Goal: Information Seeking & Learning: Learn about a topic

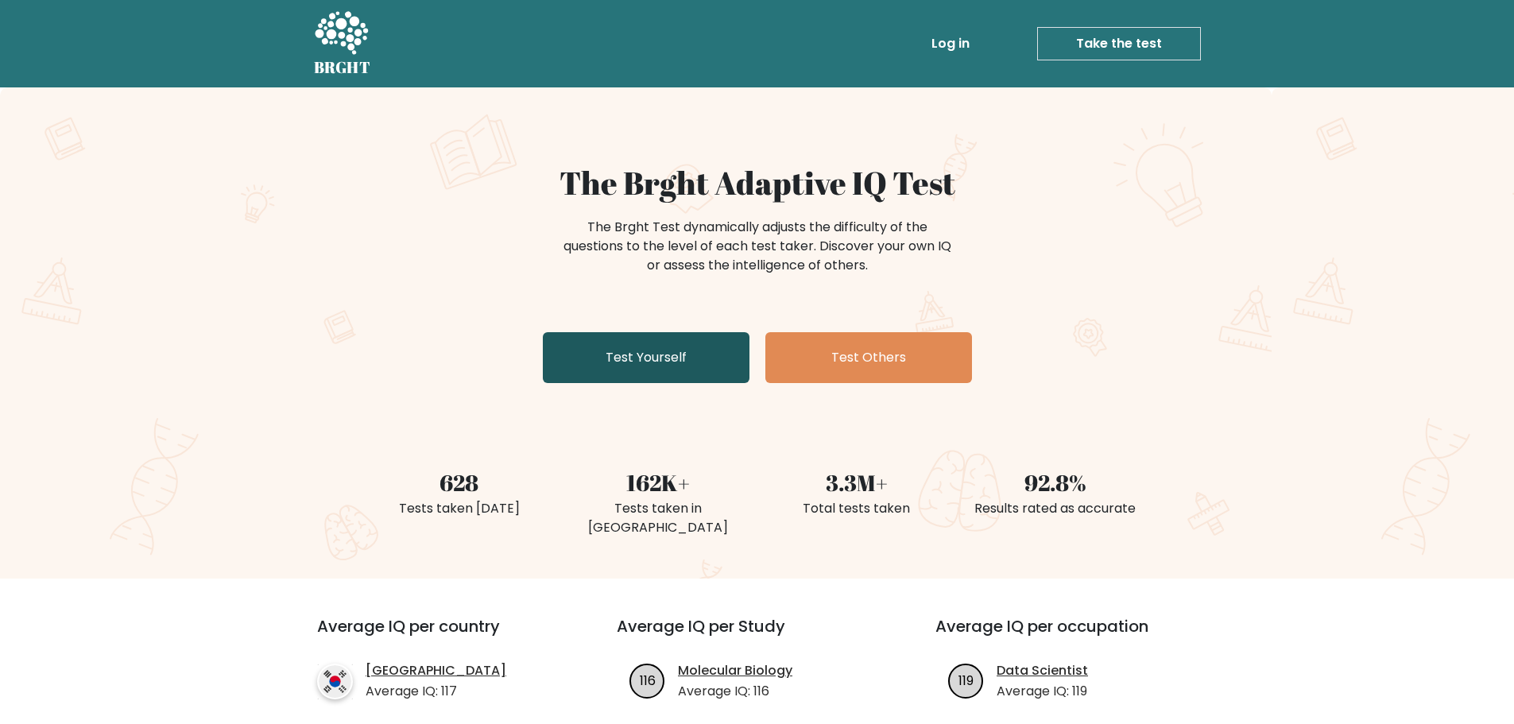
drag, startPoint x: 0, startPoint y: 0, endPoint x: 608, endPoint y: 367, distance: 710.1
click at [608, 367] on link "Test Yourself" at bounding box center [646, 357] width 207 height 51
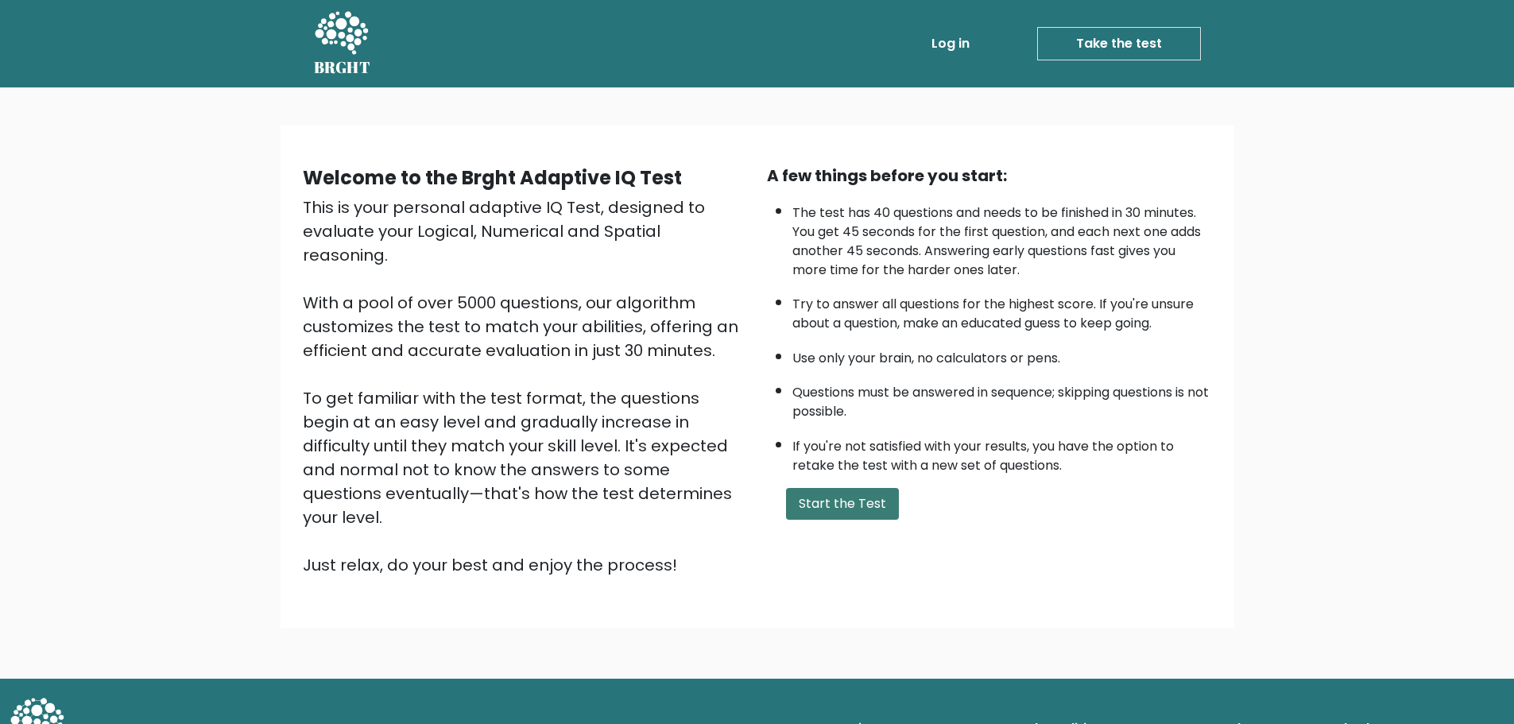
click at [875, 503] on button "Start the Test" at bounding box center [842, 504] width 113 height 32
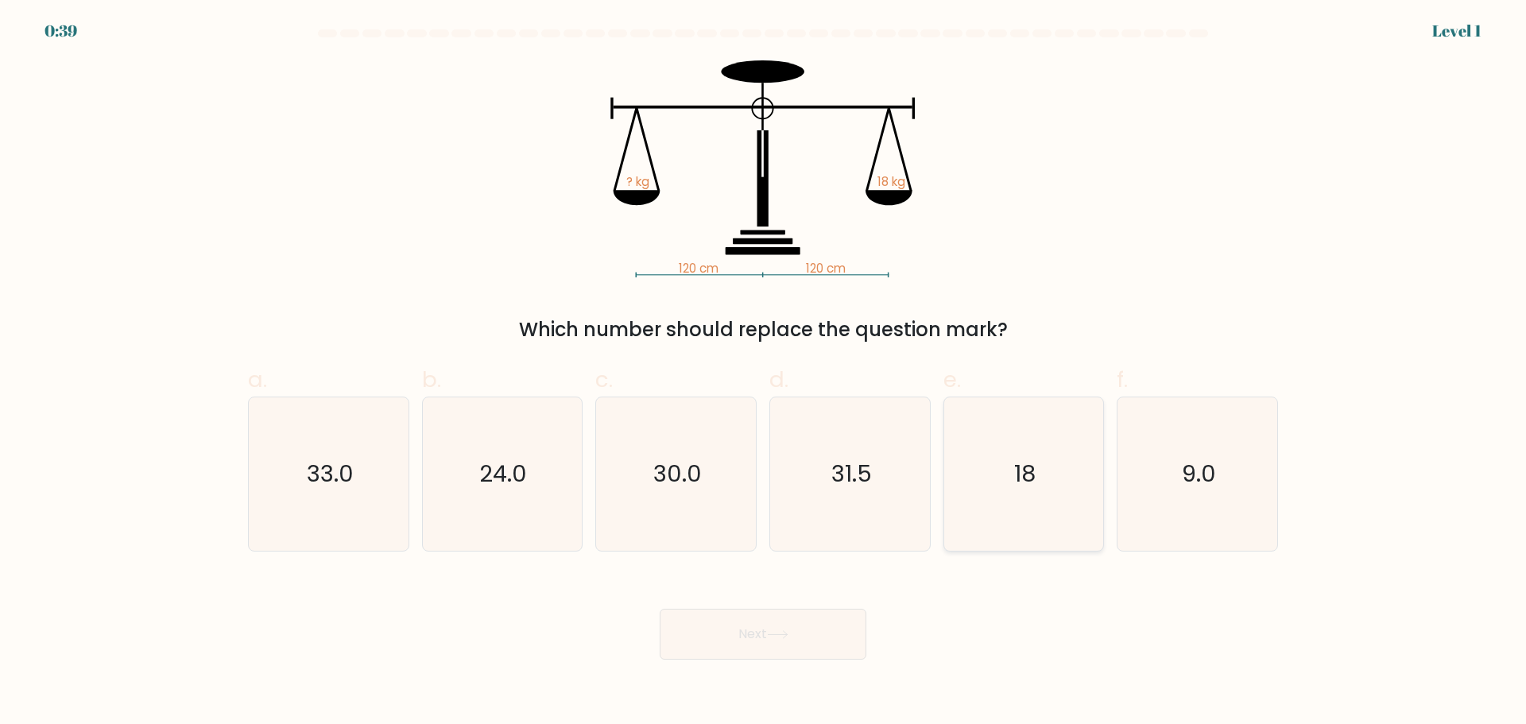
click at [1022, 509] on icon "18" at bounding box center [1022, 473] width 153 height 153
click at [764, 373] on input "e. 18" at bounding box center [763, 367] width 1 height 10
radio input "true"
click at [783, 639] on button "Next" at bounding box center [762, 634] width 207 height 51
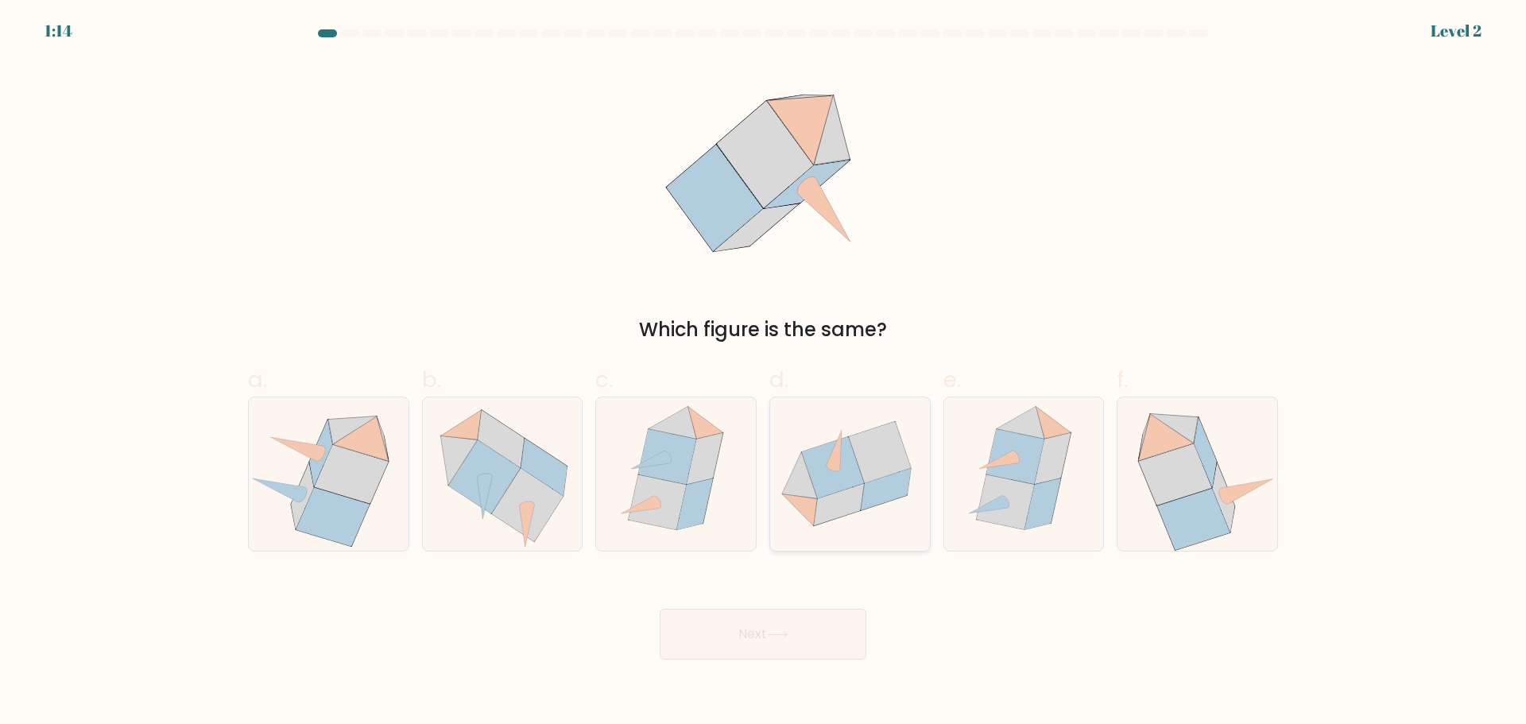
click at [829, 474] on icon at bounding box center [833, 468] width 62 height 62
click at [764, 373] on input "d." at bounding box center [763, 367] width 1 height 10
radio input "true"
drag, startPoint x: 849, startPoint y: 145, endPoint x: 711, endPoint y: 153, distance: 137.7
click at [711, 153] on icon at bounding box center [762, 168] width 217 height 217
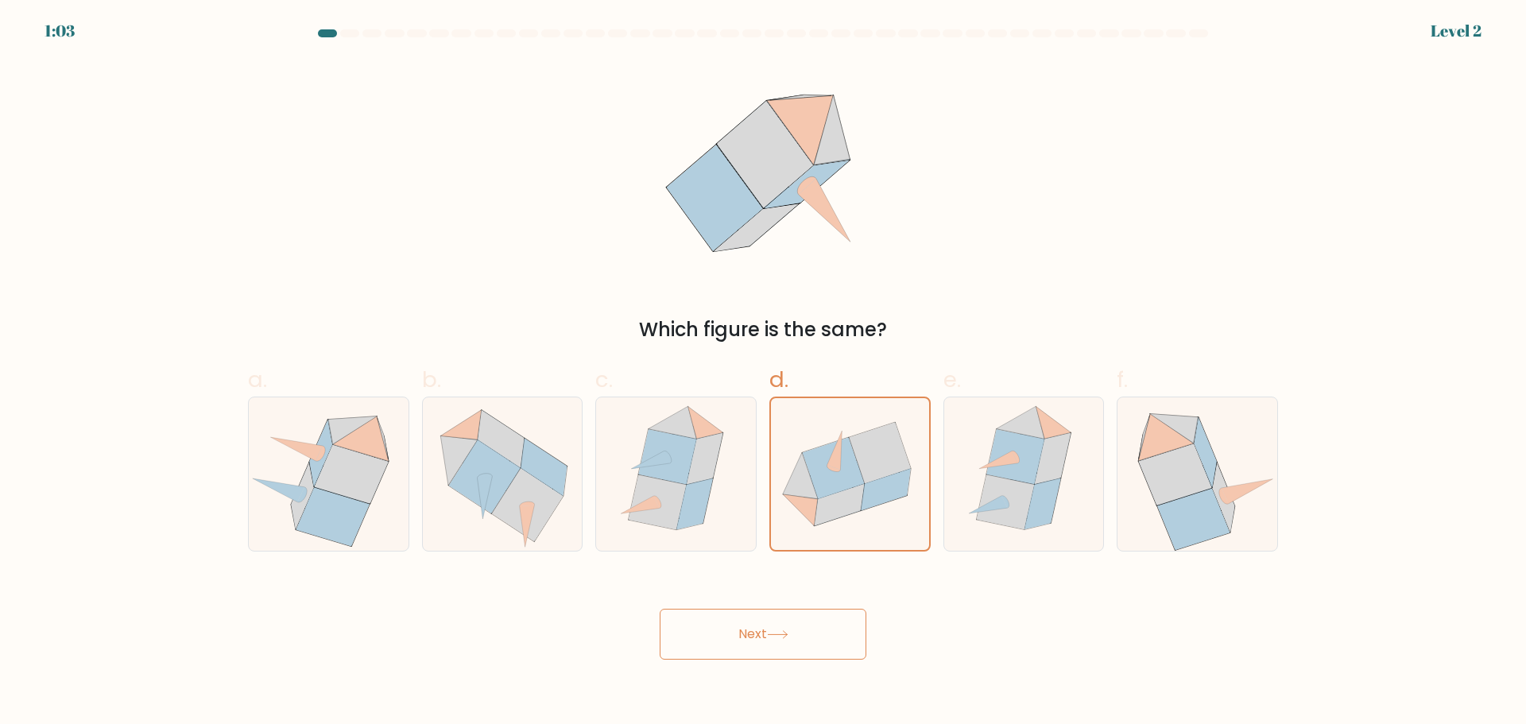
click at [764, 639] on button "Next" at bounding box center [762, 634] width 207 height 51
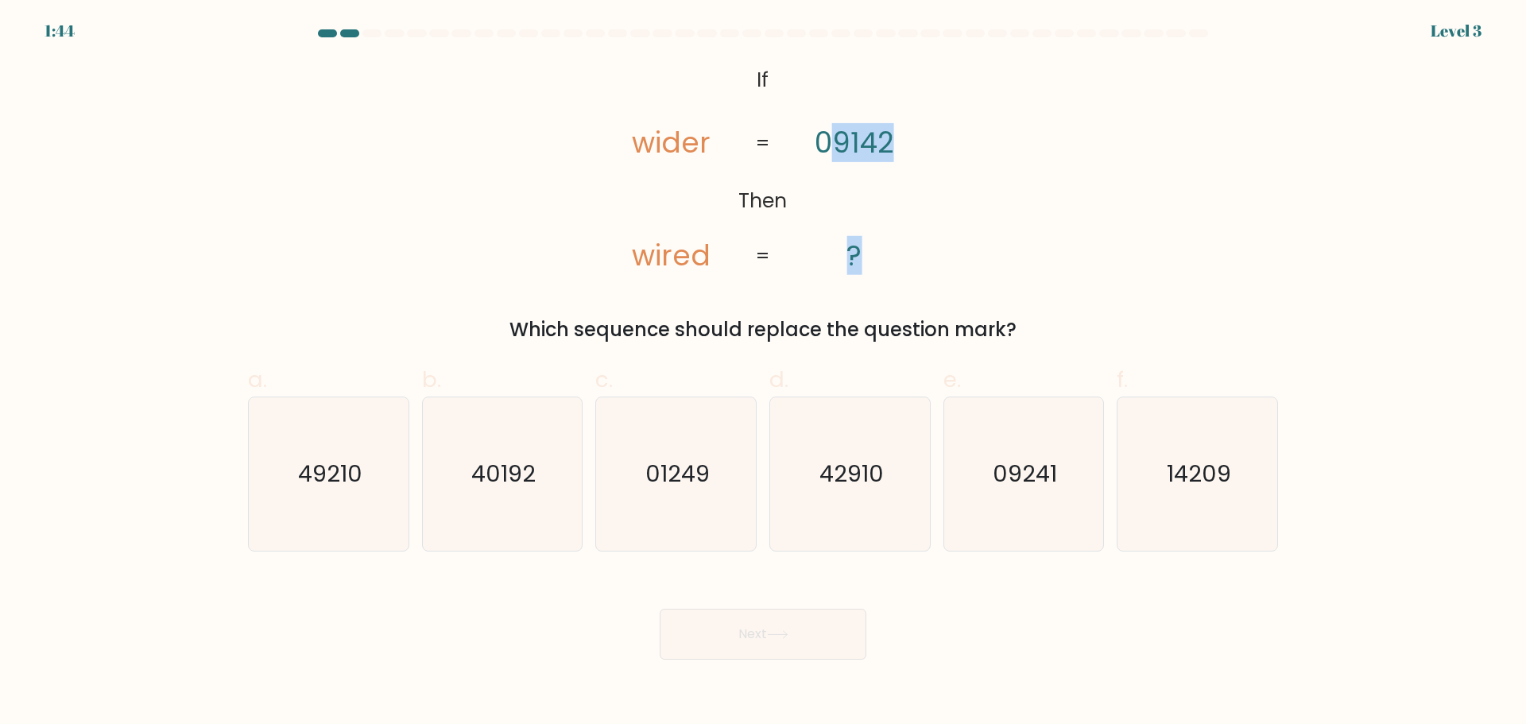
drag, startPoint x: 757, startPoint y: 145, endPoint x: 832, endPoint y: 145, distance: 74.7
click at [832, 145] on icon "@import url('https://fonts.googleapis.com/css?family=Abril+Fatface:400,100,100i…" at bounding box center [762, 168] width 353 height 217
click at [830, 146] on tspan "09142" at bounding box center [853, 143] width 79 height 39
click at [853, 153] on tspan "09142" at bounding box center [853, 143] width 79 height 39
drag, startPoint x: 672, startPoint y: 257, endPoint x: 715, endPoint y: 262, distance: 43.3
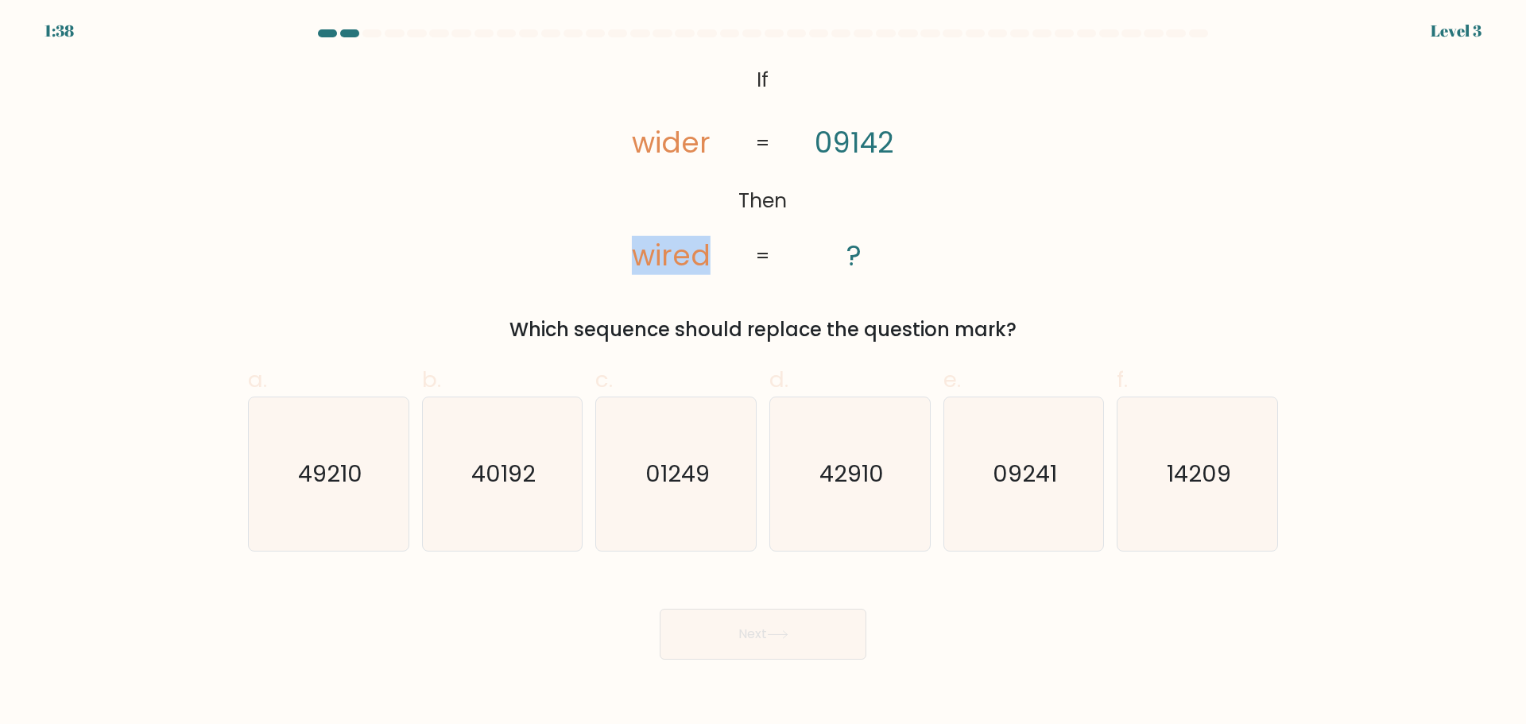
click at [715, 262] on icon "@import url('https://fonts.googleapis.com/css?family=Abril+Fatface:400,100,100i…" at bounding box center [762, 168] width 353 height 217
click at [719, 281] on div "@import url('https://fonts.googleapis.com/css?family=Abril+Fatface:400,100,100i…" at bounding box center [762, 202] width 1049 height 284
click at [636, 153] on tspan "wider" at bounding box center [671, 143] width 79 height 39
click at [824, 145] on icon "@import url('https://fonts.googleapis.com/css?family=Abril+Fatface:400,100,100i…" at bounding box center [762, 168] width 353 height 217
click at [1011, 470] on text "09241" at bounding box center [1024, 474] width 64 height 32
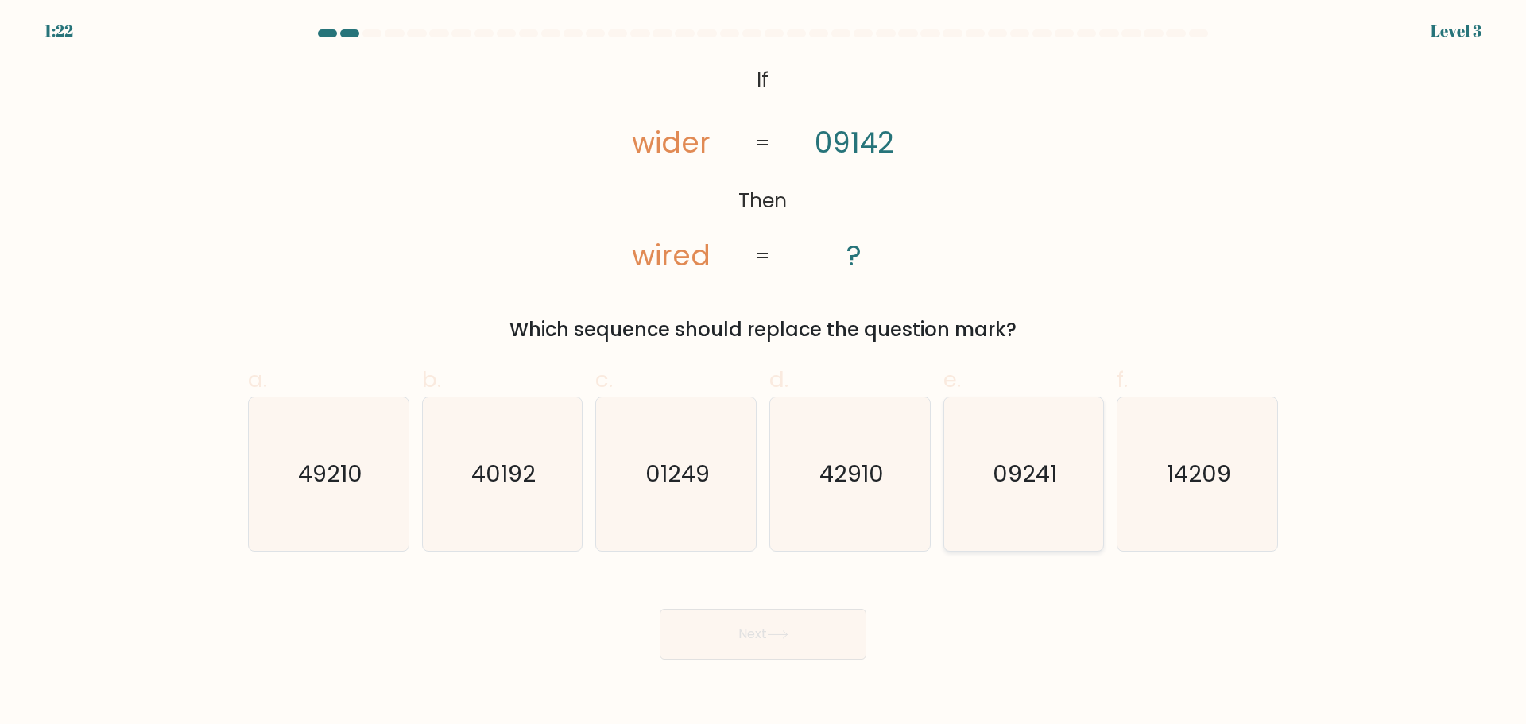
click at [764, 373] on input "e. 09241" at bounding box center [763, 367] width 1 height 10
radio input "true"
click at [757, 639] on button "Next" at bounding box center [762, 634] width 207 height 51
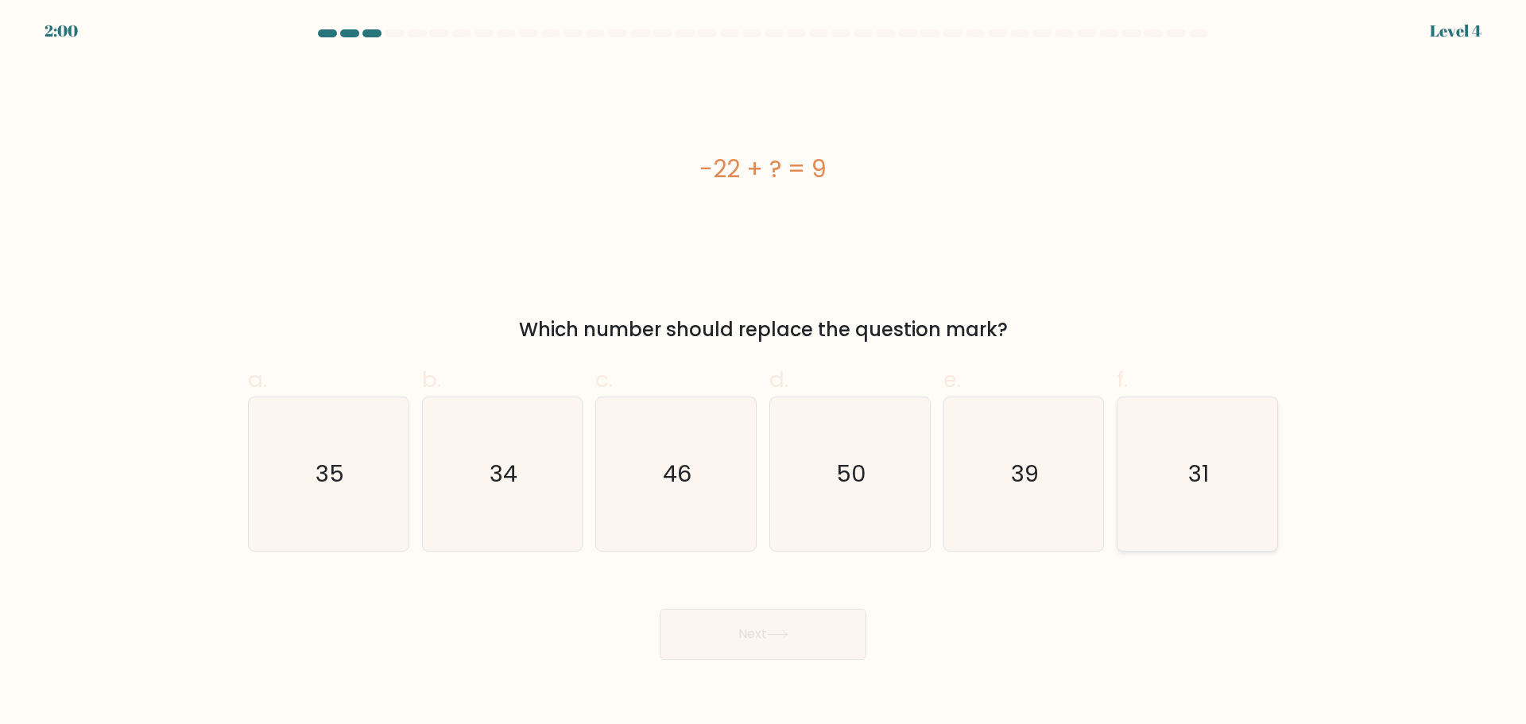
click at [1164, 474] on icon "31" at bounding box center [1196, 473] width 153 height 153
click at [764, 373] on input "f. 31" at bounding box center [763, 367] width 1 height 10
radio input "true"
click at [838, 637] on button "Next" at bounding box center [762, 634] width 207 height 51
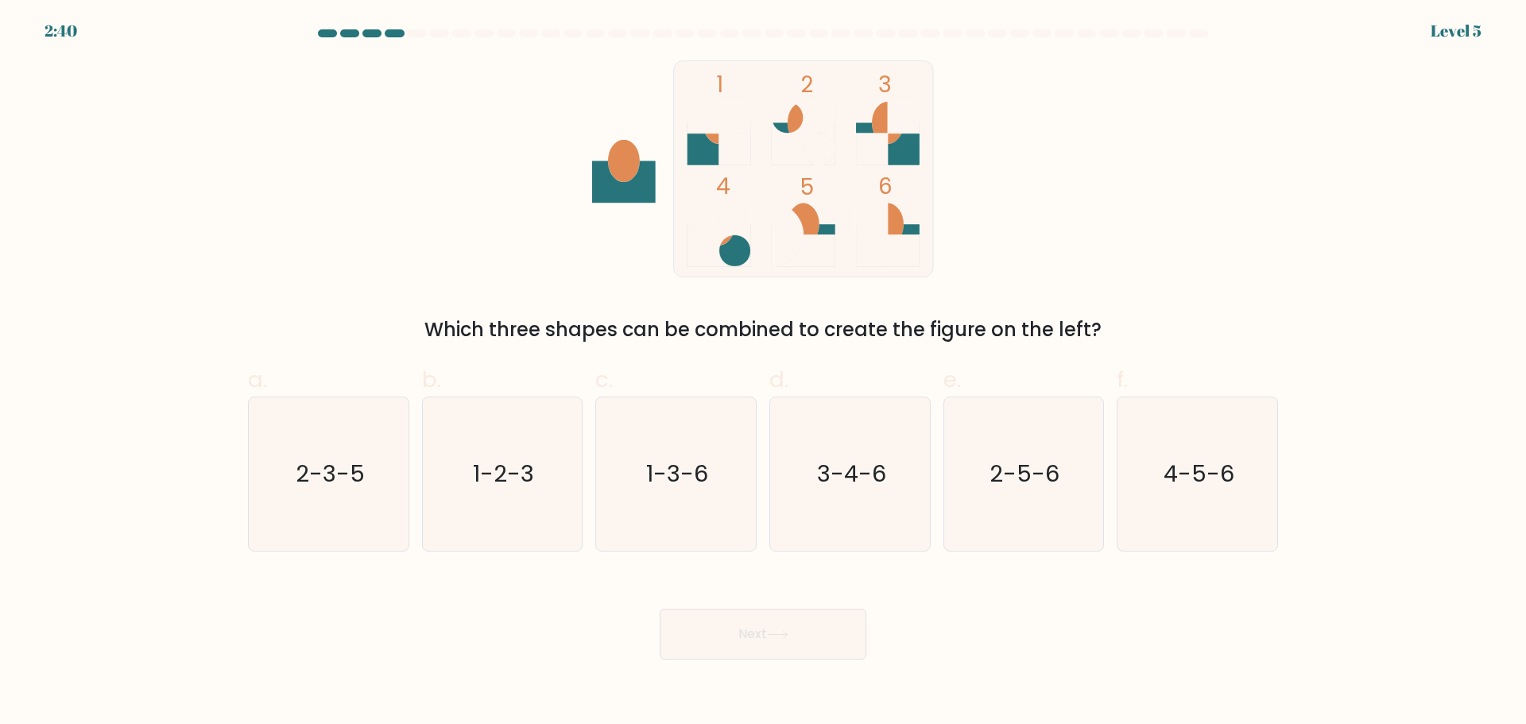
click at [371, 39] on div at bounding box center [762, 36] width 1049 height 14
drag, startPoint x: 497, startPoint y: 336, endPoint x: 604, endPoint y: 328, distance: 106.8
click at [593, 330] on div "Which three shapes can be combined to create the figure on the left?" at bounding box center [762, 329] width 1011 height 29
click at [609, 330] on div "Which three shapes can be combined to create the figure on the left?" at bounding box center [762, 329] width 1011 height 29
drag, startPoint x: 602, startPoint y: 331, endPoint x: 653, endPoint y: 331, distance: 50.9
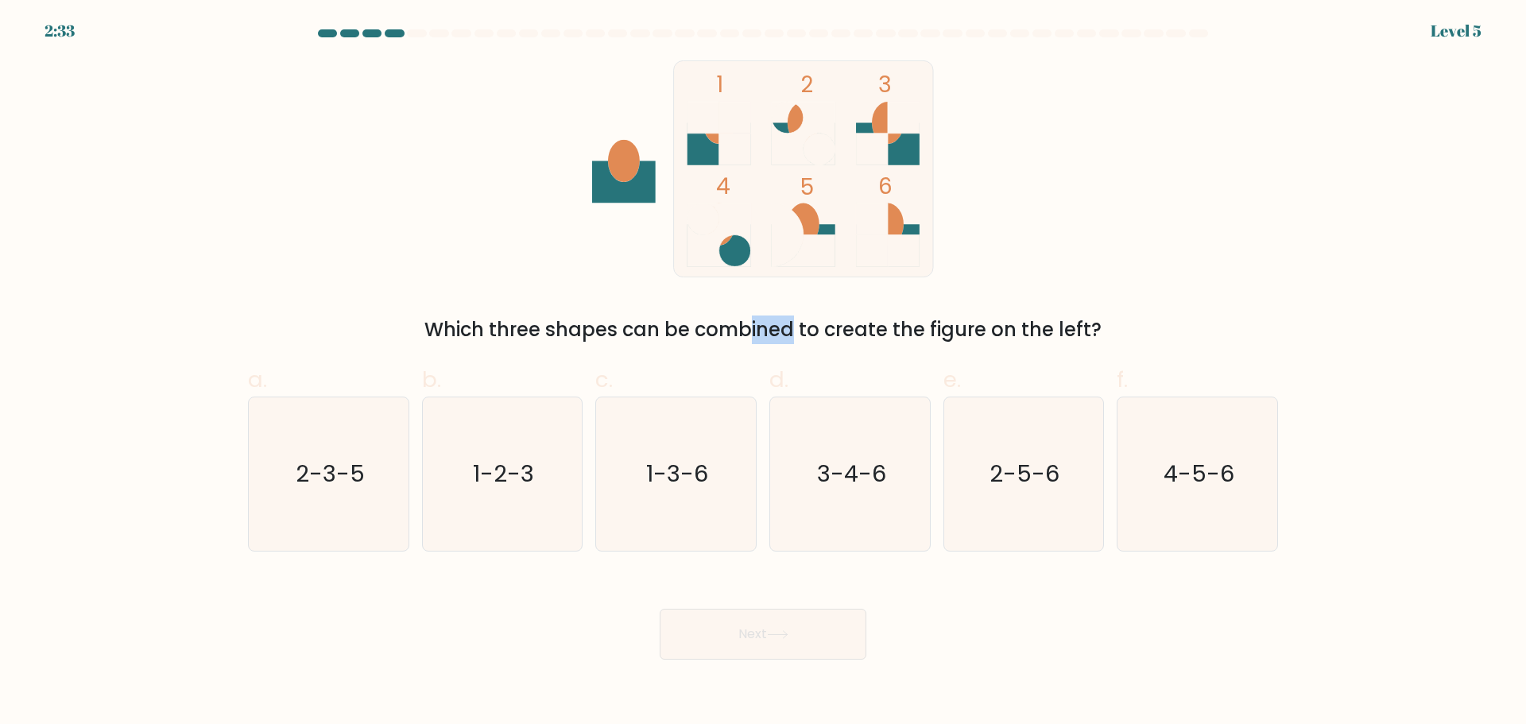
click at [645, 327] on div "Which three shapes can be combined to create the figure on the left?" at bounding box center [762, 329] width 1011 height 29
click at [648, 332] on div "Which three shapes can be combined to create the figure on the left?" at bounding box center [762, 329] width 1011 height 29
drag, startPoint x: 652, startPoint y: 332, endPoint x: 686, endPoint y: 325, distance: 34.1
click at [661, 329] on div "Which three shapes can be combined to create the figure on the left?" at bounding box center [762, 329] width 1011 height 29
click at [687, 325] on div "Which three shapes can be combined to create the figure on the left?" at bounding box center [762, 329] width 1011 height 29
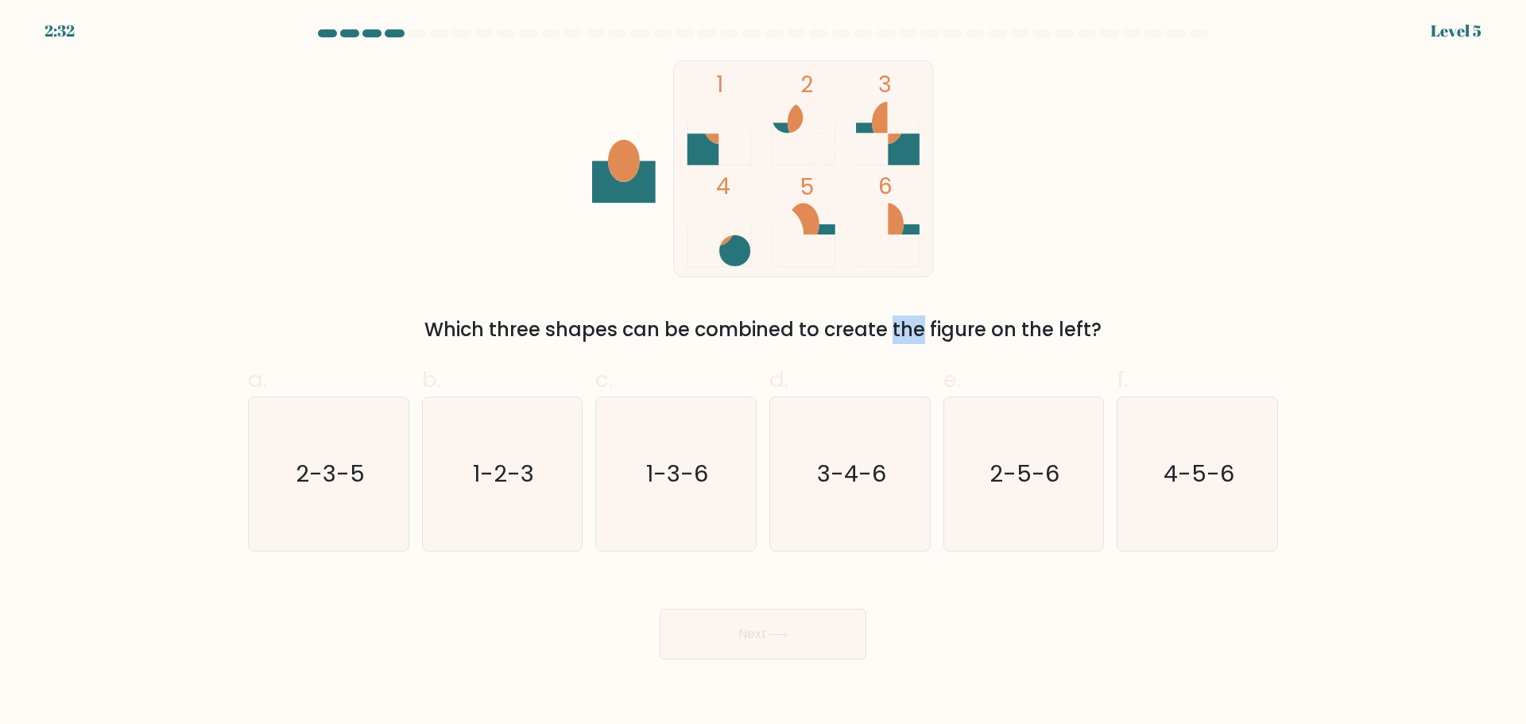
drag, startPoint x: 759, startPoint y: 329, endPoint x: 869, endPoint y: 338, distance: 110.8
click at [830, 335] on div "Which three shapes can be combined to create the figure on the left?" at bounding box center [762, 329] width 1011 height 29
click at [869, 338] on div "Which three shapes can be combined to create the figure on the left?" at bounding box center [762, 329] width 1011 height 29
drag, startPoint x: 872, startPoint y: 325, endPoint x: 1029, endPoint y: 325, distance: 157.3
click at [963, 324] on div "Which three shapes can be combined to create the figure on the left?" at bounding box center [762, 329] width 1011 height 29
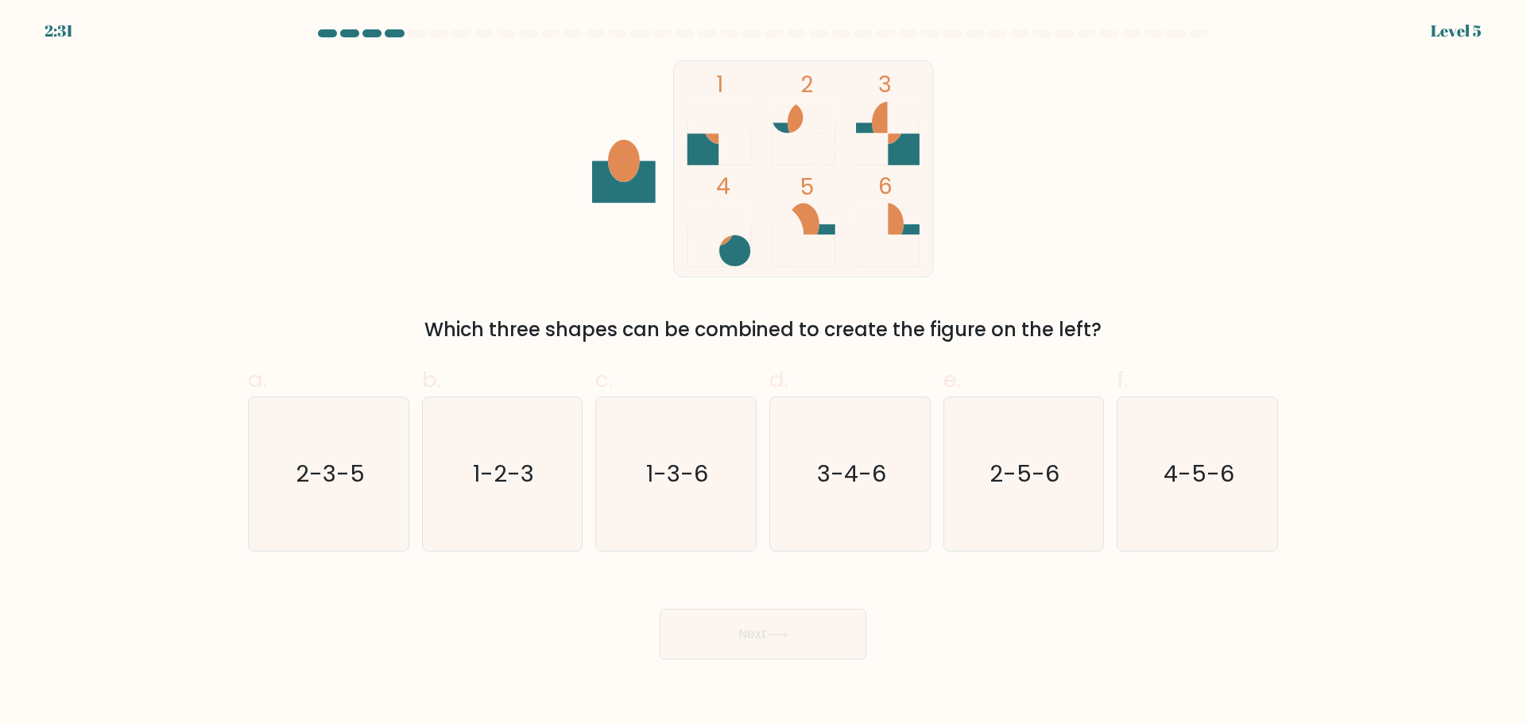
click at [1034, 326] on div "Which three shapes can be combined to create the figure on the left?" at bounding box center [762, 329] width 1011 height 29
drag, startPoint x: 1099, startPoint y: 331, endPoint x: 1253, endPoint y: 333, distance: 154.2
click at [1228, 333] on div "Which three shapes can be combined to create the figure on the left?" at bounding box center [762, 329] width 1011 height 29
click at [857, 241] on rect at bounding box center [872, 251] width 32 height 32
click at [706, 511] on icon "1-3-6" at bounding box center [675, 473] width 153 height 153
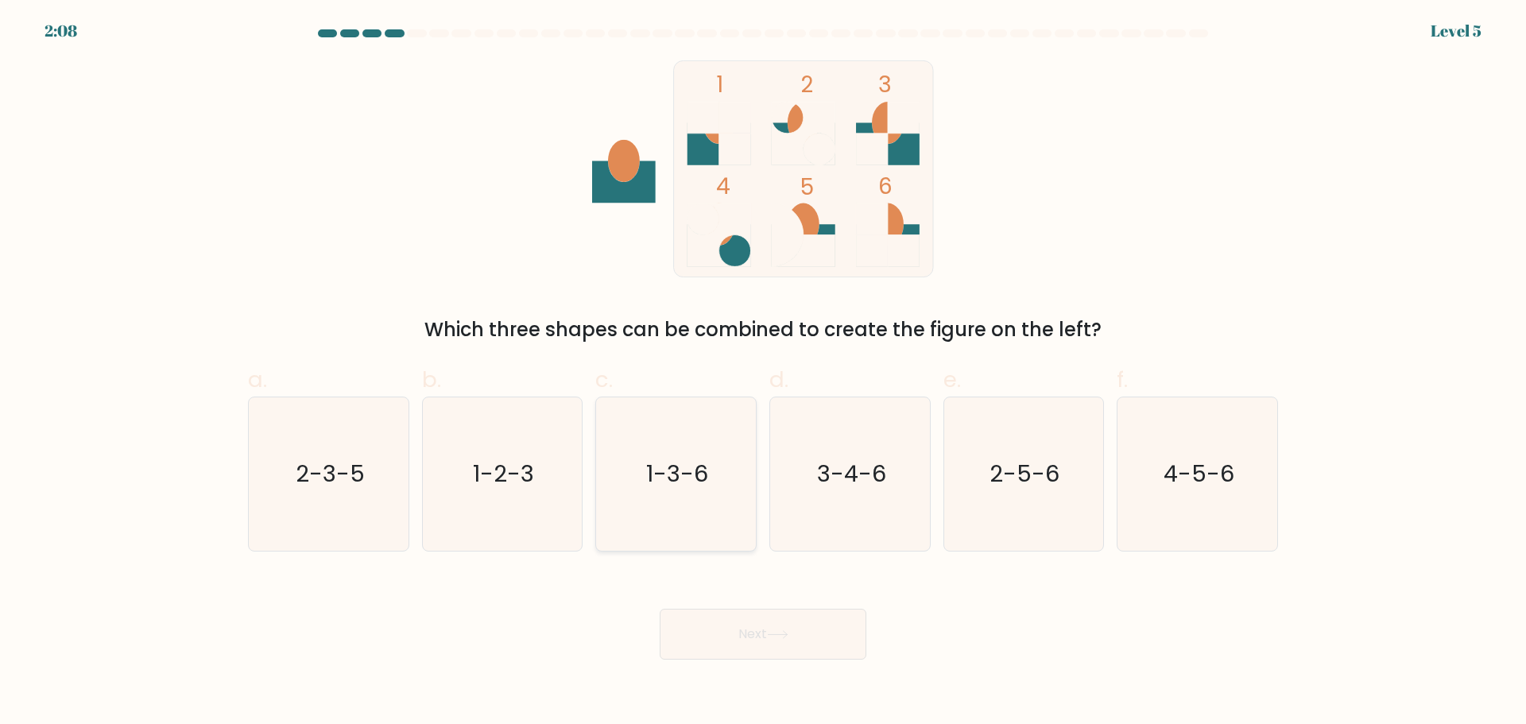
click at [763, 373] on input "c. 1-3-6" at bounding box center [763, 367] width 1 height 10
radio input "true"
click at [810, 660] on body "2:08 Level 5" at bounding box center [763, 362] width 1526 height 724
click at [791, 648] on button "Next" at bounding box center [762, 634] width 207 height 51
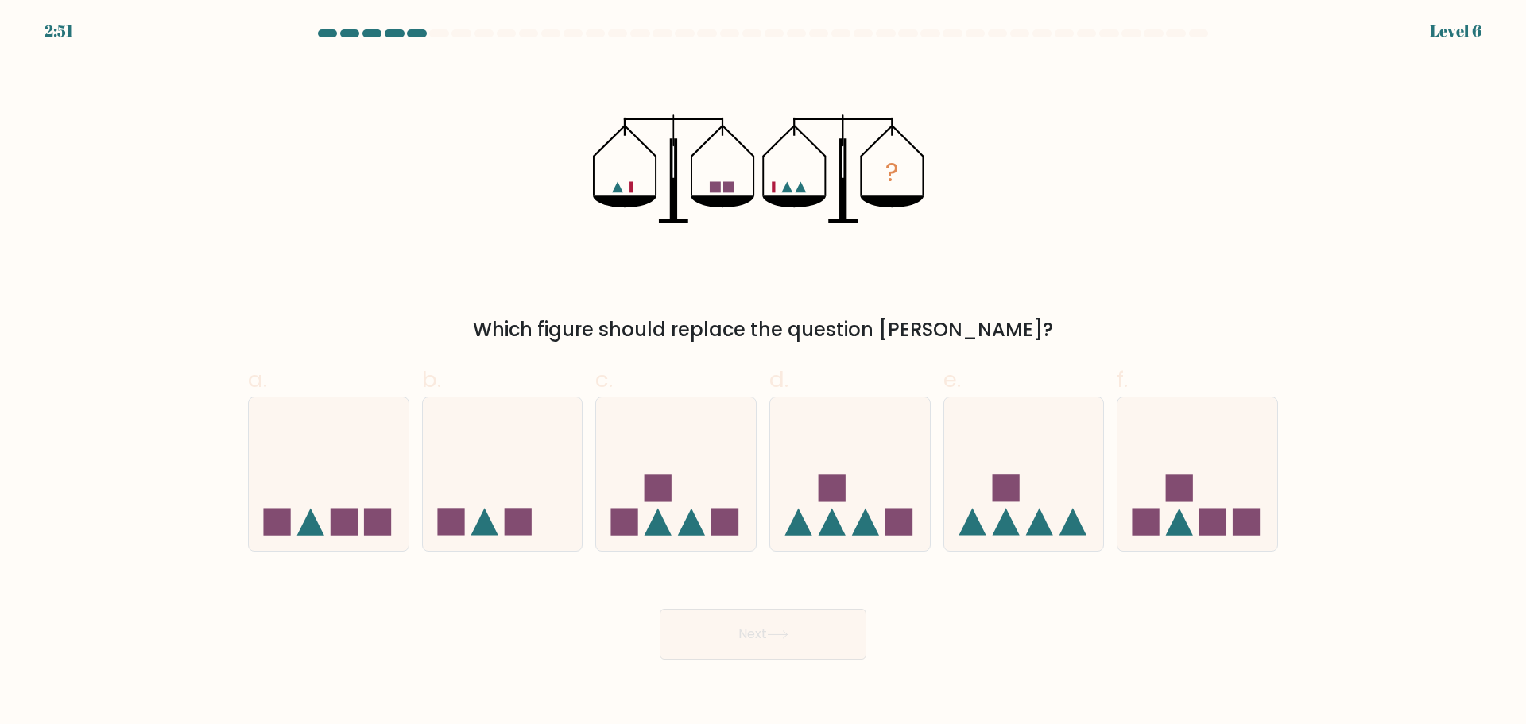
drag, startPoint x: 600, startPoint y: 335, endPoint x: 965, endPoint y: 326, distance: 364.8
click at [965, 326] on div "Which figure should replace the question [PERSON_NAME]?" at bounding box center [762, 329] width 1011 height 29
click at [961, 327] on div "Which figure should replace the question [PERSON_NAME]?" at bounding box center [762, 329] width 1011 height 29
click at [516, 522] on rect at bounding box center [518, 522] width 27 height 27
click at [763, 373] on input "b." at bounding box center [763, 367] width 1 height 10
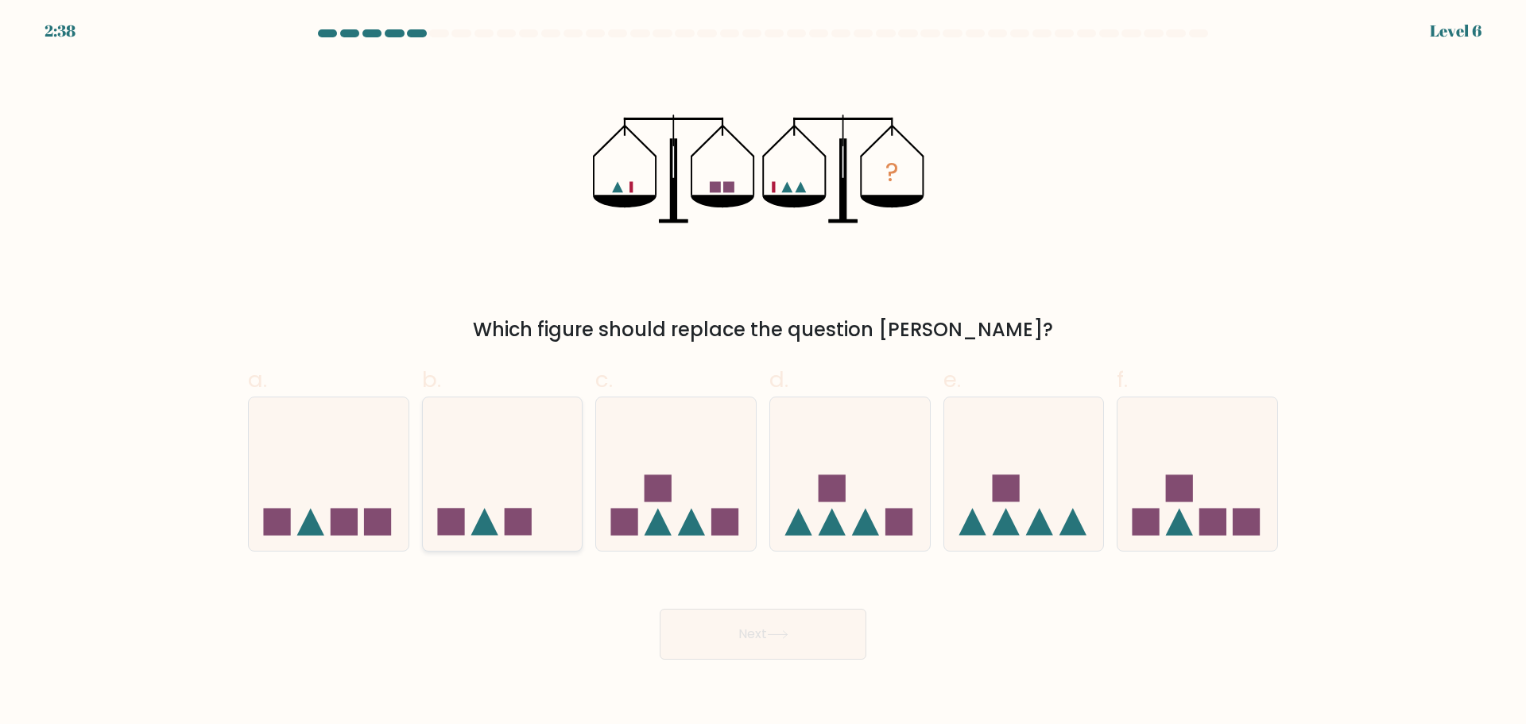
radio input "true"
click at [725, 644] on button "Next" at bounding box center [762, 634] width 207 height 51
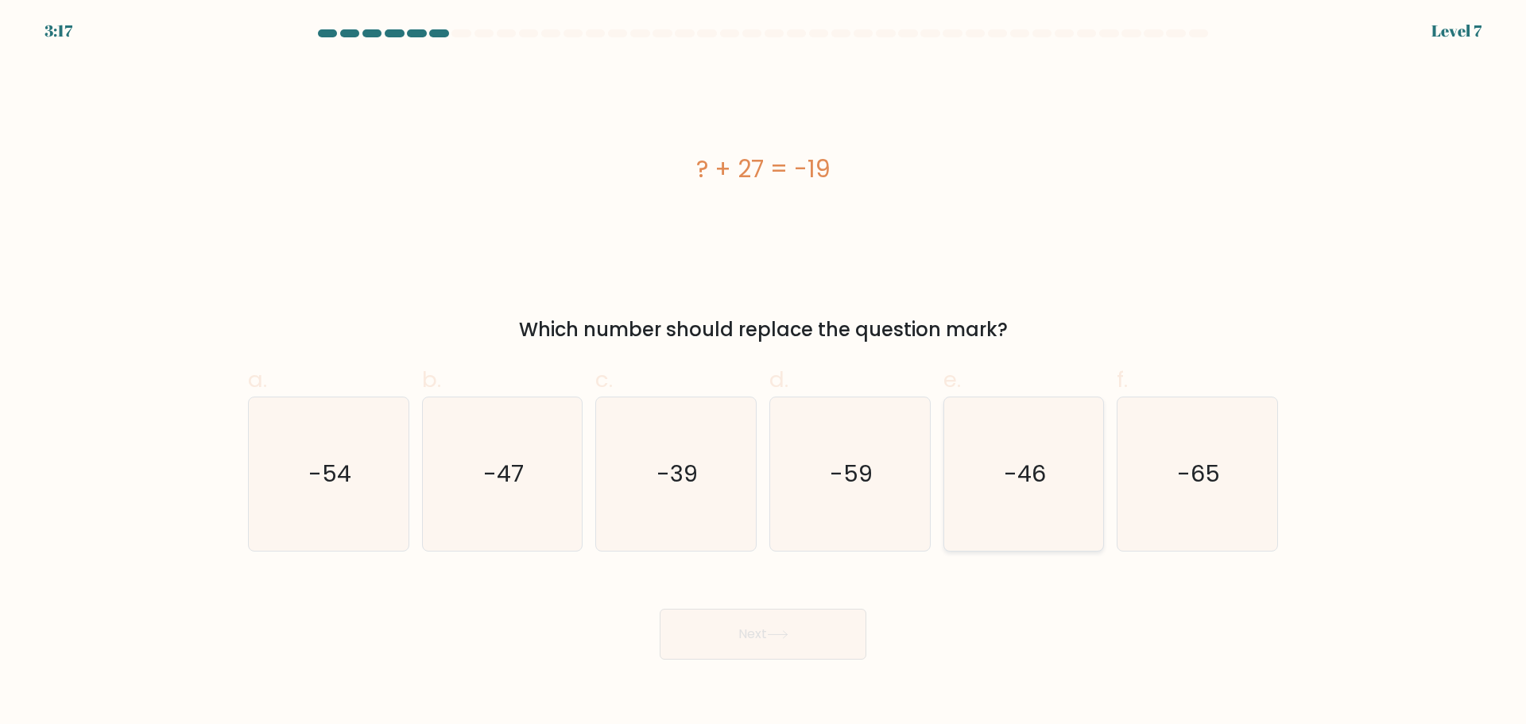
click at [984, 480] on icon "-46" at bounding box center [1022, 473] width 153 height 153
click at [764, 373] on input "e. -46" at bounding box center [763, 367] width 1 height 10
radio input "true"
click at [787, 648] on button "Next" at bounding box center [762, 634] width 207 height 51
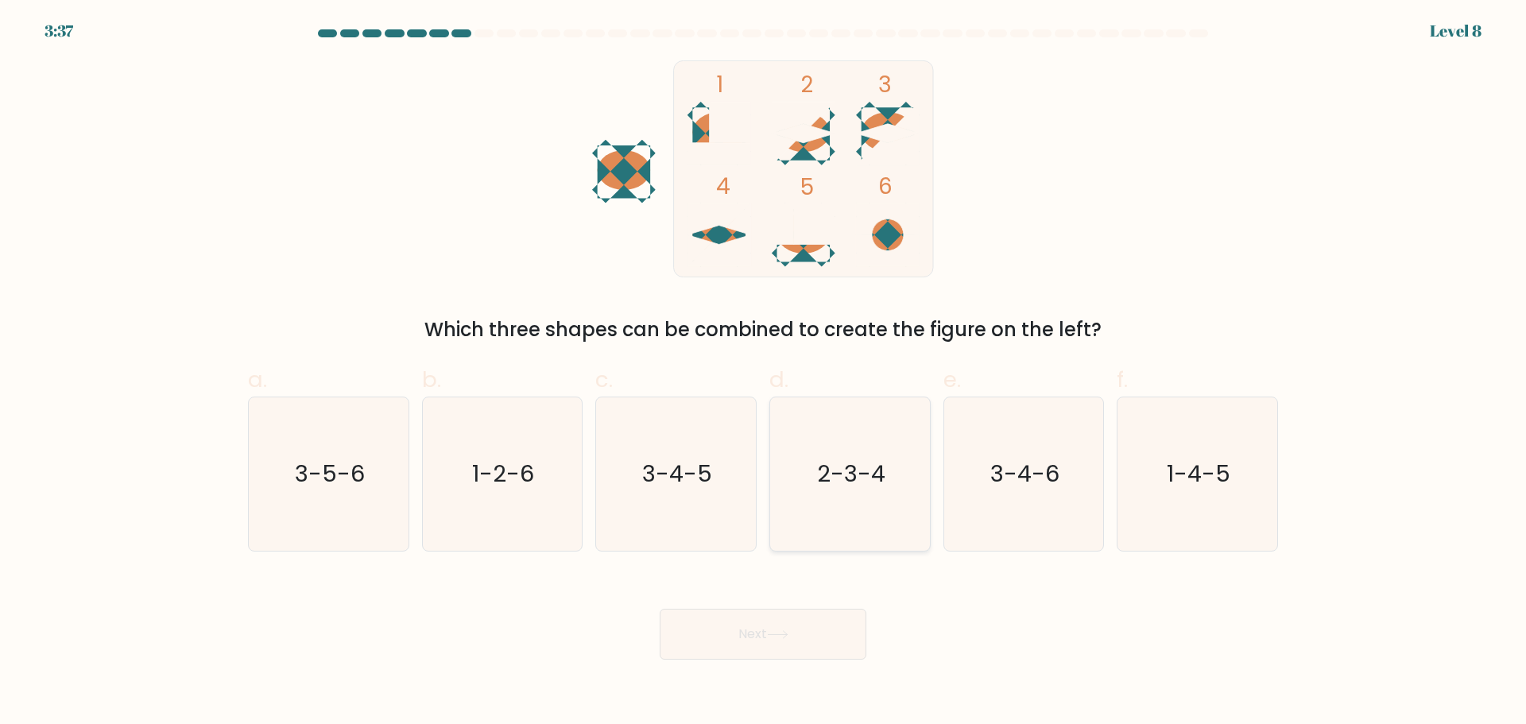
click at [867, 479] on text "2-3-4" at bounding box center [851, 474] width 68 height 32
click at [764, 373] on input "d. 2-3-4" at bounding box center [763, 367] width 1 height 10
radio input "true"
click at [801, 628] on button "Next" at bounding box center [762, 634] width 207 height 51
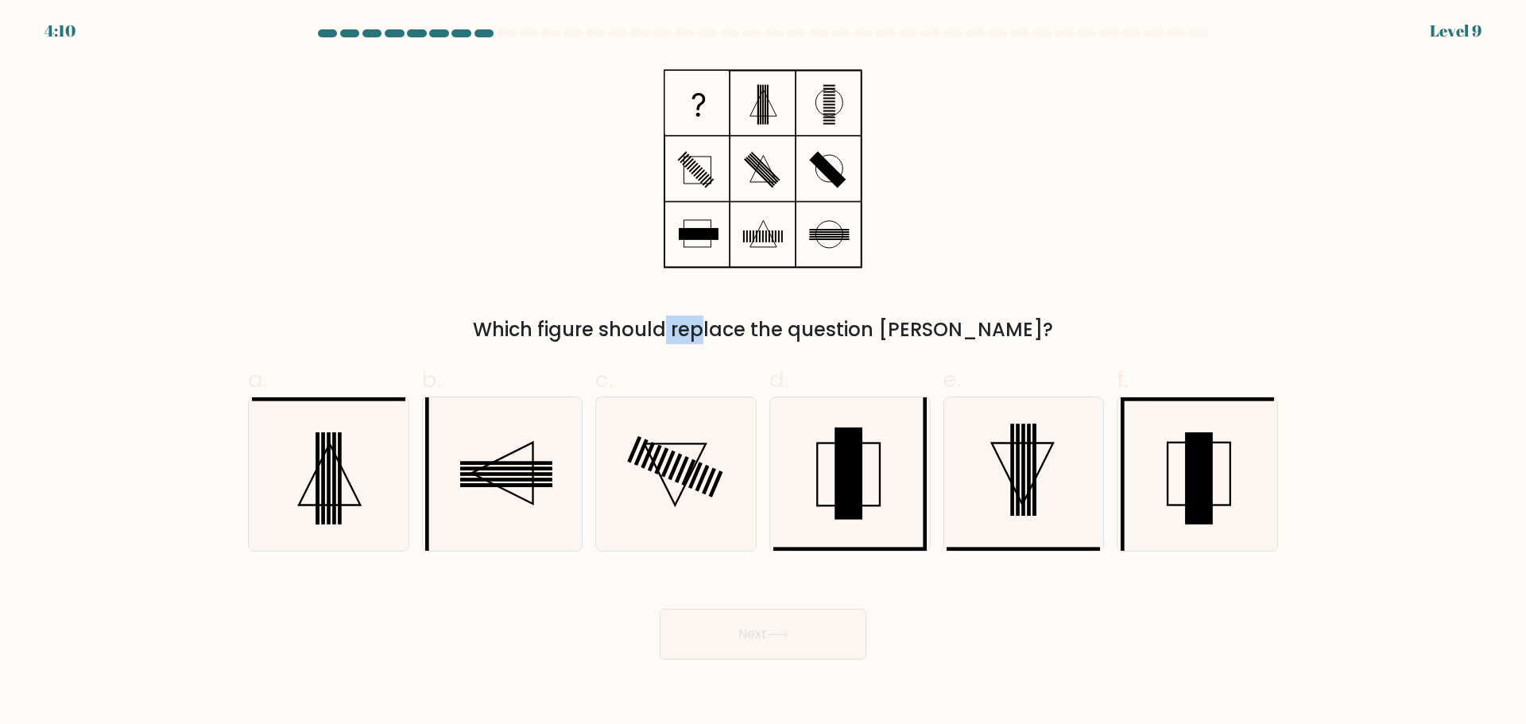
drag, startPoint x: 589, startPoint y: 331, endPoint x: 624, endPoint y: 327, distance: 35.3
click at [624, 327] on div "Which figure should replace the question [PERSON_NAME]?" at bounding box center [762, 329] width 1011 height 29
click at [786, 346] on form at bounding box center [763, 344] width 1526 height 630
click at [1269, 481] on icon at bounding box center [1196, 473] width 153 height 153
click at [764, 373] on input "f." at bounding box center [763, 367] width 1 height 10
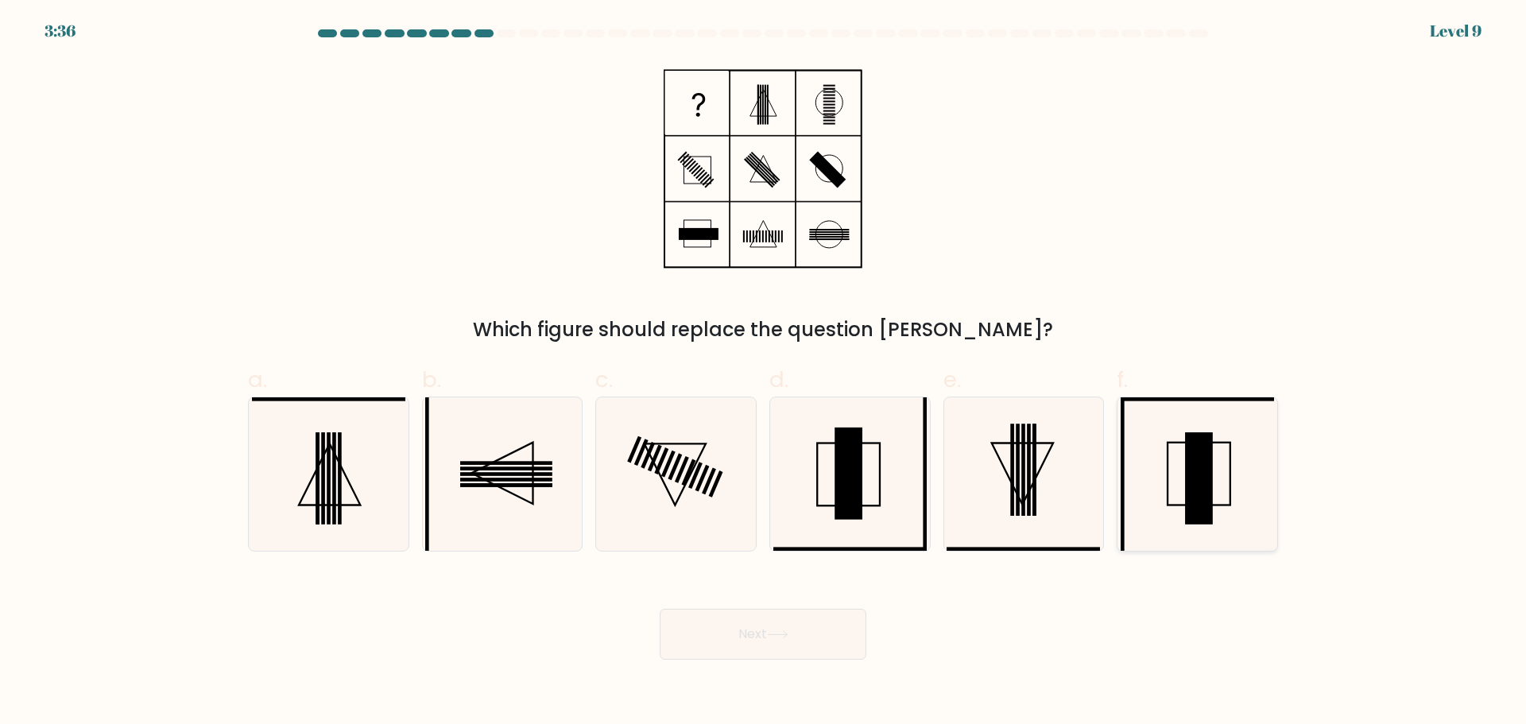
radio input "true"
click at [784, 652] on button "Next" at bounding box center [762, 634] width 207 height 51
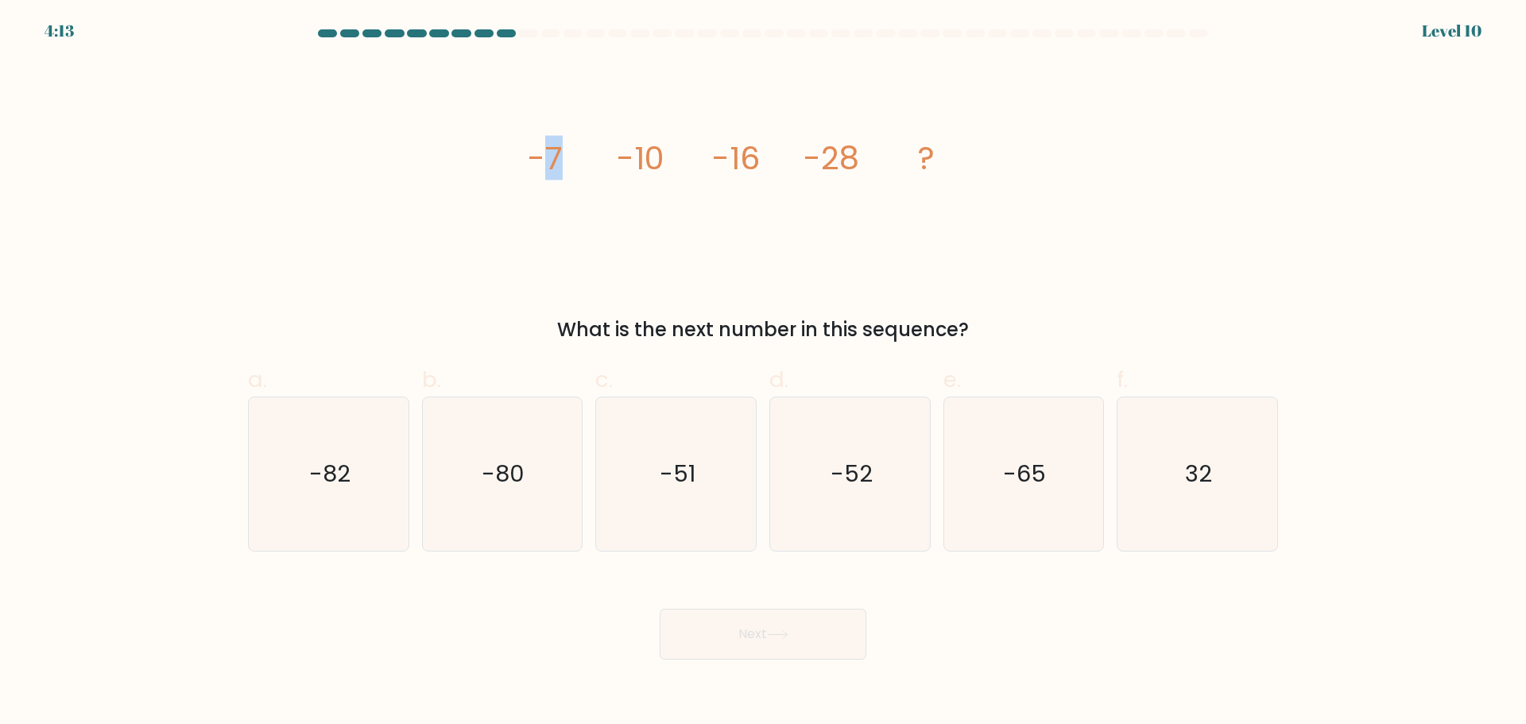
drag, startPoint x: 543, startPoint y: 160, endPoint x: 620, endPoint y: 161, distance: 76.3
click at [576, 162] on icon "image/svg+xml -7 -10 -16 -28 ?" at bounding box center [762, 168] width 477 height 217
drag, startPoint x: 634, startPoint y: 161, endPoint x: 698, endPoint y: 159, distance: 63.6
click at [636, 161] on tspan "-10" at bounding box center [641, 158] width 48 height 44
drag, startPoint x: 773, startPoint y: 158, endPoint x: 866, endPoint y: 154, distance: 93.0
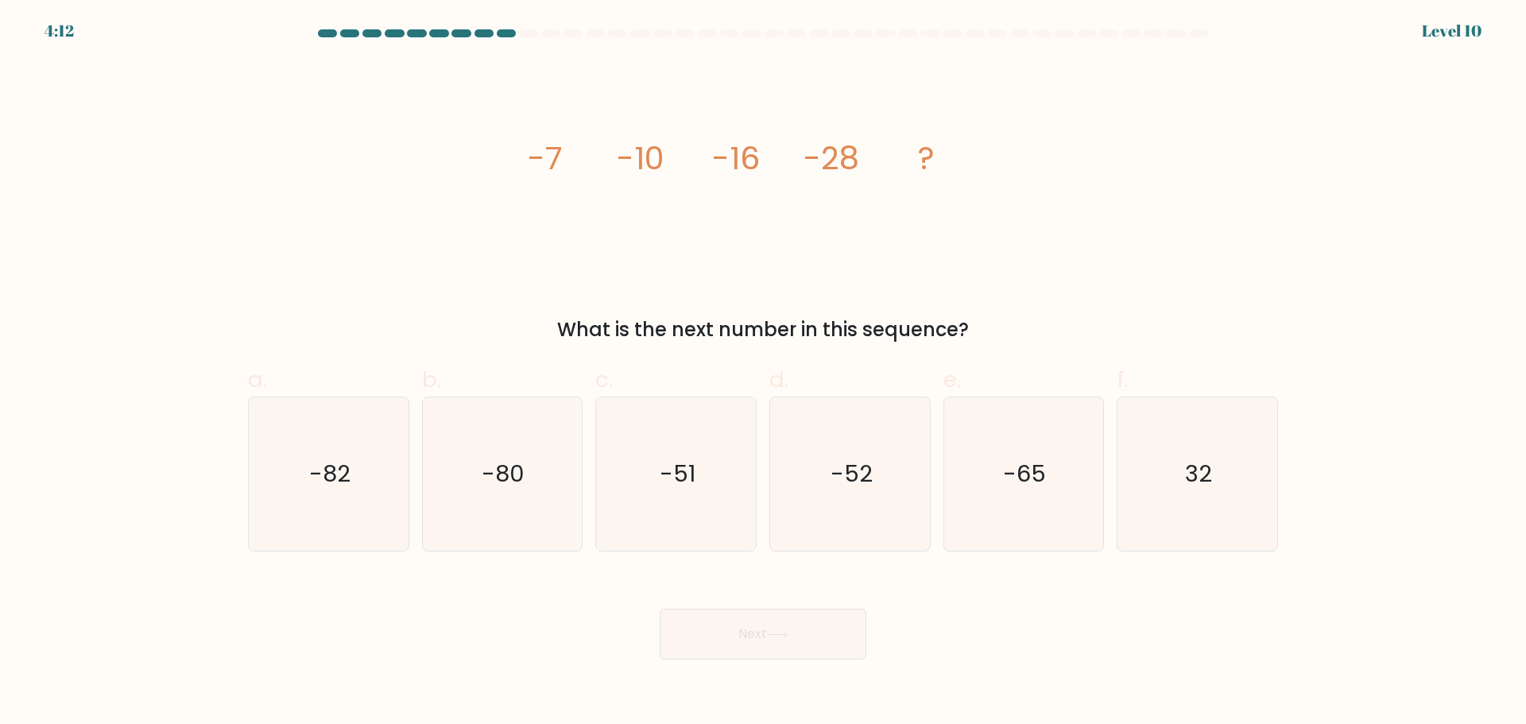
click at [807, 155] on icon "image/svg+xml -7 -10 -16 -28 ?" at bounding box center [762, 168] width 477 height 217
click at [851, 472] on text "-52" at bounding box center [851, 474] width 42 height 32
click at [764, 373] on input "d. -52" at bounding box center [763, 367] width 1 height 10
radio input "true"
click at [786, 629] on button "Next" at bounding box center [762, 634] width 207 height 51
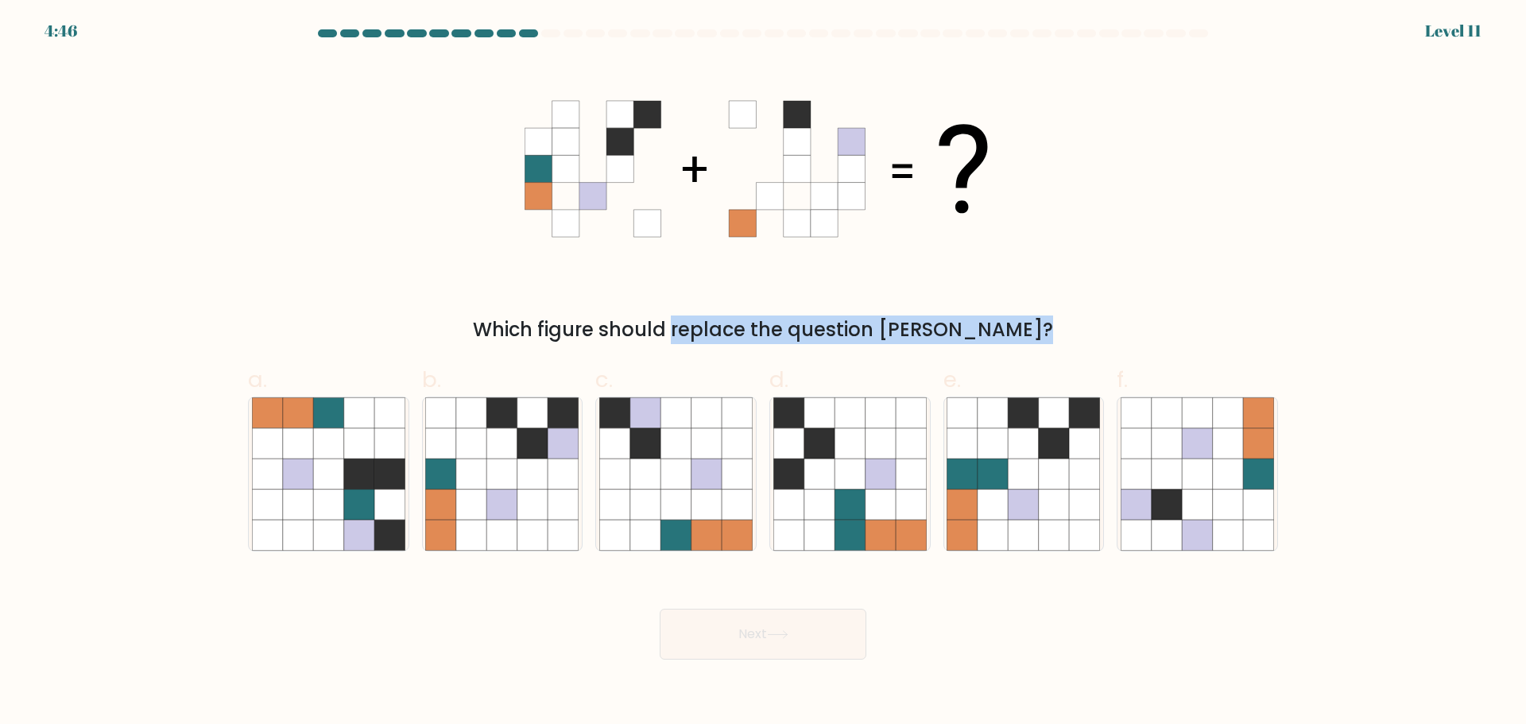
drag, startPoint x: 910, startPoint y: 335, endPoint x: 941, endPoint y: 335, distance: 31.0
click at [941, 335] on div "Which figure should replace the question [PERSON_NAME]?" at bounding box center [762, 329] width 1011 height 29
click at [738, 233] on icon at bounding box center [742, 223] width 27 height 27
click at [540, 244] on icon at bounding box center [762, 168] width 477 height 217
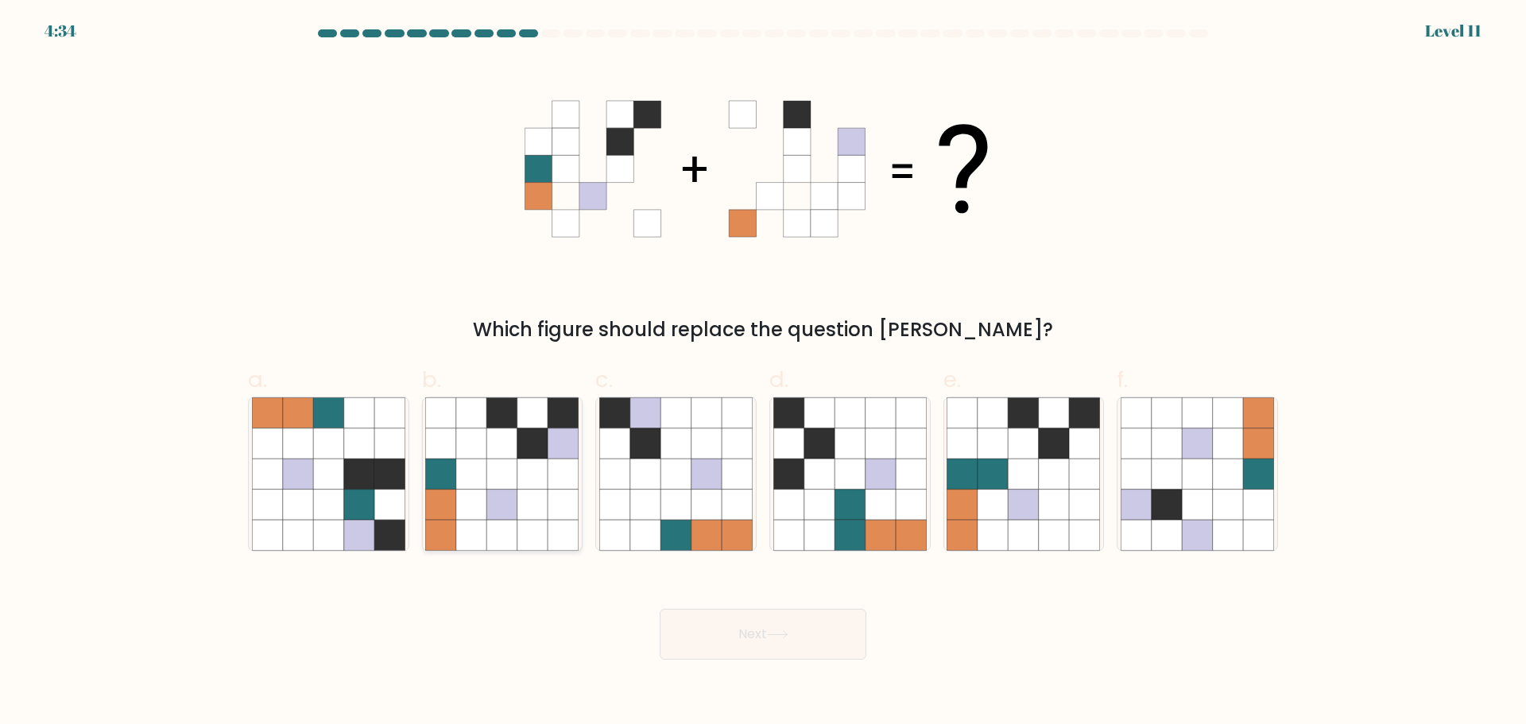
click at [554, 427] on icon at bounding box center [563, 412] width 30 height 30
click at [763, 373] on input "b." at bounding box center [763, 367] width 1 height 10
radio input "true"
click at [758, 621] on button "Next" at bounding box center [762, 634] width 207 height 51
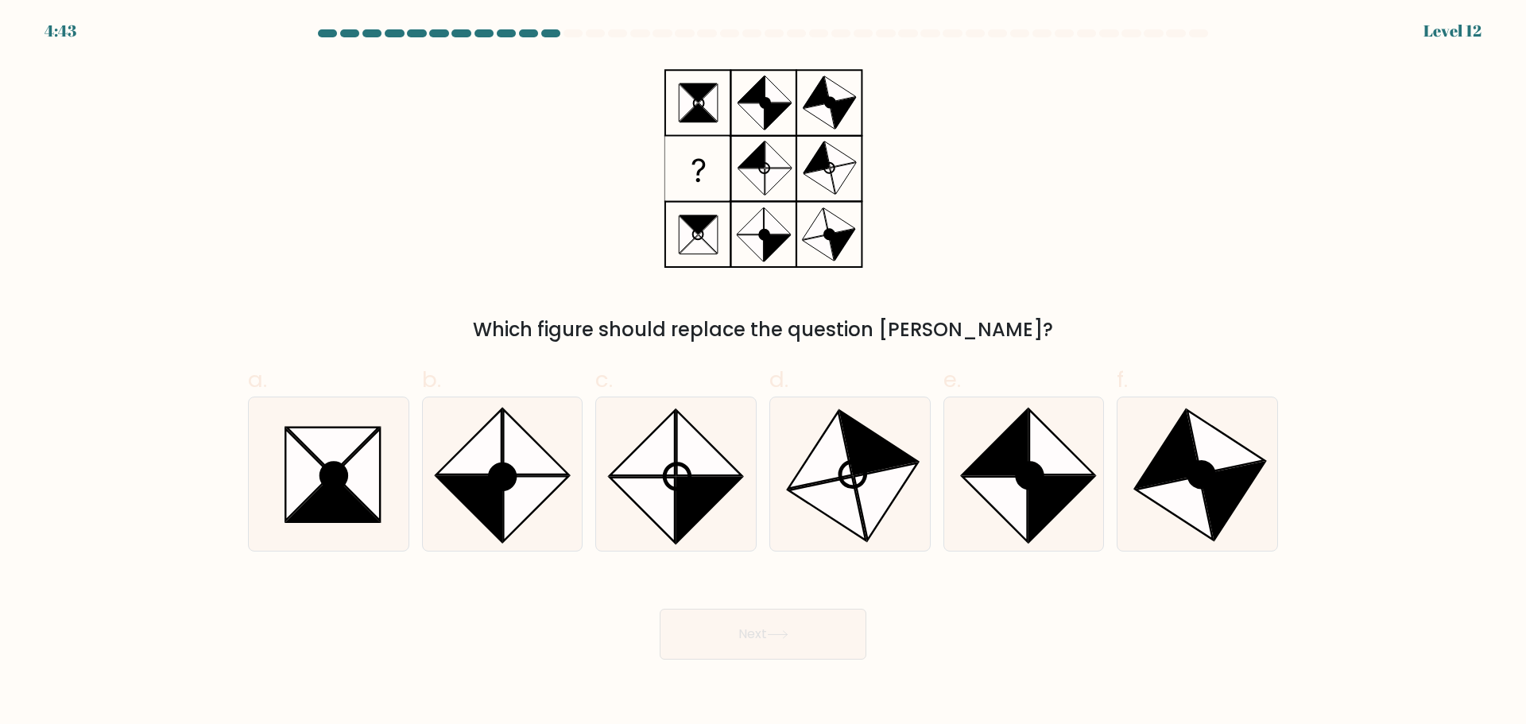
drag, startPoint x: 753, startPoint y: 315, endPoint x: 974, endPoint y: 331, distance: 221.5
click at [974, 331] on div "Which figure should replace the question [PERSON_NAME]?" at bounding box center [762, 202] width 1049 height 284
click at [988, 259] on div "Which figure should replace the question [PERSON_NAME]?" at bounding box center [762, 202] width 1049 height 284
click at [314, 468] on icon at bounding box center [308, 474] width 46 height 92
click at [763, 373] on input "a." at bounding box center [763, 367] width 1 height 10
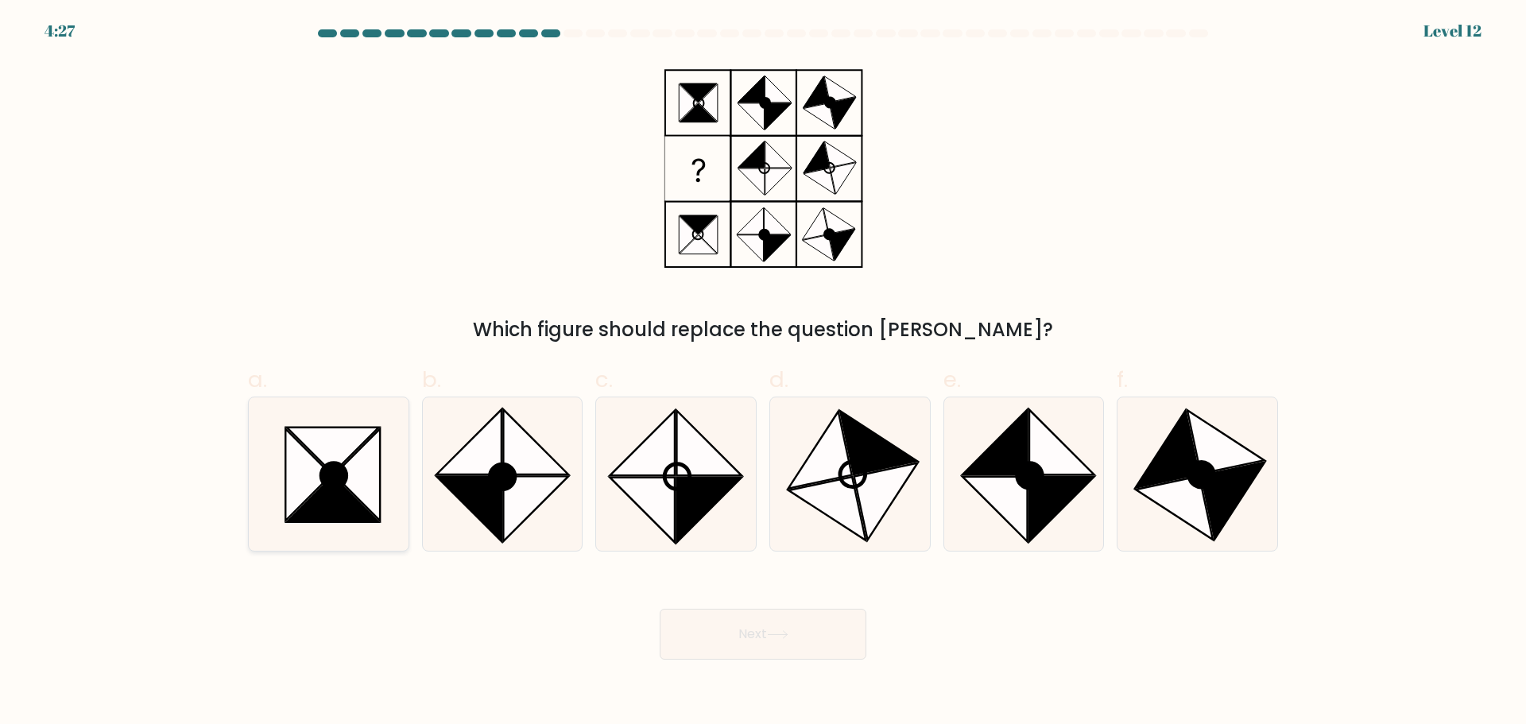
radio input "true"
click at [783, 631] on icon at bounding box center [777, 634] width 21 height 9
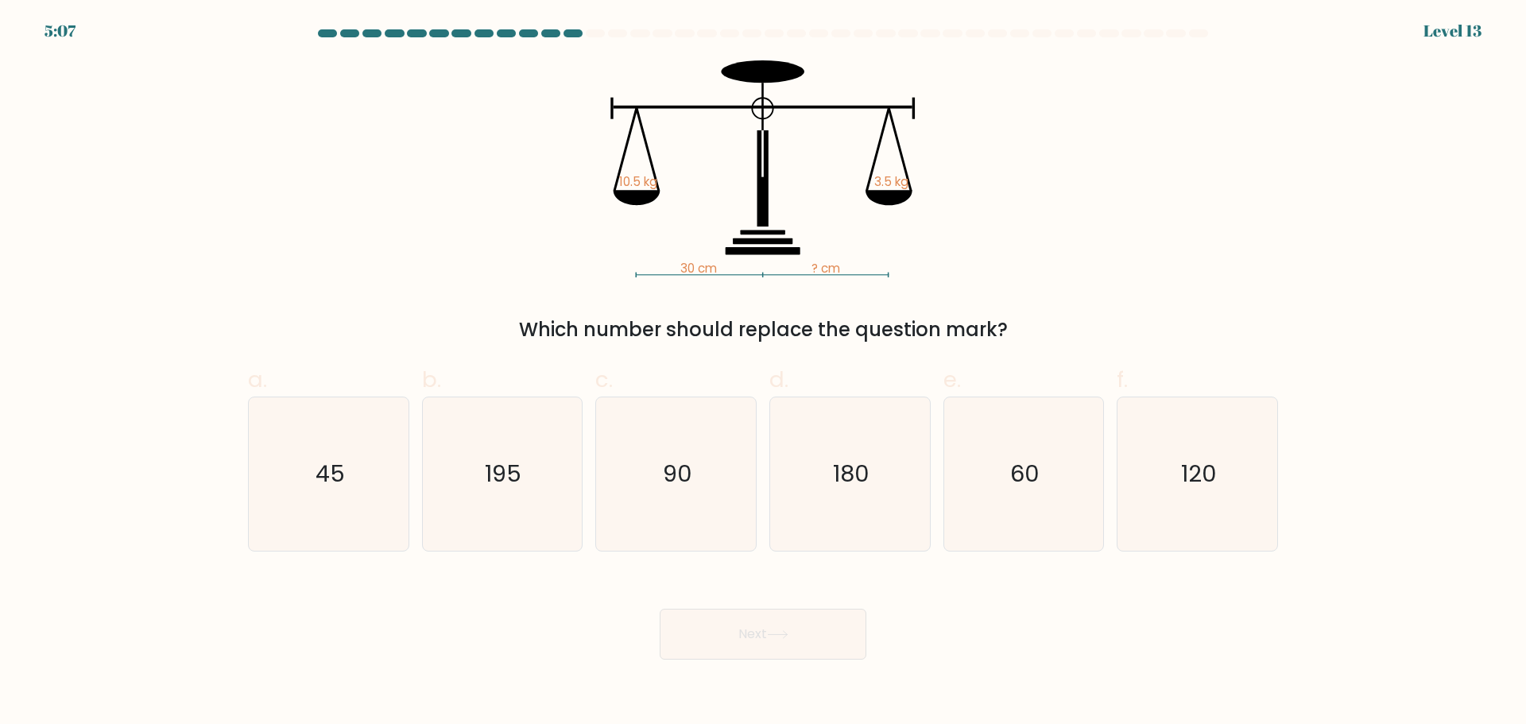
click at [783, 631] on icon at bounding box center [777, 634] width 21 height 9
click at [752, 252] on icon at bounding box center [762, 250] width 75 height 7
click at [632, 191] on icon at bounding box center [636, 197] width 47 height 15
drag, startPoint x: 872, startPoint y: 184, endPoint x: 904, endPoint y: 180, distance: 32.8
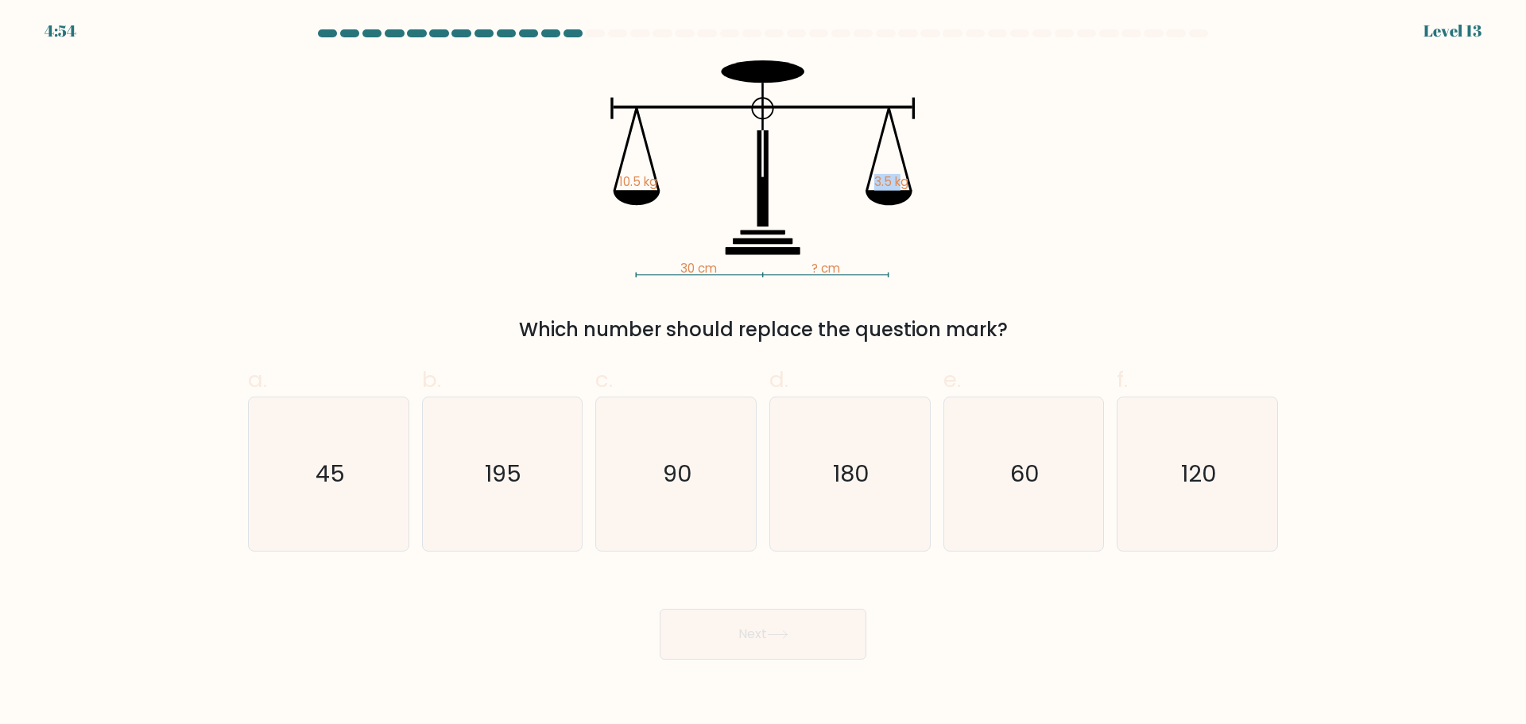
click at [905, 180] on icon "30 cm ? cm 10.5 kg 3.5 kg" at bounding box center [762, 168] width 477 height 217
click at [730, 238] on icon "30 cm ? cm 10.5 kg 3.5 kg" at bounding box center [762, 168] width 477 height 217
drag, startPoint x: 710, startPoint y: 264, endPoint x: 660, endPoint y: 267, distance: 50.2
click at [660, 267] on icon "30 cm ? cm 10.5 kg 3.5 kg" at bounding box center [762, 168] width 477 height 217
click at [659, 265] on icon "30 cm ? cm 10.5 kg 3.5 kg" at bounding box center [762, 168] width 477 height 217
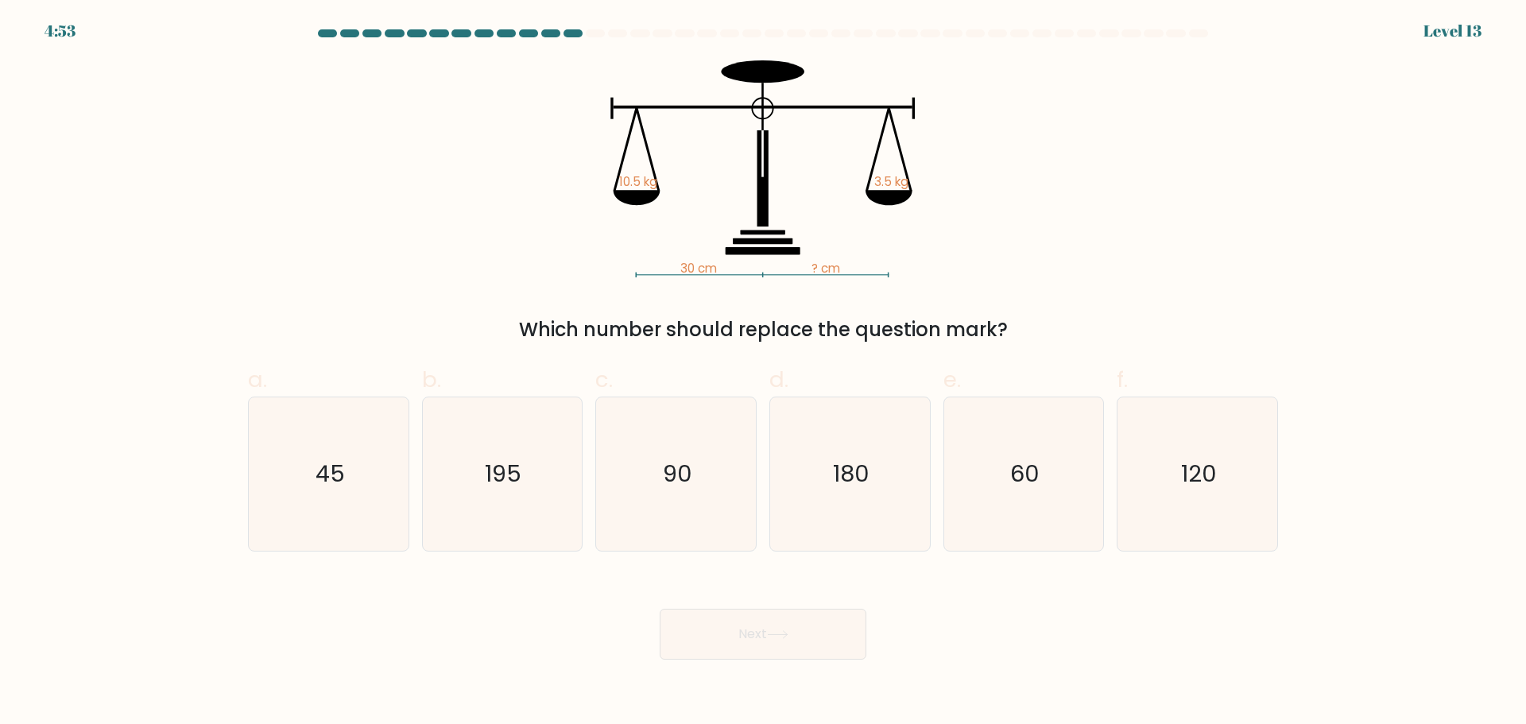
drag, startPoint x: 864, startPoint y: 192, endPoint x: 638, endPoint y: 196, distance: 225.7
click at [852, 195] on icon "30 cm ? cm 10.5 kg 3.5 kg" at bounding box center [762, 168] width 477 height 217
drag, startPoint x: 646, startPoint y: 195, endPoint x: 841, endPoint y: 195, distance: 195.5
click at [671, 195] on icon "30 cm ? cm 10.5 kg 3.5 kg" at bounding box center [762, 168] width 477 height 217
click at [714, 496] on icon "90" at bounding box center [675, 473] width 153 height 153
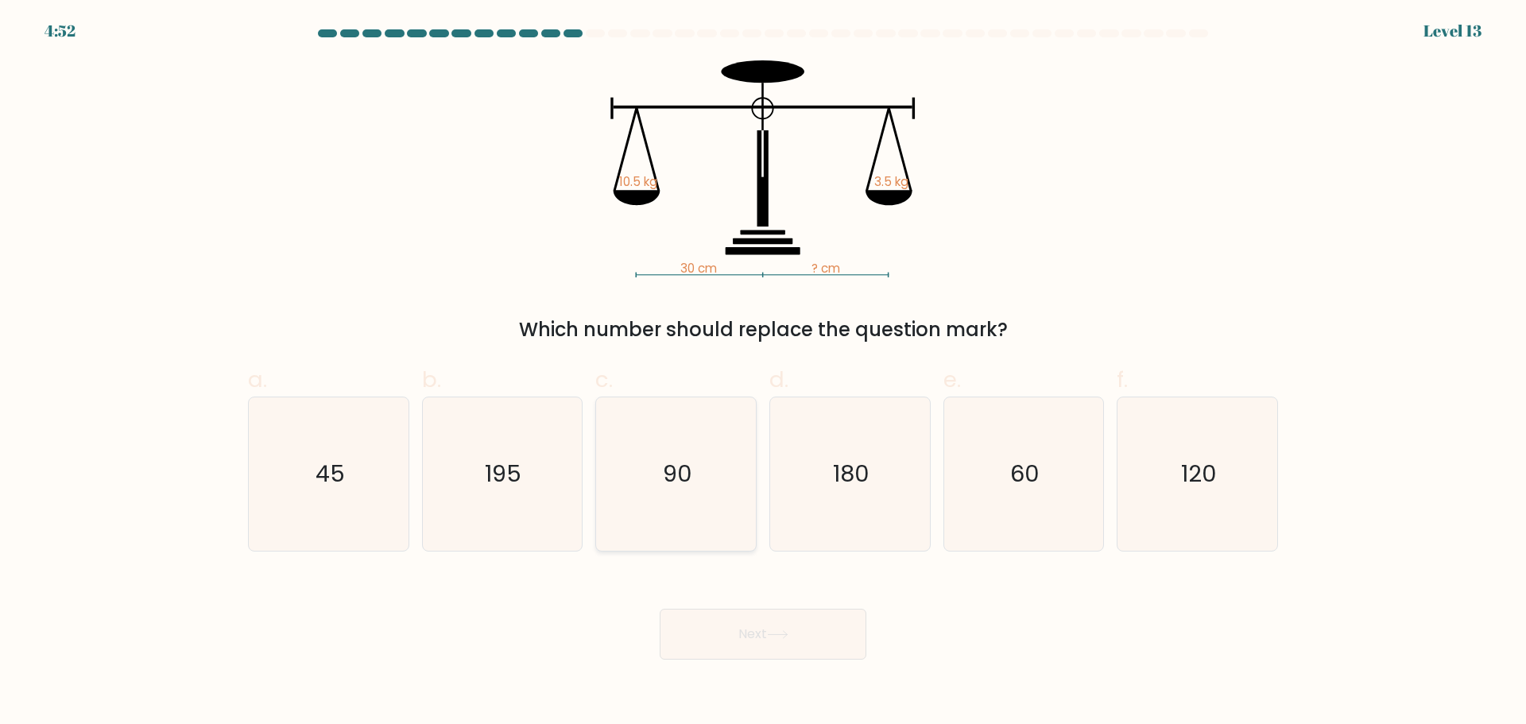
click at [763, 373] on input "c. 90" at bounding box center [763, 367] width 1 height 10
radio input "true"
click at [750, 639] on button "Next" at bounding box center [762, 634] width 207 height 51
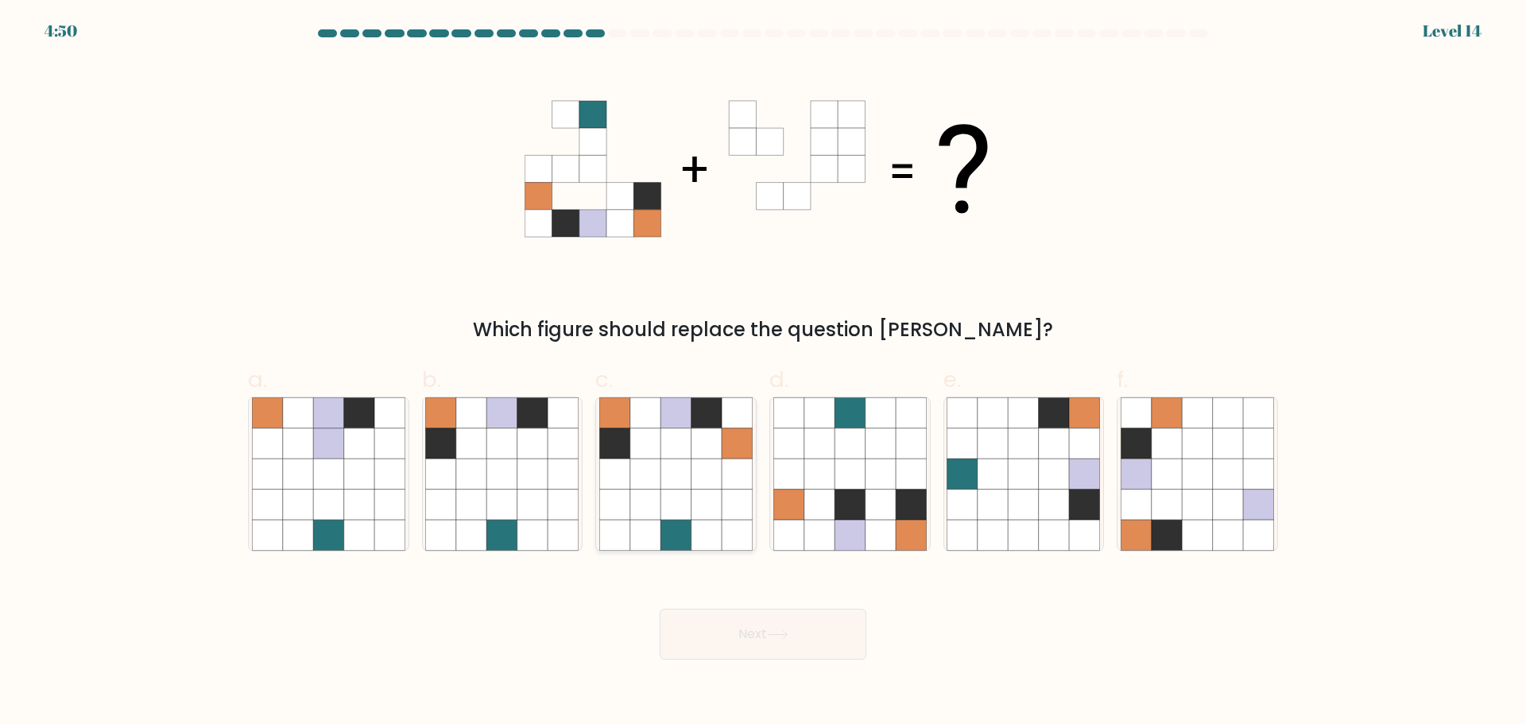
click at [683, 466] on icon at bounding box center [675, 473] width 30 height 30
click at [763, 373] on input "c." at bounding box center [763, 367] width 1 height 10
radio input "true"
click at [800, 644] on button "Next" at bounding box center [762, 634] width 207 height 51
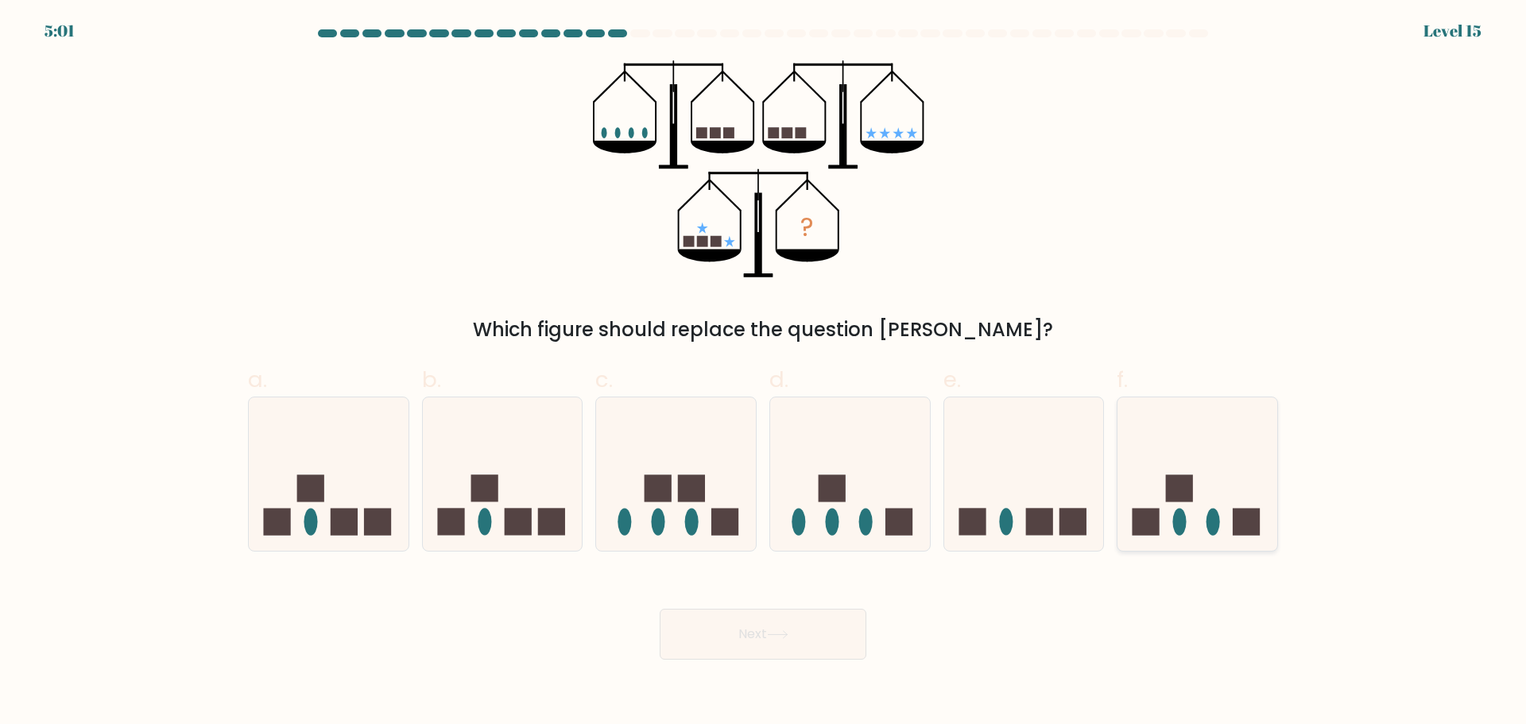
click at [1163, 514] on icon at bounding box center [1197, 474] width 160 height 132
click at [764, 373] on input "f." at bounding box center [763, 367] width 1 height 10
radio input "true"
click at [810, 641] on button "Next" at bounding box center [762, 634] width 207 height 51
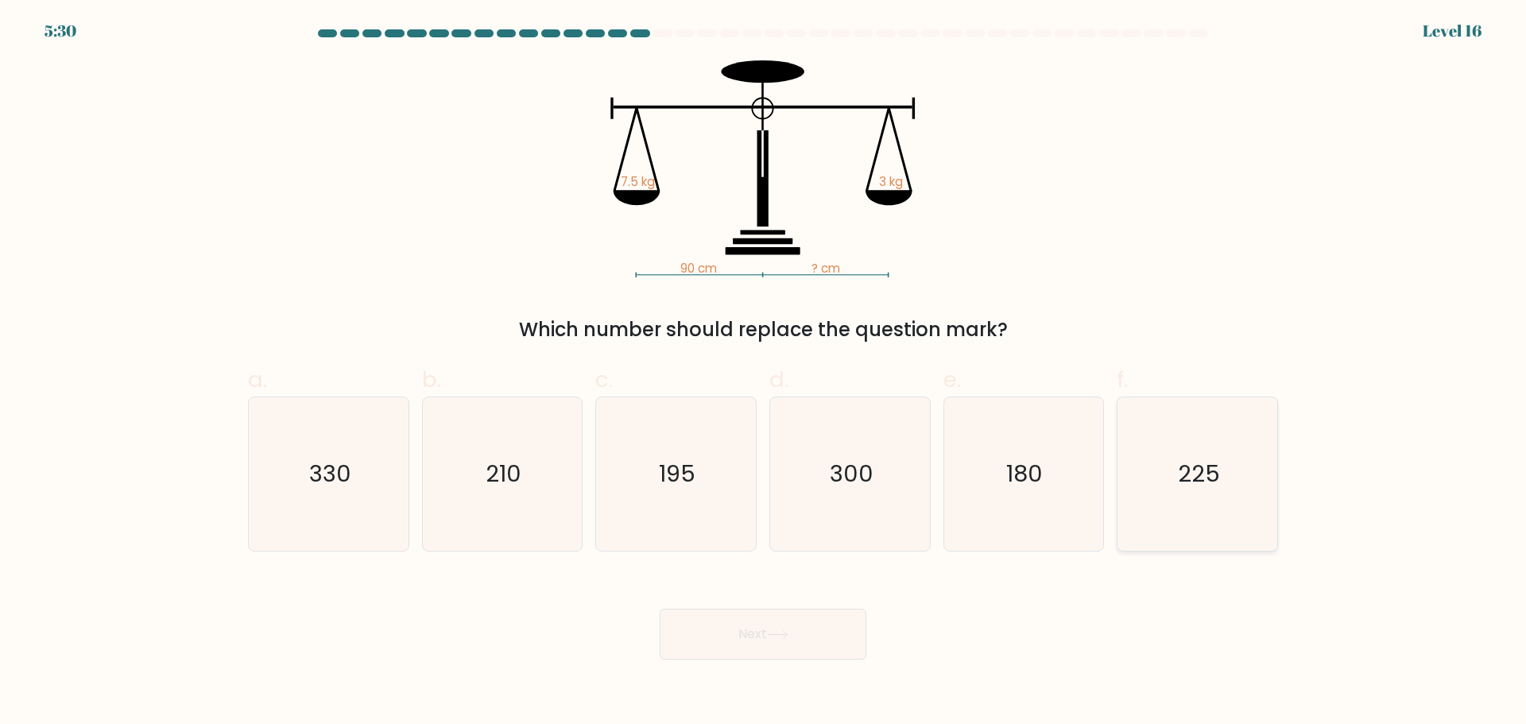
click at [1144, 404] on icon "225" at bounding box center [1196, 473] width 153 height 153
click at [764, 373] on input "f. 225" at bounding box center [763, 367] width 1 height 10
radio input "true"
click at [806, 640] on button "Next" at bounding box center [762, 634] width 207 height 51
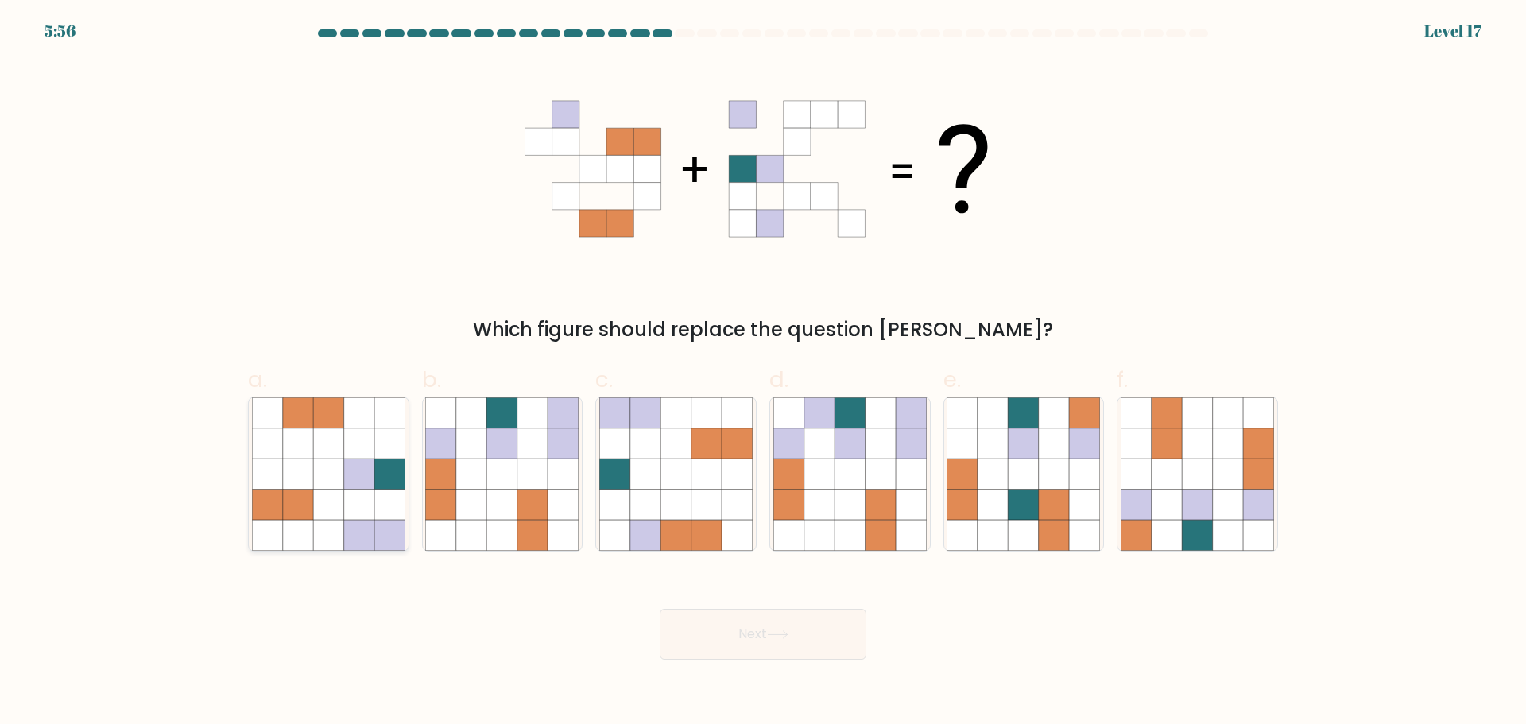
click at [320, 445] on icon at bounding box center [328, 442] width 30 height 30
click at [763, 373] on input "a." at bounding box center [763, 367] width 1 height 10
radio input "true"
click at [454, 447] on icon at bounding box center [441, 442] width 30 height 30
click at [763, 373] on input "b." at bounding box center [763, 367] width 1 height 10
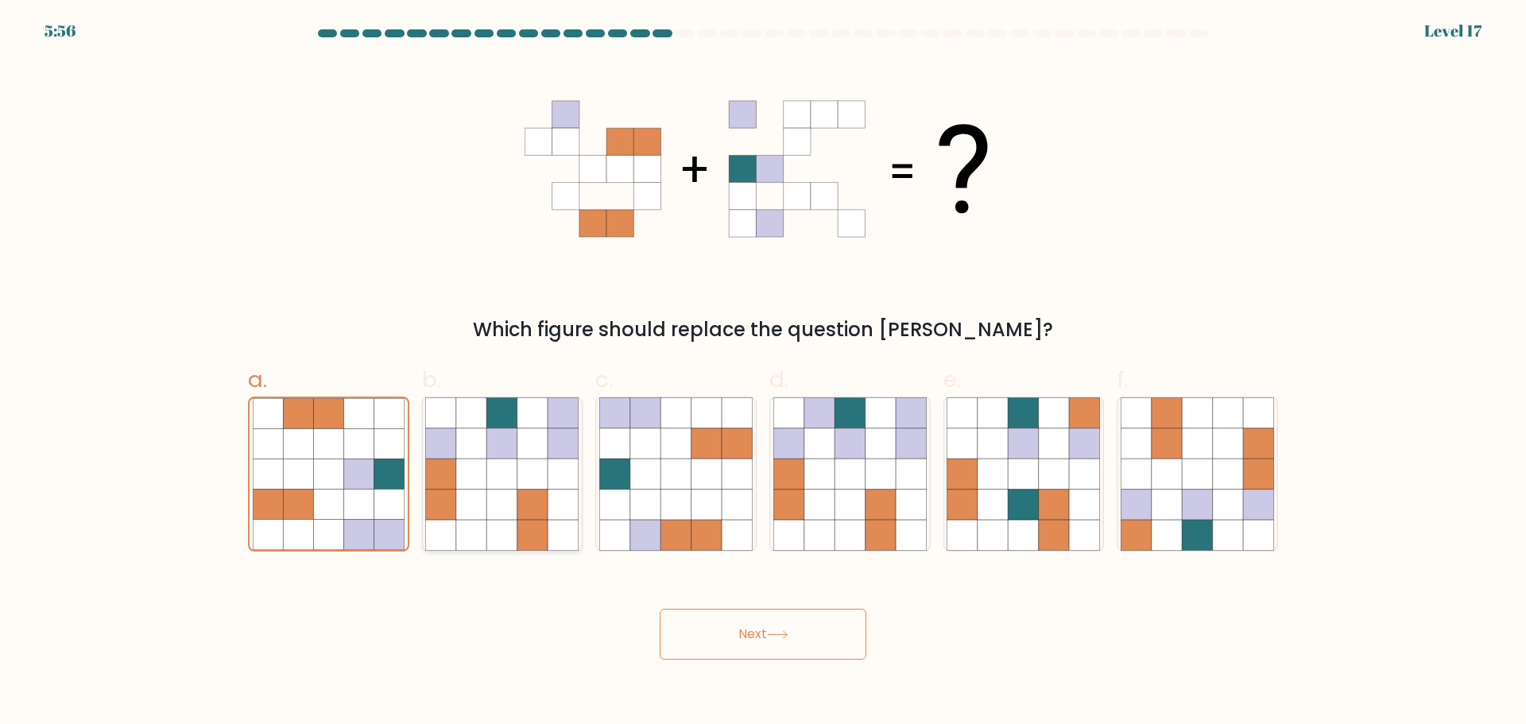
radio input "true"
click at [706, 460] on icon at bounding box center [706, 473] width 30 height 30
click at [763, 373] on input "c." at bounding box center [763, 367] width 1 height 10
radio input "true"
click at [862, 453] on icon at bounding box center [849, 442] width 30 height 30
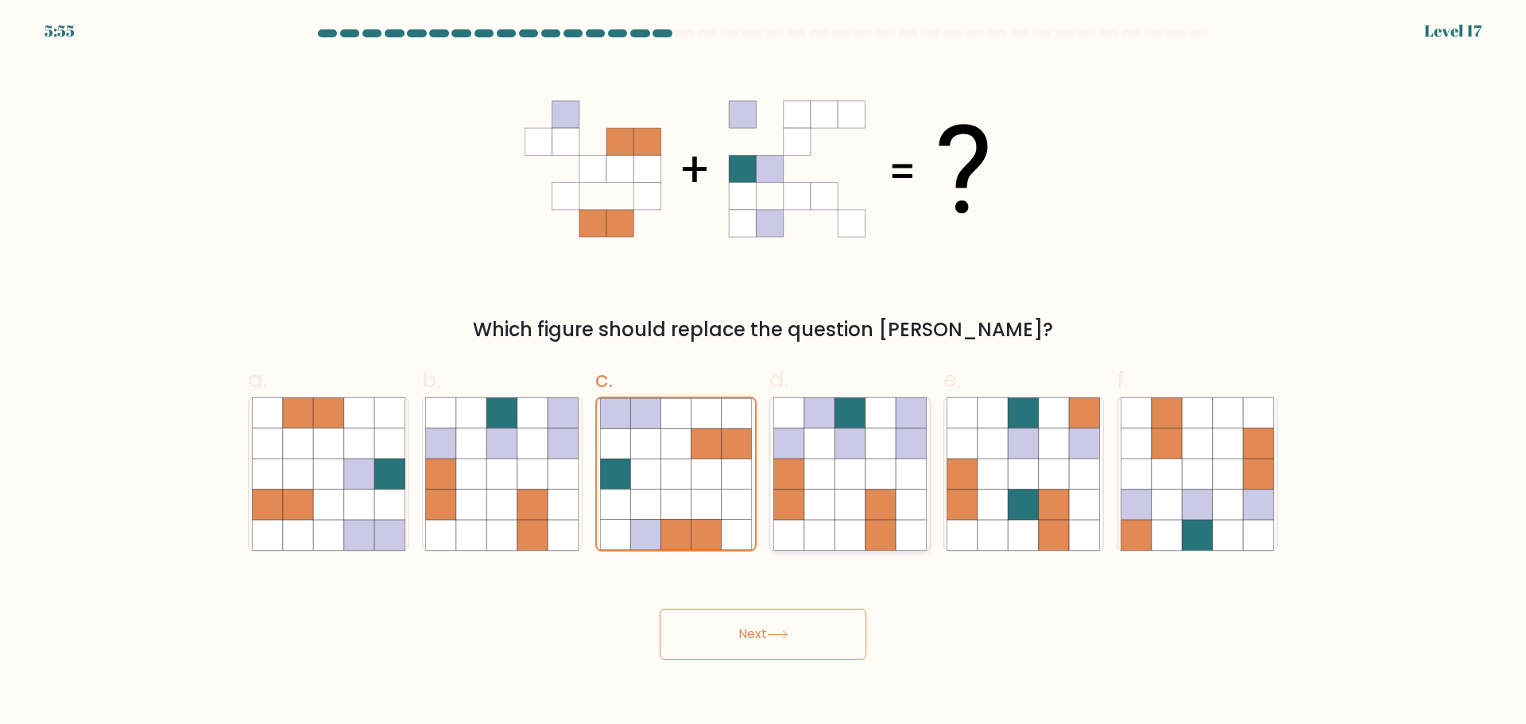
click at [764, 373] on input "d." at bounding box center [763, 367] width 1 height 10
radio input "true"
click at [737, 495] on icon at bounding box center [736, 504] width 30 height 30
click at [763, 373] on input "c." at bounding box center [763, 367] width 1 height 10
radio input "true"
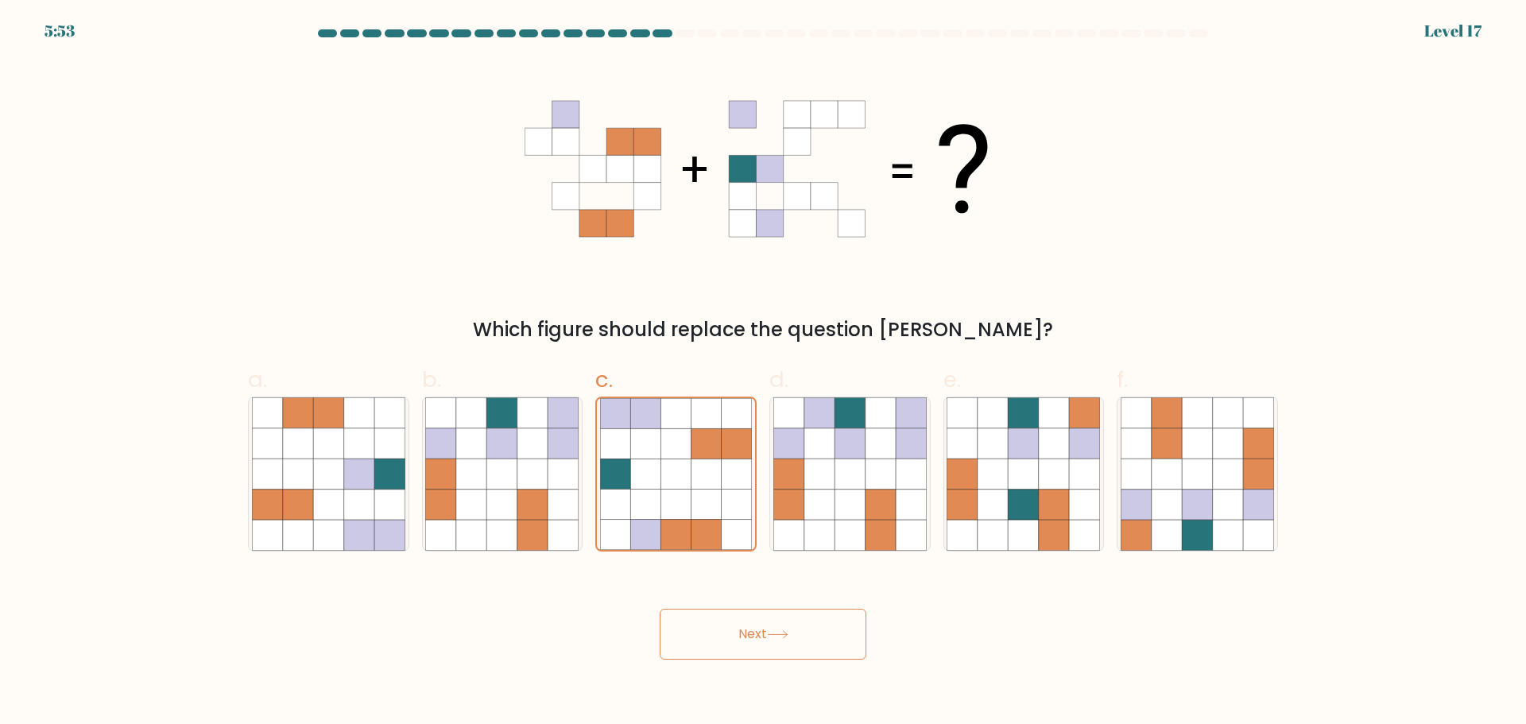
click at [594, 490] on div "c." at bounding box center [676, 457] width 174 height 188
click at [424, 483] on div at bounding box center [502, 473] width 161 height 155
click at [763, 373] on input "b." at bounding box center [763, 367] width 1 height 10
radio input "true"
drag, startPoint x: 315, startPoint y: 494, endPoint x: 447, endPoint y: 478, distance: 133.7
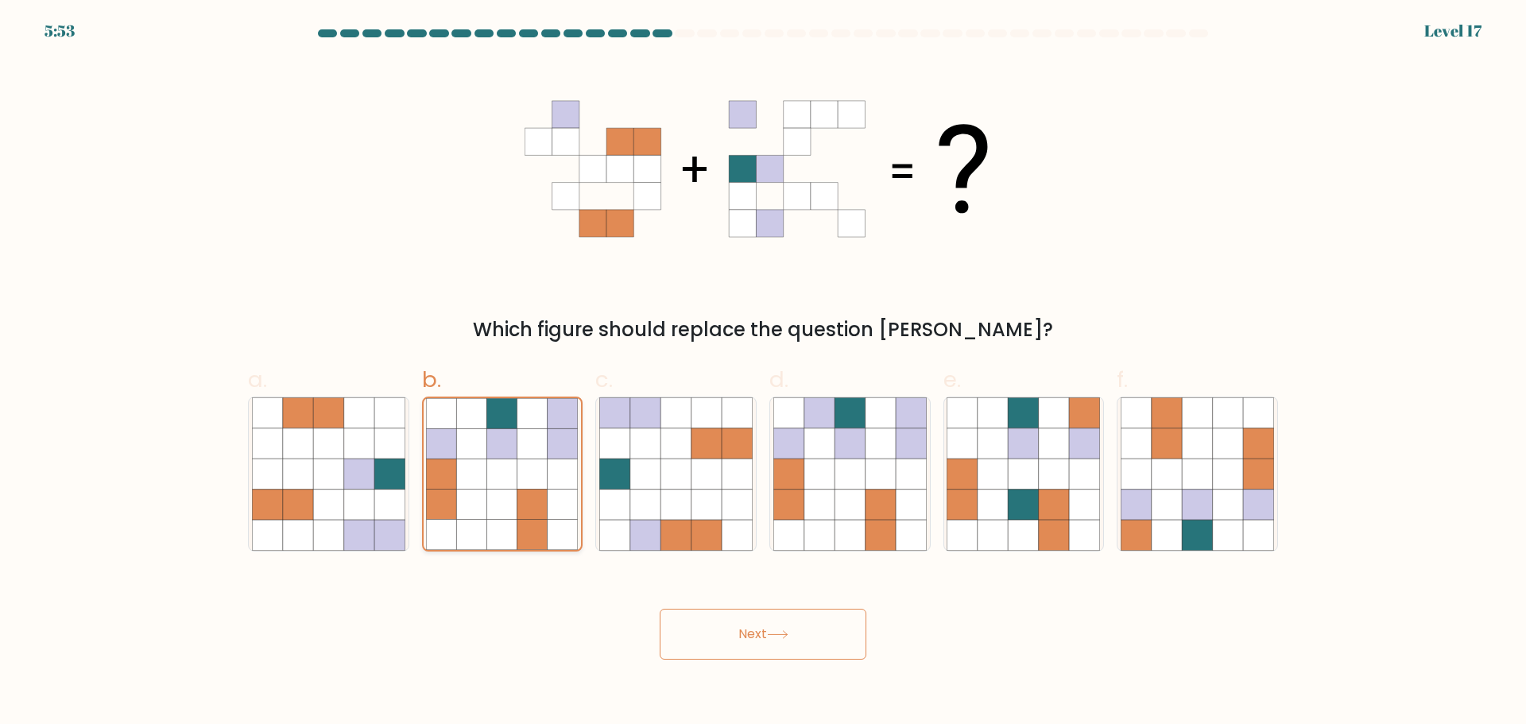
click at [316, 497] on icon at bounding box center [328, 504] width 30 height 30
click at [763, 373] on input "a." at bounding box center [763, 367] width 1 height 10
radio input "true"
click at [551, 478] on icon at bounding box center [563, 473] width 30 height 30
click at [763, 373] on input "b." at bounding box center [763, 367] width 1 height 10
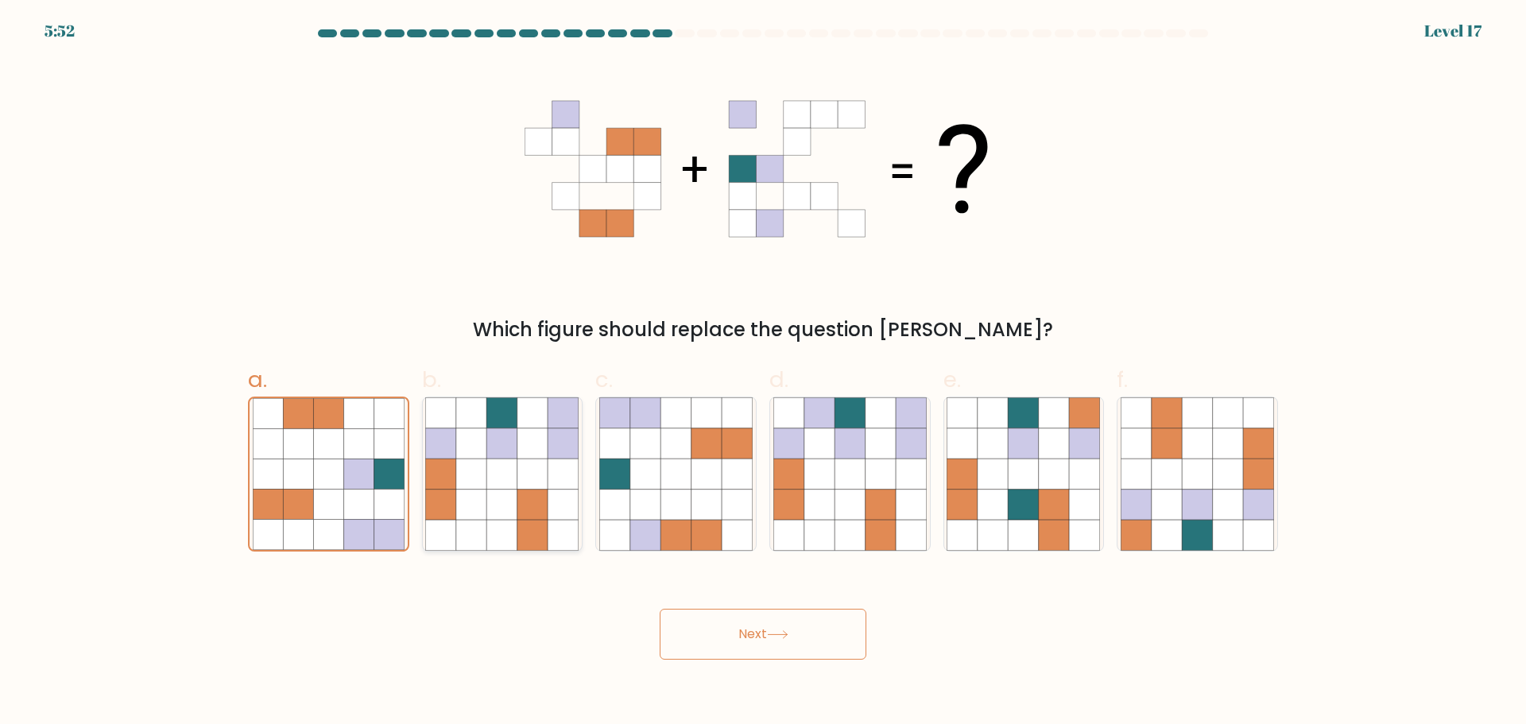
radio input "true"
click at [694, 476] on icon at bounding box center [706, 473] width 30 height 30
click at [763, 373] on input "c." at bounding box center [763, 367] width 1 height 10
radio input "true"
drag, startPoint x: 799, startPoint y: 473, endPoint x: 737, endPoint y: 480, distance: 63.2
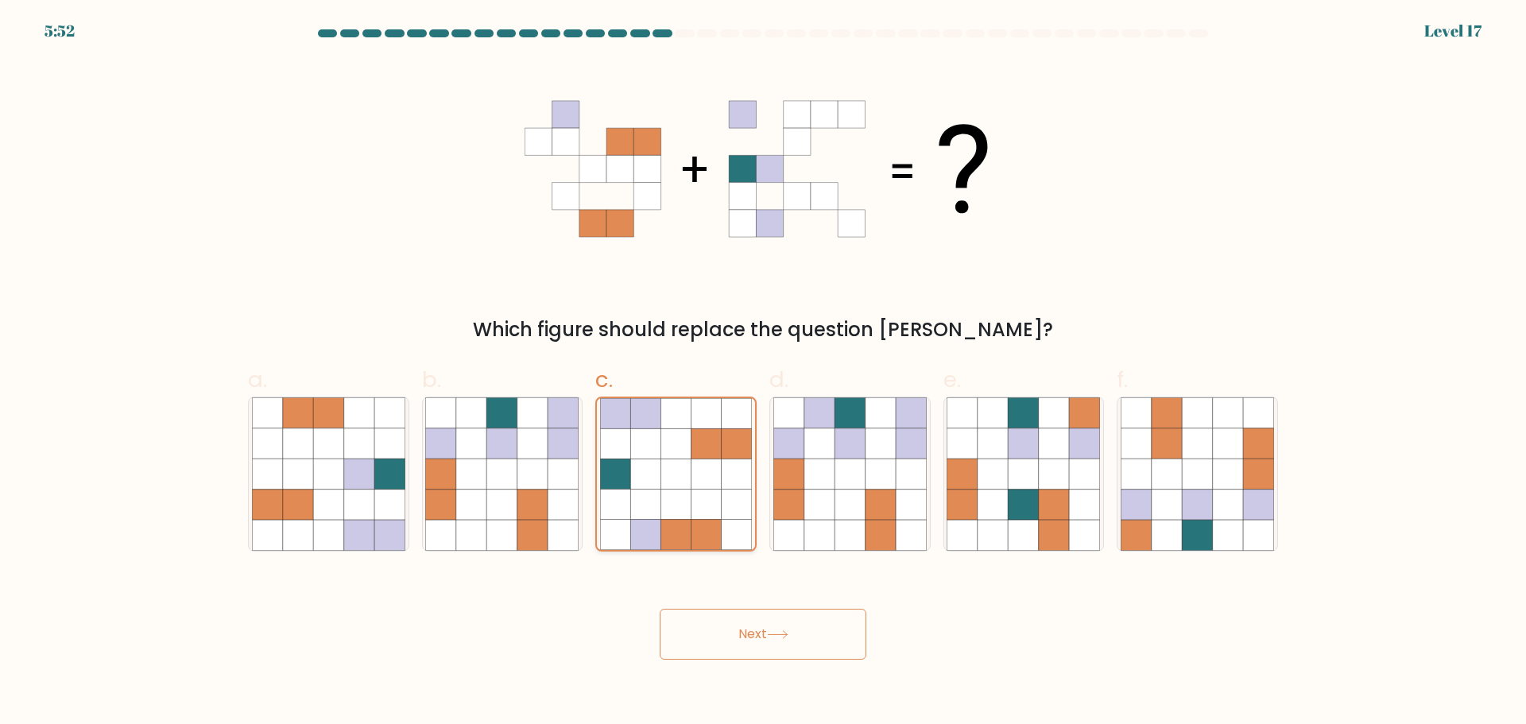
click at [801, 473] on icon at bounding box center [788, 473] width 30 height 30
click at [764, 373] on input "d." at bounding box center [763, 367] width 1 height 10
radio input "true"
click at [700, 485] on icon at bounding box center [706, 473] width 30 height 30
click at [763, 373] on input "c." at bounding box center [763, 367] width 1 height 10
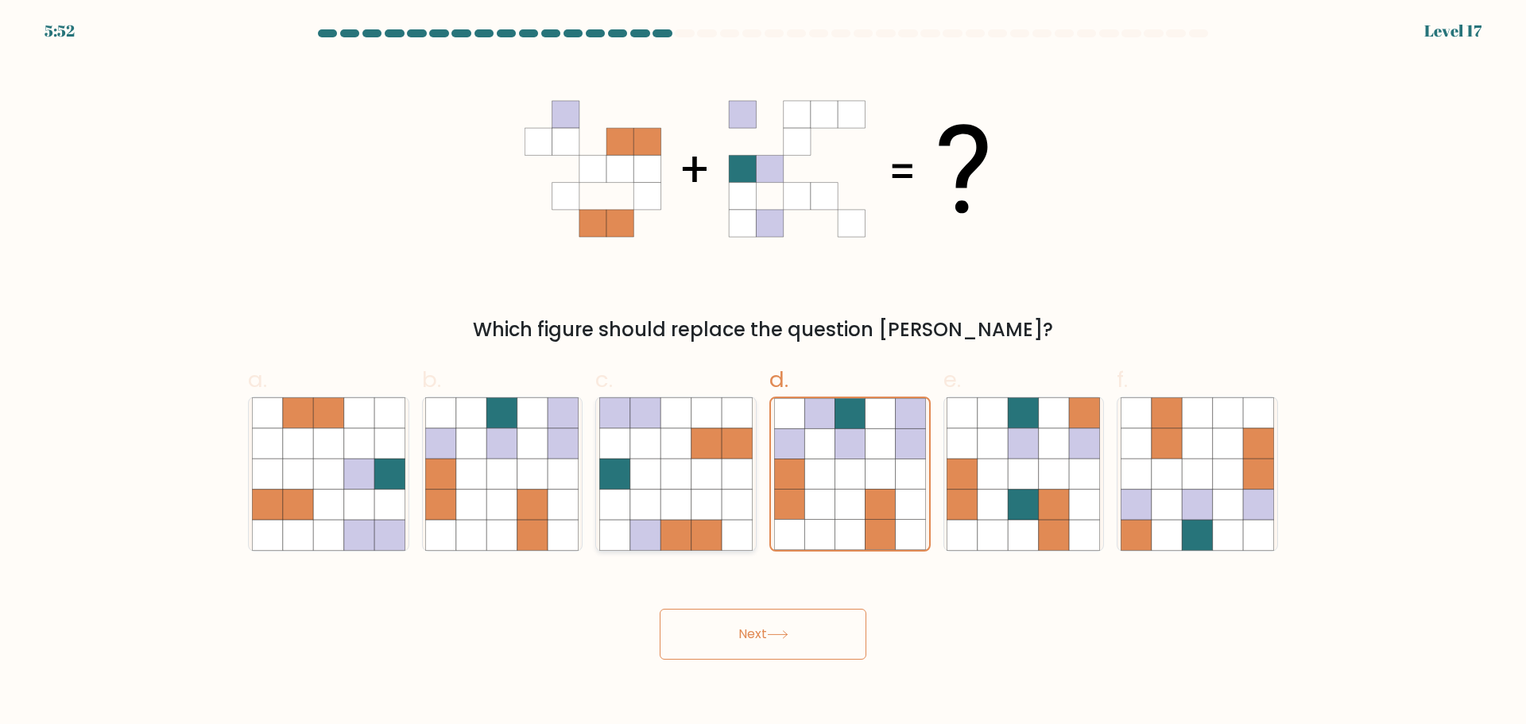
radio input "true"
drag, startPoint x: 848, startPoint y: 474, endPoint x: 650, endPoint y: 485, distance: 198.2
click at [845, 474] on icon at bounding box center [849, 473] width 30 height 30
click at [764, 373] on input "d." at bounding box center [763, 367] width 1 height 10
radio input "true"
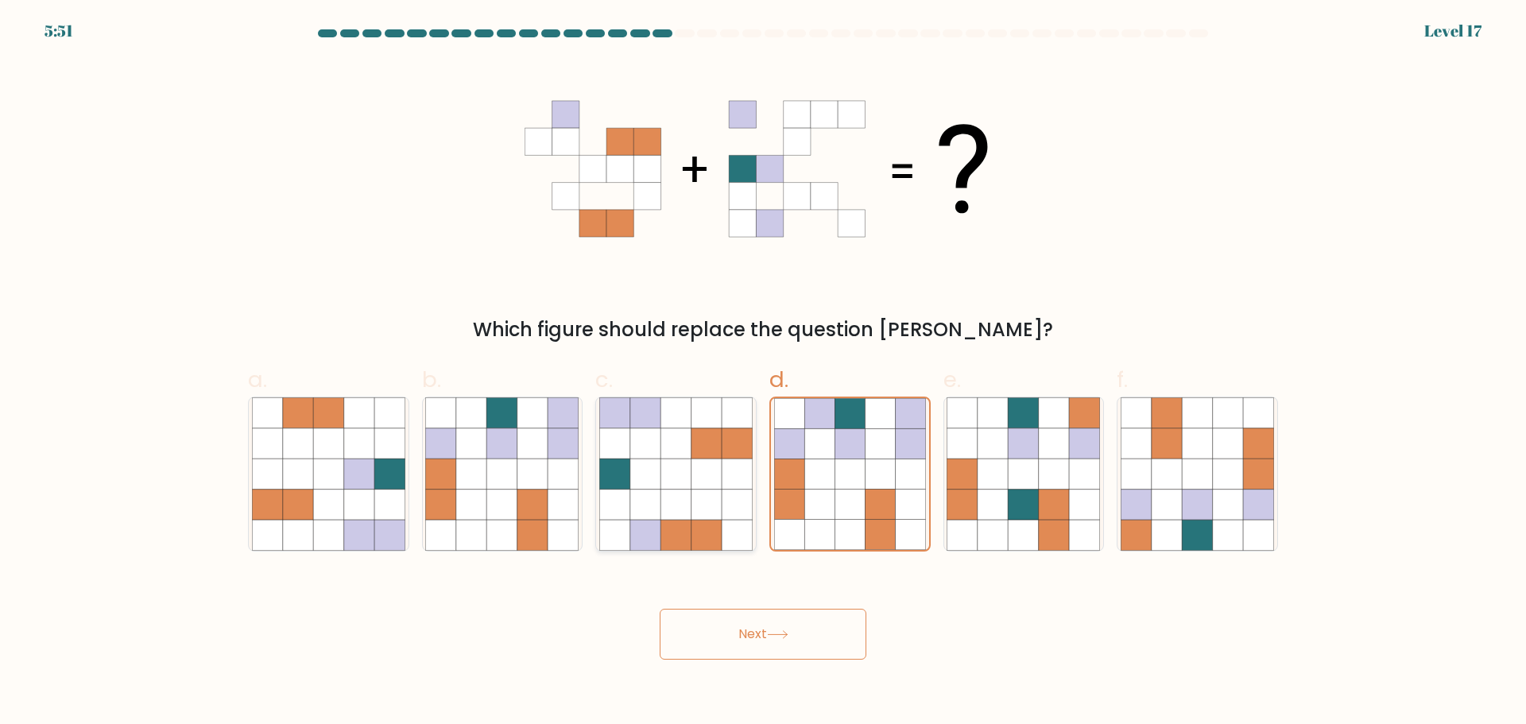
drag, startPoint x: 650, startPoint y: 485, endPoint x: 632, endPoint y: 491, distance: 18.6
click at [638, 491] on icon at bounding box center [675, 473] width 153 height 153
click at [763, 373] on input "c." at bounding box center [763, 367] width 1 height 10
radio input "true"
drag, startPoint x: 585, startPoint y: 495, endPoint x: 507, endPoint y: 493, distance: 77.9
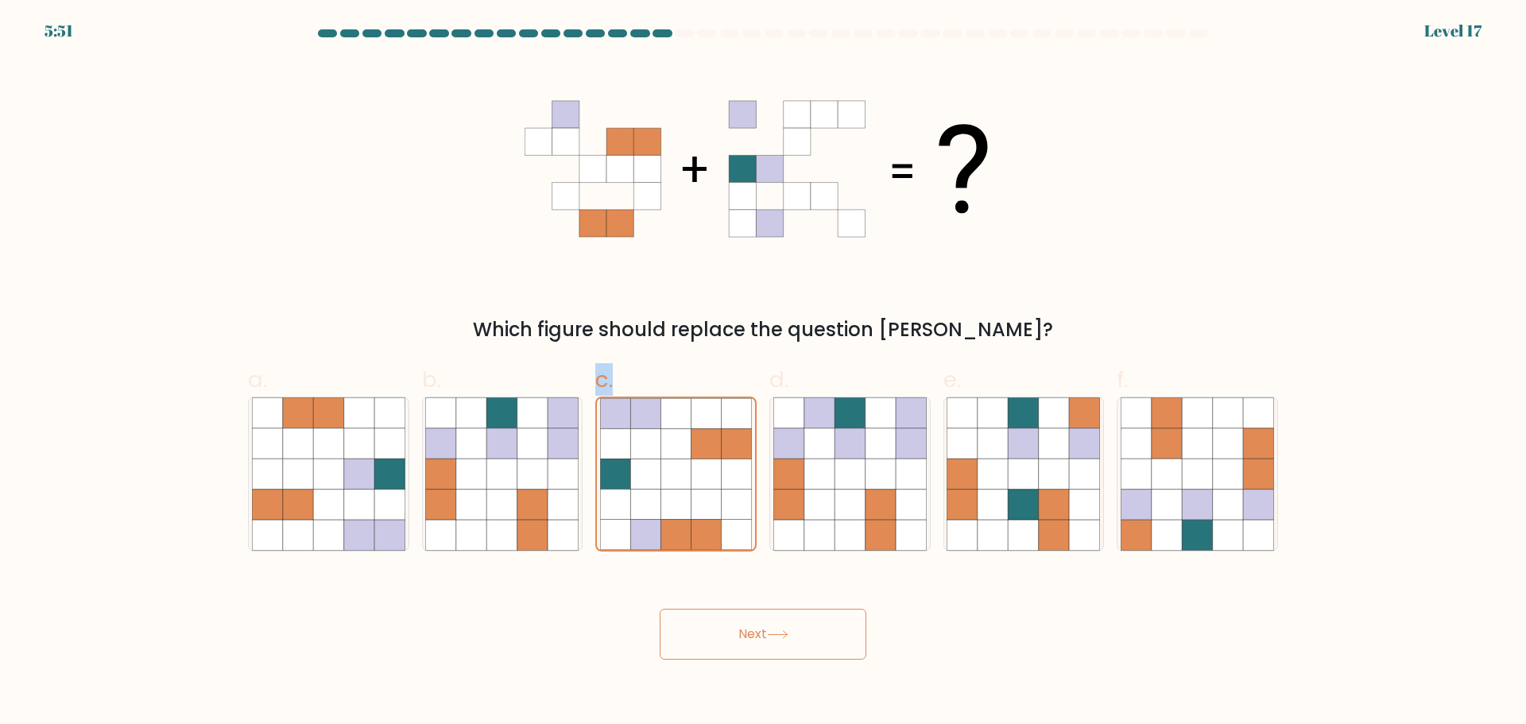
click at [584, 495] on div "a. b. c." at bounding box center [763, 450] width 1042 height 200
click at [503, 493] on icon at bounding box center [502, 504] width 30 height 30
click at [763, 373] on input "b." at bounding box center [763, 367] width 1 height 10
radio input "true"
click at [458, 501] on icon at bounding box center [472, 504] width 30 height 30
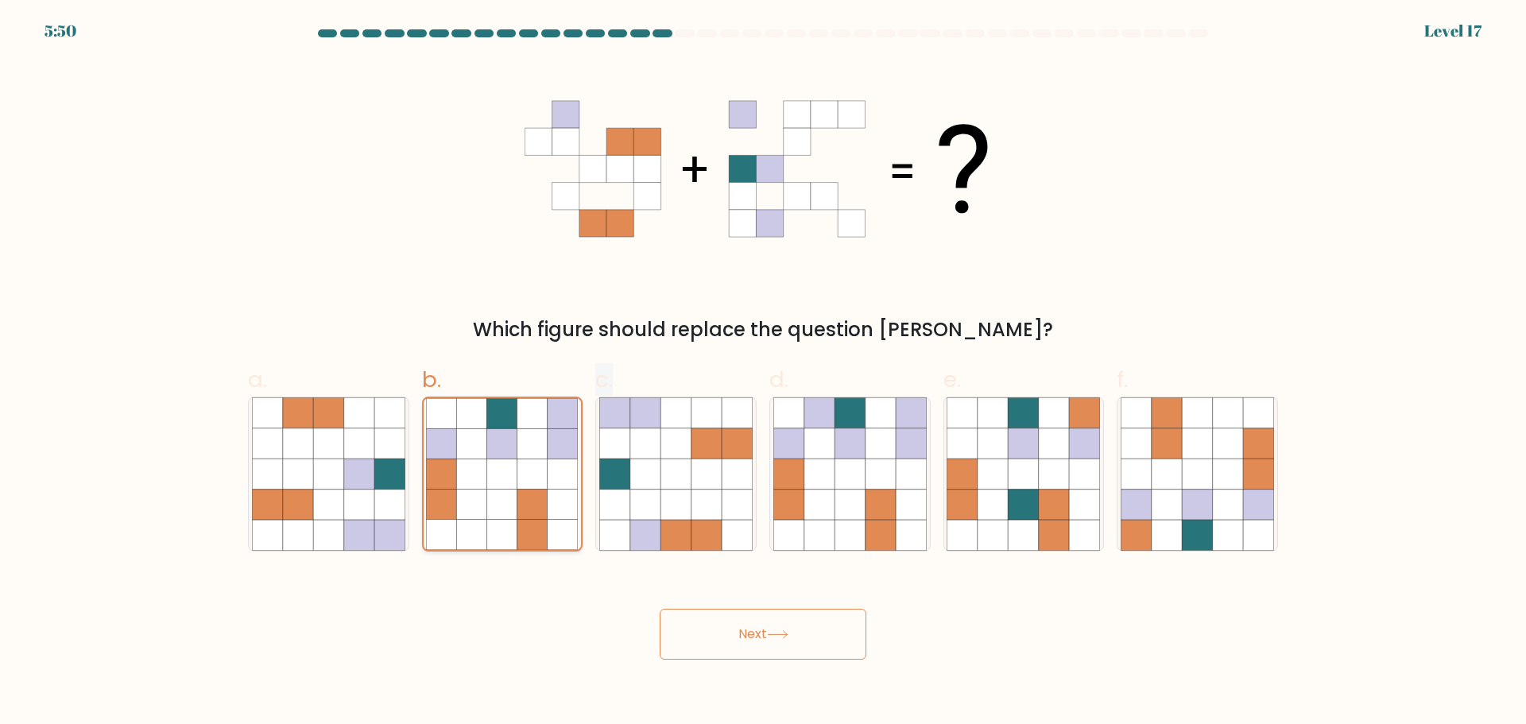
click at [763, 373] on input "b." at bounding box center [763, 367] width 1 height 10
click at [849, 446] on icon at bounding box center [849, 442] width 30 height 30
click at [764, 373] on input "d." at bounding box center [763, 367] width 1 height 10
radio input "true"
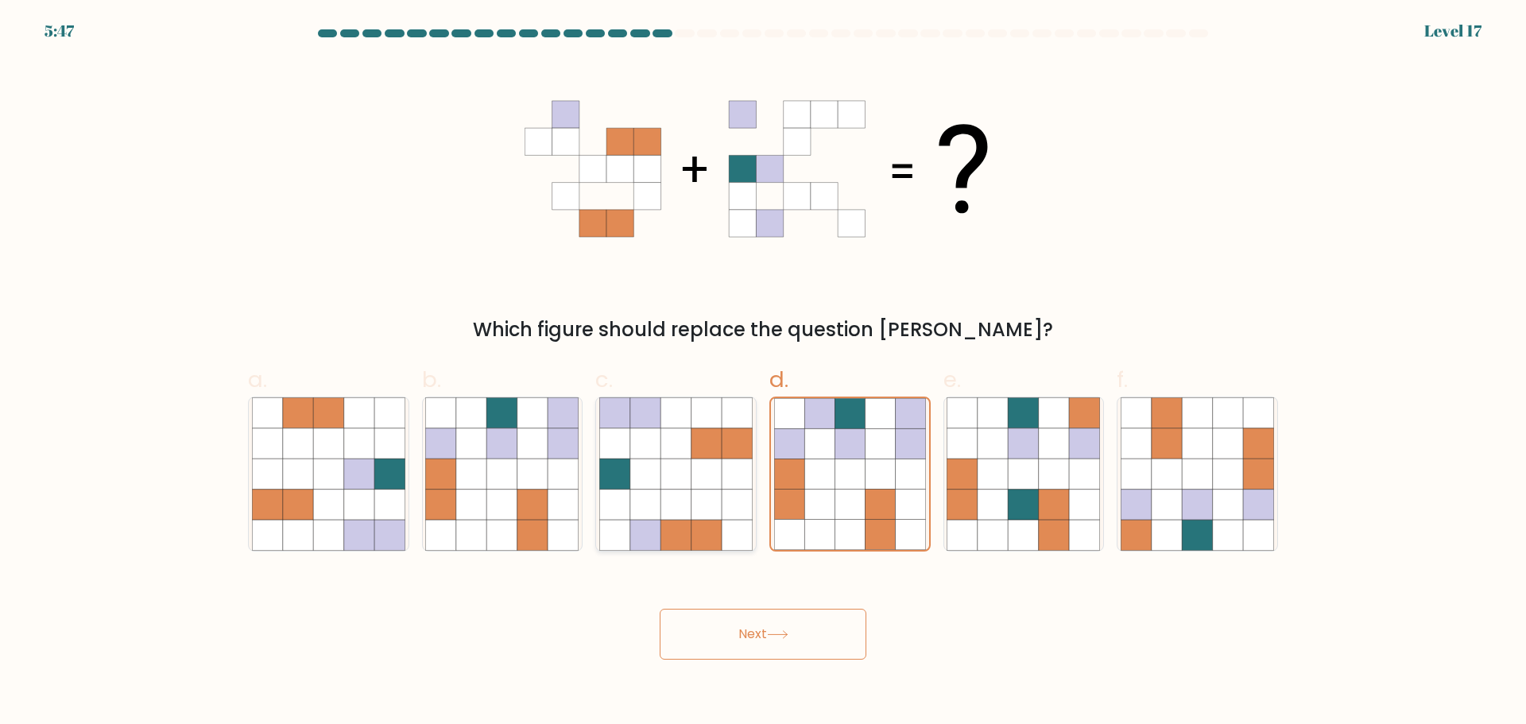
click at [730, 477] on icon at bounding box center [736, 473] width 30 height 30
click at [763, 373] on input "c." at bounding box center [763, 367] width 1 height 10
radio input "true"
click at [545, 485] on icon at bounding box center [532, 473] width 30 height 30
click at [763, 373] on input "b." at bounding box center [763, 367] width 1 height 10
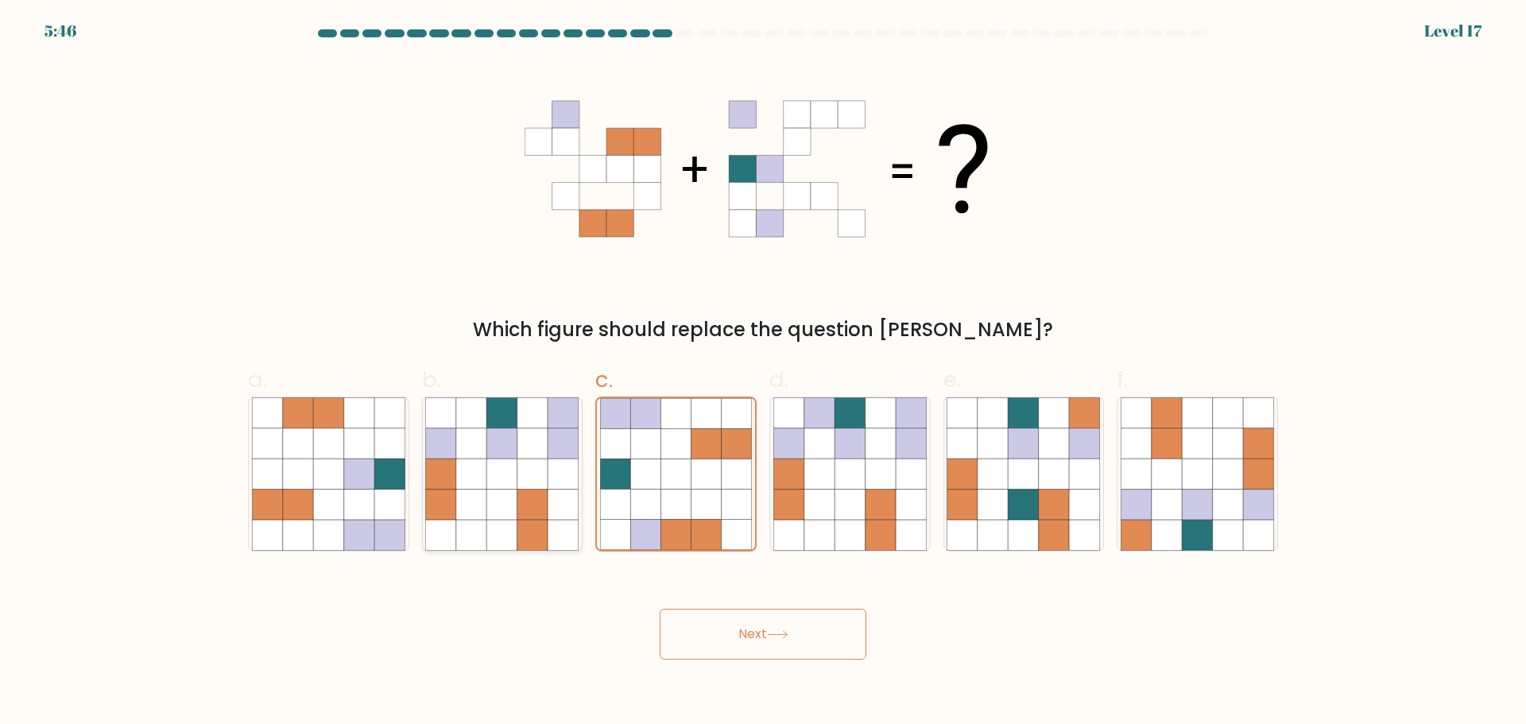
radio input "true"
click at [371, 505] on icon at bounding box center [359, 504] width 30 height 30
click at [763, 373] on input "a." at bounding box center [763, 367] width 1 height 10
radio input "true"
drag, startPoint x: 484, startPoint y: 485, endPoint x: 650, endPoint y: 559, distance: 181.8
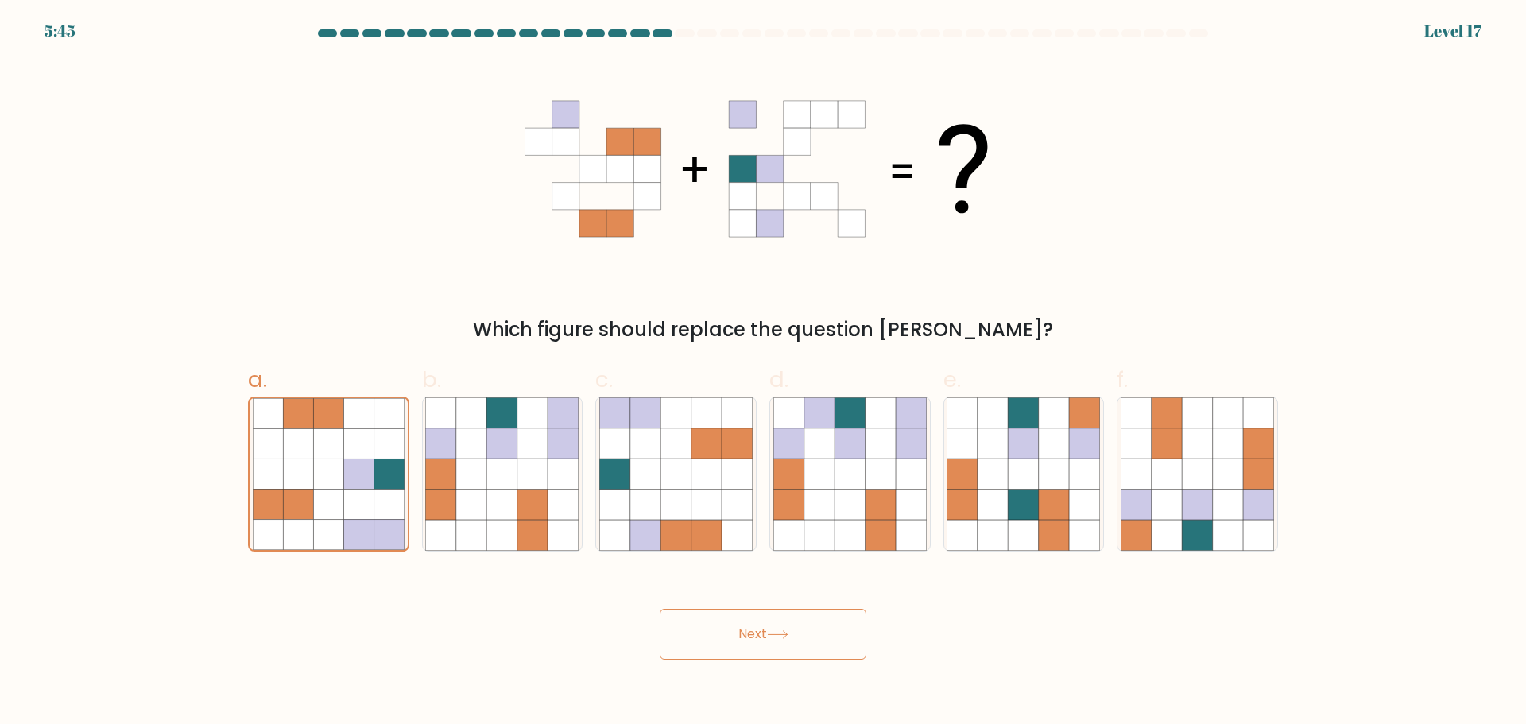
click at [485, 485] on icon at bounding box center [471, 473] width 30 height 30
click at [763, 373] on input "b." at bounding box center [763, 367] width 1 height 10
radio input "true"
click at [749, 642] on button "Next" at bounding box center [762, 634] width 207 height 51
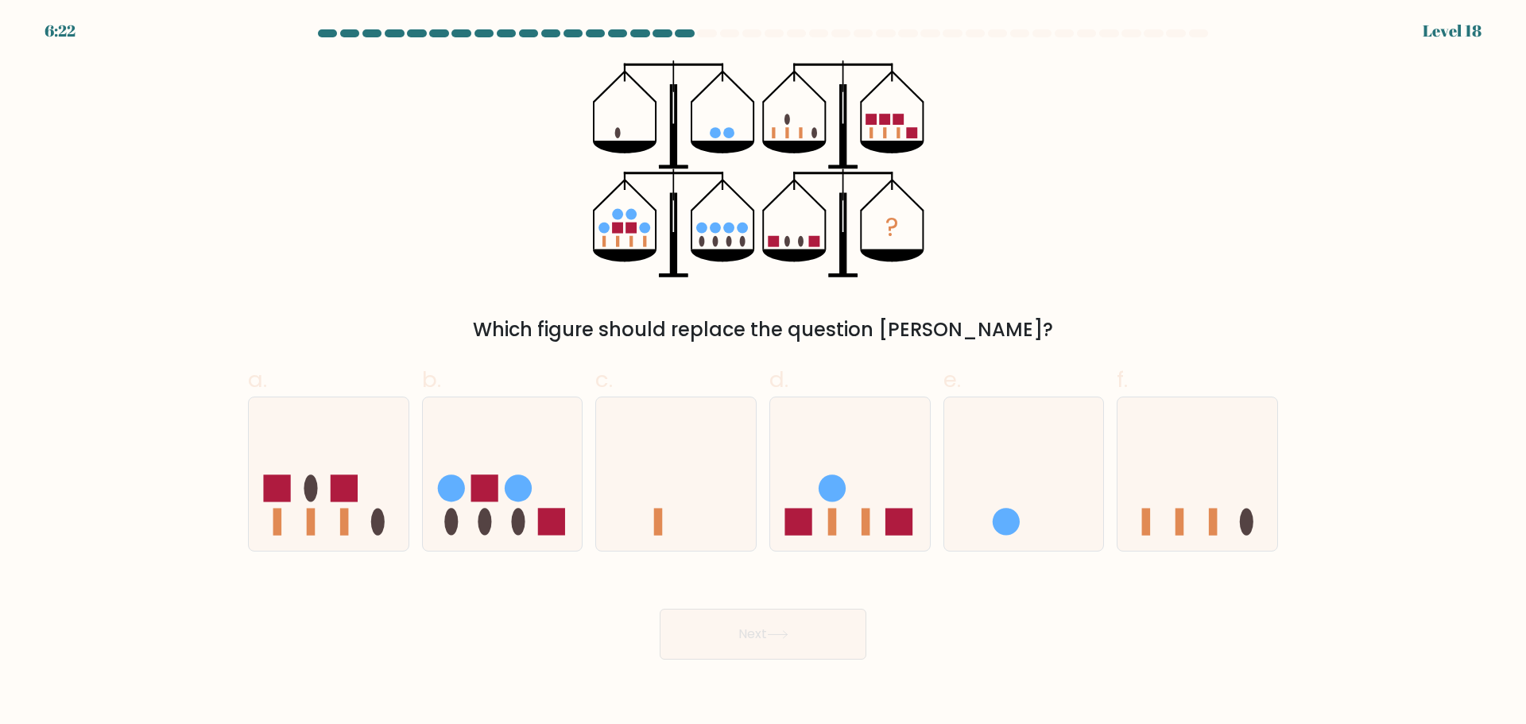
drag, startPoint x: 592, startPoint y: 126, endPoint x: 760, endPoint y: 129, distance: 167.7
click at [759, 129] on div "? Which figure should replace the question mark?" at bounding box center [762, 202] width 1049 height 284
click at [530, 454] on icon at bounding box center [503, 474] width 160 height 132
click at [763, 373] on input "b." at bounding box center [763, 367] width 1 height 10
radio input "true"
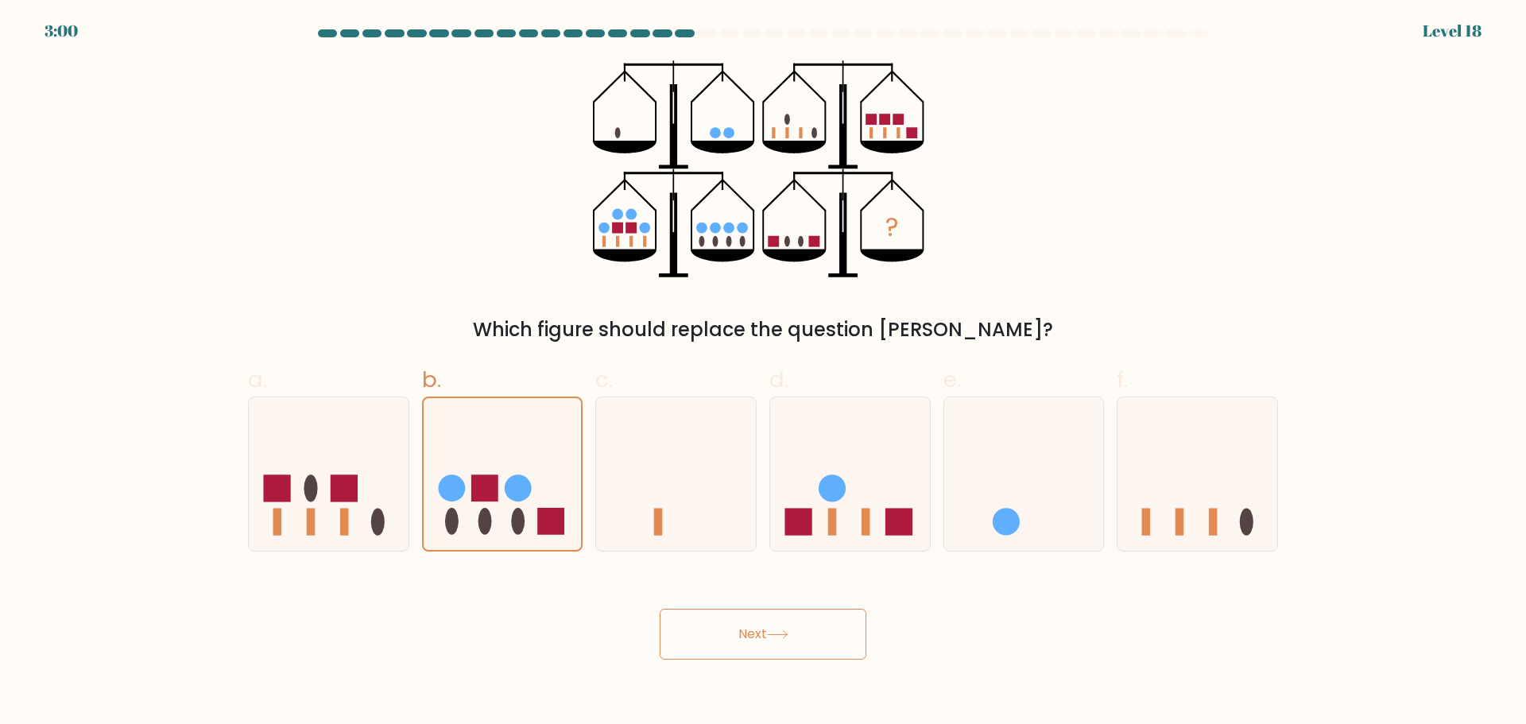
click at [763, 643] on button "Next" at bounding box center [762, 634] width 207 height 51
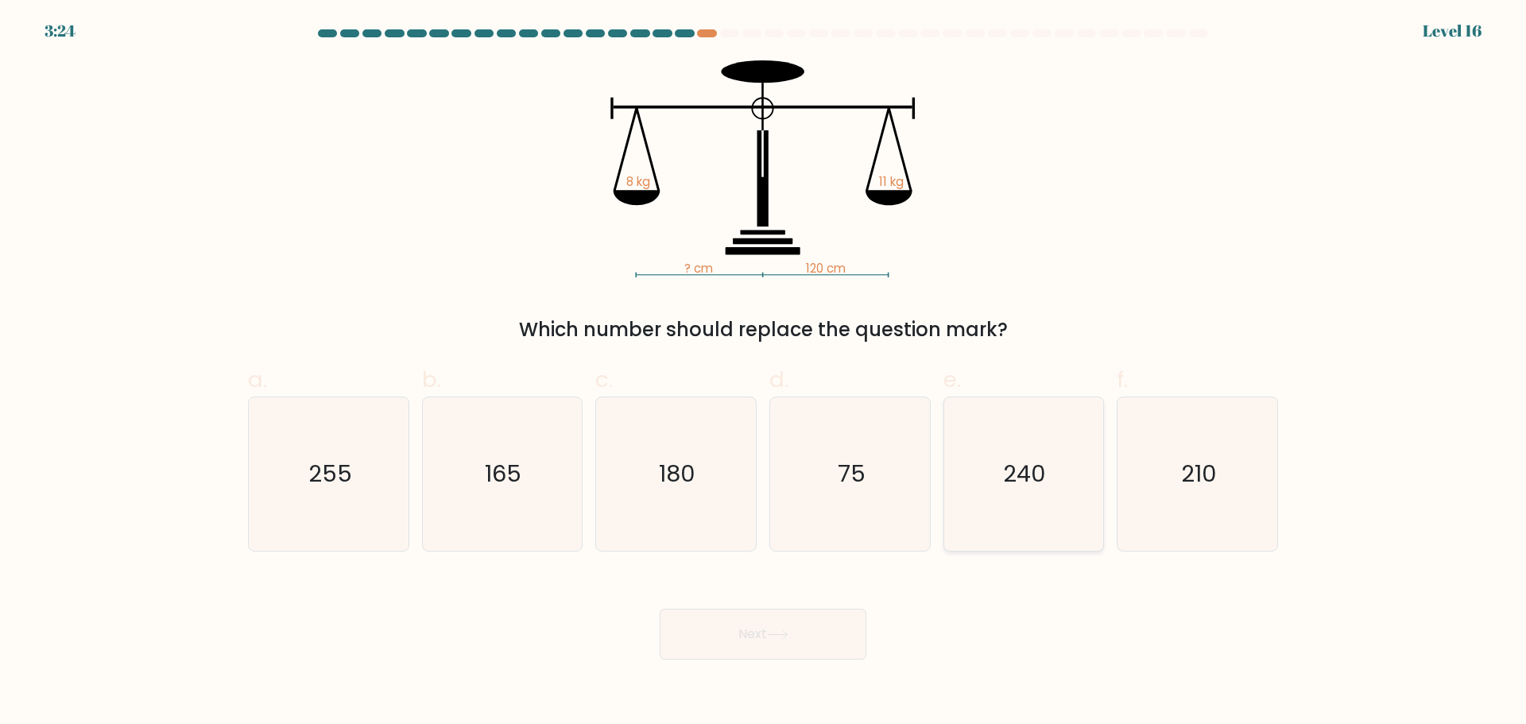
click at [1011, 474] on text "240" at bounding box center [1025, 474] width 43 height 32
click at [764, 373] on input "e. 240" at bounding box center [763, 367] width 1 height 10
radio input "true"
drag, startPoint x: 484, startPoint y: 498, endPoint x: 547, endPoint y: 482, distance: 65.5
click at [547, 482] on icon "165" at bounding box center [501, 473] width 153 height 153
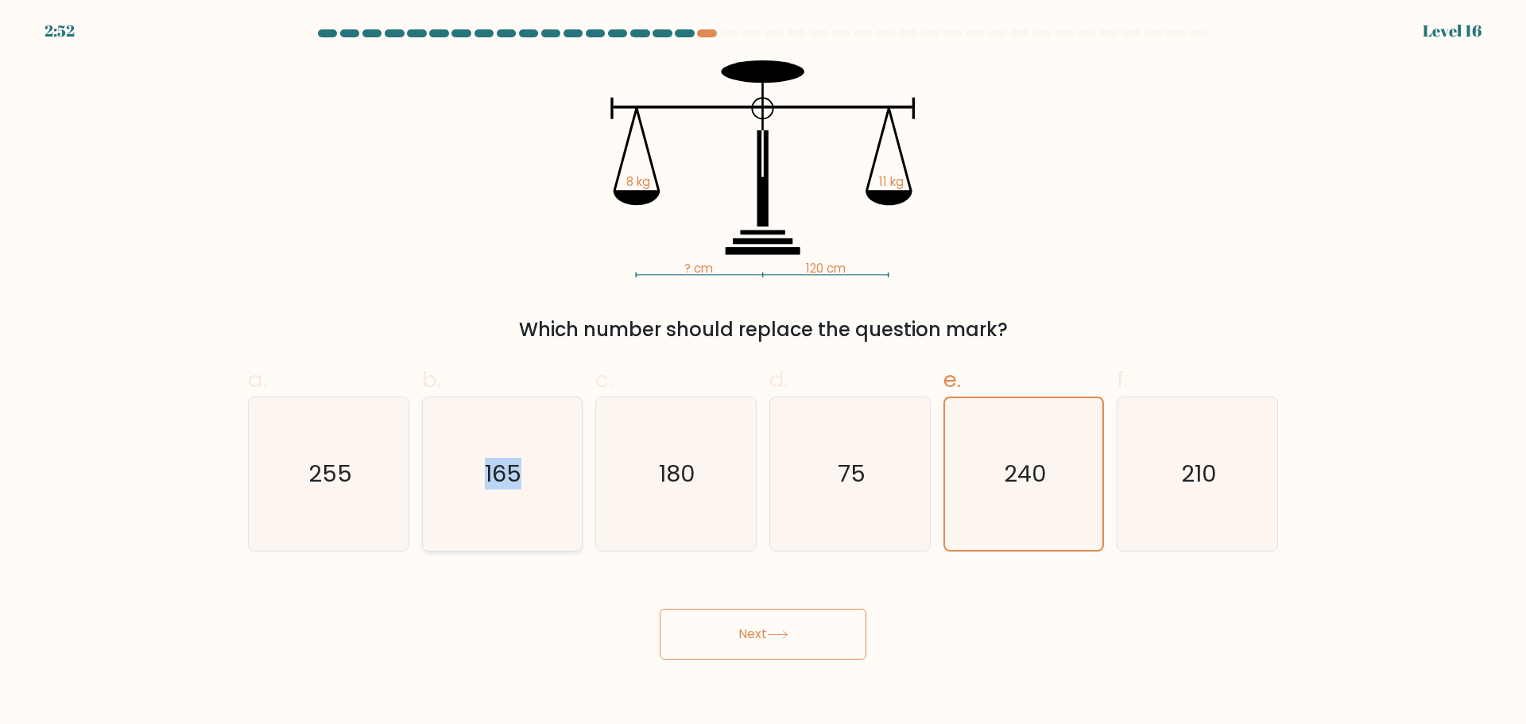
click at [547, 482] on icon "165" at bounding box center [501, 473] width 153 height 153
click at [763, 373] on input "b. 165" at bounding box center [763, 367] width 1 height 10
radio input "true"
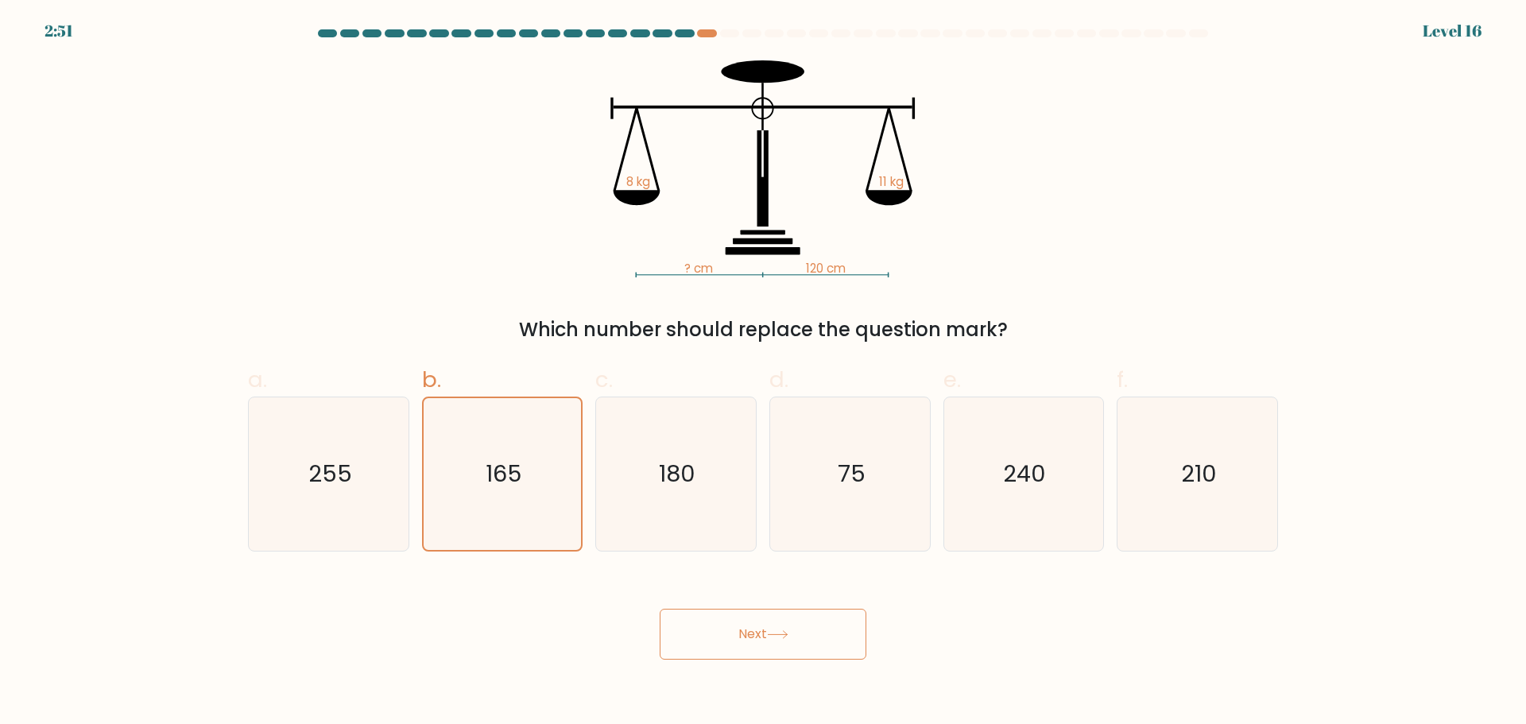
click at [709, 614] on button "Next" at bounding box center [762, 634] width 207 height 51
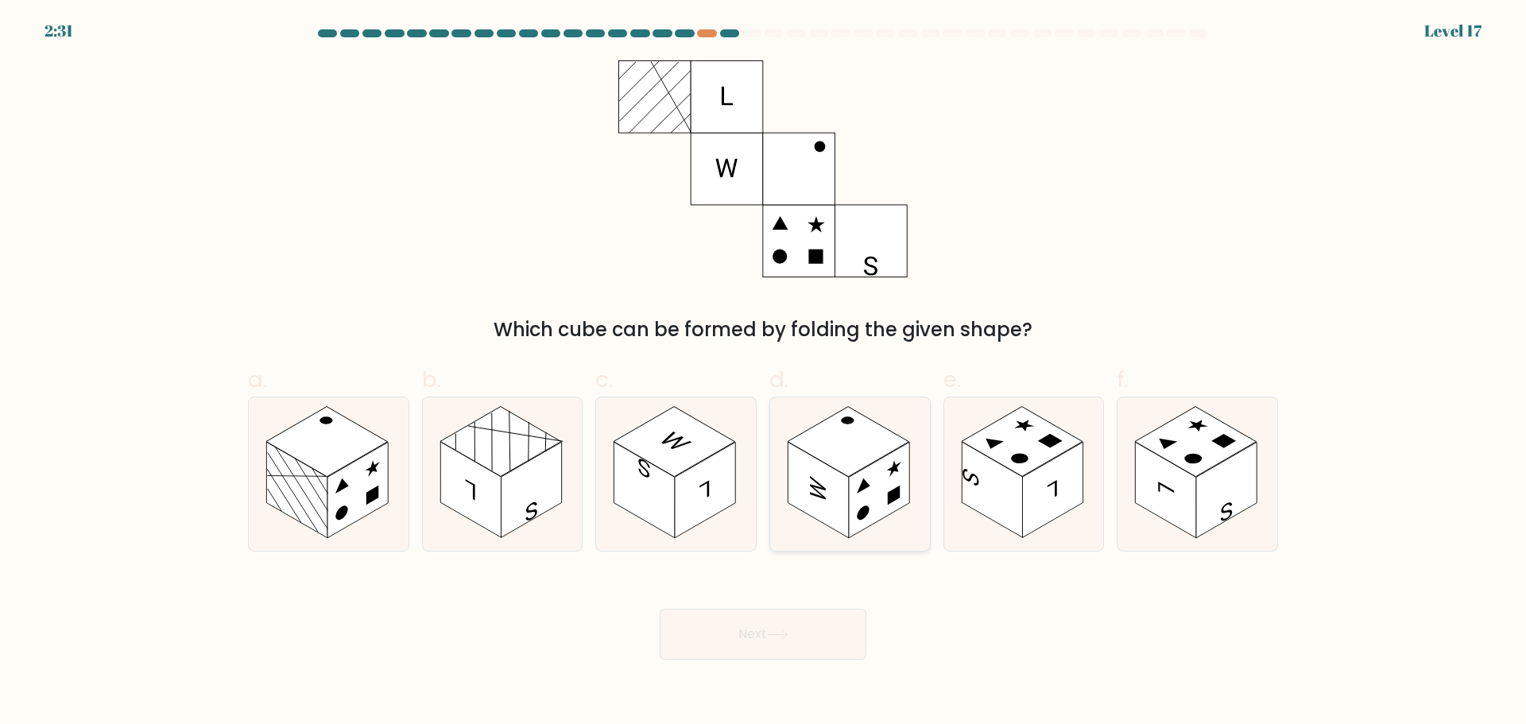
click at [847, 439] on rect at bounding box center [848, 441] width 122 height 70
click at [764, 373] on input "d." at bounding box center [763, 367] width 1 height 10
radio input "true"
click at [748, 645] on button "Next" at bounding box center [762, 634] width 207 height 51
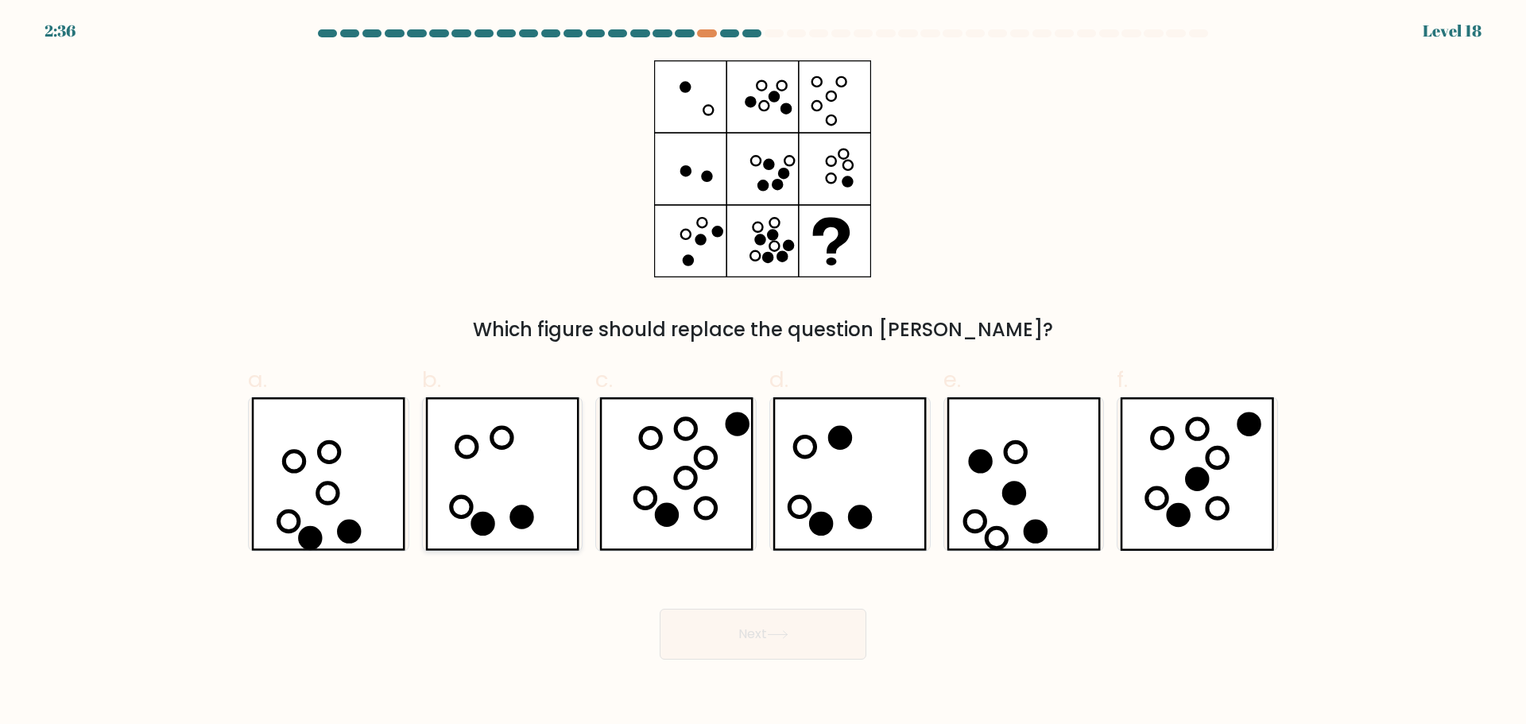
click at [494, 447] on icon at bounding box center [502, 437] width 20 height 20
click at [763, 373] on input "b." at bounding box center [763, 367] width 1 height 10
radio input "true"
click at [744, 642] on button "Next" at bounding box center [762, 634] width 207 height 51
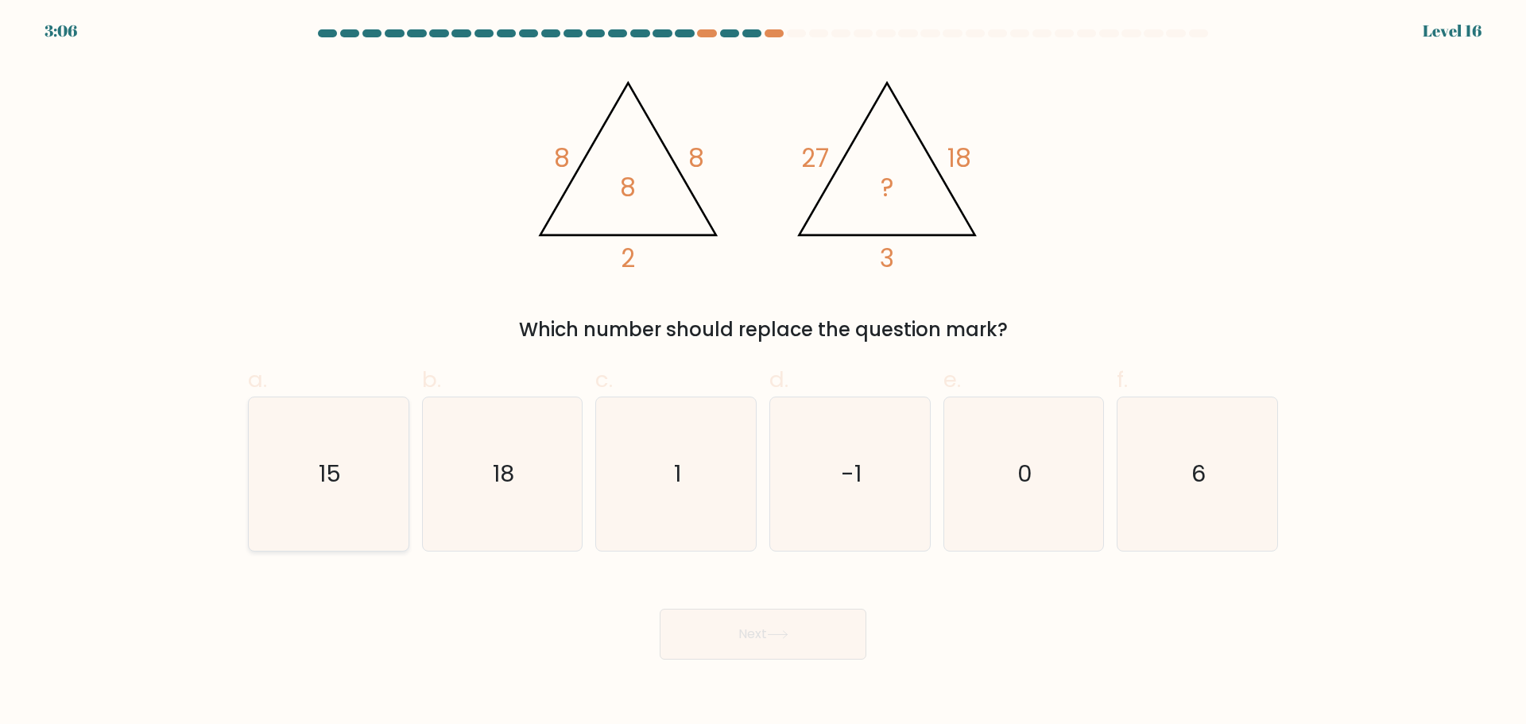
click at [375, 439] on icon "15" at bounding box center [328, 473] width 153 height 153
click at [763, 373] on input "a. 15" at bounding box center [763, 367] width 1 height 10
radio input "true"
click at [768, 629] on button "Next" at bounding box center [762, 634] width 207 height 51
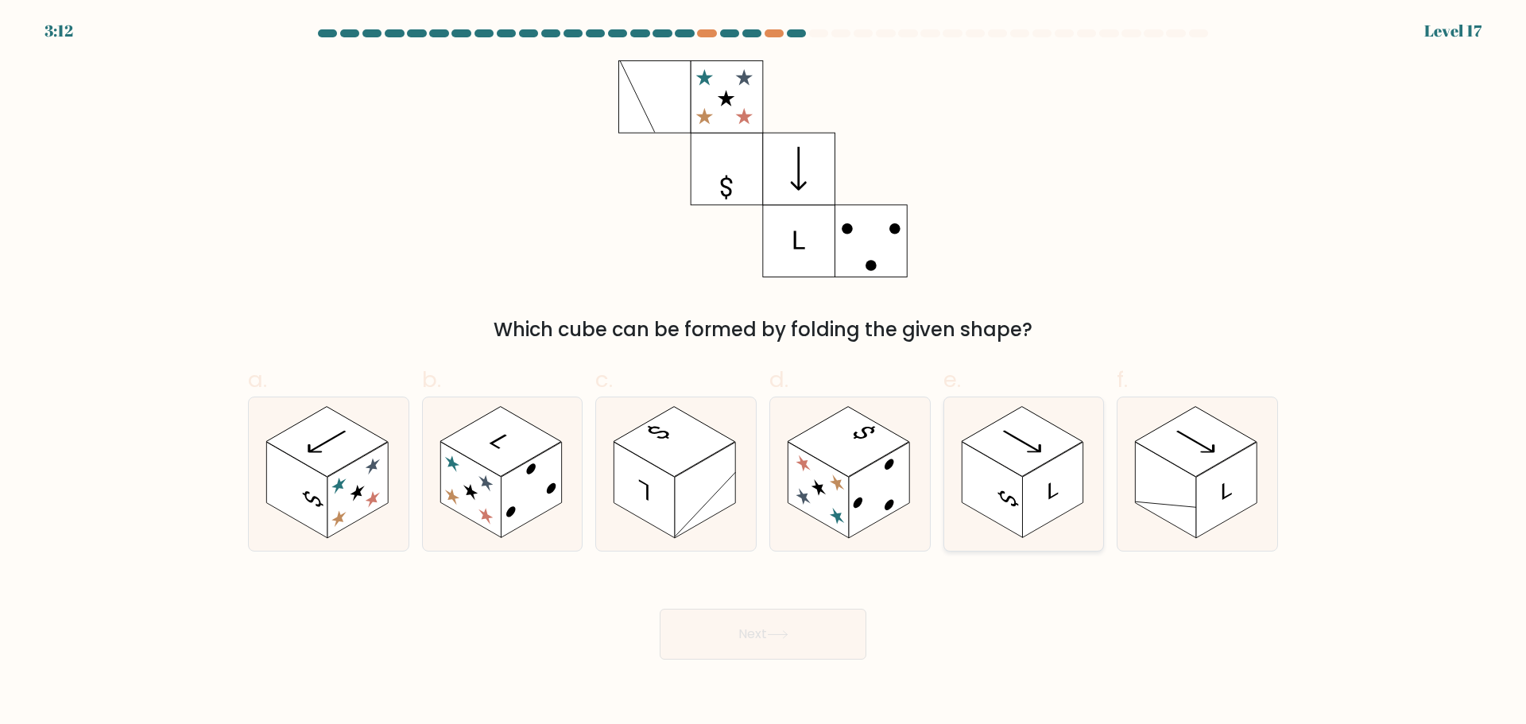
click at [1028, 505] on rect at bounding box center [1052, 490] width 60 height 96
click at [764, 373] on input "e." at bounding box center [763, 367] width 1 height 10
radio input "true"
click at [741, 643] on button "Next" at bounding box center [762, 634] width 207 height 51
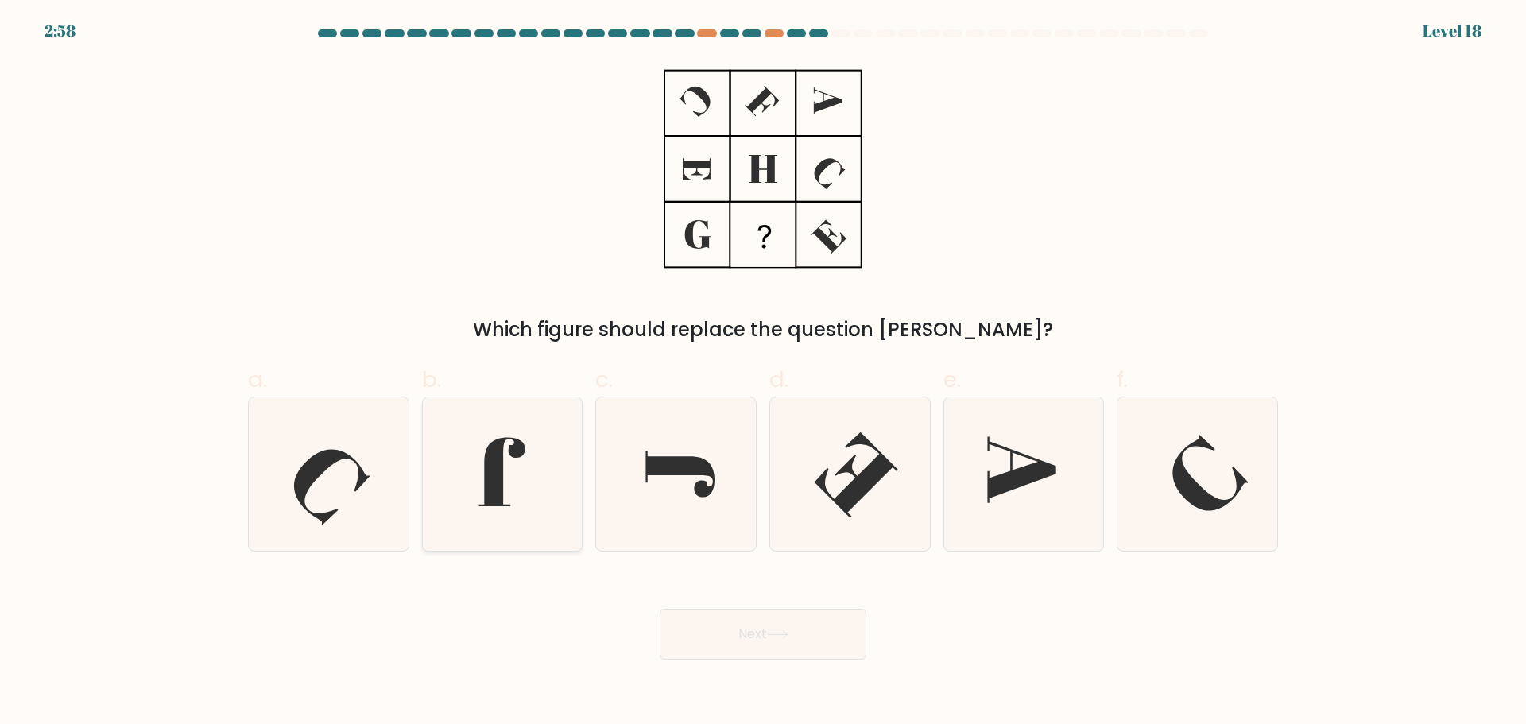
click at [540, 487] on icon at bounding box center [501, 473] width 153 height 153
click at [763, 373] on input "b." at bounding box center [763, 367] width 1 height 10
radio input "true"
click at [717, 644] on button "Next" at bounding box center [762, 634] width 207 height 51
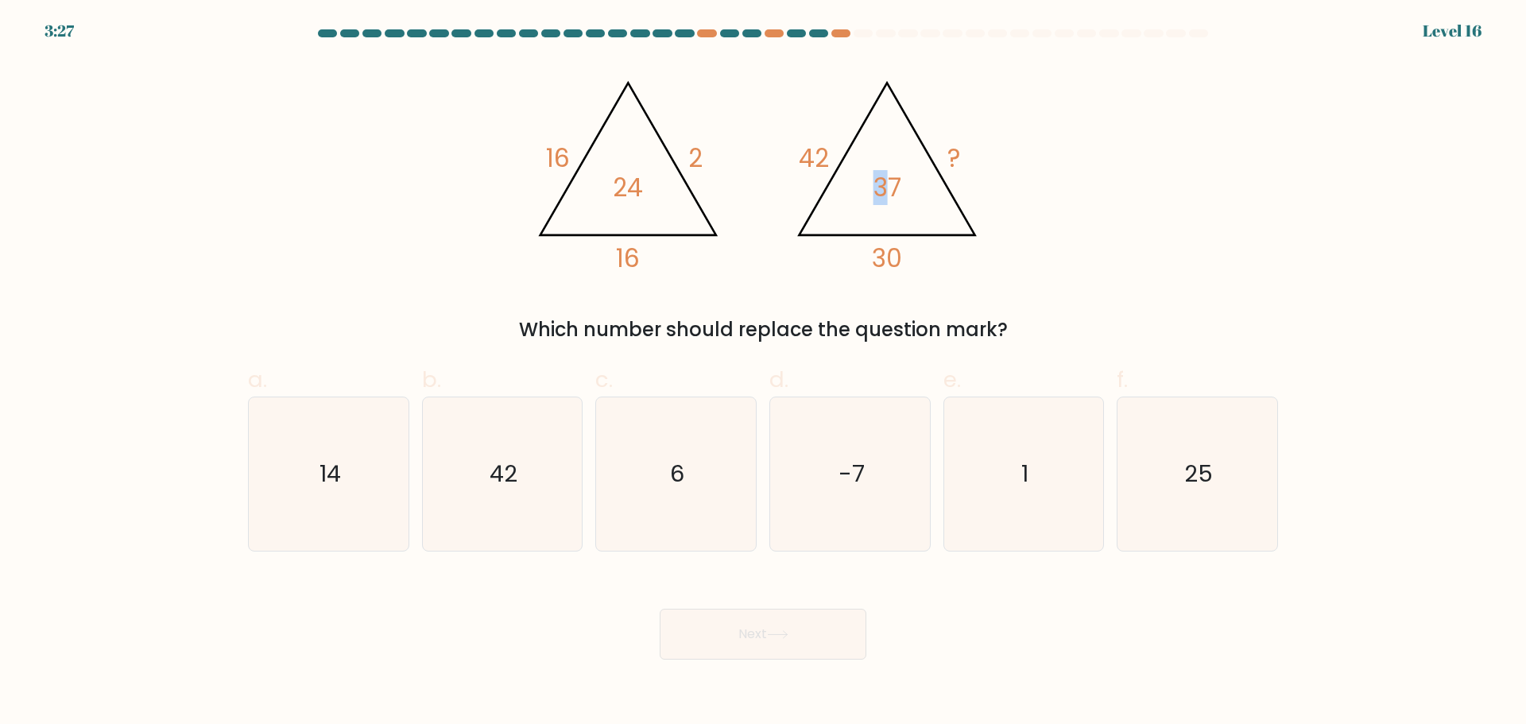
drag, startPoint x: 856, startPoint y: 176, endPoint x: 886, endPoint y: 195, distance: 35.7
click at [886, 195] on icon "@import url('https://fonts.googleapis.com/css?family=Abril+Fatface:400,100,100i…" at bounding box center [762, 168] width 477 height 217
click at [886, 195] on tspan "37" at bounding box center [887, 188] width 28 height 35
click at [680, 422] on icon "6" at bounding box center [675, 473] width 153 height 153
click at [763, 373] on input "c. 6" at bounding box center [763, 367] width 1 height 10
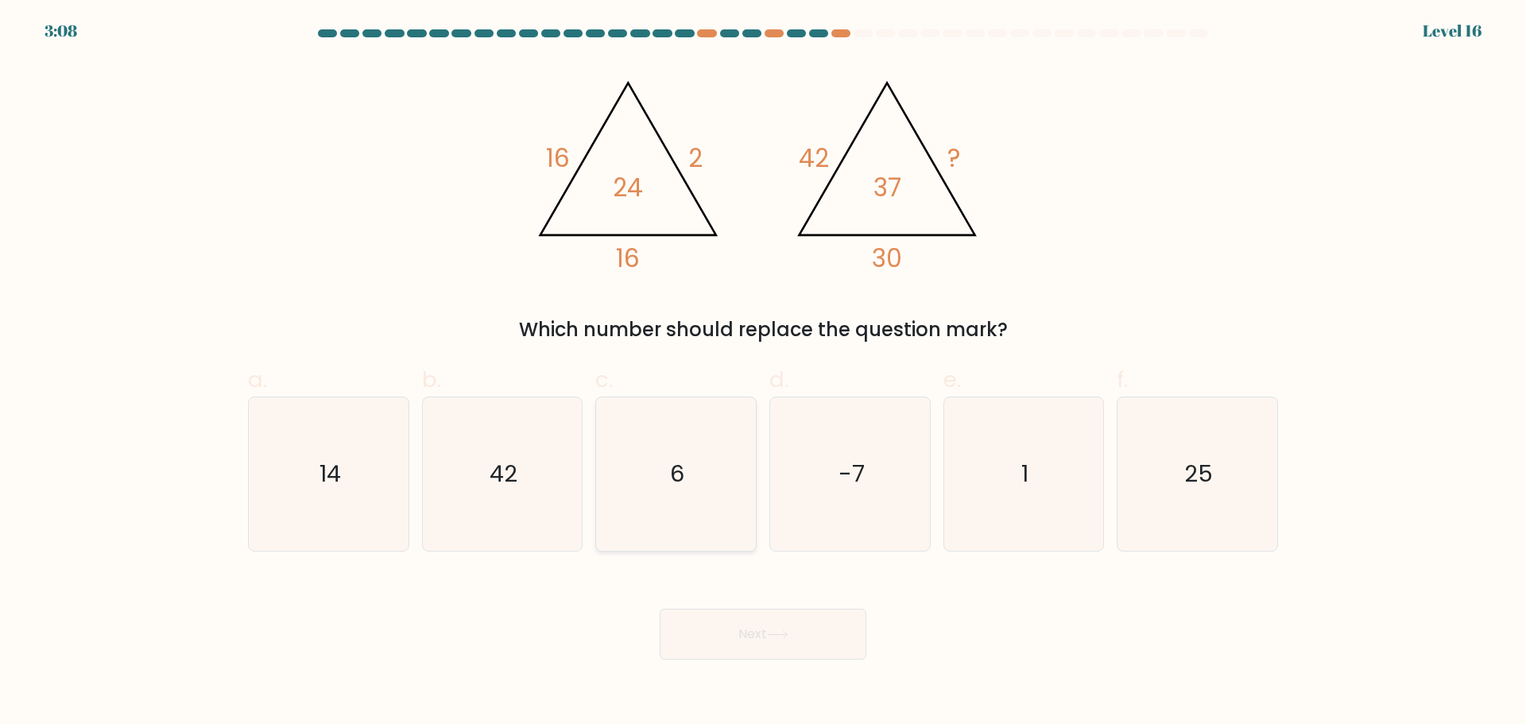
radio input "true"
click at [720, 651] on button "Next" at bounding box center [762, 634] width 207 height 51
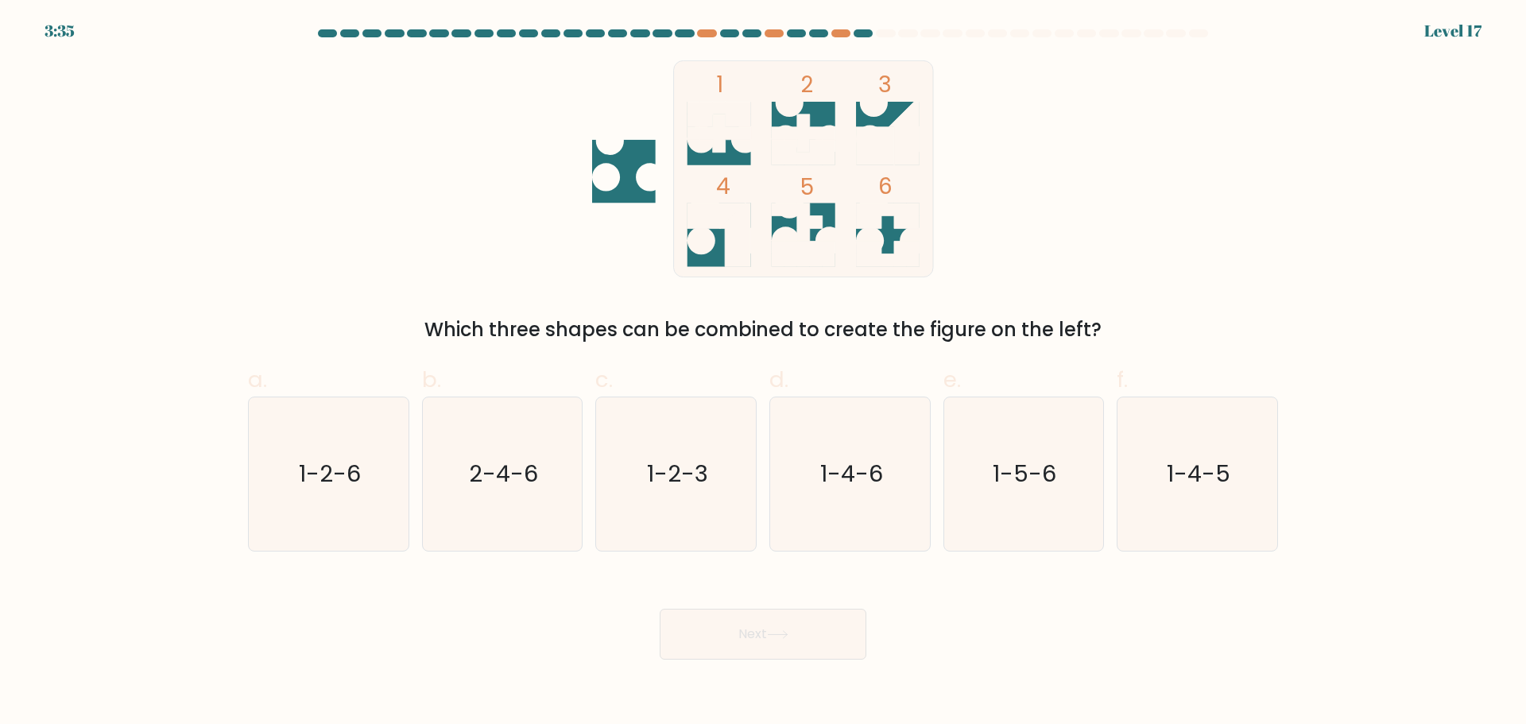
click at [884, 120] on icon at bounding box center [888, 134] width 64 height 64
click at [803, 213] on icon at bounding box center [797, 222] width 51 height 38
drag, startPoint x: 737, startPoint y: 157, endPoint x: 803, endPoint y: 234, distance: 101.5
click at [803, 234] on icon "1 2 3 4 5 6" at bounding box center [762, 168] width 427 height 217
click at [803, 234] on icon at bounding box center [797, 222] width 51 height 38
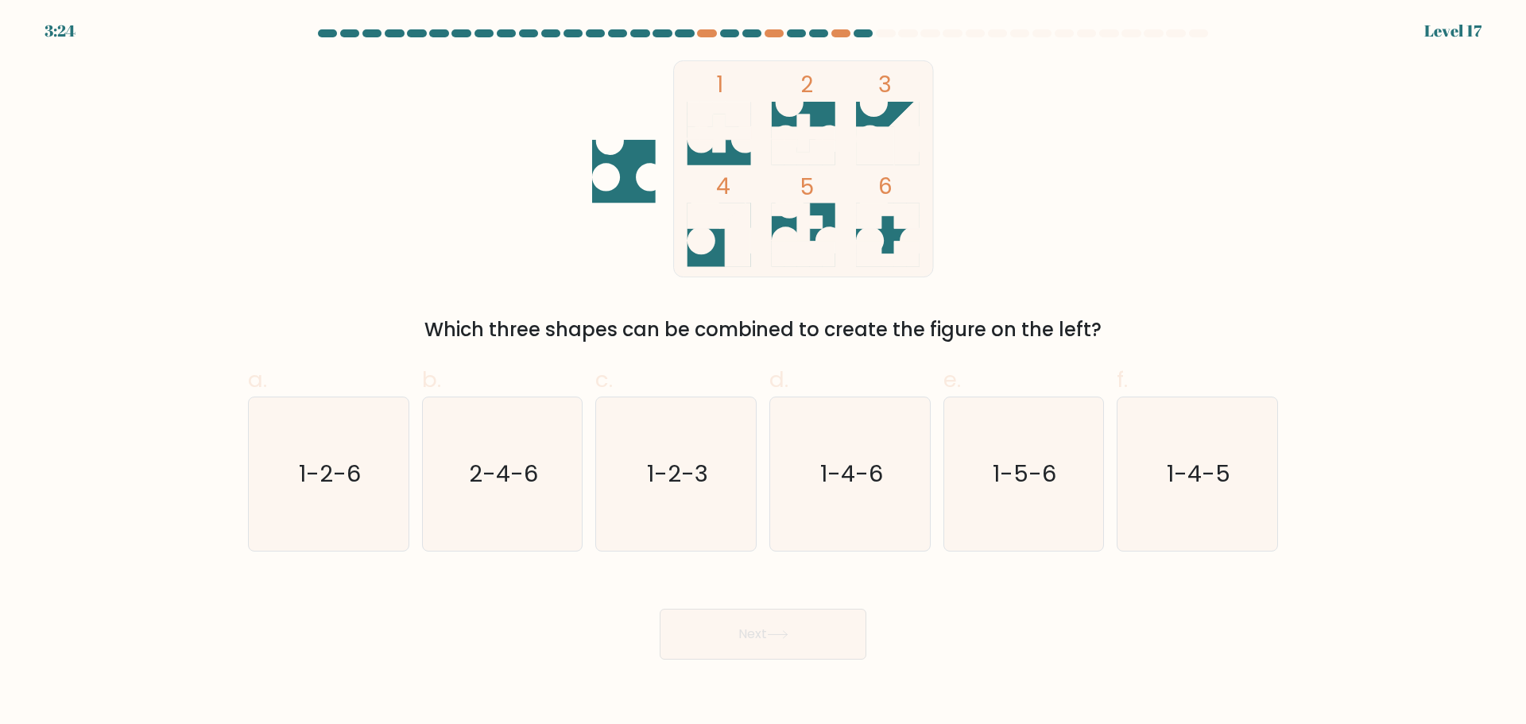
click at [808, 141] on icon at bounding box center [804, 133] width 64 height 38
click at [1028, 478] on text "1-5-6" at bounding box center [1025, 474] width 64 height 32
click at [764, 373] on input "e. 1-5-6" at bounding box center [763, 367] width 1 height 10
radio input "true"
click at [342, 480] on text "1-2-6" at bounding box center [330, 474] width 62 height 32
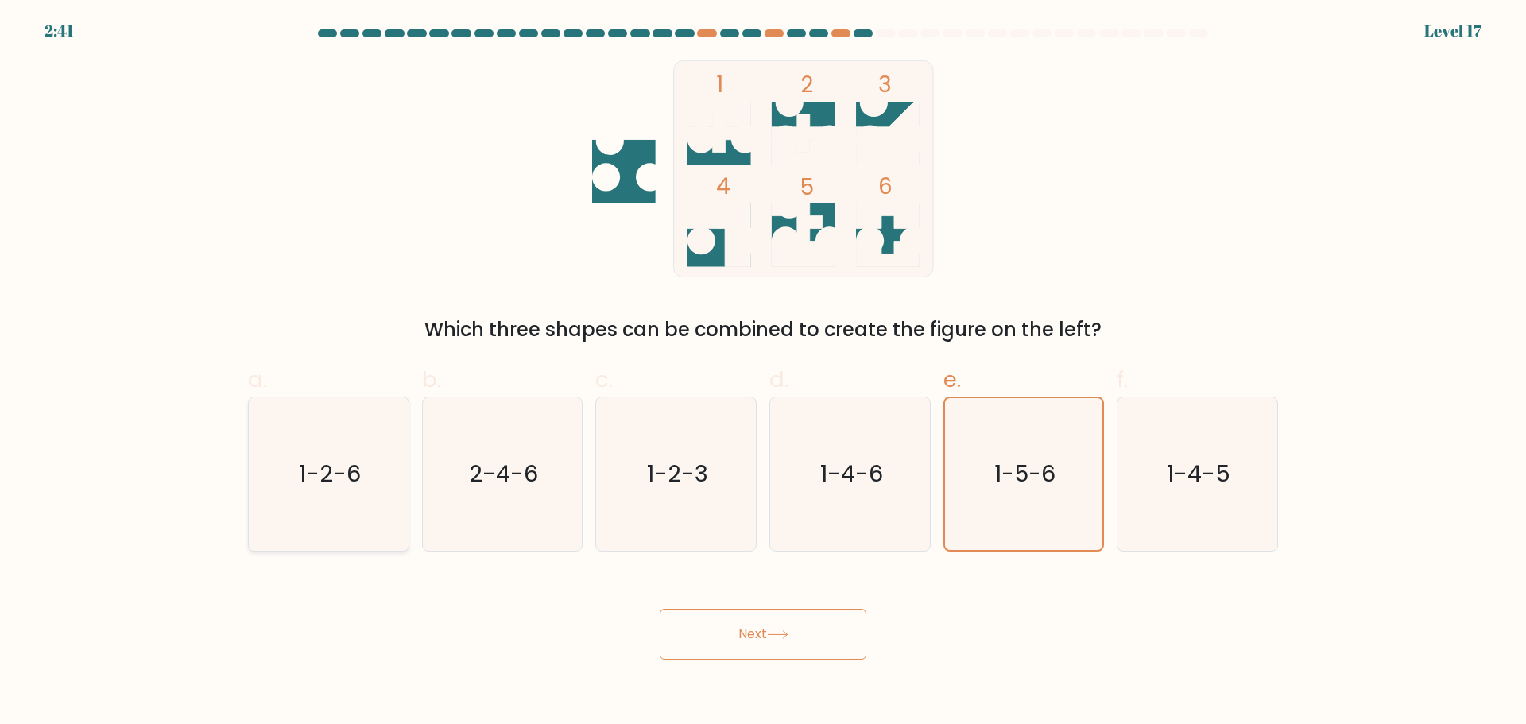
click at [763, 373] on input "a. 1-2-6" at bounding box center [763, 367] width 1 height 10
radio input "true"
click at [795, 611] on button "Next" at bounding box center [762, 634] width 207 height 51
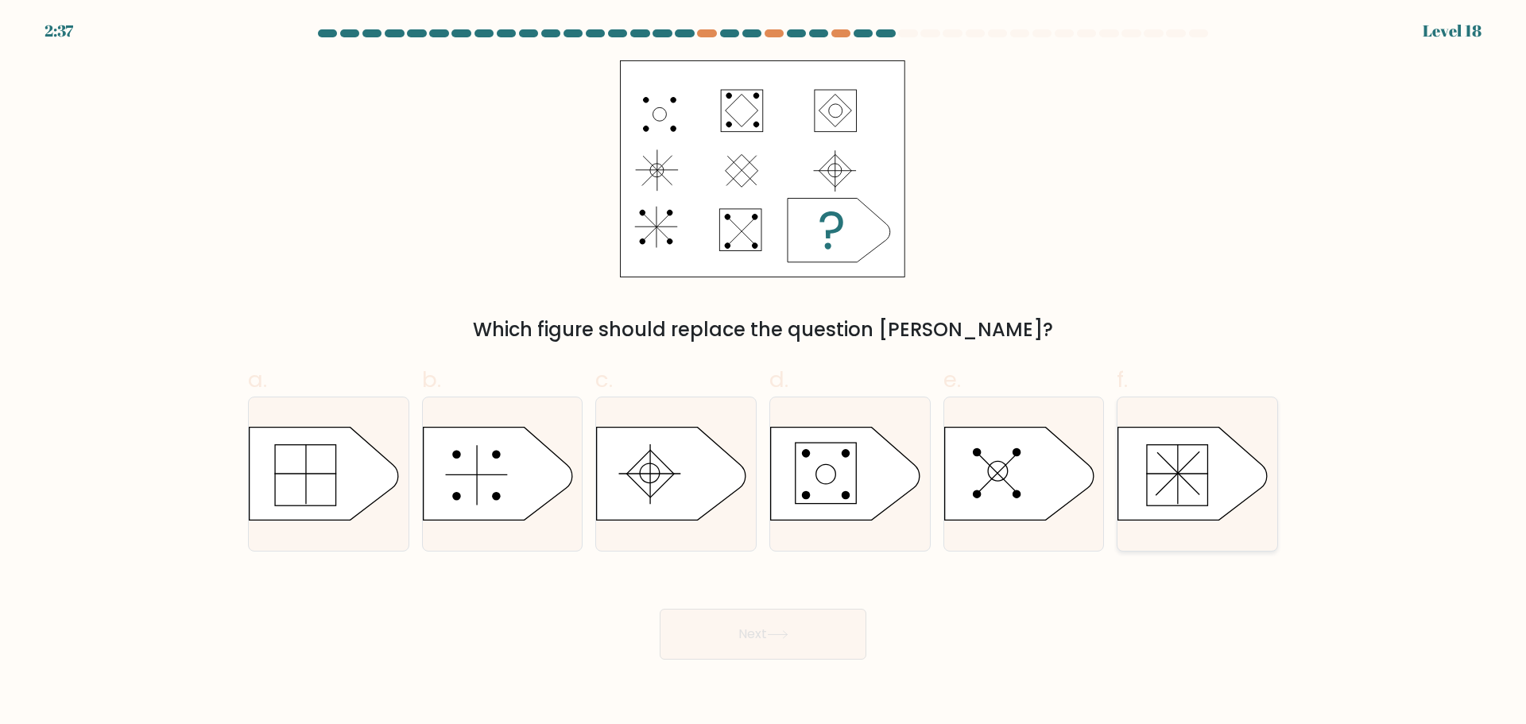
drag, startPoint x: 1156, startPoint y: 474, endPoint x: 1151, endPoint y: 492, distance: 18.1
click at [1151, 492] on icon at bounding box center [1192, 473] width 149 height 93
click at [764, 373] on input "f." at bounding box center [763, 367] width 1 height 10
radio input "true"
click at [729, 619] on button "Next" at bounding box center [762, 634] width 207 height 51
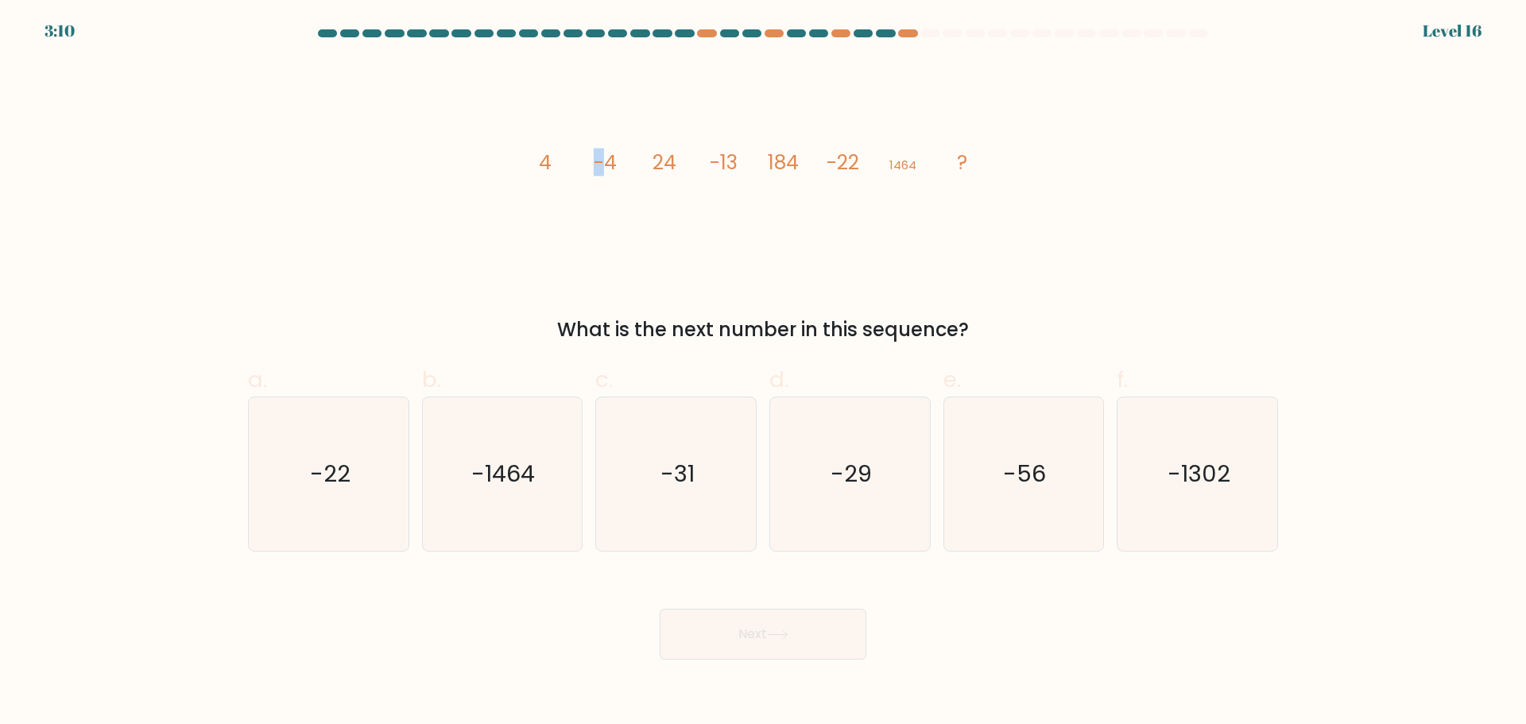
drag, startPoint x: 547, startPoint y: 167, endPoint x: 609, endPoint y: 174, distance: 62.4
click at [609, 174] on g "4 -4 24 -13 184 -22 1464 ?" at bounding box center [753, 163] width 429 height 28
click at [609, 174] on tspan "-4" at bounding box center [605, 163] width 23 height 28
click at [1263, 361] on div "a. -22 b. -1464 c." at bounding box center [763, 450] width 1042 height 200
click at [907, 165] on tspan "1464" at bounding box center [902, 165] width 27 height 17
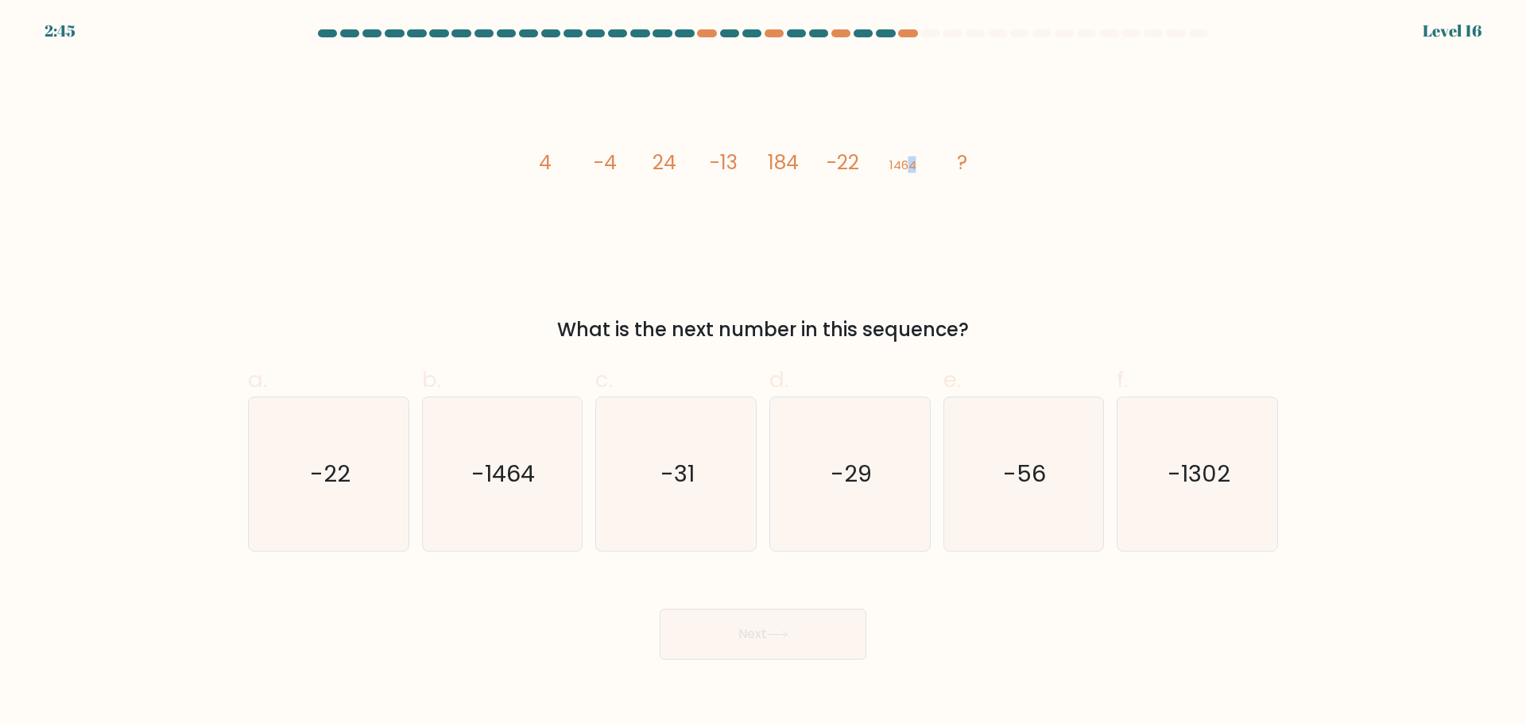
drag, startPoint x: 905, startPoint y: 164, endPoint x: 925, endPoint y: 181, distance: 25.9
click at [925, 181] on icon "image/svg+xml 4 -4 24 -13 184 -22 1464 ?" at bounding box center [762, 168] width 477 height 217
click at [514, 464] on text "-1464" at bounding box center [504, 474] width 64 height 32
click at [763, 373] on input "b. -1464" at bounding box center [763, 367] width 1 height 10
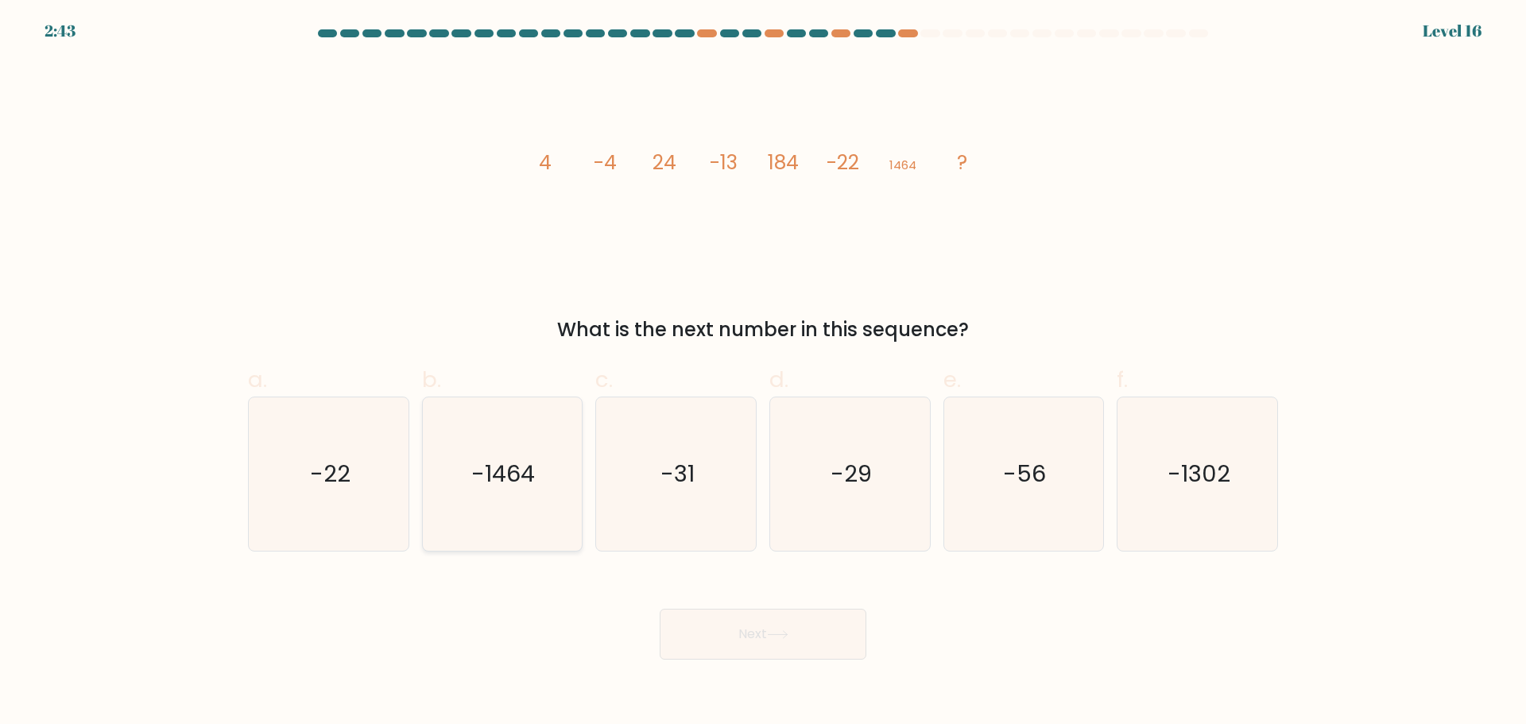
radio input "true"
click at [834, 652] on button "Next" at bounding box center [762, 634] width 207 height 51
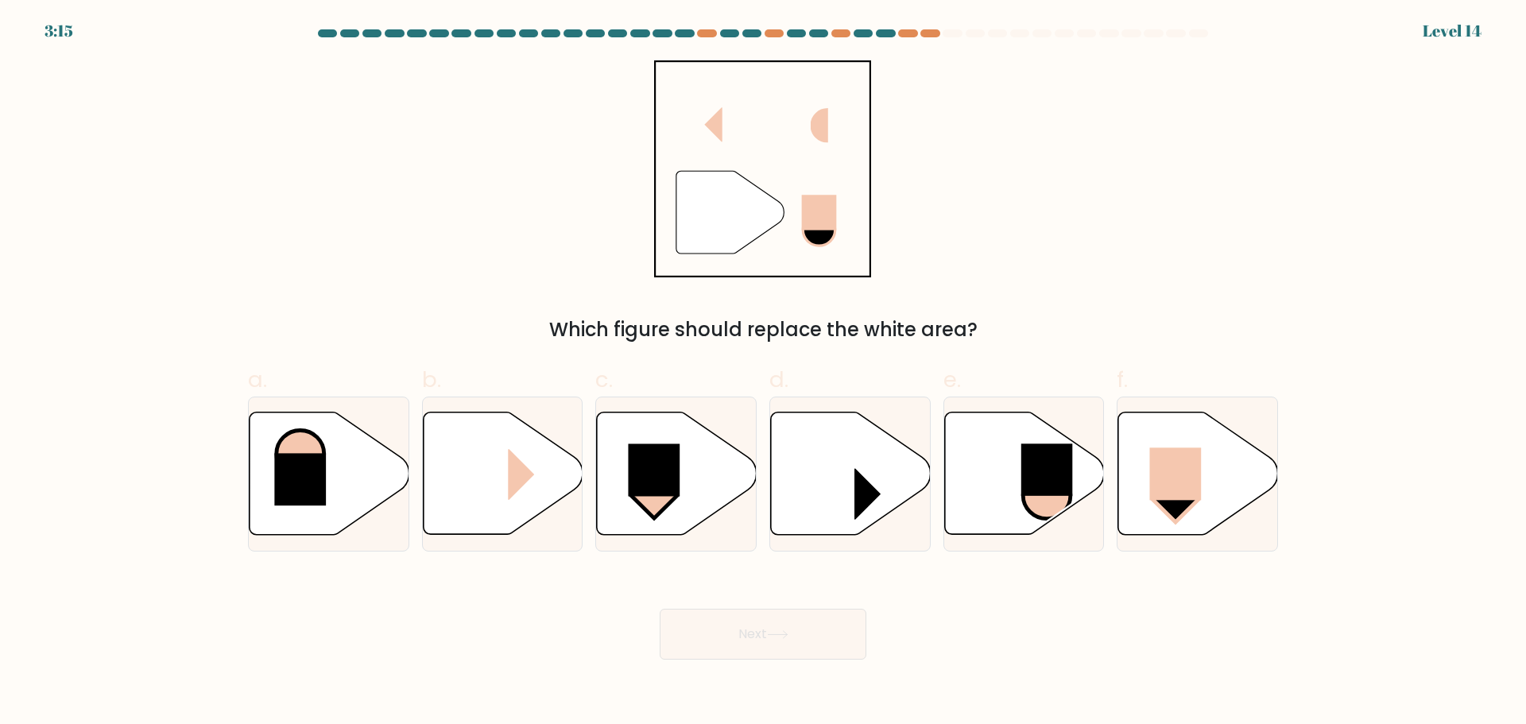
click at [627, 222] on div "" Which figure should replace the white area?" at bounding box center [762, 202] width 1049 height 284
click at [1155, 459] on rect at bounding box center [1176, 473] width 52 height 52
click at [764, 373] on input "f." at bounding box center [763, 367] width 1 height 10
radio input "true"
click at [775, 635] on icon at bounding box center [777, 634] width 21 height 9
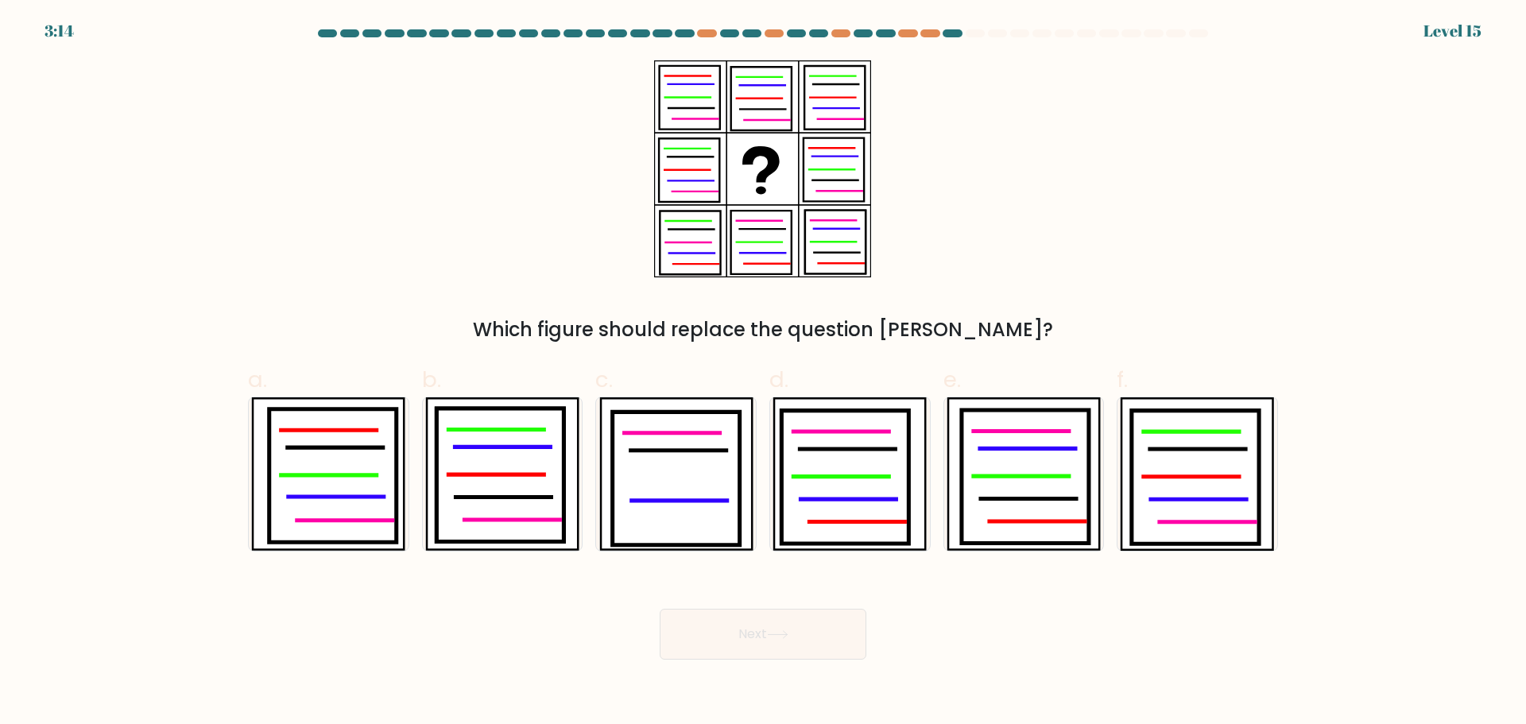
drag, startPoint x: 706, startPoint y: 159, endPoint x: 815, endPoint y: 186, distance: 112.2
click at [712, 163] on icon at bounding box center [689, 170] width 60 height 64
click at [847, 191] on icon at bounding box center [839, 191] width 45 height 0
click at [722, 123] on icon at bounding box center [762, 168] width 217 height 217
drag, startPoint x: 680, startPoint y: 121, endPoint x: 896, endPoint y: 107, distance: 216.5
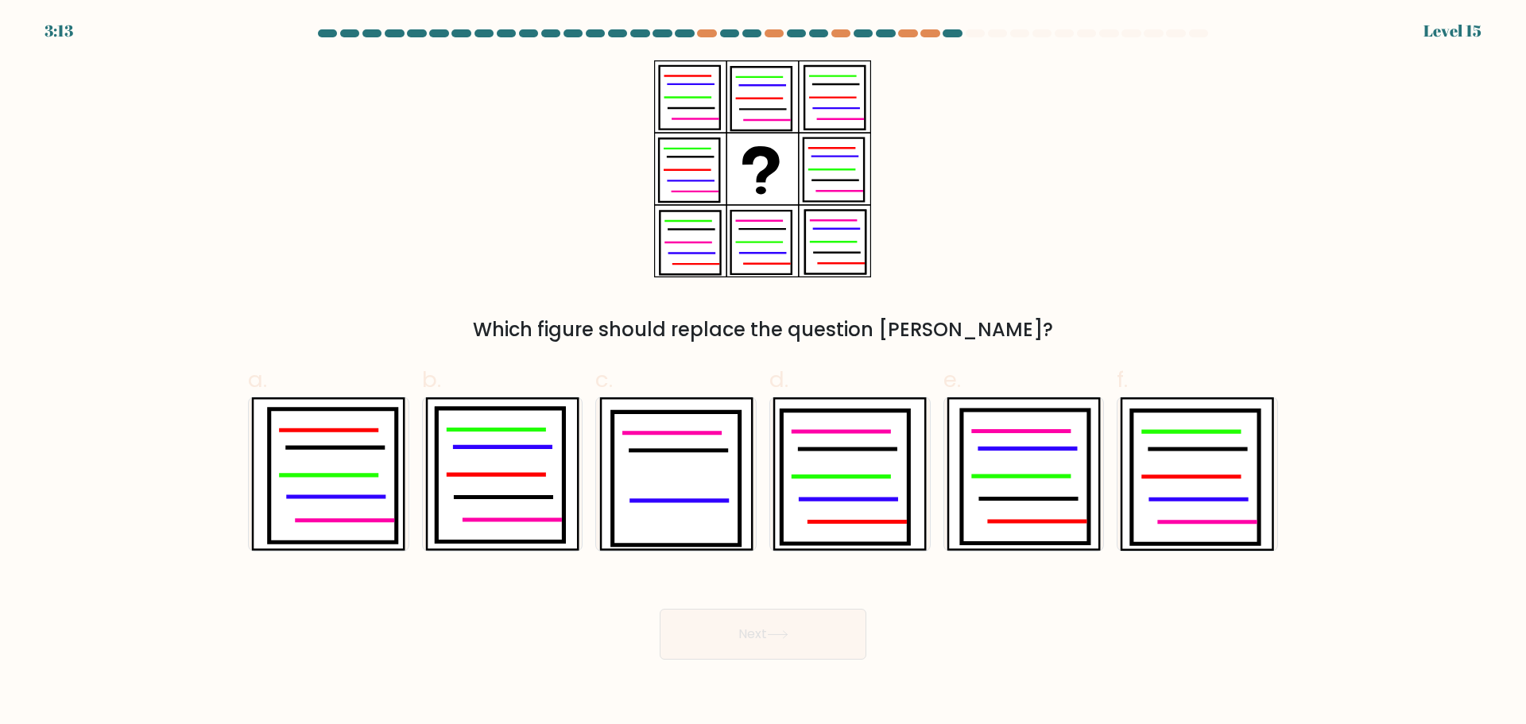
click at [718, 122] on icon at bounding box center [689, 98] width 60 height 64
click at [896, 107] on div "Which figure should replace the question [PERSON_NAME]?" at bounding box center [762, 202] width 1049 height 284
click at [710, 111] on icon at bounding box center [689, 98] width 60 height 64
click at [764, 117] on icon at bounding box center [761, 99] width 60 height 64
click at [876, 182] on div "Which figure should replace the question [PERSON_NAME]?" at bounding box center [762, 202] width 1049 height 284
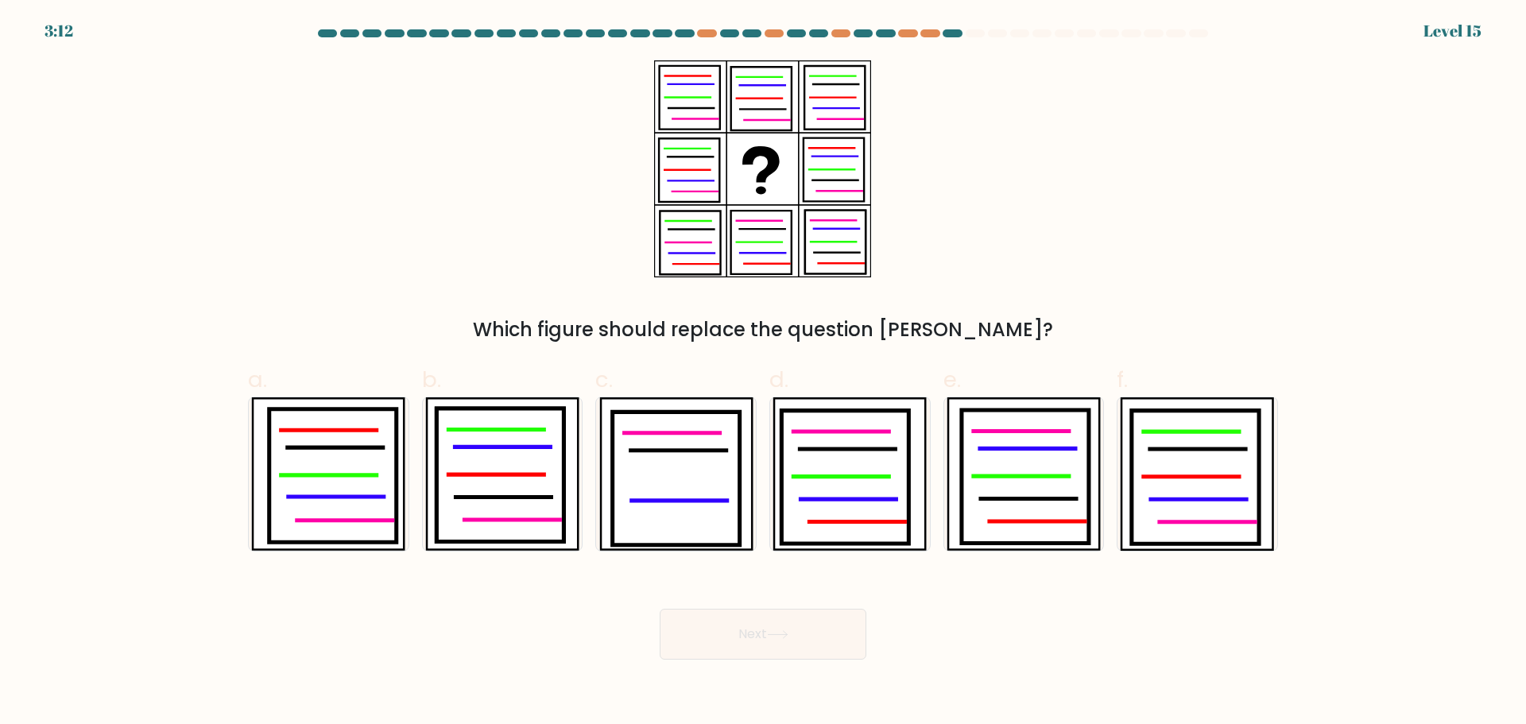
click at [770, 227] on icon at bounding box center [761, 243] width 60 height 64
click at [657, 232] on icon at bounding box center [762, 168] width 217 height 217
click at [729, 157] on icon at bounding box center [762, 168] width 217 height 217
click at [781, 223] on icon at bounding box center [761, 243] width 60 height 64
click at [723, 231] on icon at bounding box center [762, 168] width 217 height 217
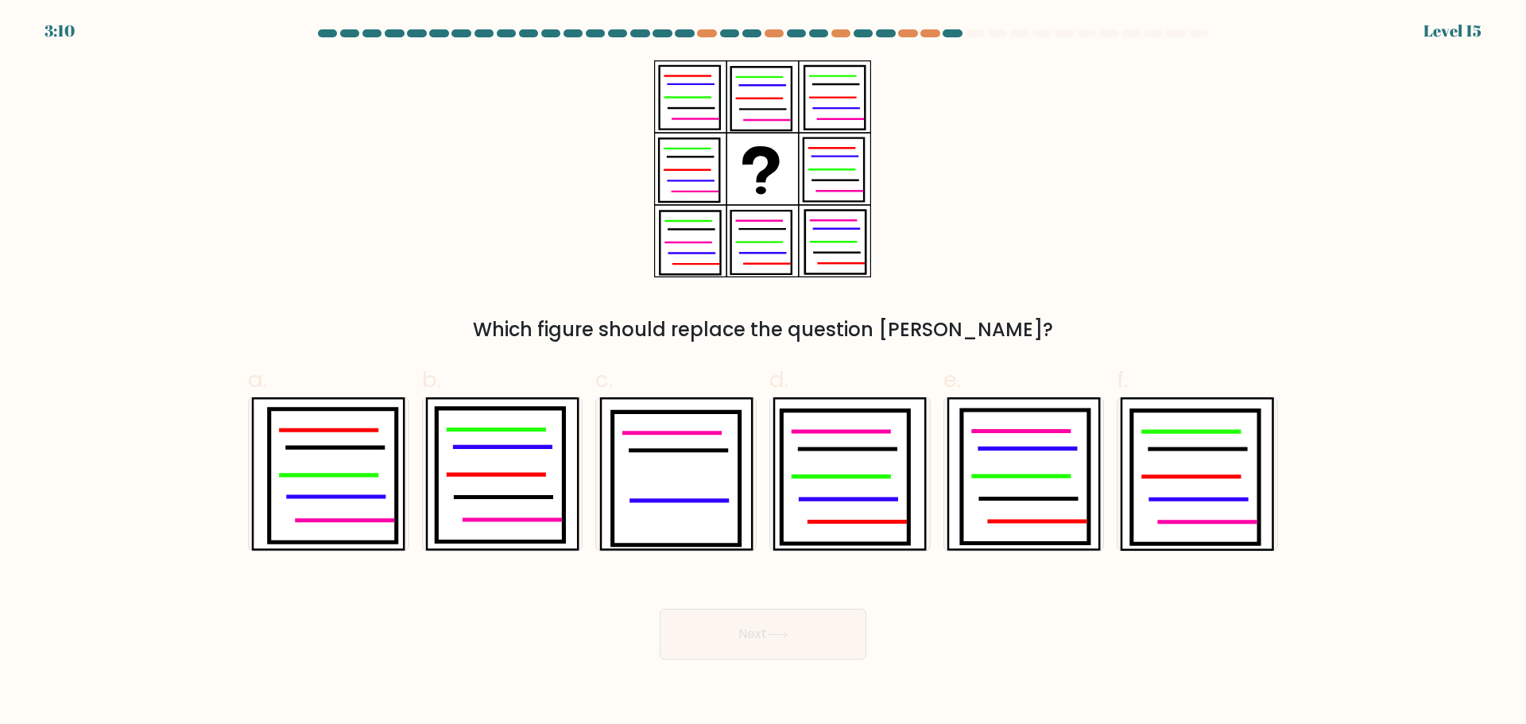
click at [857, 257] on icon at bounding box center [835, 243] width 60 height 64
click at [710, 150] on icon at bounding box center [689, 170] width 60 height 64
click at [879, 257] on div "Which figure should replace the question [PERSON_NAME]?" at bounding box center [762, 202] width 1049 height 284
click at [721, 169] on icon at bounding box center [762, 168] width 217 height 217
click at [906, 74] on div "Which figure should replace the question [PERSON_NAME]?" at bounding box center [762, 202] width 1049 height 284
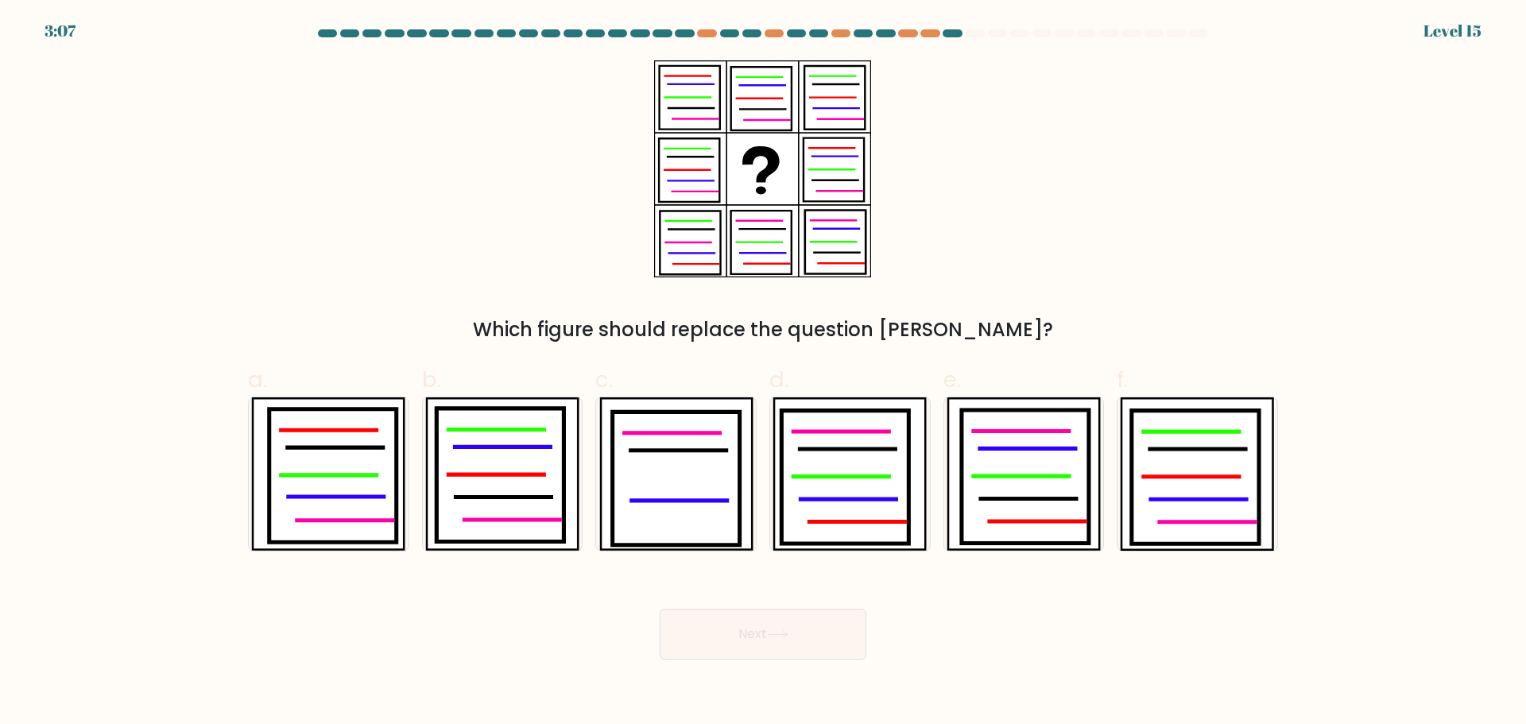
click at [777, 199] on icon at bounding box center [762, 168] width 217 height 217
click at [860, 253] on icon at bounding box center [836, 253] width 45 height 0
click at [764, 114] on icon at bounding box center [761, 99] width 60 height 64
drag, startPoint x: 687, startPoint y: 130, endPoint x: 671, endPoint y: 133, distance: 16.2
click at [671, 133] on icon at bounding box center [762, 168] width 217 height 217
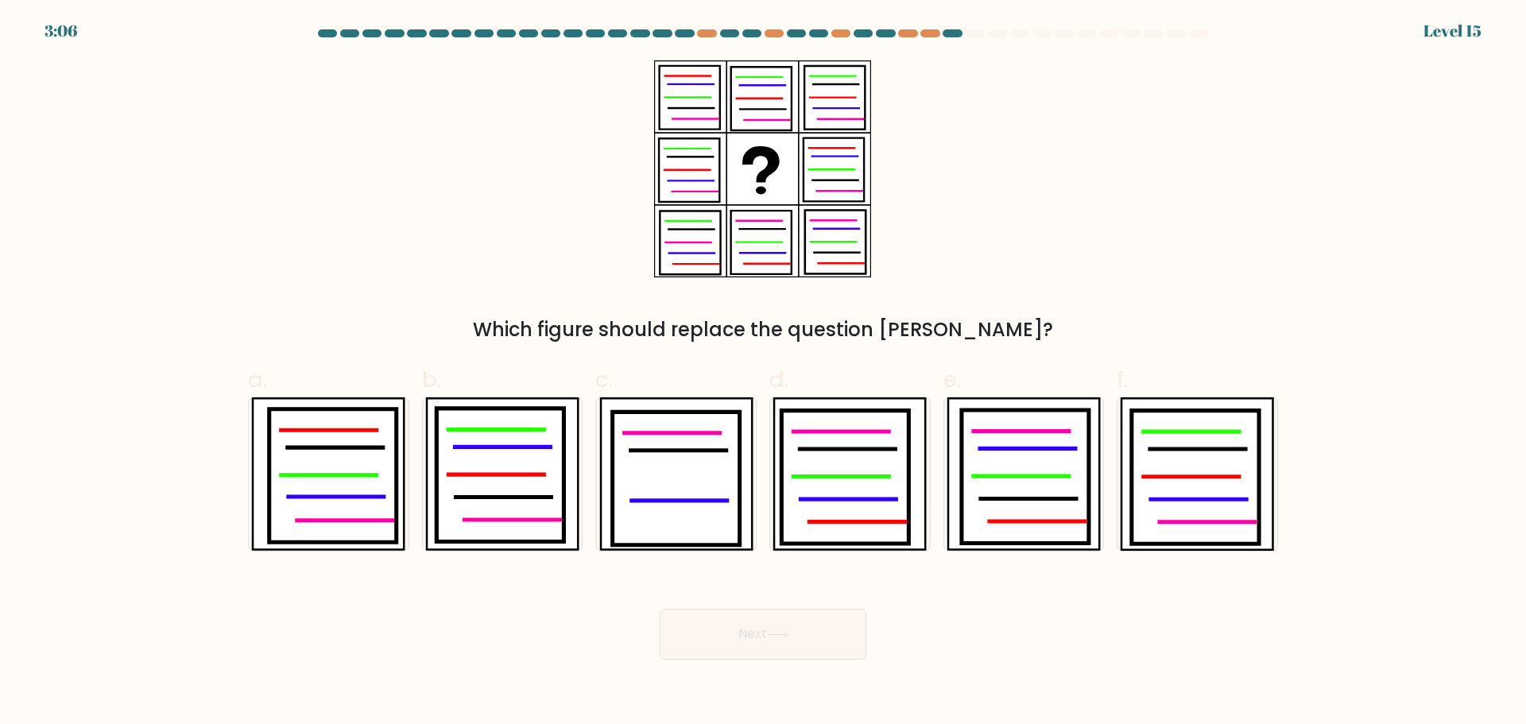
click at [910, 258] on div "Which figure should replace the question [PERSON_NAME]?" at bounding box center [762, 202] width 1049 height 284
click at [834, 171] on icon at bounding box center [833, 170] width 60 height 64
click at [848, 253] on icon at bounding box center [836, 253] width 45 height 0
click at [841, 164] on icon at bounding box center [833, 170] width 60 height 64
drag, startPoint x: 738, startPoint y: 128, endPoint x: 729, endPoint y: 122, distance: 10.4
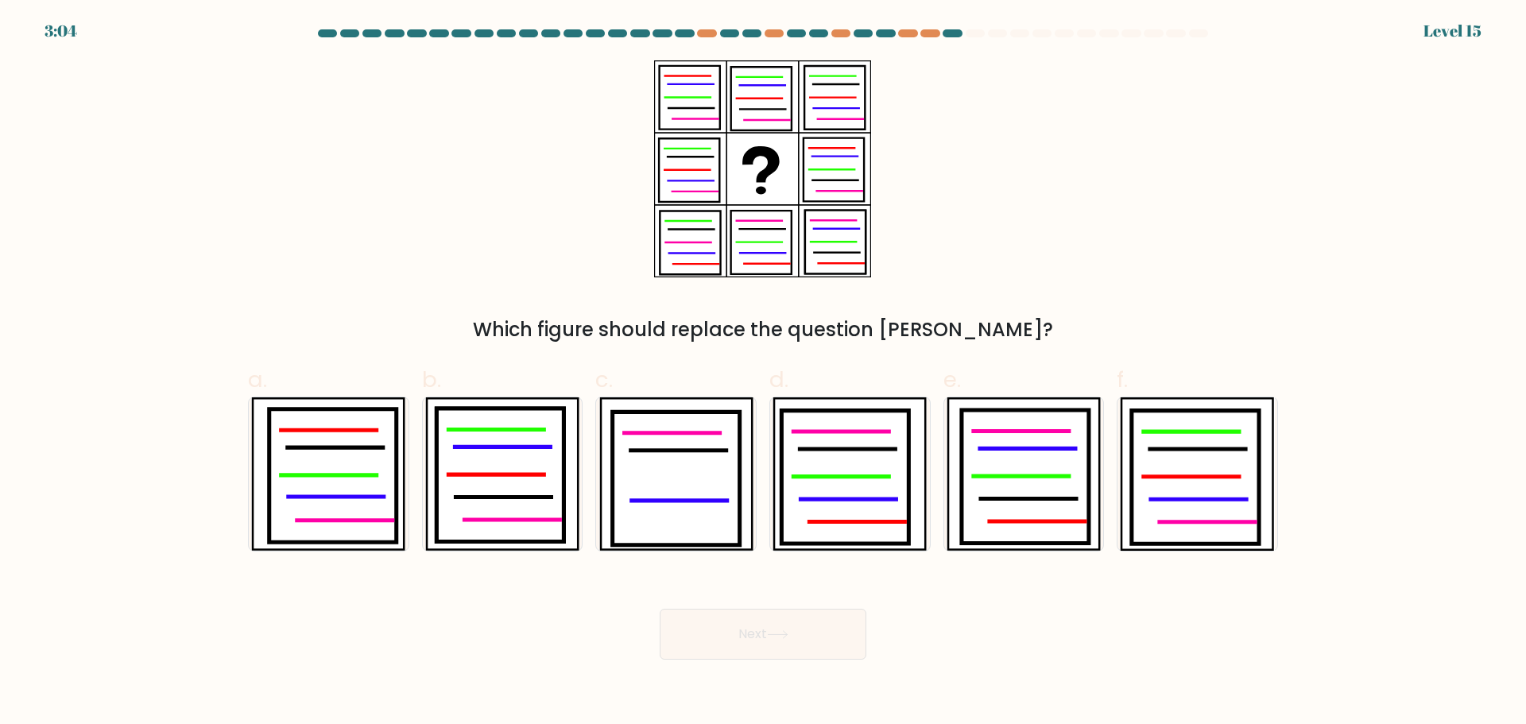
click at [737, 127] on icon at bounding box center [761, 99] width 60 height 64
click at [720, 119] on icon at bounding box center [689, 98] width 60 height 64
click at [762, 72] on icon at bounding box center [761, 99] width 60 height 64
click at [850, 78] on icon at bounding box center [835, 98] width 60 height 64
click at [694, 153] on icon at bounding box center [689, 170] width 60 height 64
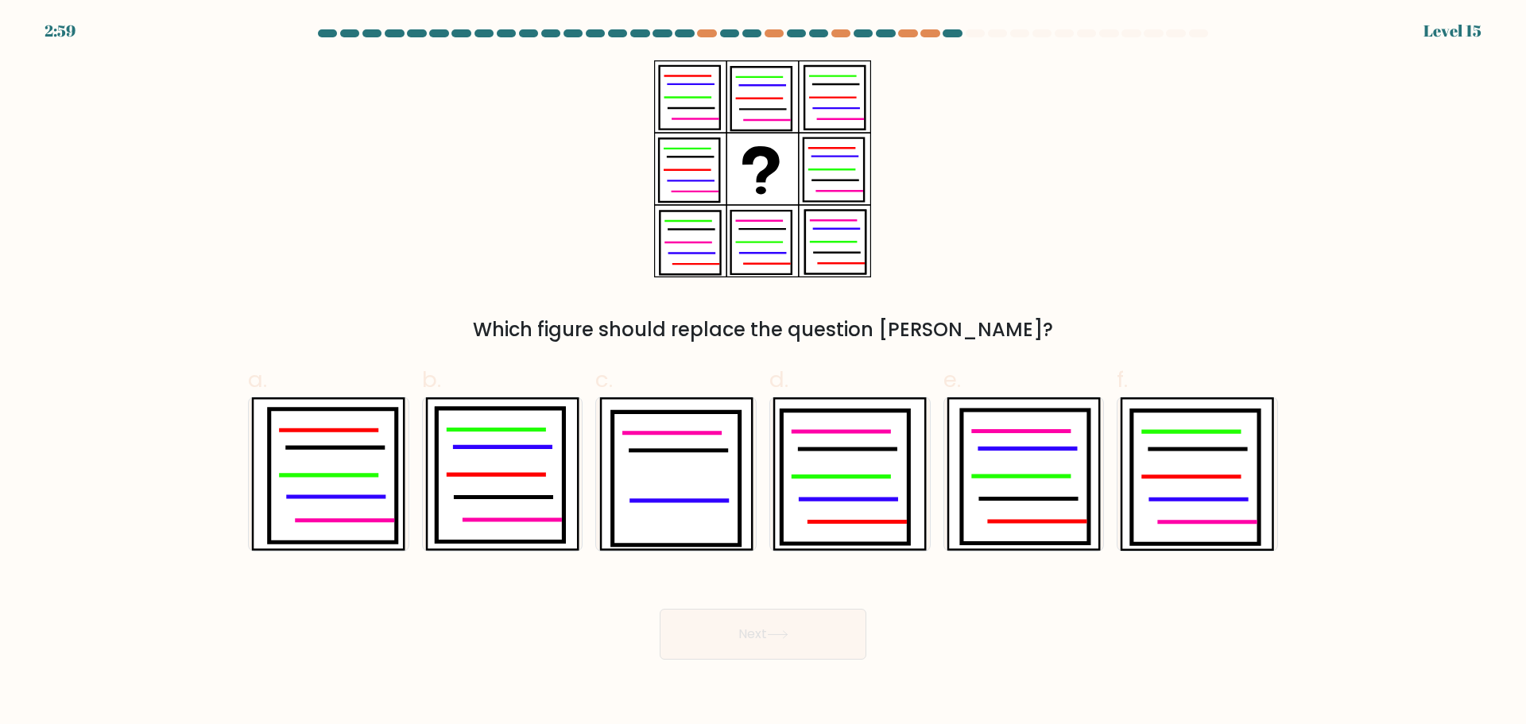
click at [706, 219] on icon at bounding box center [690, 243] width 60 height 64
click at [708, 242] on icon at bounding box center [688, 242] width 45 height 0
click at [783, 218] on icon at bounding box center [761, 243] width 60 height 64
click at [860, 226] on icon at bounding box center [835, 243] width 60 height 64
click at [861, 476] on icon at bounding box center [841, 476] width 95 height 0
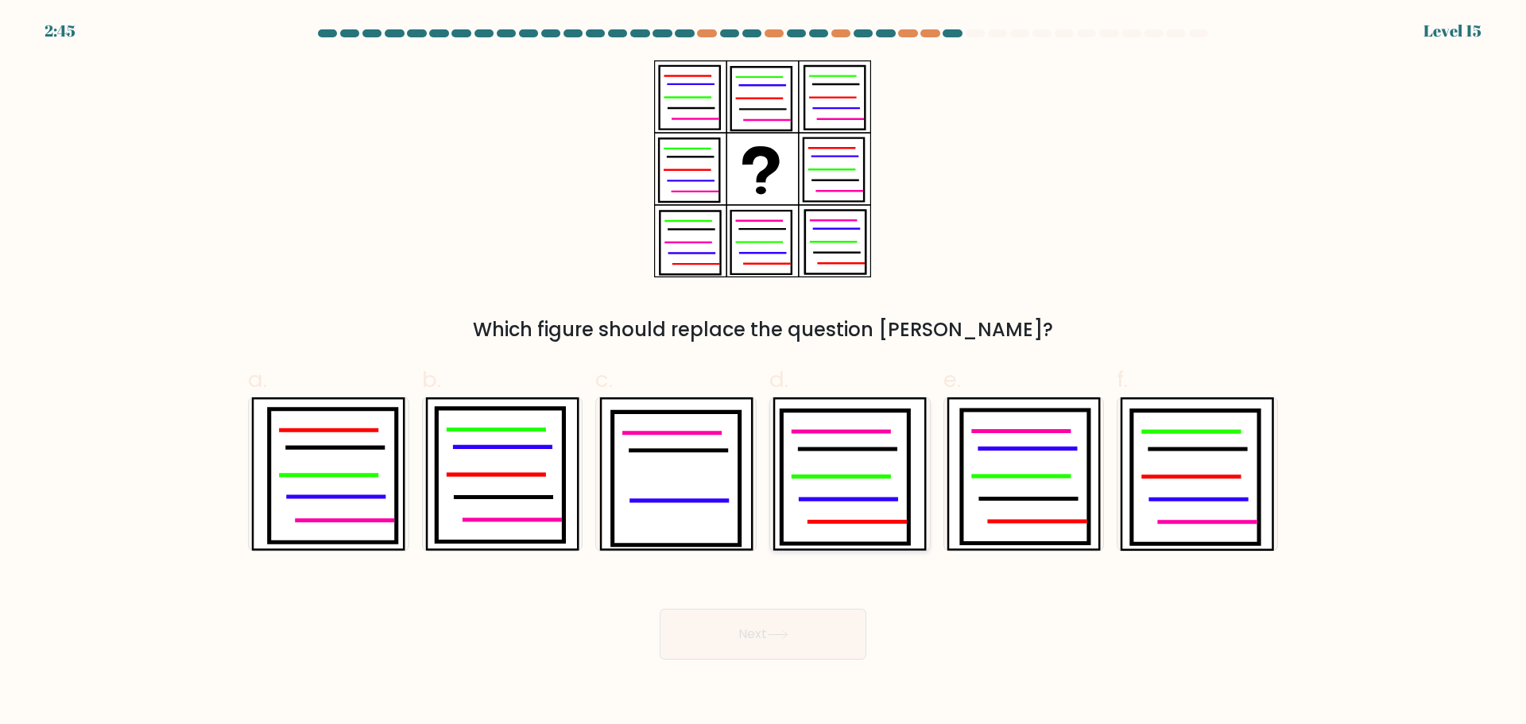
click at [764, 373] on input "d." at bounding box center [763, 367] width 1 height 10
radio input "true"
click at [723, 248] on icon at bounding box center [762, 168] width 217 height 217
click at [750, 249] on icon at bounding box center [761, 243] width 60 height 64
click at [681, 184] on icon at bounding box center [689, 170] width 60 height 64
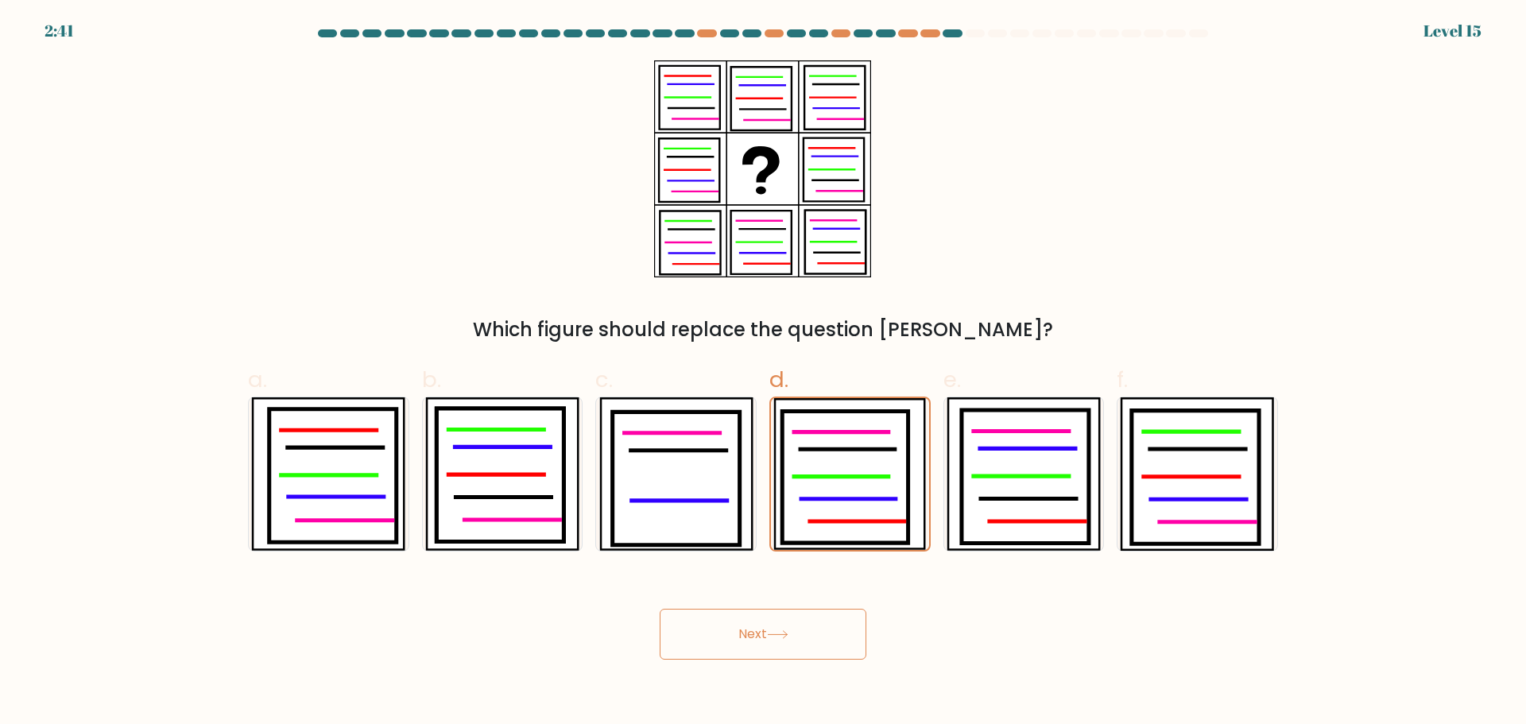
click at [814, 128] on icon at bounding box center [835, 98] width 60 height 64
click at [1035, 448] on icon at bounding box center [1027, 448] width 95 height 0
click at [764, 373] on input "e." at bounding box center [763, 367] width 1 height 10
radio input "true"
click at [803, 636] on button "Next" at bounding box center [762, 634] width 207 height 51
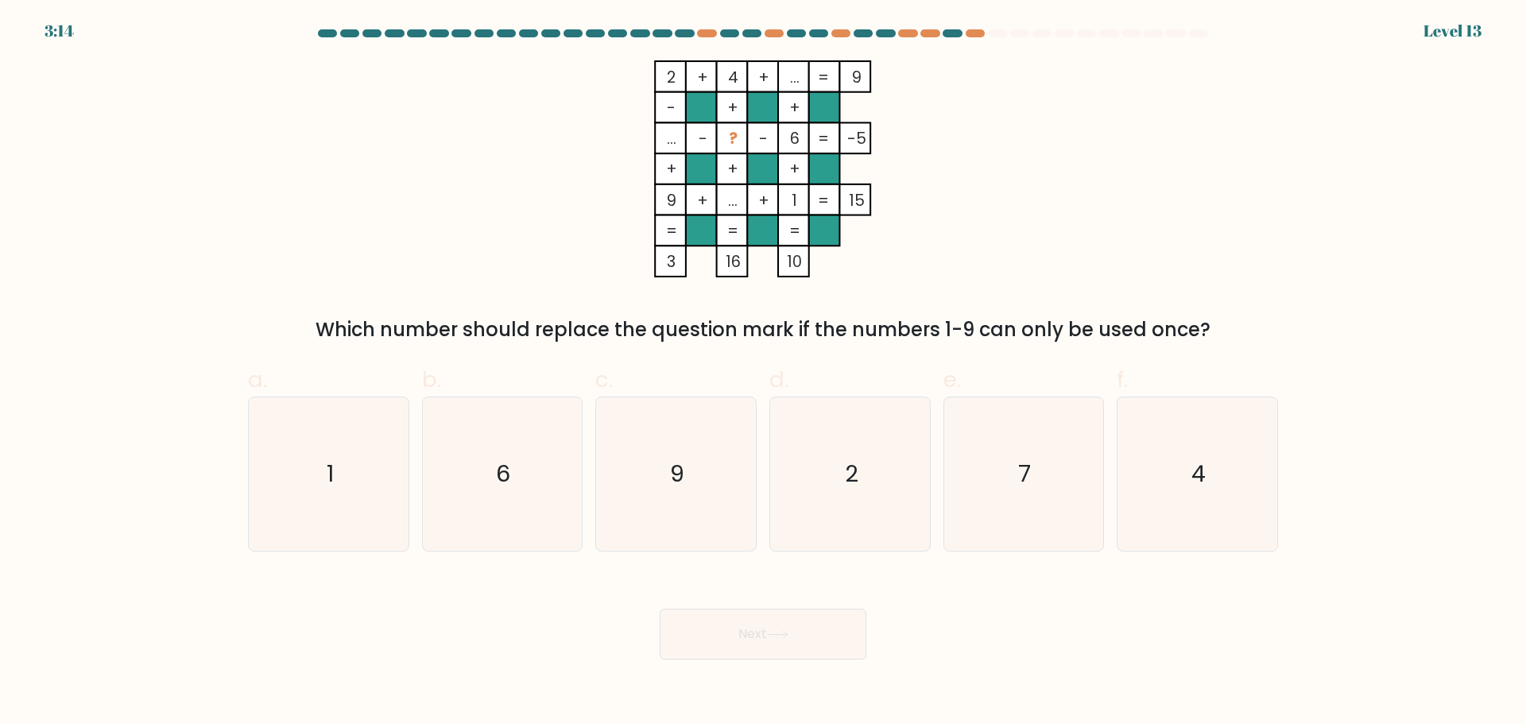
click at [942, 328] on div "Which number should replace the question mark if the numbers 1-9 can only be us…" at bounding box center [762, 329] width 1011 height 29
click at [645, 84] on icon "2 + 4 + ... 9 - + + ... - ? - 6 -5 + + + 9 + ... + 1 = 15 = = = = 3 16 10 =" at bounding box center [762, 168] width 477 height 217
click at [729, 79] on tspan "4" at bounding box center [733, 78] width 10 height 22
click at [645, 83] on icon "2 + 4 + ... 9 - + + ... - ? - 6 -5 + + + 9 + ... + 1 = 15 = = = = 3 16 10 =" at bounding box center [762, 168] width 477 height 217
click at [751, 85] on rect at bounding box center [763, 76] width 31 height 31
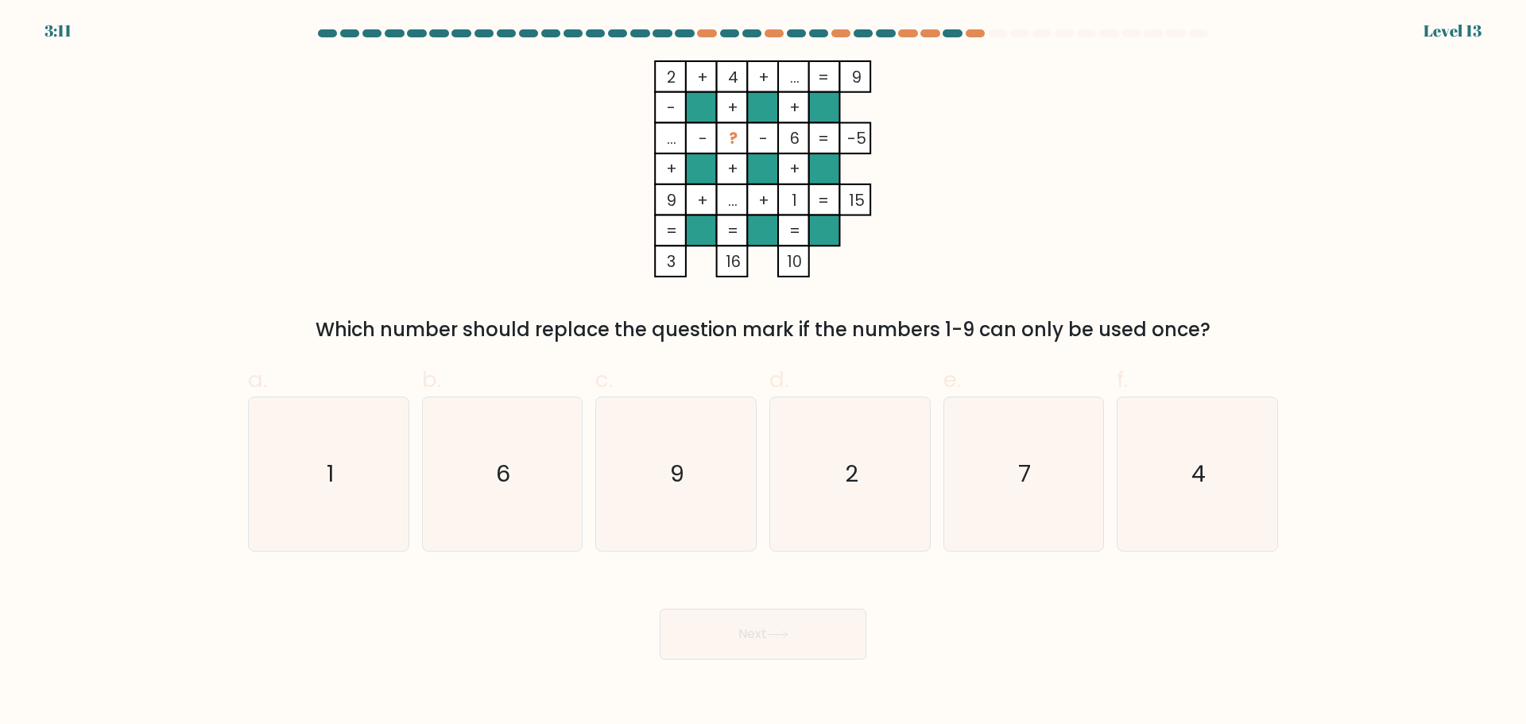
click at [814, 73] on rect at bounding box center [824, 76] width 31 height 31
click at [791, 249] on rect at bounding box center [793, 261] width 31 height 31
click at [676, 199] on tspan "9" at bounding box center [672, 200] width 10 height 22
click at [734, 199] on tspan "..." at bounding box center [733, 200] width 10 height 22
click at [800, 199] on rect at bounding box center [793, 199] width 31 height 31
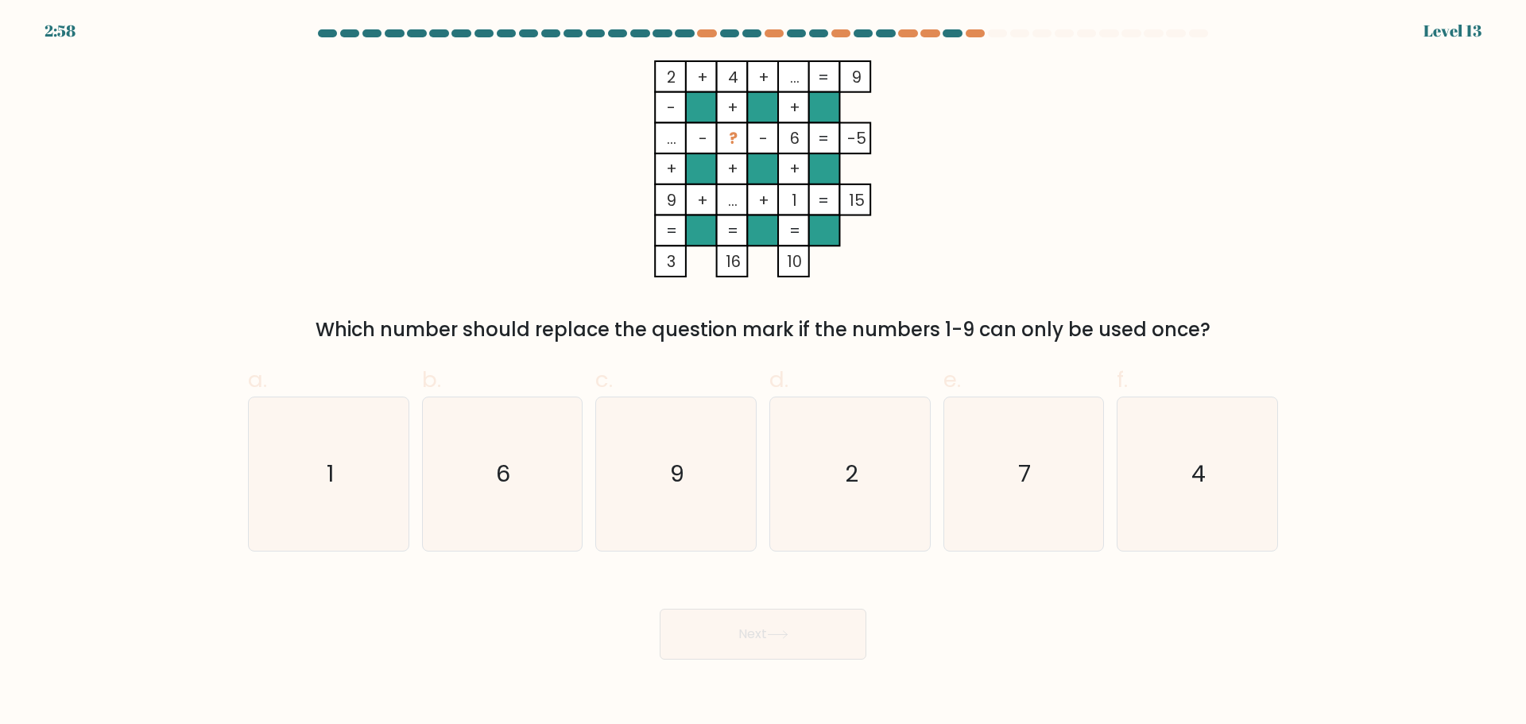
drag, startPoint x: 686, startPoint y: 201, endPoint x: 706, endPoint y: 198, distance: 20.1
click at [686, 200] on rect at bounding box center [701, 199] width 31 height 31
click at [796, 199] on tspan "1" at bounding box center [794, 200] width 6 height 22
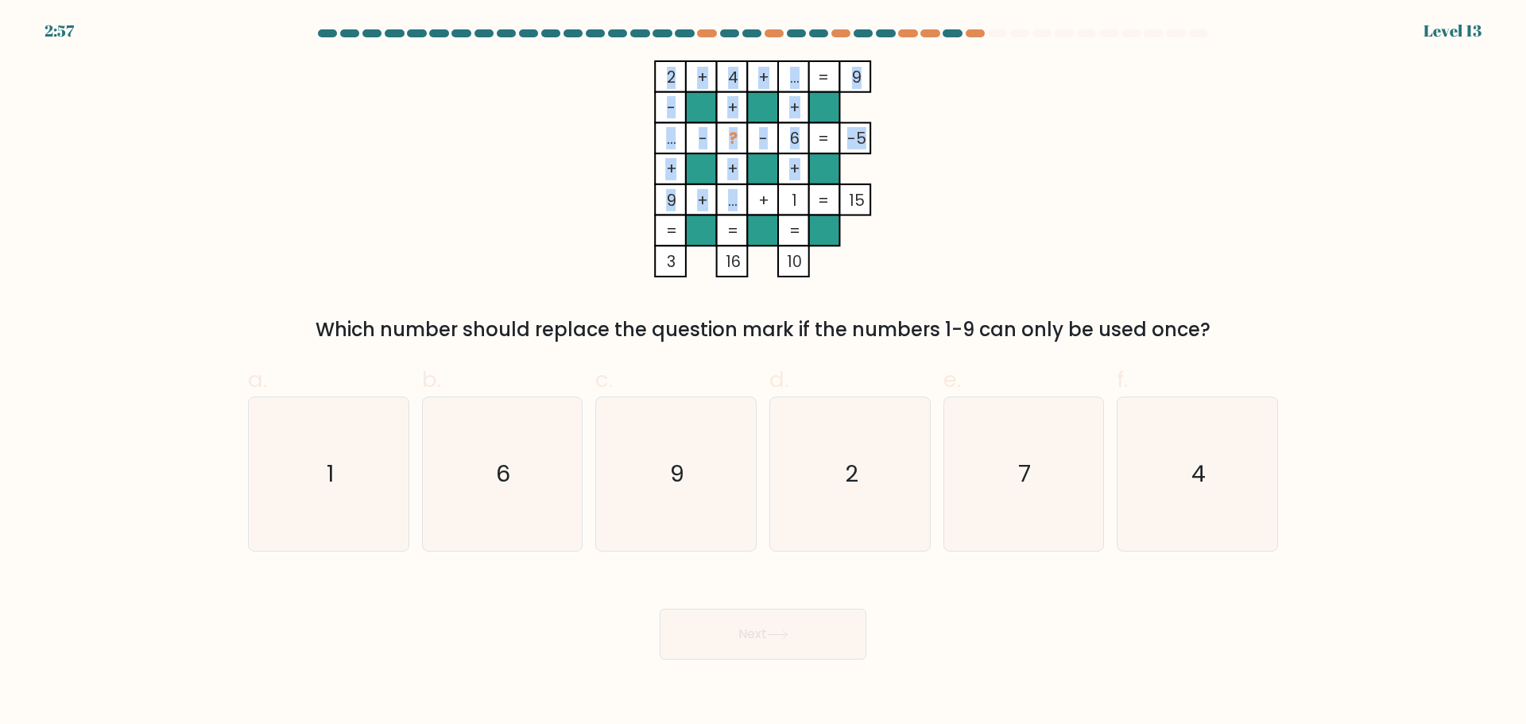
drag, startPoint x: 717, startPoint y: 205, endPoint x: 712, endPoint y: 229, distance: 24.3
click at [712, 229] on icon "2 + 4 + ... 9 - + + ... - ? - 6 -5 + + + 9 + ... + 1 = 15 = = = = 3 16 10 =" at bounding box center [762, 168] width 477 height 217
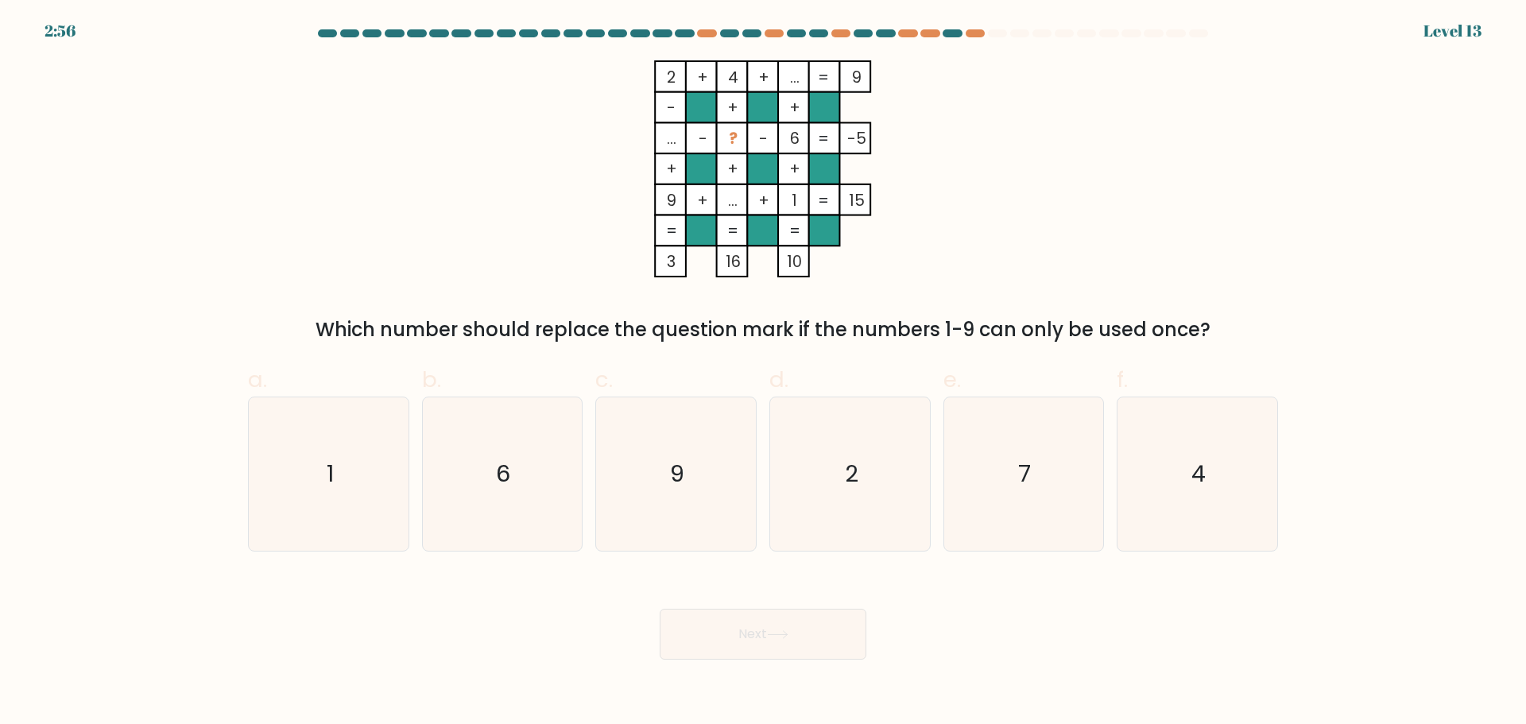
click at [770, 231] on rect at bounding box center [763, 230] width 31 height 31
click at [989, 441] on icon "7" at bounding box center [1022, 473] width 153 height 153
click at [764, 373] on input "e. 7" at bounding box center [763, 367] width 1 height 10
radio input "true"
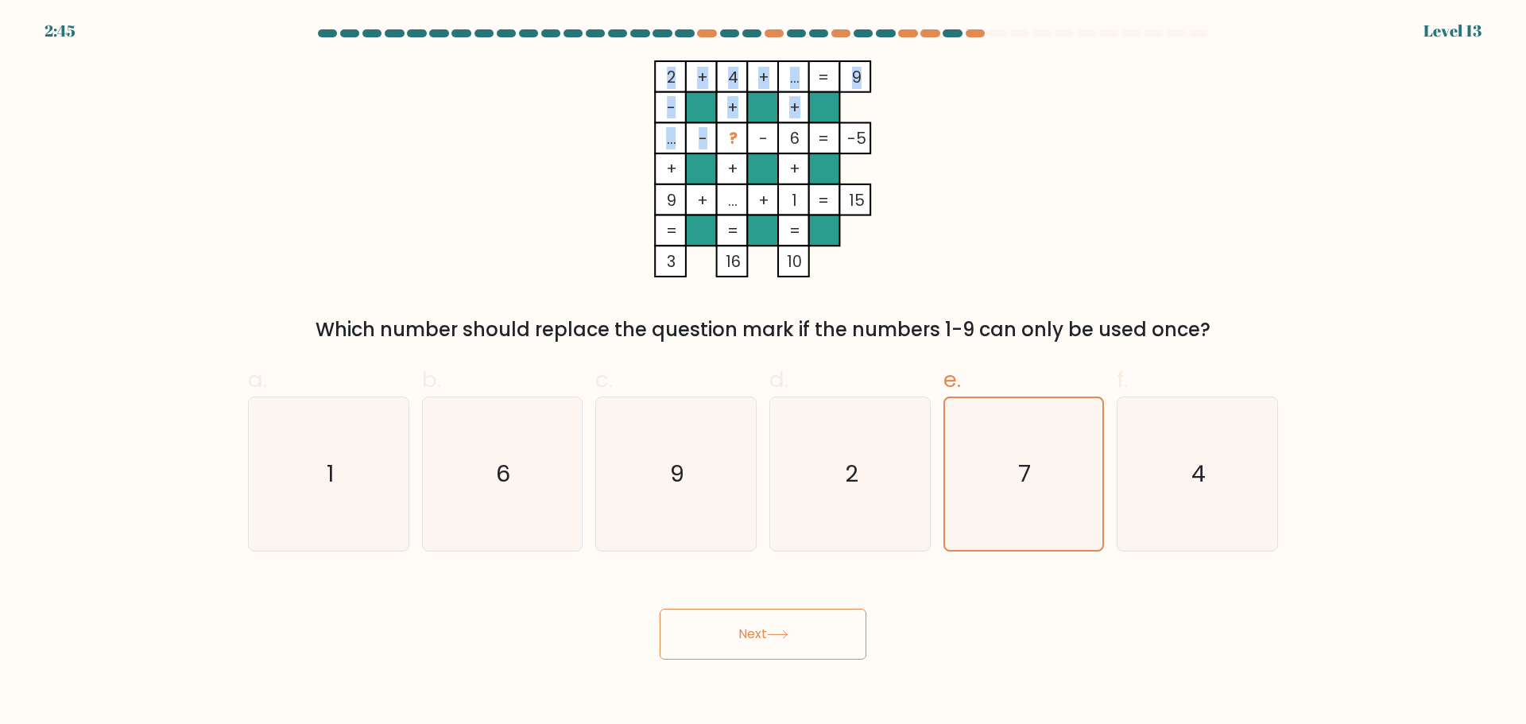
drag, startPoint x: 729, startPoint y: 139, endPoint x: 743, endPoint y: 146, distance: 16.0
click at [743, 146] on icon "2 + 4 + ... 9 - + + ... - ? - 6 -5 + + + 9 + ... + 1 = 15 = = = = 3 16 10 =" at bounding box center [762, 168] width 477 height 217
click at [743, 146] on rect at bounding box center [732, 138] width 31 height 31
drag, startPoint x: 744, startPoint y: 189, endPoint x: 733, endPoint y: 202, distance: 16.4
click at [733, 202] on icon "2 + 4 + ... 9 - + + ... - ? - 6 -5 + + + 9 + ... + 1 = 15 = = = = 3 16 10 =" at bounding box center [762, 168] width 477 height 217
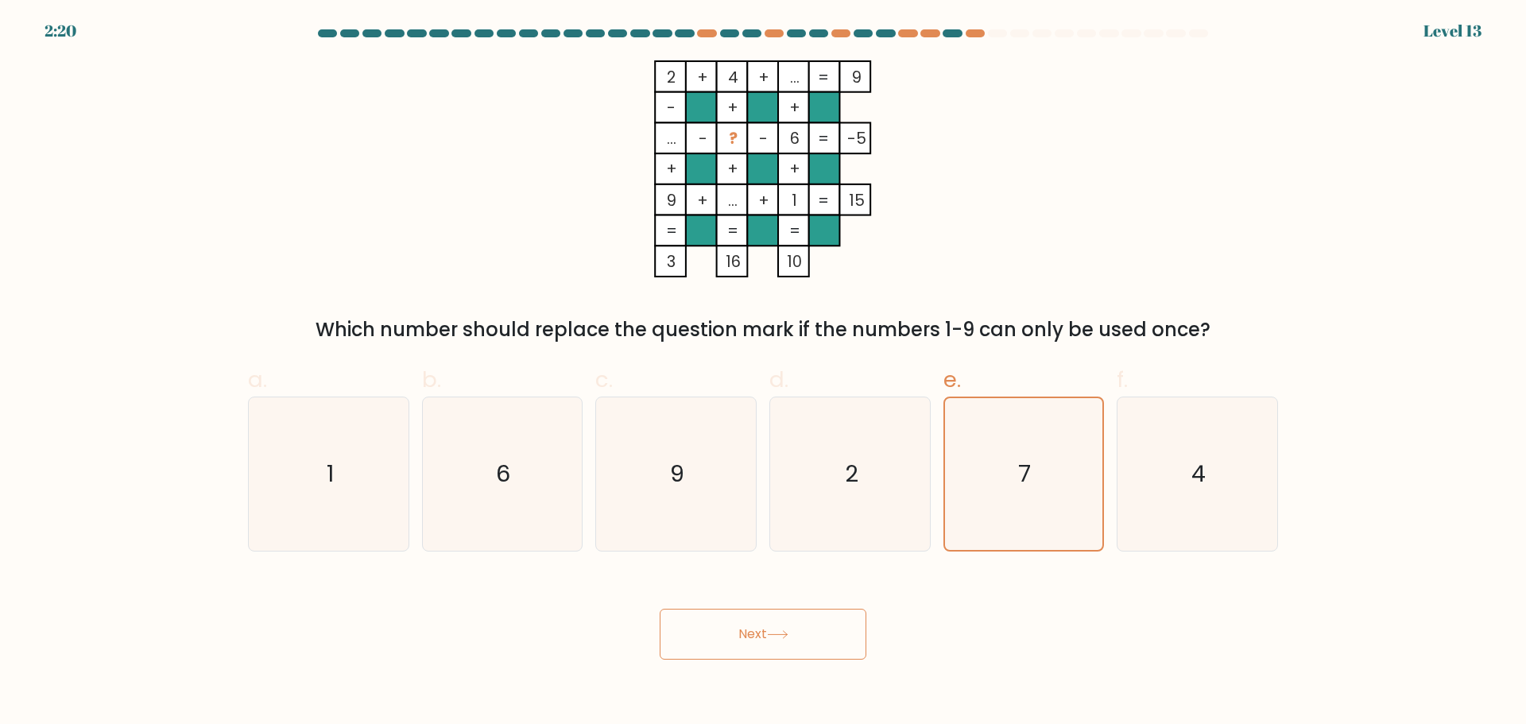
click at [746, 214] on rect at bounding box center [732, 199] width 31 height 31
drag, startPoint x: 725, startPoint y: 138, endPoint x: 737, endPoint y: 144, distance: 13.2
click at [737, 144] on icon "2 + 4 + ... 9 - + + ... - ? - 6 -5 + + + 9 + ... + 1 = 15 = = = = 3 16 10 =" at bounding box center [762, 168] width 477 height 217
click at [737, 144] on tspan "?" at bounding box center [733, 138] width 9 height 22
click at [818, 652] on button "Next" at bounding box center [762, 634] width 207 height 51
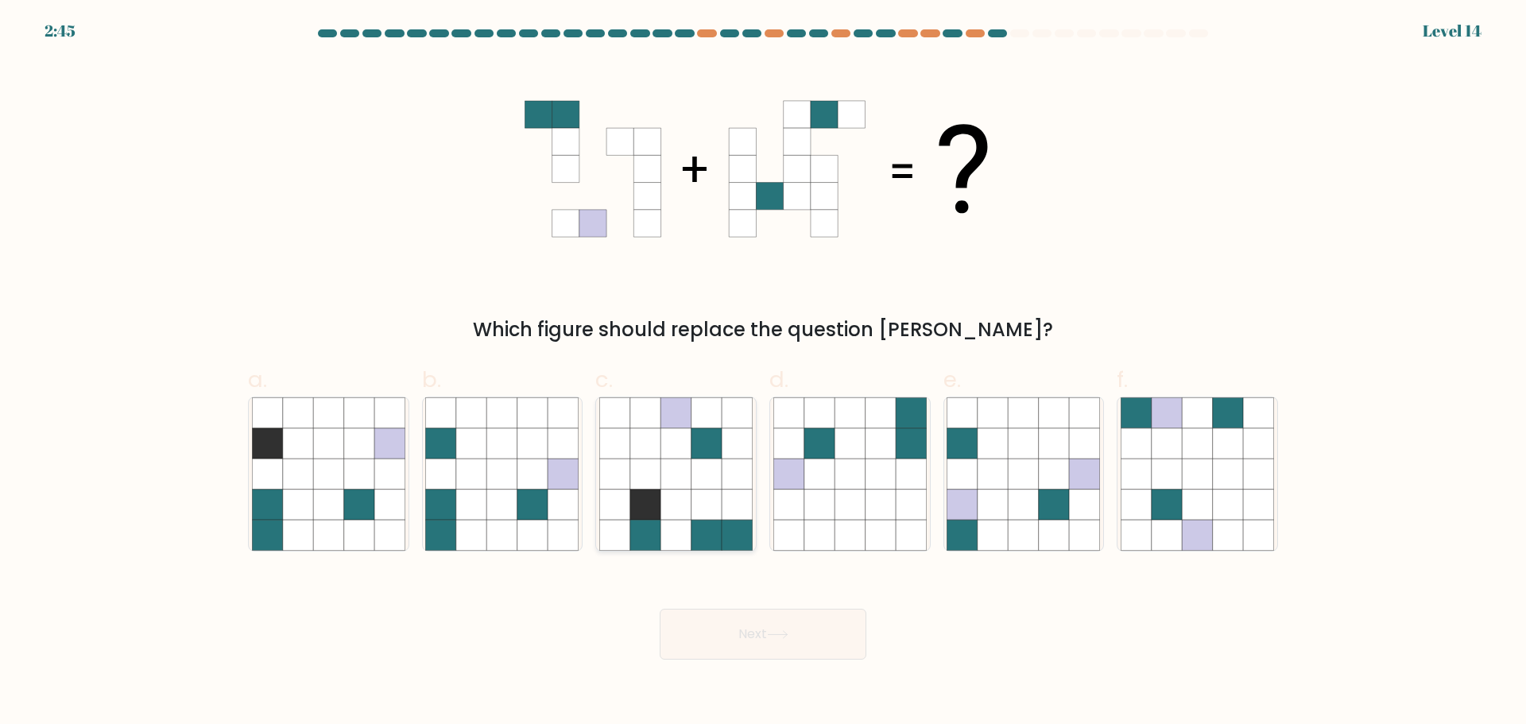
drag, startPoint x: 533, startPoint y: 472, endPoint x: 677, endPoint y: 480, distance: 144.0
click at [538, 472] on icon at bounding box center [532, 473] width 30 height 30
click at [763, 373] on input "b." at bounding box center [763, 367] width 1 height 10
radio input "true"
click at [718, 476] on icon at bounding box center [706, 473] width 30 height 30
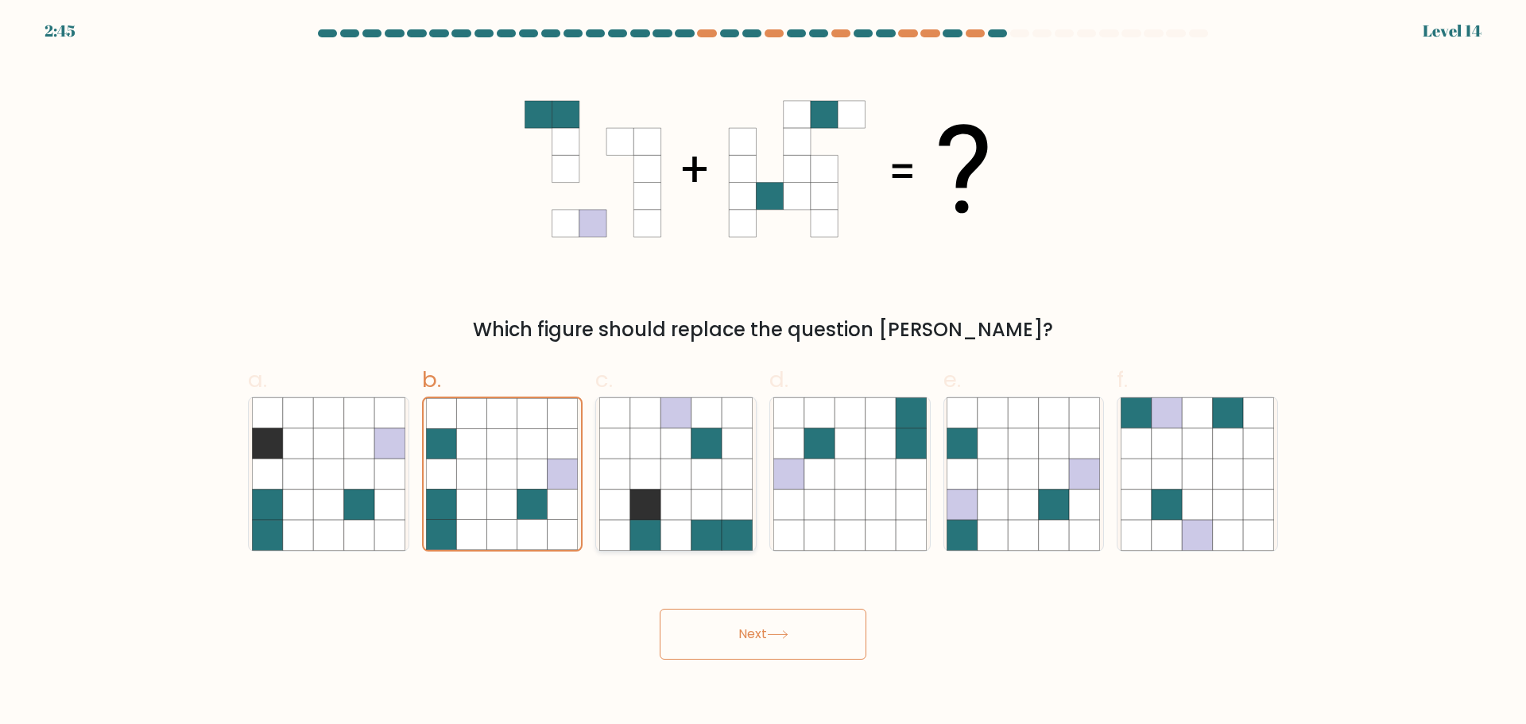
click at [763, 373] on input "c." at bounding box center [763, 367] width 1 height 10
radio input "true"
click at [533, 477] on icon at bounding box center [532, 473] width 30 height 30
click at [763, 373] on input "b." at bounding box center [763, 367] width 1 height 10
radio input "true"
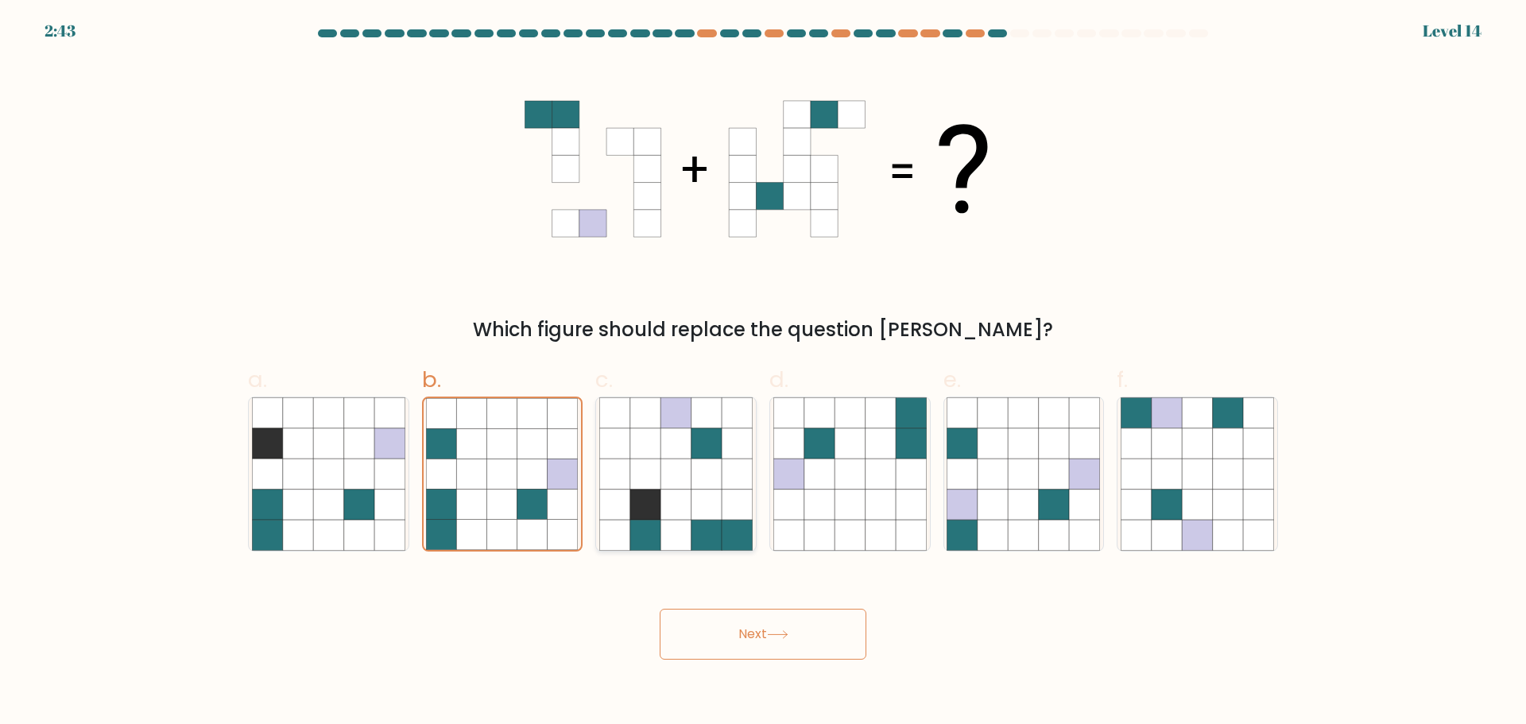
click at [672, 462] on icon at bounding box center [675, 473] width 30 height 30
click at [763, 373] on input "c." at bounding box center [763, 367] width 1 height 10
radio input "true"
click at [501, 497] on icon at bounding box center [502, 504] width 30 height 30
click at [763, 373] on input "b." at bounding box center [763, 367] width 1 height 10
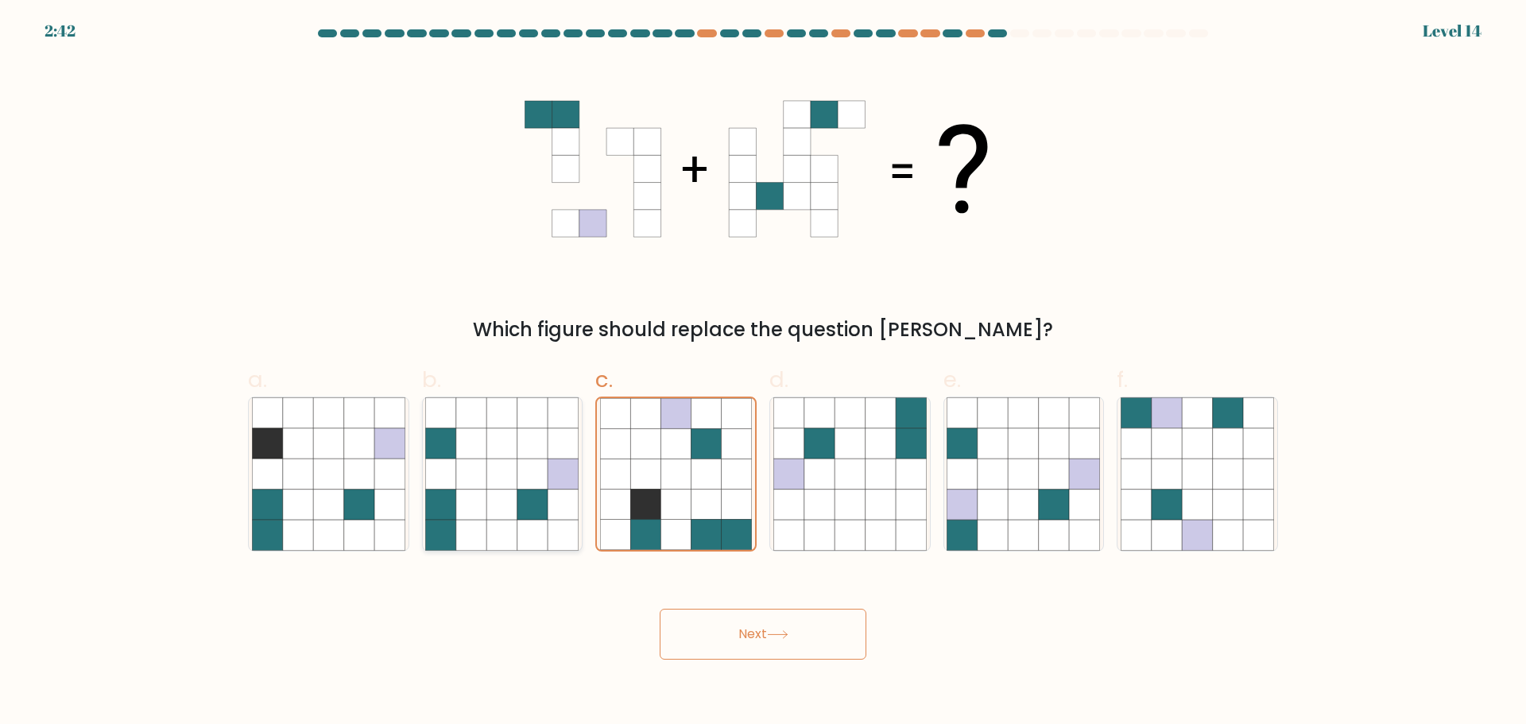
radio input "true"
click at [659, 462] on icon at bounding box center [645, 473] width 30 height 30
click at [763, 373] on input "c." at bounding box center [763, 367] width 1 height 10
radio input "true"
click at [516, 469] on icon at bounding box center [502, 473] width 30 height 30
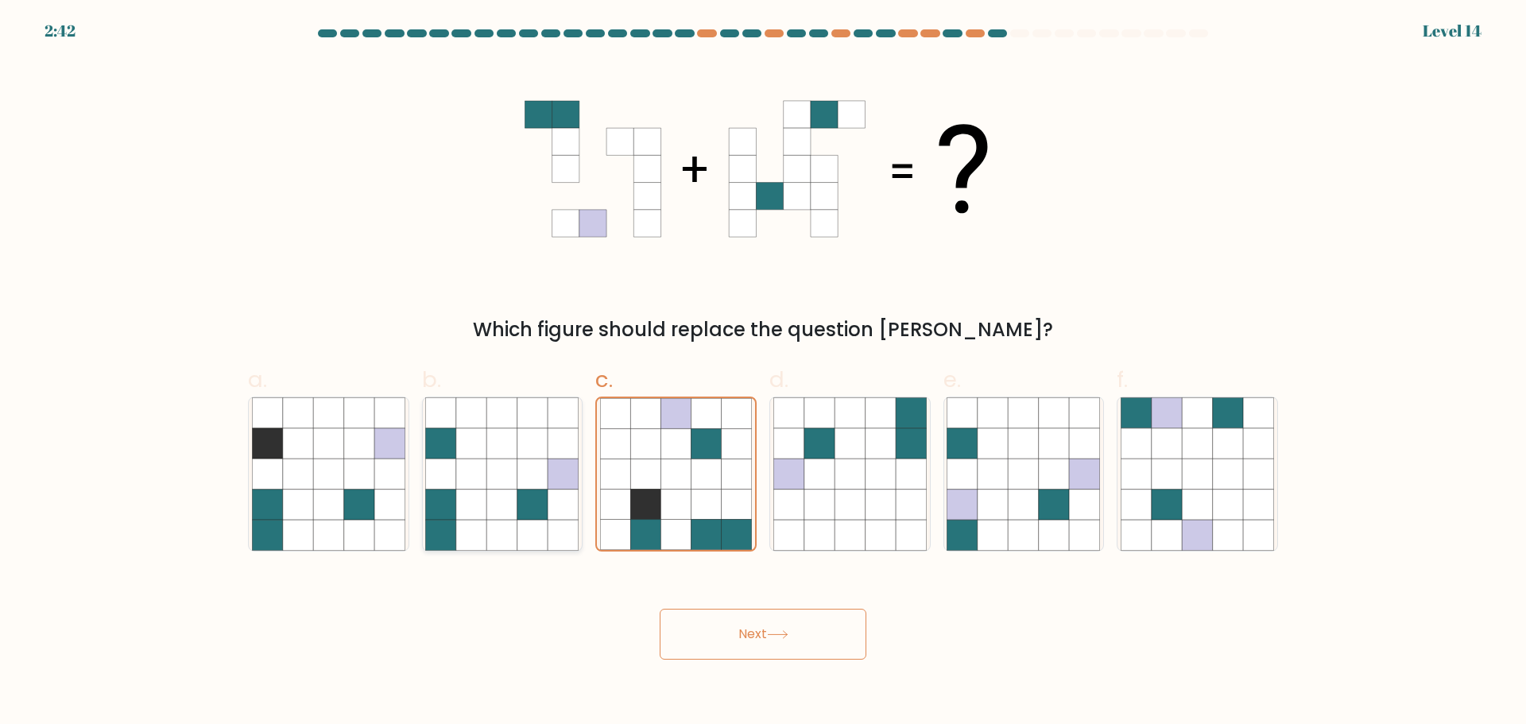
click at [763, 373] on input "b." at bounding box center [763, 367] width 1 height 10
radio input "true"
drag, startPoint x: 707, startPoint y: 489, endPoint x: 609, endPoint y: 484, distance: 98.6
click at [704, 488] on icon at bounding box center [706, 473] width 30 height 30
click at [763, 373] on input "c." at bounding box center [763, 367] width 1 height 10
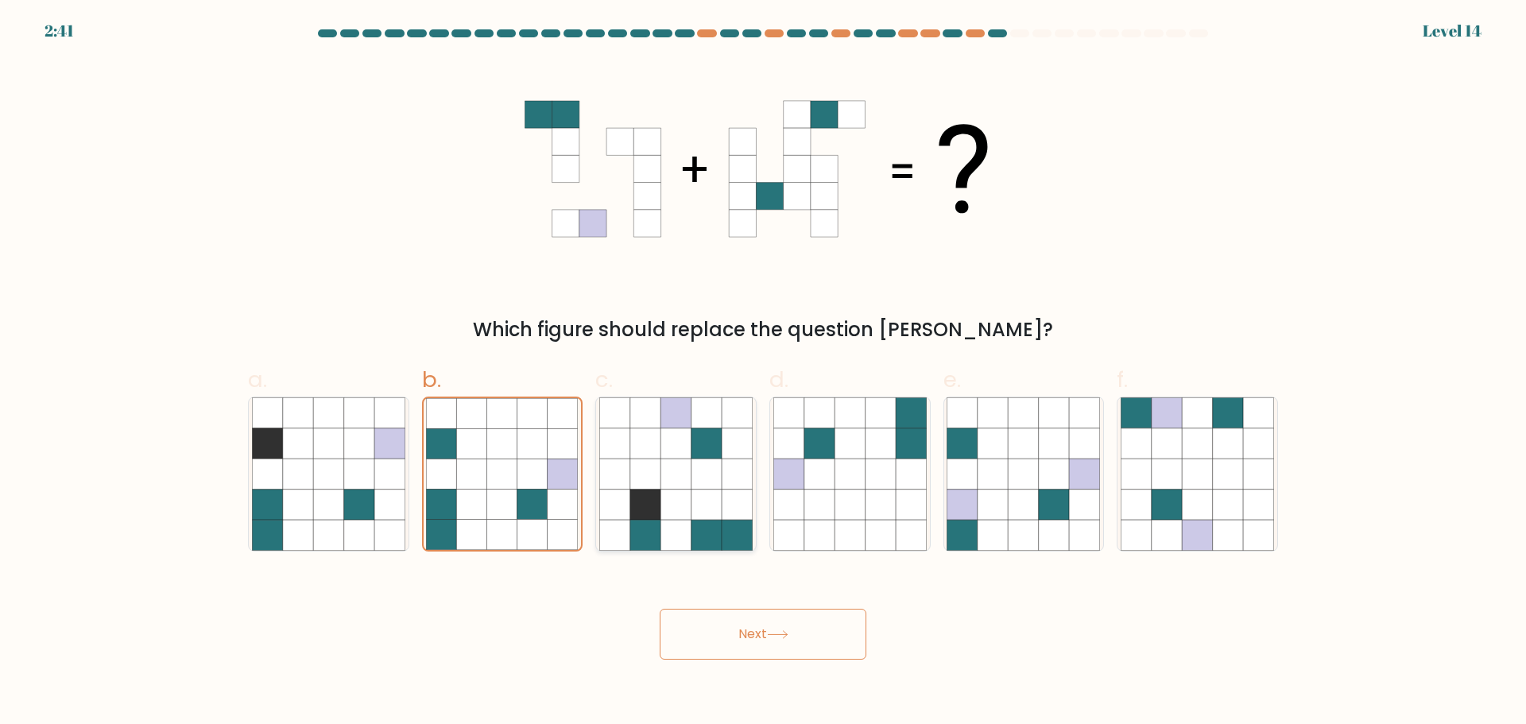
radio input "true"
click at [609, 484] on icon at bounding box center [616, 473] width 30 height 30
click at [763, 373] on input "c." at bounding box center [763, 367] width 1 height 10
click at [712, 485] on icon at bounding box center [706, 473] width 30 height 30
click at [763, 373] on input "c." at bounding box center [763, 367] width 1 height 10
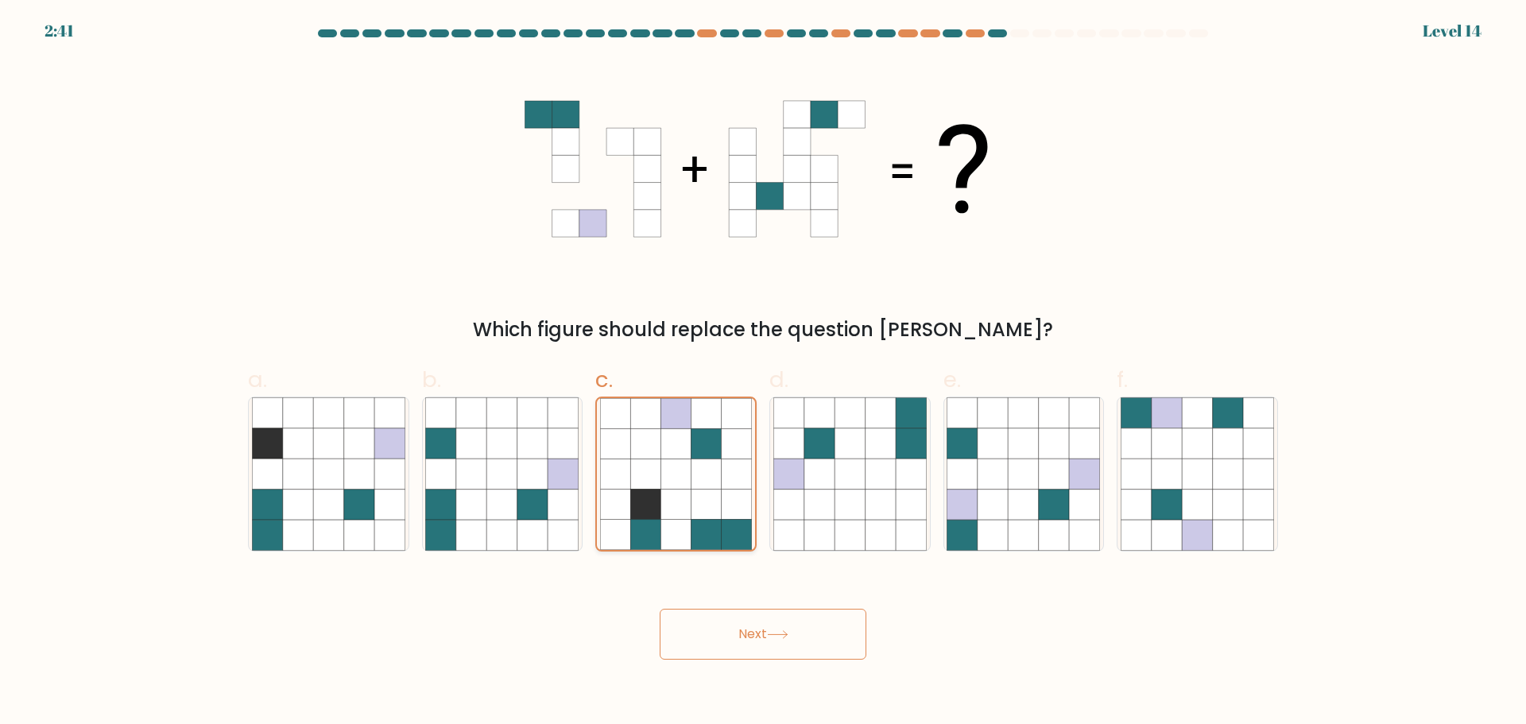
drag, startPoint x: 516, startPoint y: 497, endPoint x: 652, endPoint y: 492, distance: 136.0
click at [521, 493] on icon at bounding box center [501, 473] width 153 height 153
click at [763, 373] on input "b." at bounding box center [763, 367] width 1 height 10
radio input "true"
click at [652, 492] on icon at bounding box center [645, 504] width 30 height 30
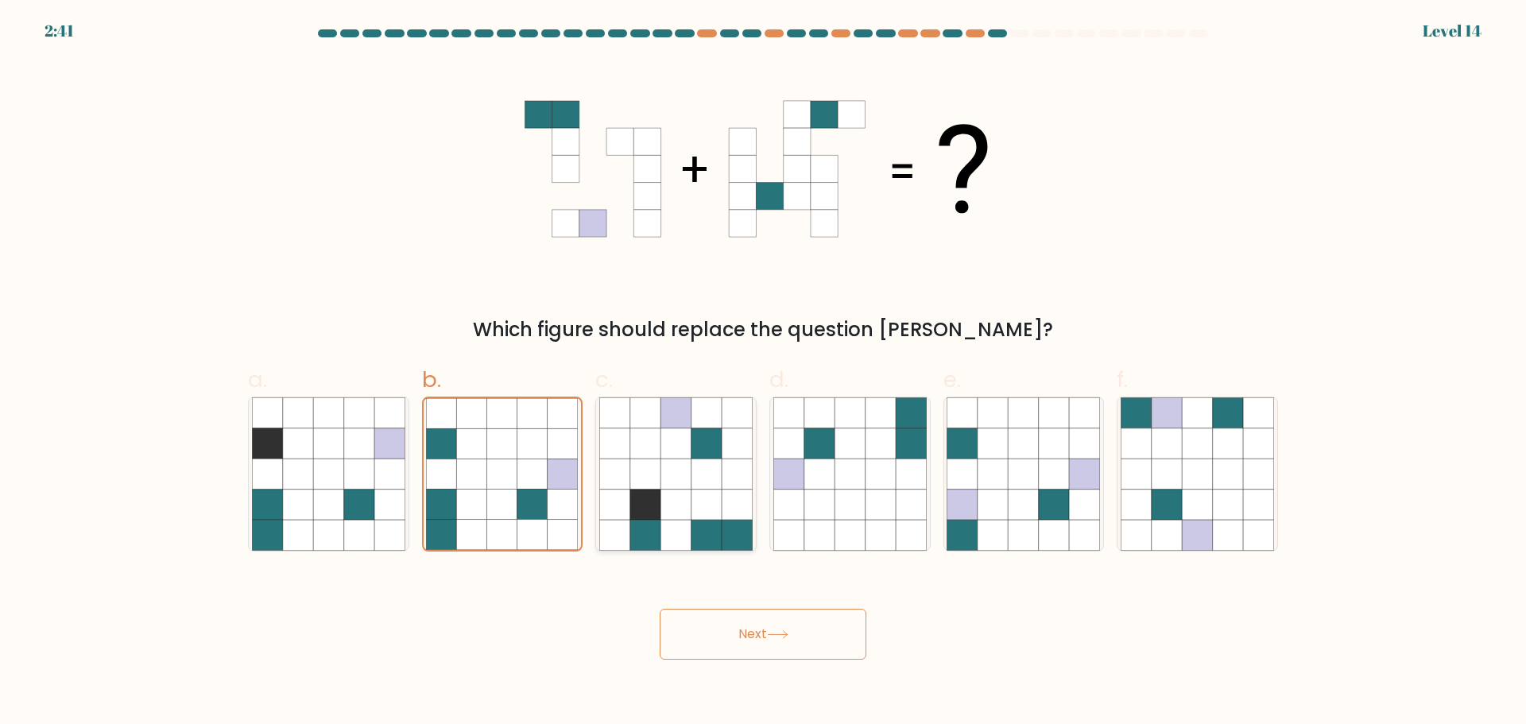
click at [763, 373] on input "c." at bounding box center [763, 367] width 1 height 10
radio input "true"
drag, startPoint x: 526, startPoint y: 501, endPoint x: 660, endPoint y: 497, distance: 134.3
click at [532, 501] on icon at bounding box center [532, 504] width 30 height 30
click at [763, 373] on input "b." at bounding box center [763, 367] width 1 height 10
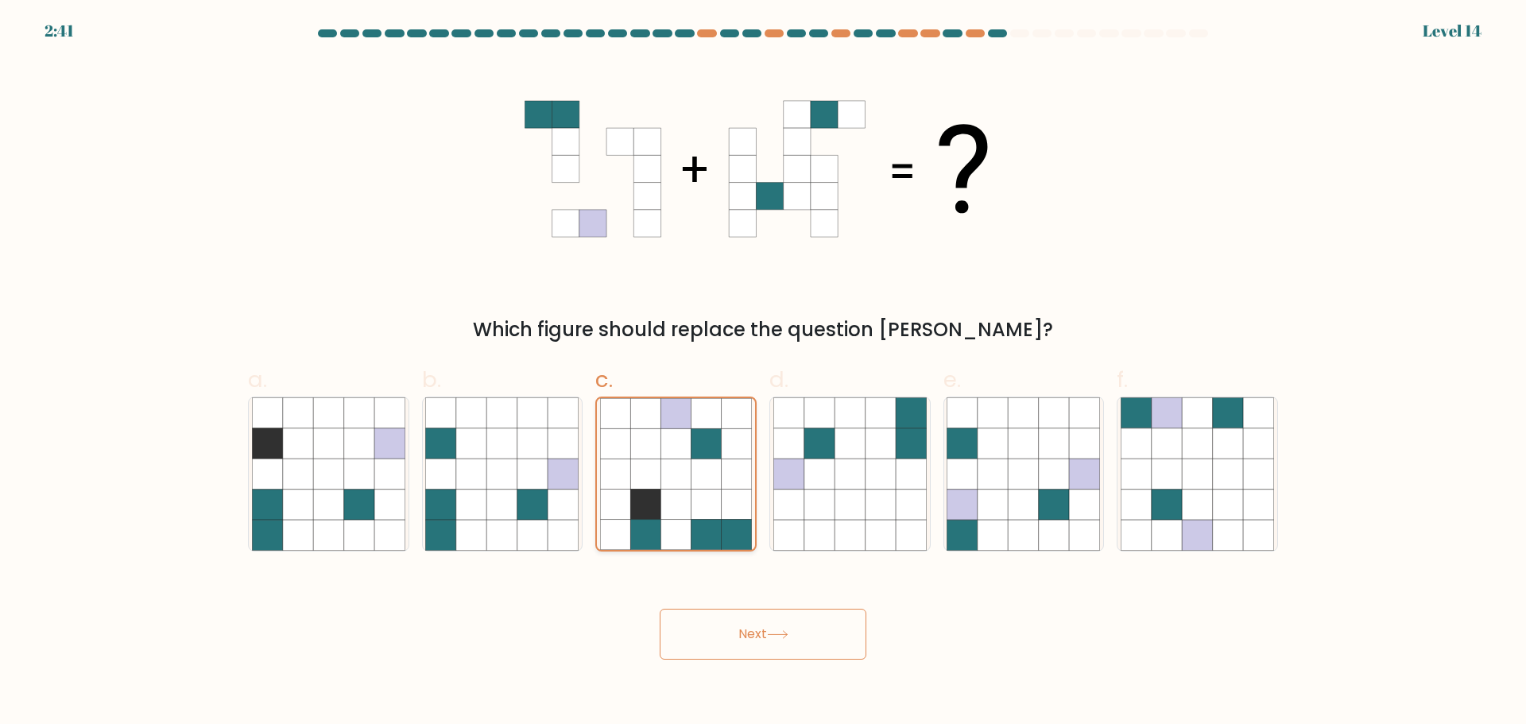
radio input "true"
click at [660, 497] on icon at bounding box center [645, 504] width 30 height 30
click at [763, 373] on input "c." at bounding box center [763, 367] width 1 height 10
radio input "true"
click at [547, 503] on icon at bounding box center [501, 473] width 153 height 153
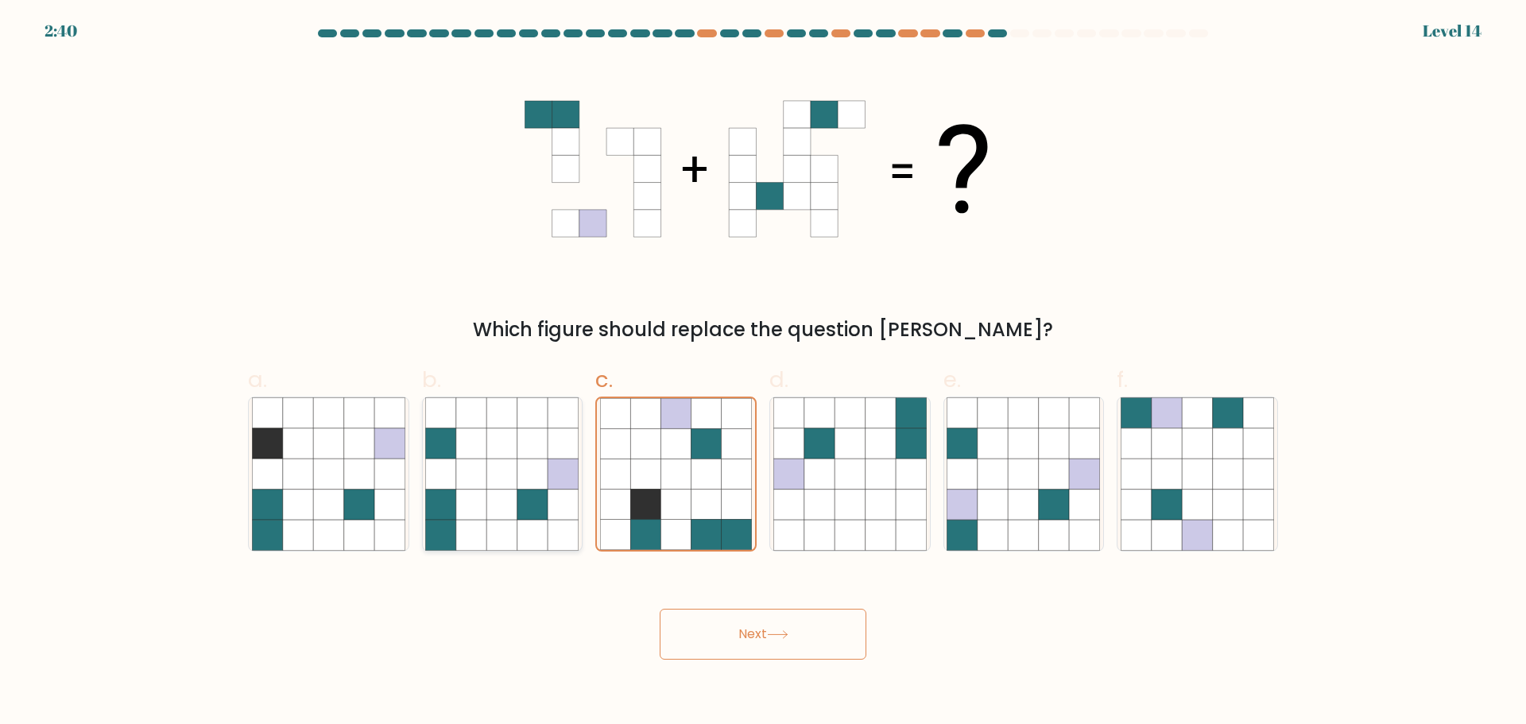
click at [763, 373] on input "b." at bounding box center [763, 367] width 1 height 10
radio input "true"
click at [672, 466] on icon at bounding box center [675, 473] width 30 height 30
click at [763, 373] on input "c." at bounding box center [763, 367] width 1 height 10
radio input "true"
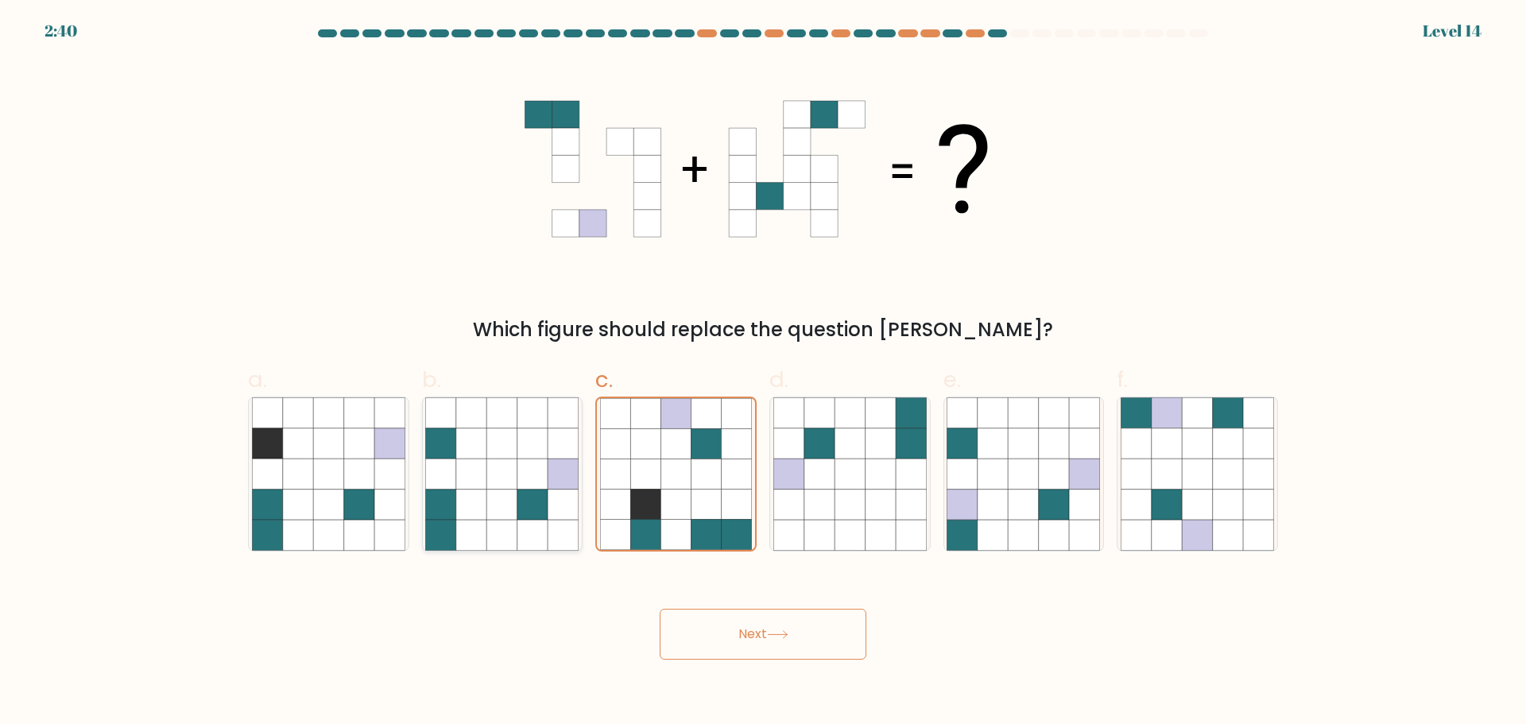
click at [528, 470] on icon at bounding box center [532, 473] width 30 height 30
click at [763, 373] on input "b." at bounding box center [763, 367] width 1 height 10
radio input "true"
click at [776, 192] on icon at bounding box center [769, 196] width 27 height 27
click at [710, 470] on icon at bounding box center [706, 473] width 30 height 30
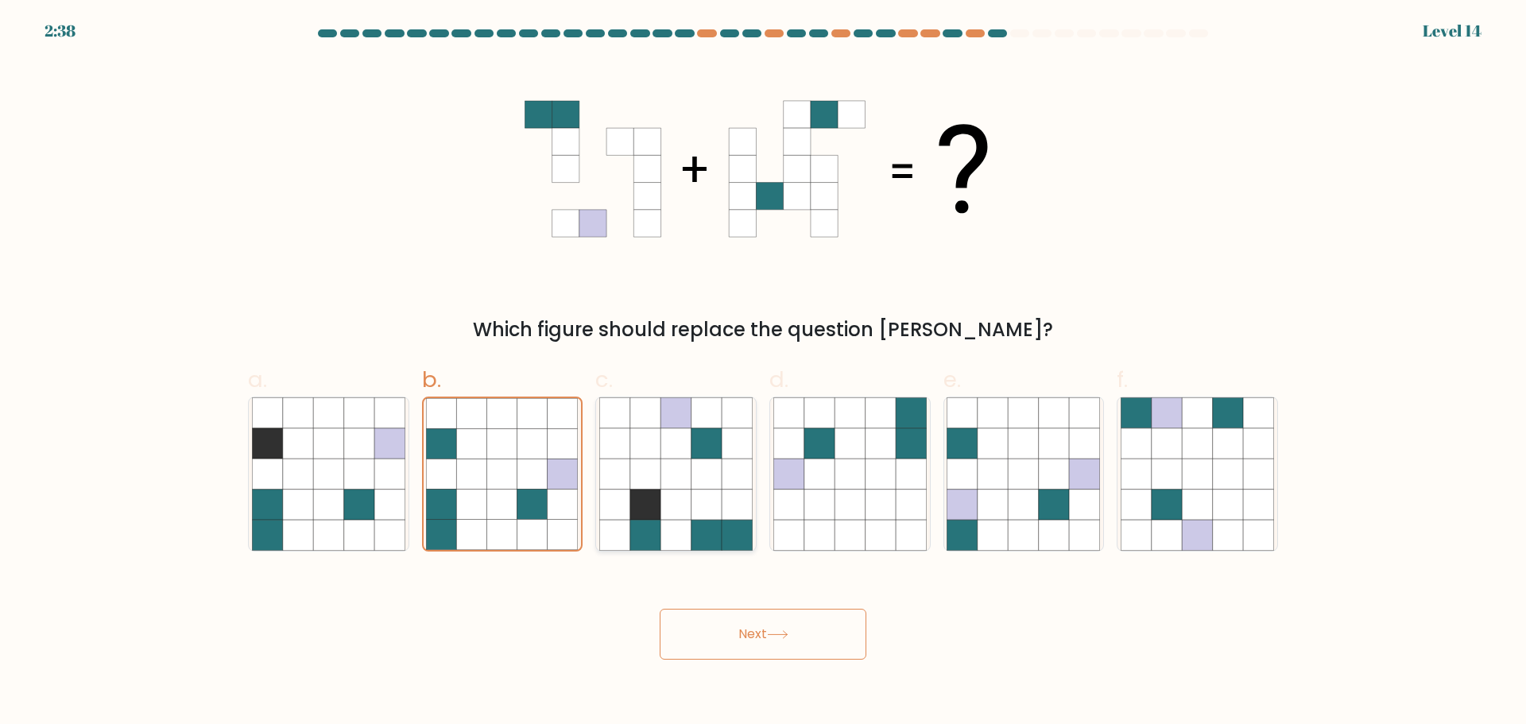
click at [763, 373] on input "c." at bounding box center [763, 367] width 1 height 10
radio input "true"
click at [594, 470] on div "c." at bounding box center [676, 457] width 174 height 188
click at [673, 476] on icon at bounding box center [676, 473] width 30 height 30
click at [763, 373] on input "c." at bounding box center [763, 367] width 1 height 10
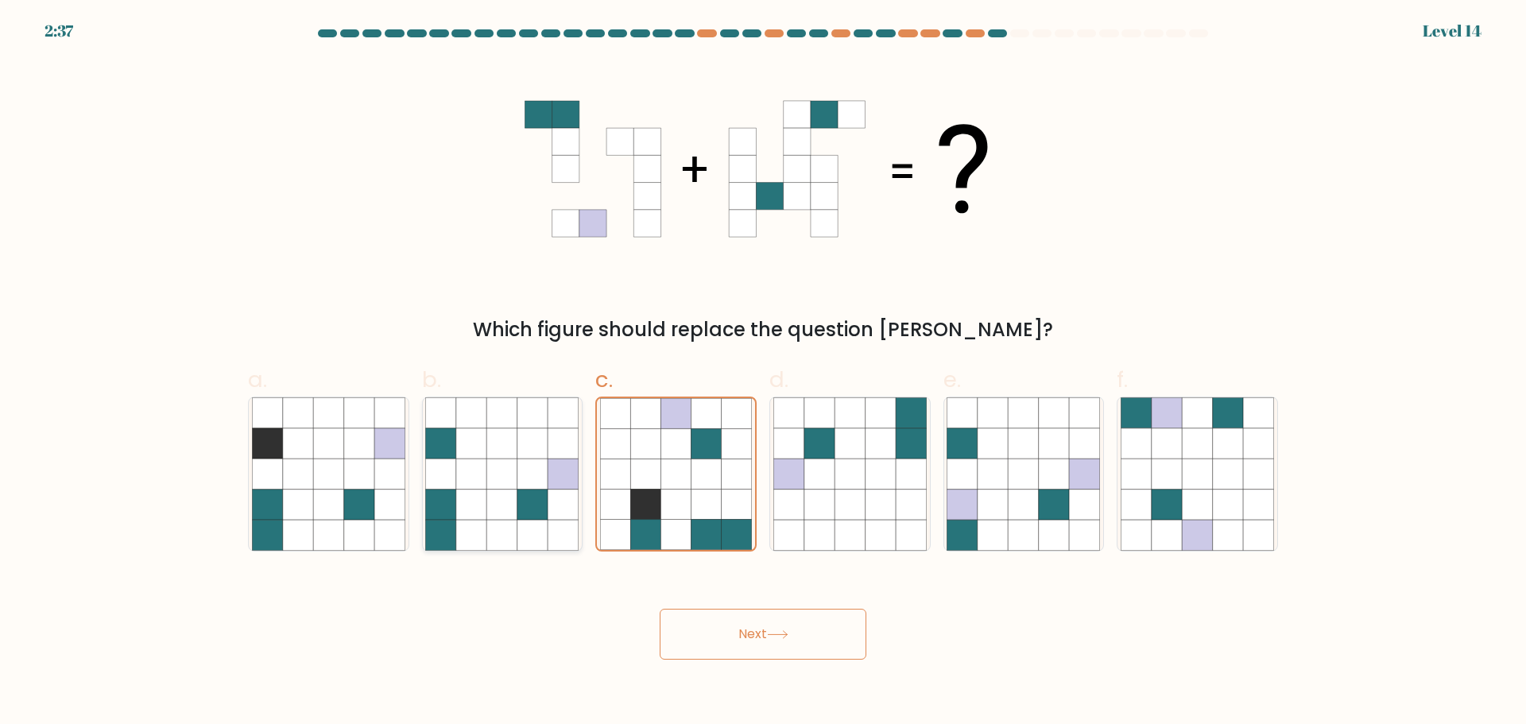
click at [572, 487] on icon at bounding box center [563, 473] width 30 height 30
click at [763, 373] on input "b." at bounding box center [763, 367] width 1 height 10
radio input "true"
click at [655, 485] on icon at bounding box center [645, 473] width 30 height 30
click at [763, 373] on input "c." at bounding box center [763, 367] width 1 height 10
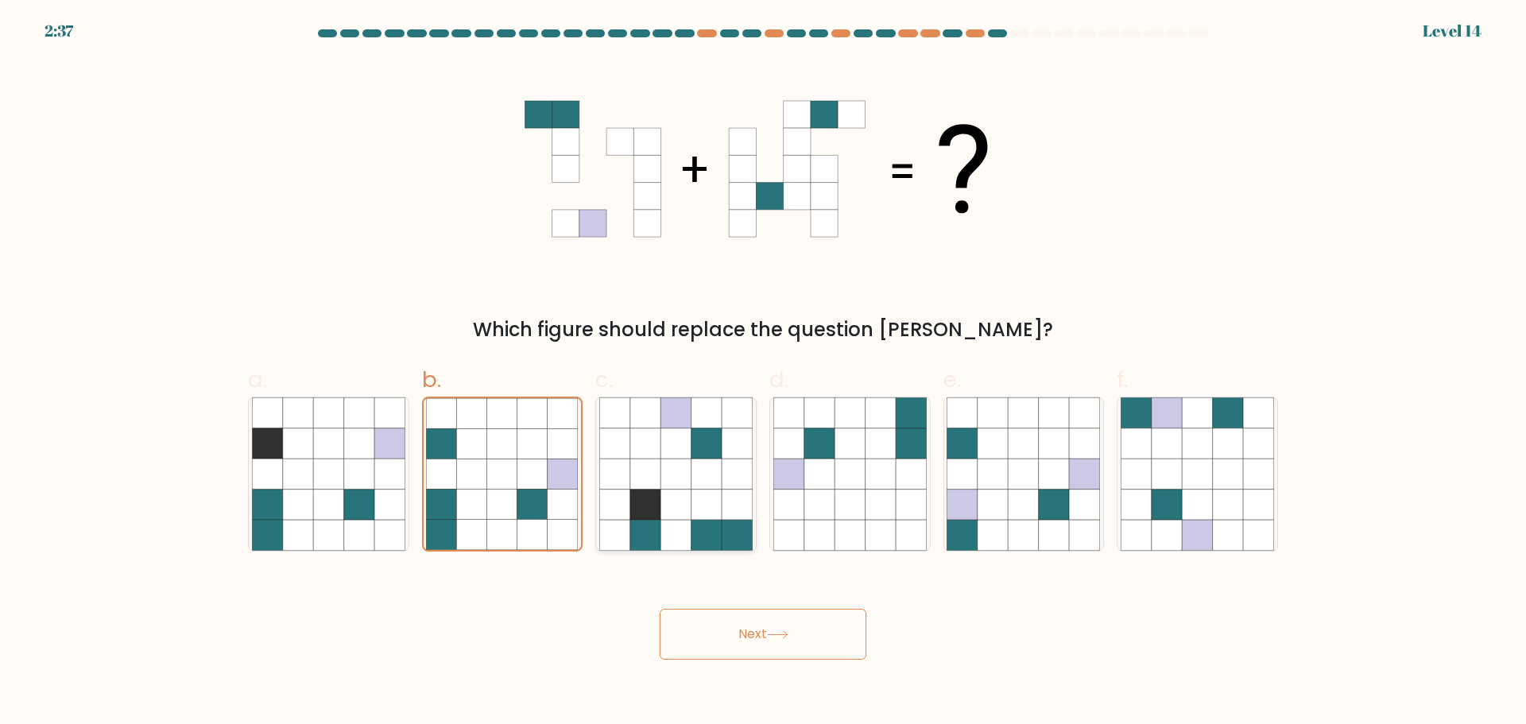
radio input "true"
drag, startPoint x: 540, startPoint y: 497, endPoint x: 552, endPoint y: 495, distance: 12.9
click at [549, 496] on icon at bounding box center [501, 473] width 153 height 153
click at [763, 373] on input "b." at bounding box center [763, 367] width 1 height 10
radio input "true"
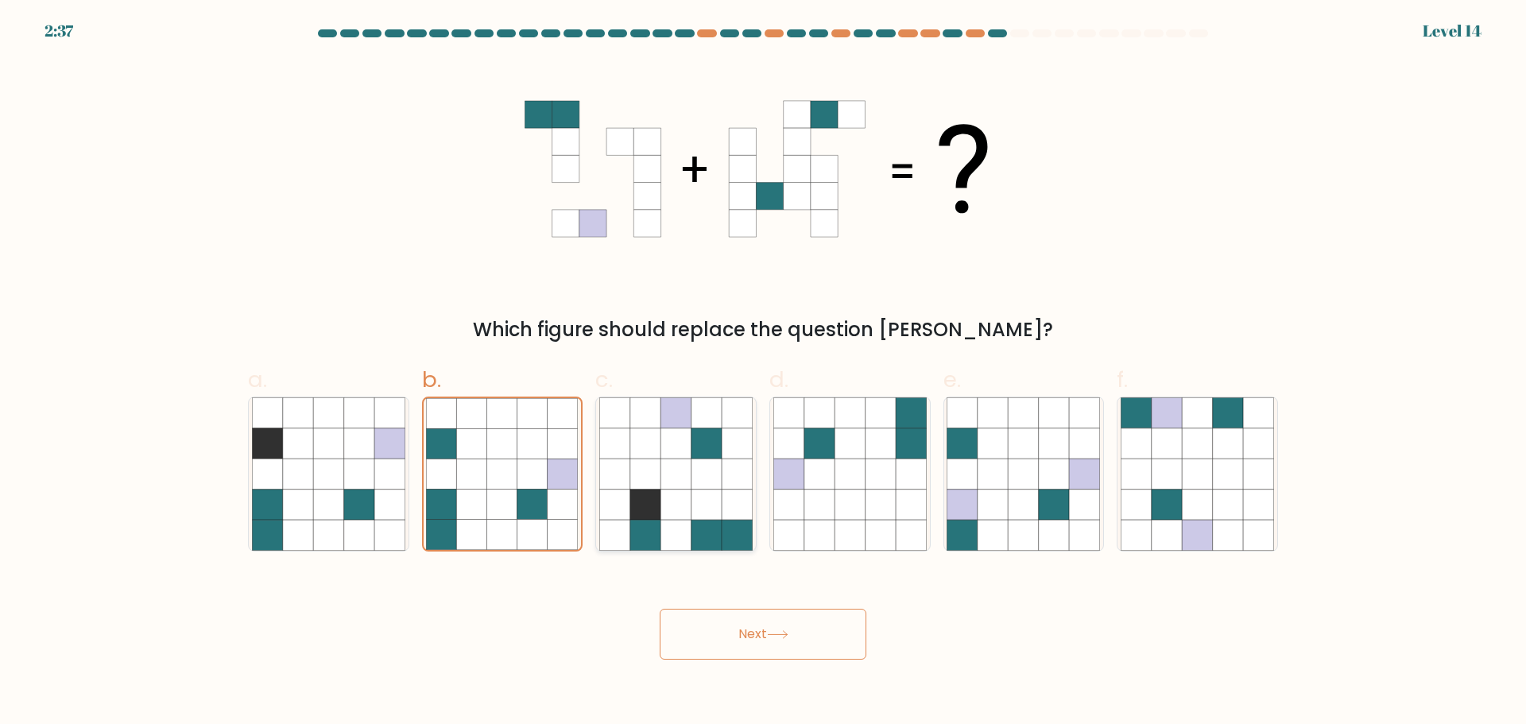
drag, startPoint x: 665, startPoint y: 497, endPoint x: 626, endPoint y: 501, distance: 39.1
click at [663, 497] on icon at bounding box center [675, 504] width 30 height 30
click at [763, 373] on input "c." at bounding box center [763, 367] width 1 height 10
radio input "true"
drag, startPoint x: 545, startPoint y: 498, endPoint x: 679, endPoint y: 499, distance: 134.3
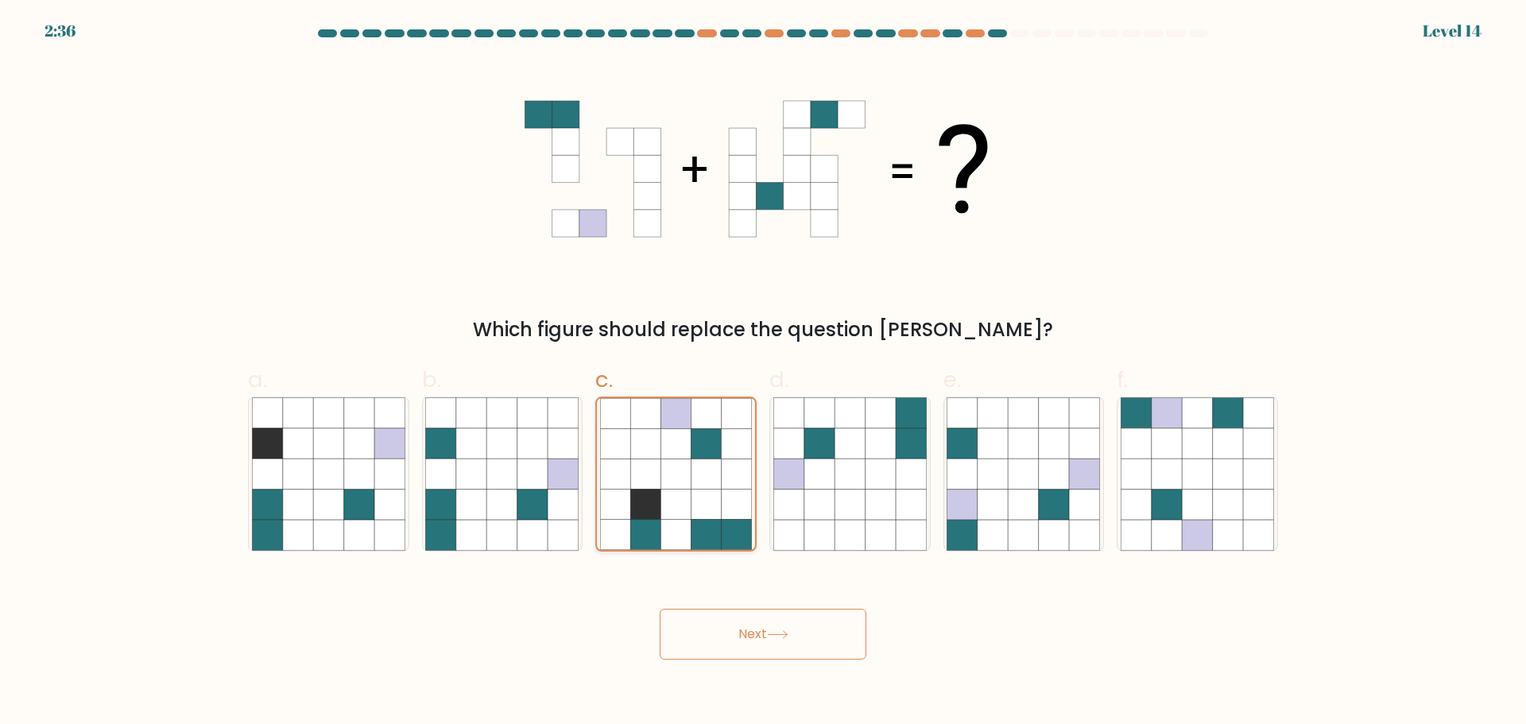
click at [563, 495] on icon at bounding box center [501, 473] width 153 height 153
click at [763, 373] on input "b." at bounding box center [763, 367] width 1 height 10
radio input "true"
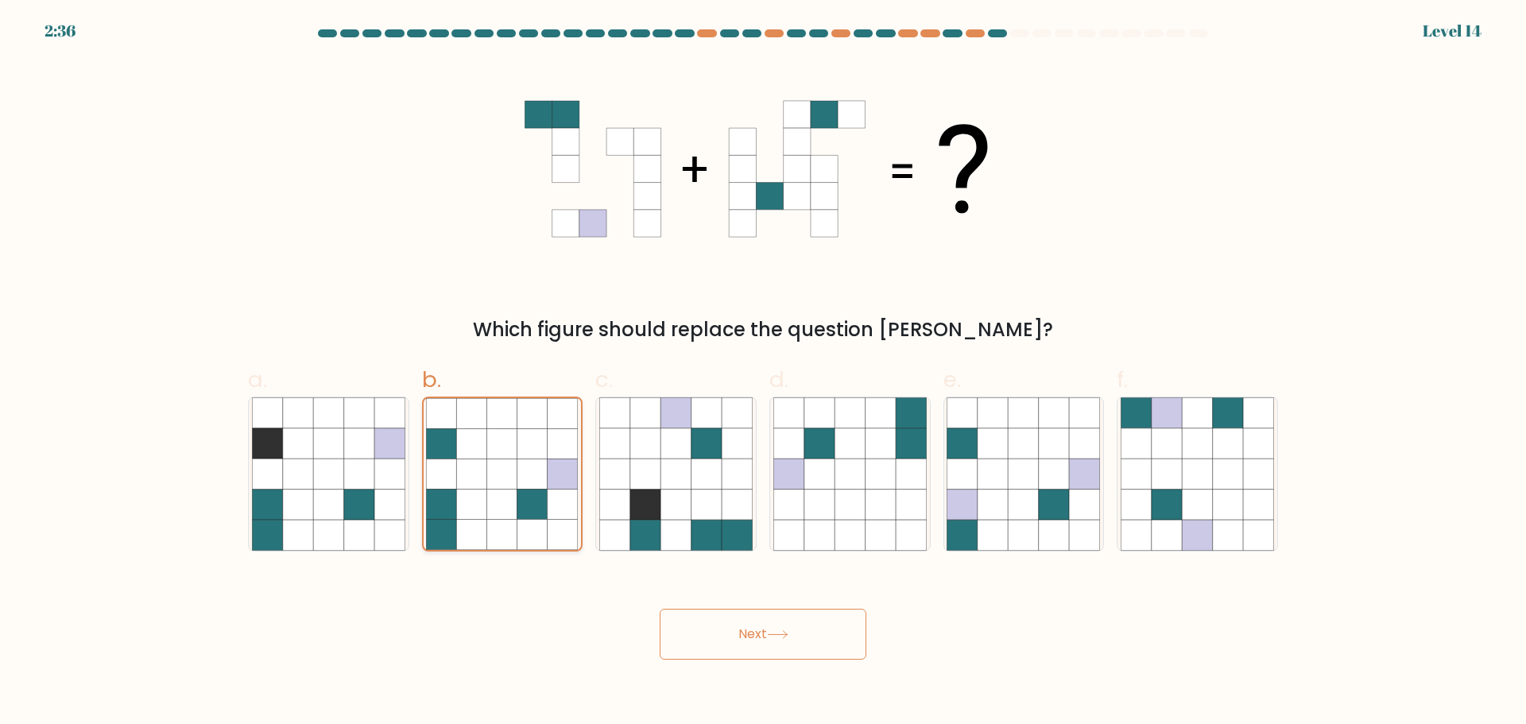
drag, startPoint x: 679, startPoint y: 499, endPoint x: 549, endPoint y: 502, distance: 130.3
click at [654, 500] on icon at bounding box center [675, 473] width 153 height 153
click at [763, 373] on input "c." at bounding box center [763, 367] width 1 height 10
radio input "true"
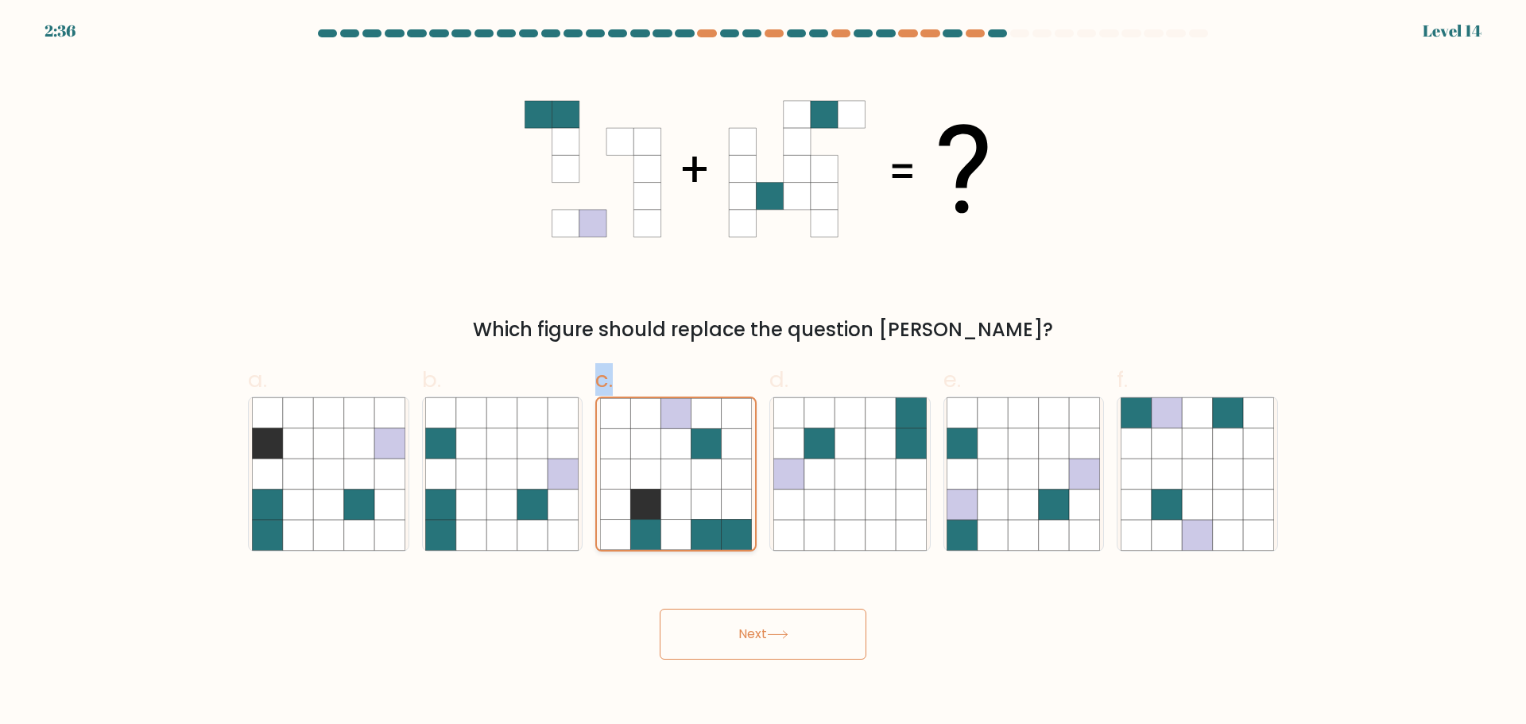
drag, startPoint x: 549, startPoint y: 502, endPoint x: 695, endPoint y: 498, distance: 146.3
click at [695, 498] on div "a. b. c." at bounding box center [763, 450] width 1042 height 200
drag, startPoint x: 711, startPoint y: 499, endPoint x: 563, endPoint y: 499, distance: 148.6
click at [687, 499] on icon at bounding box center [676, 474] width 152 height 152
click at [763, 373] on input "c." at bounding box center [763, 367] width 1 height 10
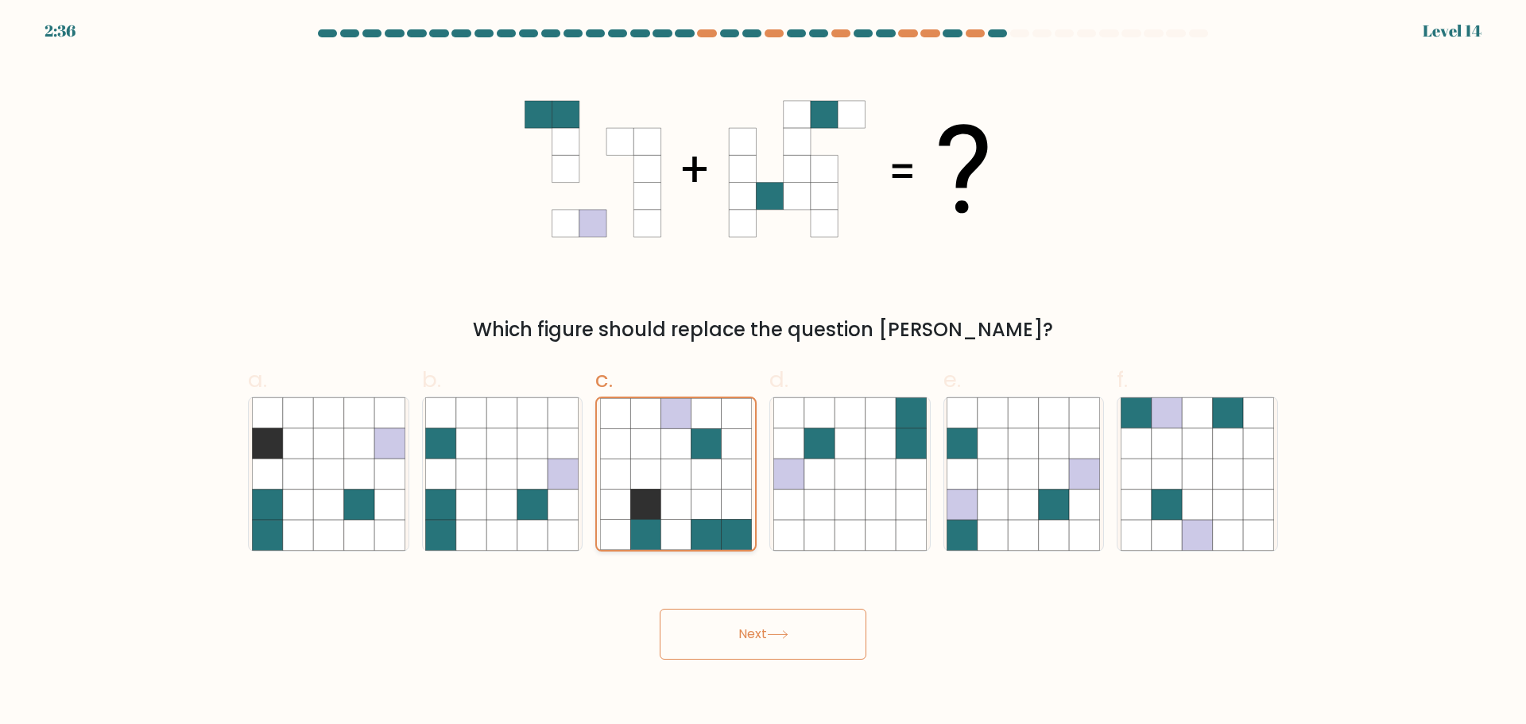
drag, startPoint x: 563, startPoint y: 499, endPoint x: 674, endPoint y: 502, distance: 111.3
click at [564, 499] on icon at bounding box center [563, 504] width 30 height 30
click at [763, 373] on input "b." at bounding box center [763, 367] width 1 height 10
radio input "true"
click at [674, 502] on icon at bounding box center [675, 504] width 30 height 30
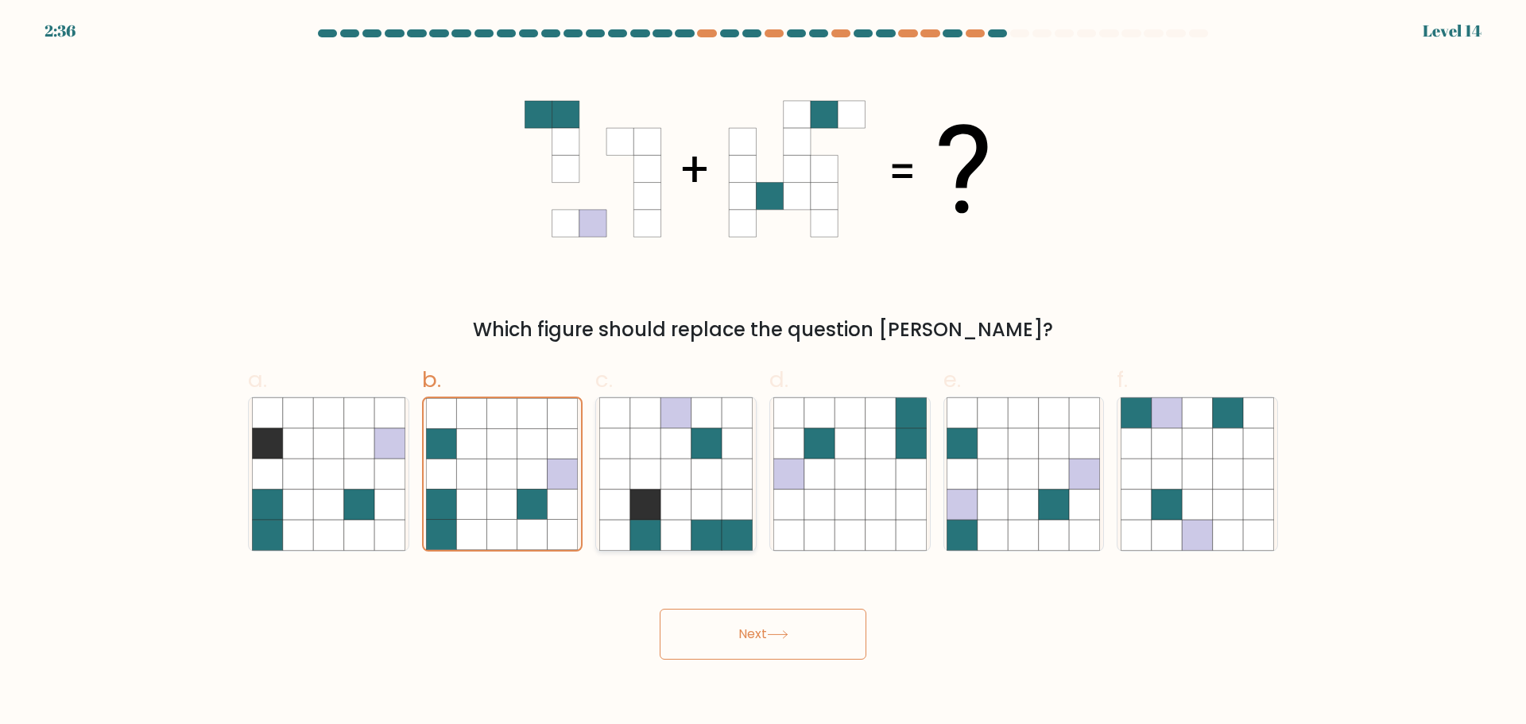
click at [763, 373] on input "c." at bounding box center [763, 367] width 1 height 10
radio input "true"
click at [563, 507] on icon at bounding box center [563, 504] width 30 height 30
click at [763, 373] on input "b." at bounding box center [763, 367] width 1 height 10
radio input "true"
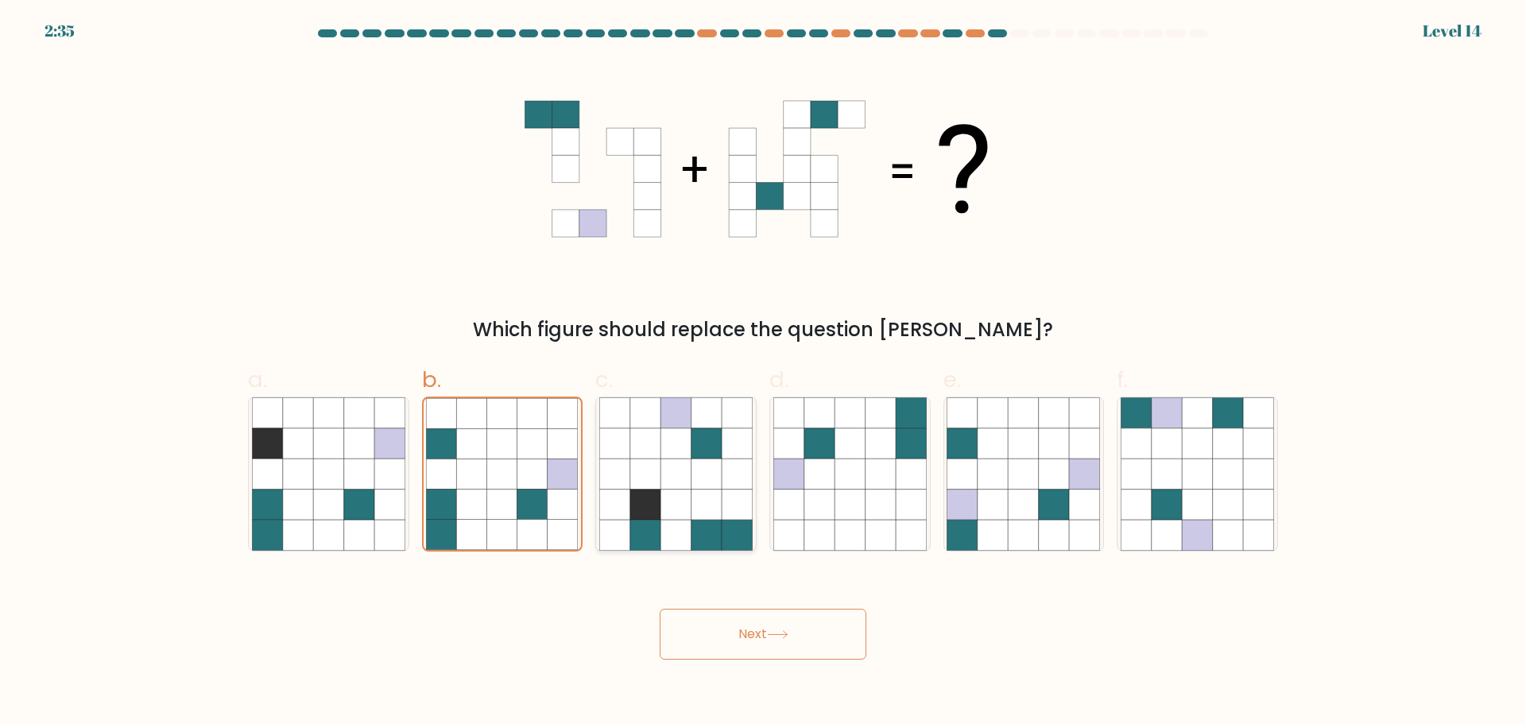
click at [670, 501] on icon at bounding box center [675, 504] width 30 height 30
click at [763, 373] on input "c." at bounding box center [763, 367] width 1 height 10
radio input "true"
click at [544, 502] on icon at bounding box center [532, 504] width 30 height 30
click at [763, 373] on input "b." at bounding box center [763, 367] width 1 height 10
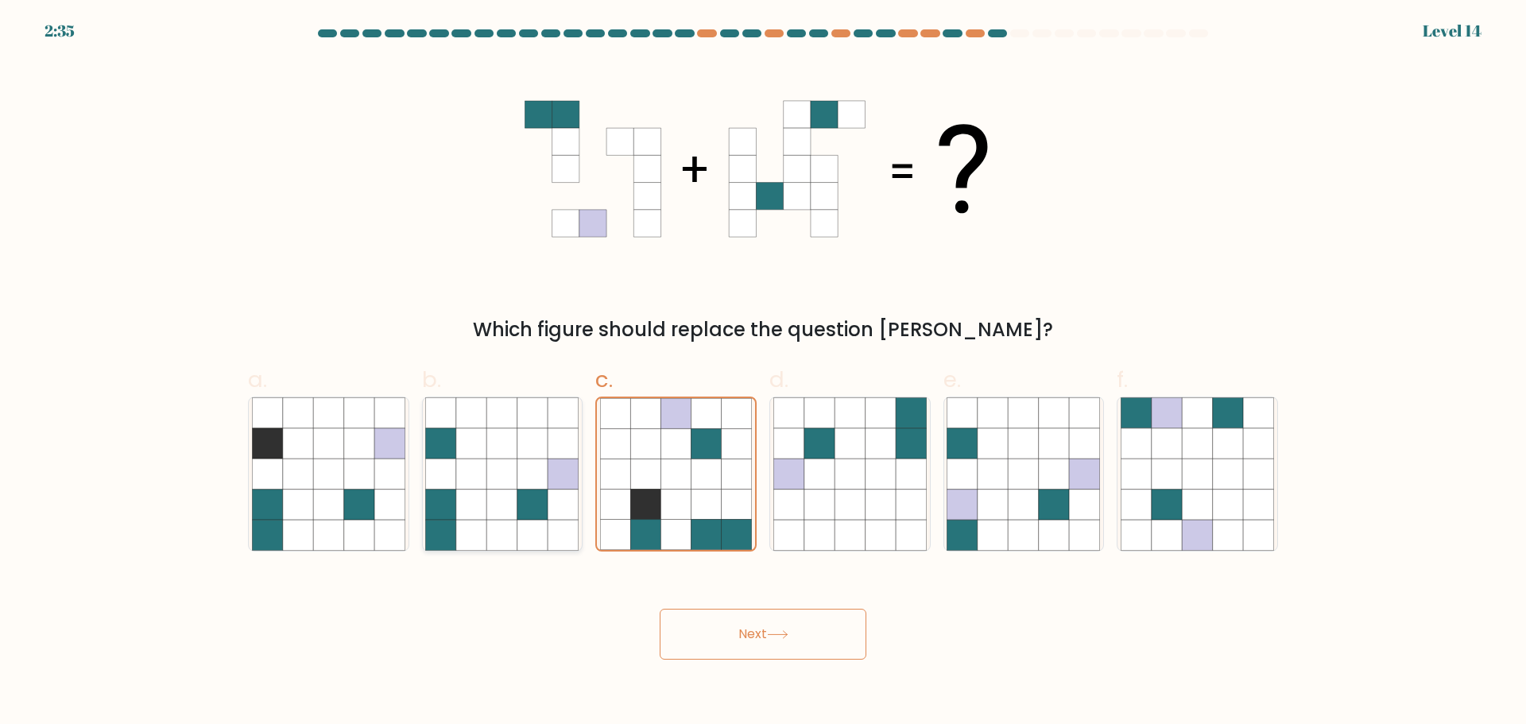
radio input "true"
click at [770, 638] on button "Next" at bounding box center [762, 634] width 207 height 51
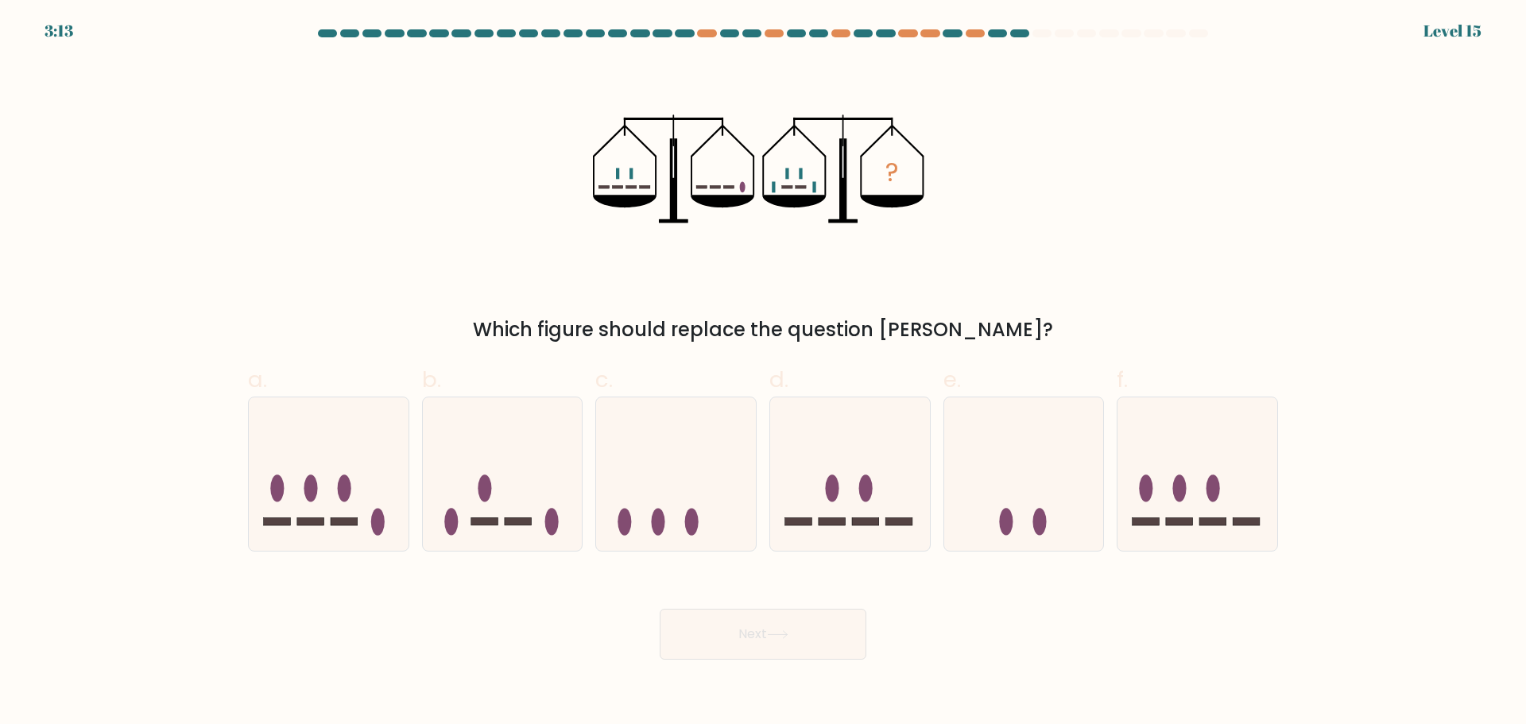
drag, startPoint x: 636, startPoint y: 190, endPoint x: 649, endPoint y: 189, distance: 12.7
click at [649, 189] on icon "?" at bounding box center [762, 168] width 339 height 217
click at [1038, 483] on icon at bounding box center [1024, 474] width 160 height 132
click at [764, 373] on input "e." at bounding box center [763, 367] width 1 height 10
radio input "true"
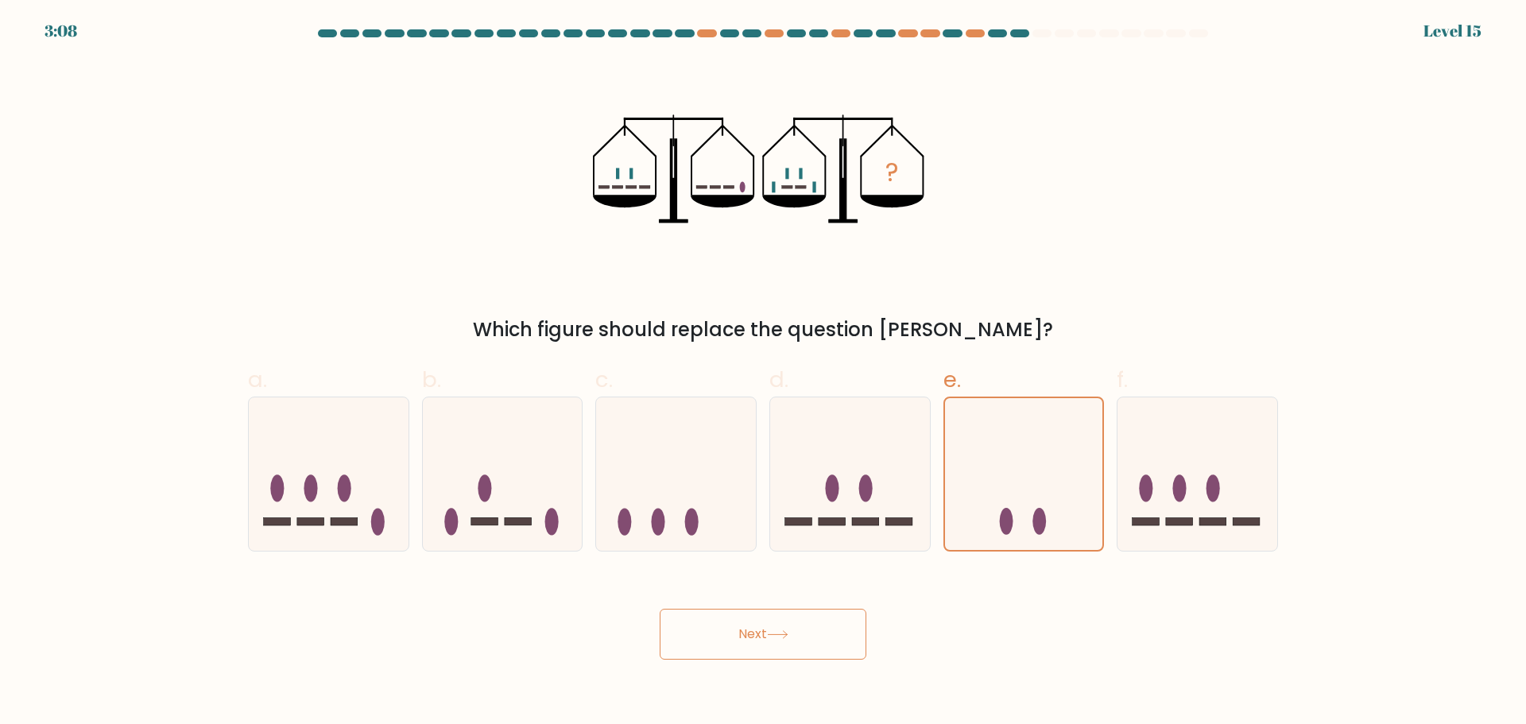
click at [762, 660] on body "3:08 Level 15" at bounding box center [763, 362] width 1526 height 724
click at [761, 629] on button "Next" at bounding box center [762, 634] width 207 height 51
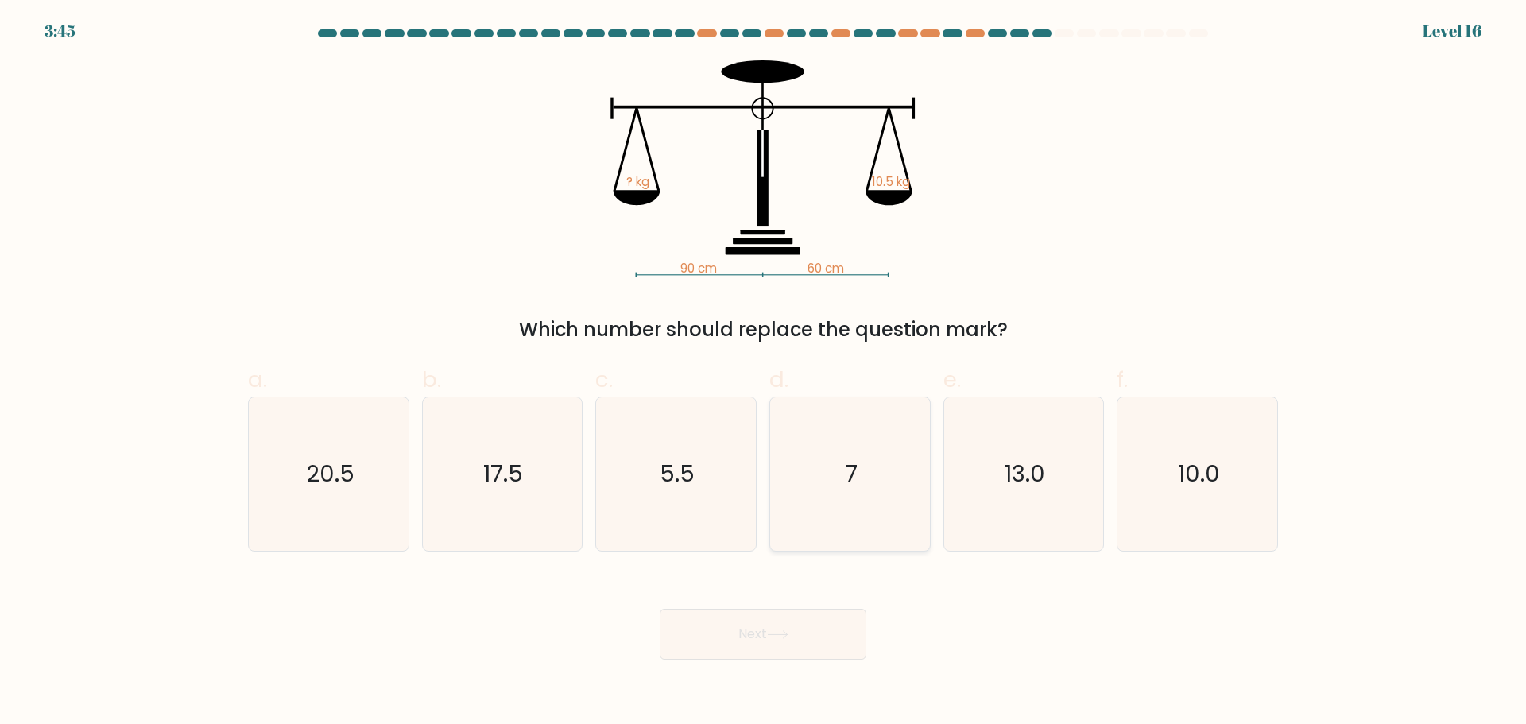
click at [873, 447] on icon "7" at bounding box center [849, 473] width 153 height 153
click at [764, 373] on input "d. 7" at bounding box center [763, 367] width 1 height 10
radio input "true"
click at [819, 643] on button "Next" at bounding box center [762, 634] width 207 height 51
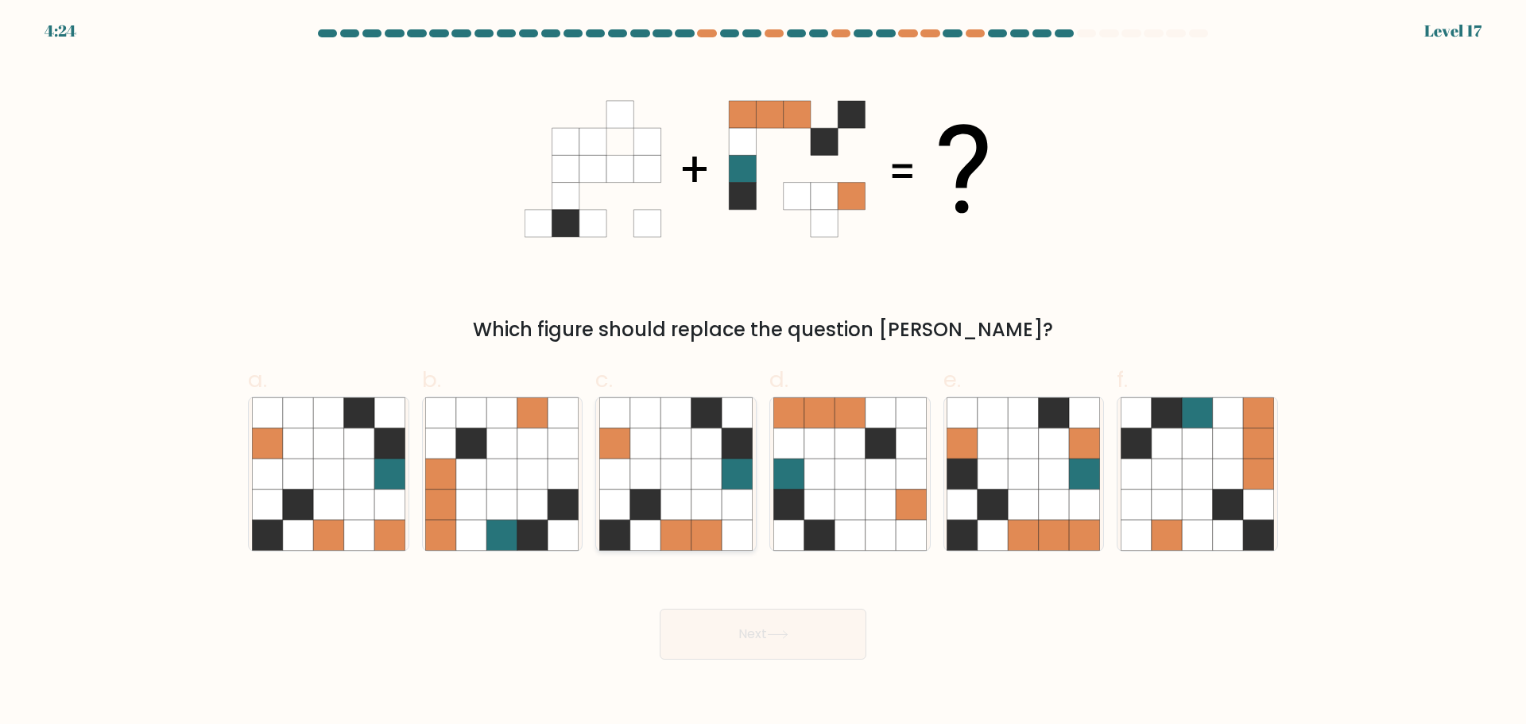
click at [717, 507] on icon at bounding box center [706, 504] width 30 height 30
click at [763, 373] on input "c." at bounding box center [763, 367] width 1 height 10
radio input "true"
click at [901, 488] on icon at bounding box center [910, 473] width 30 height 30
click at [764, 373] on input "d." at bounding box center [763, 367] width 1 height 10
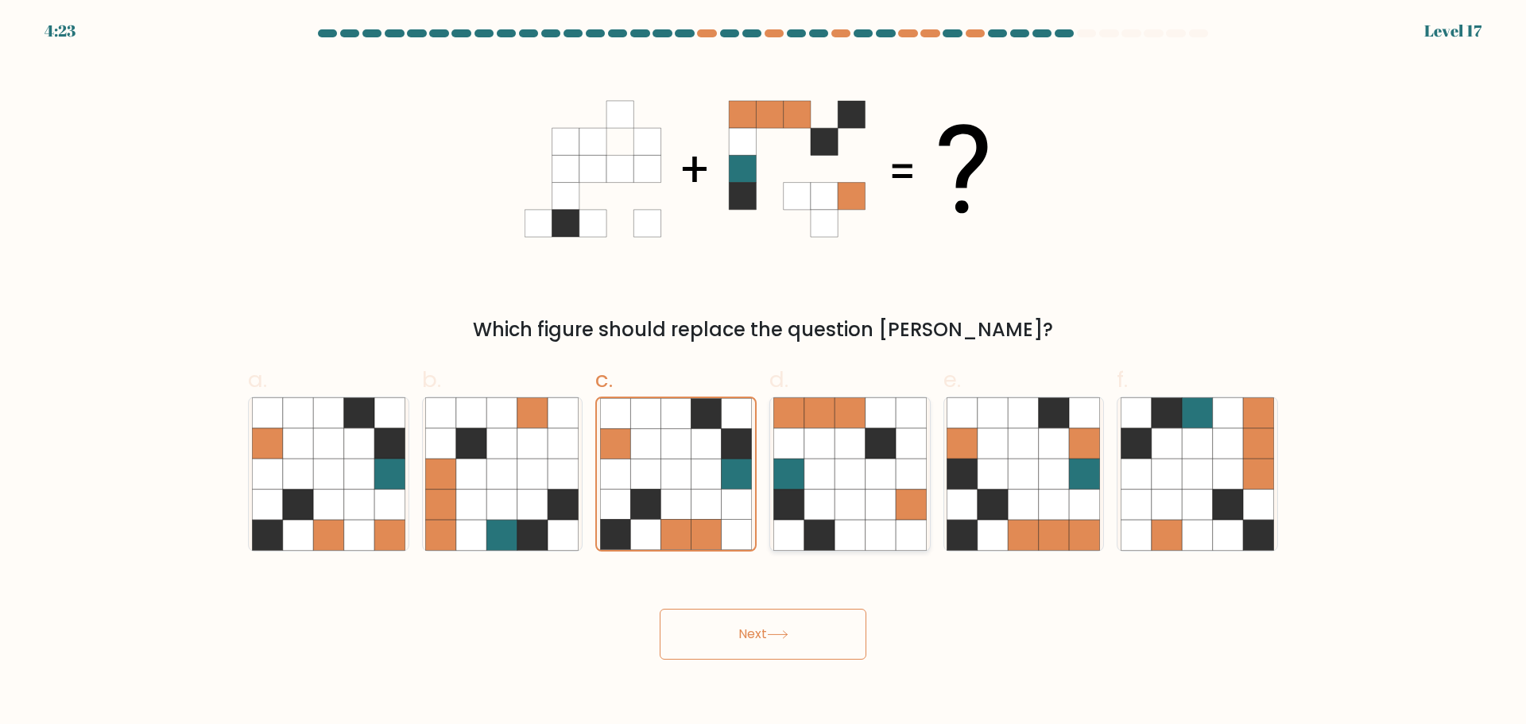
radio input "true"
click at [1187, 507] on icon at bounding box center [1197, 504] width 30 height 30
click at [764, 373] on input "f." at bounding box center [763, 367] width 1 height 10
radio input "true"
click at [849, 516] on icon at bounding box center [849, 504] width 30 height 30
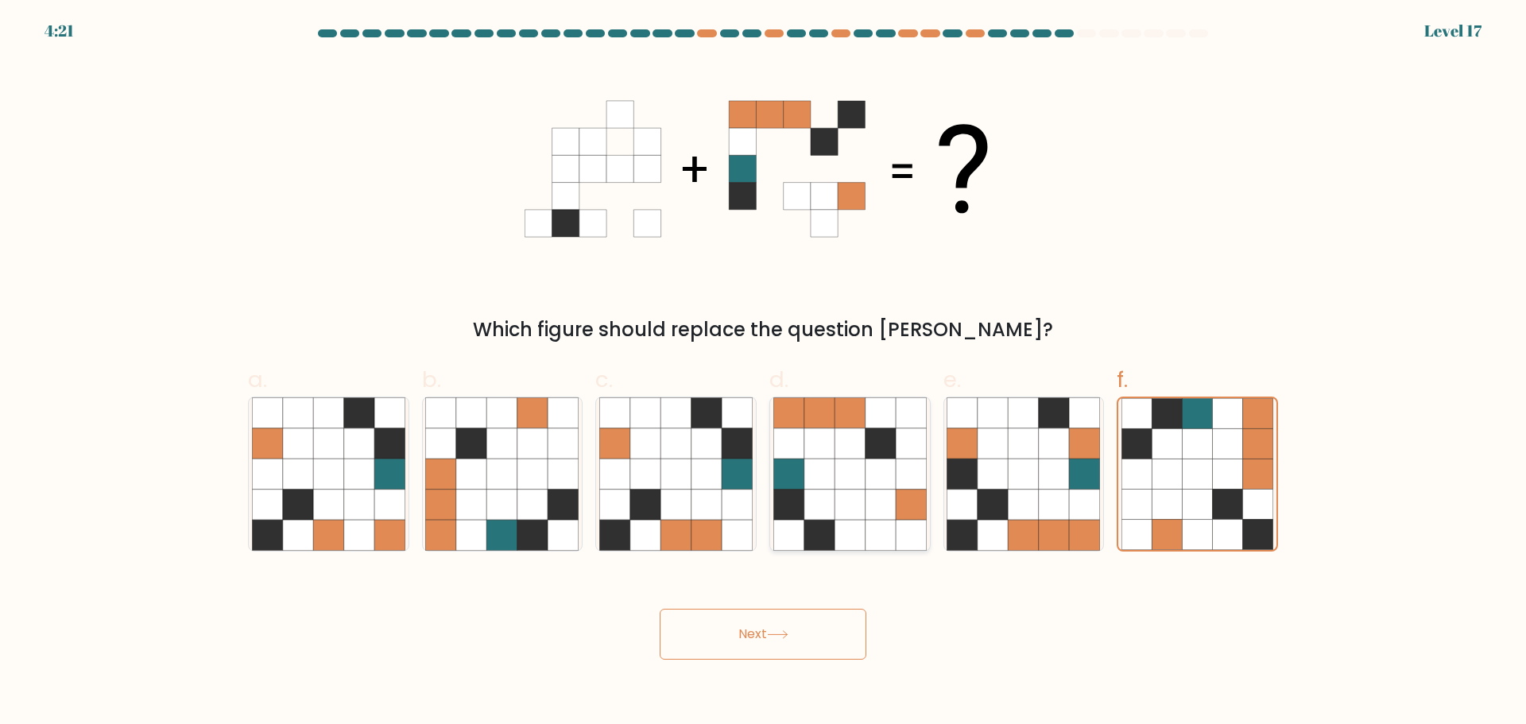
click at [764, 373] on input "d." at bounding box center [763, 367] width 1 height 10
radio input "true"
click at [566, 512] on icon at bounding box center [563, 504] width 30 height 30
click at [763, 373] on input "b." at bounding box center [763, 367] width 1 height 10
radio input "true"
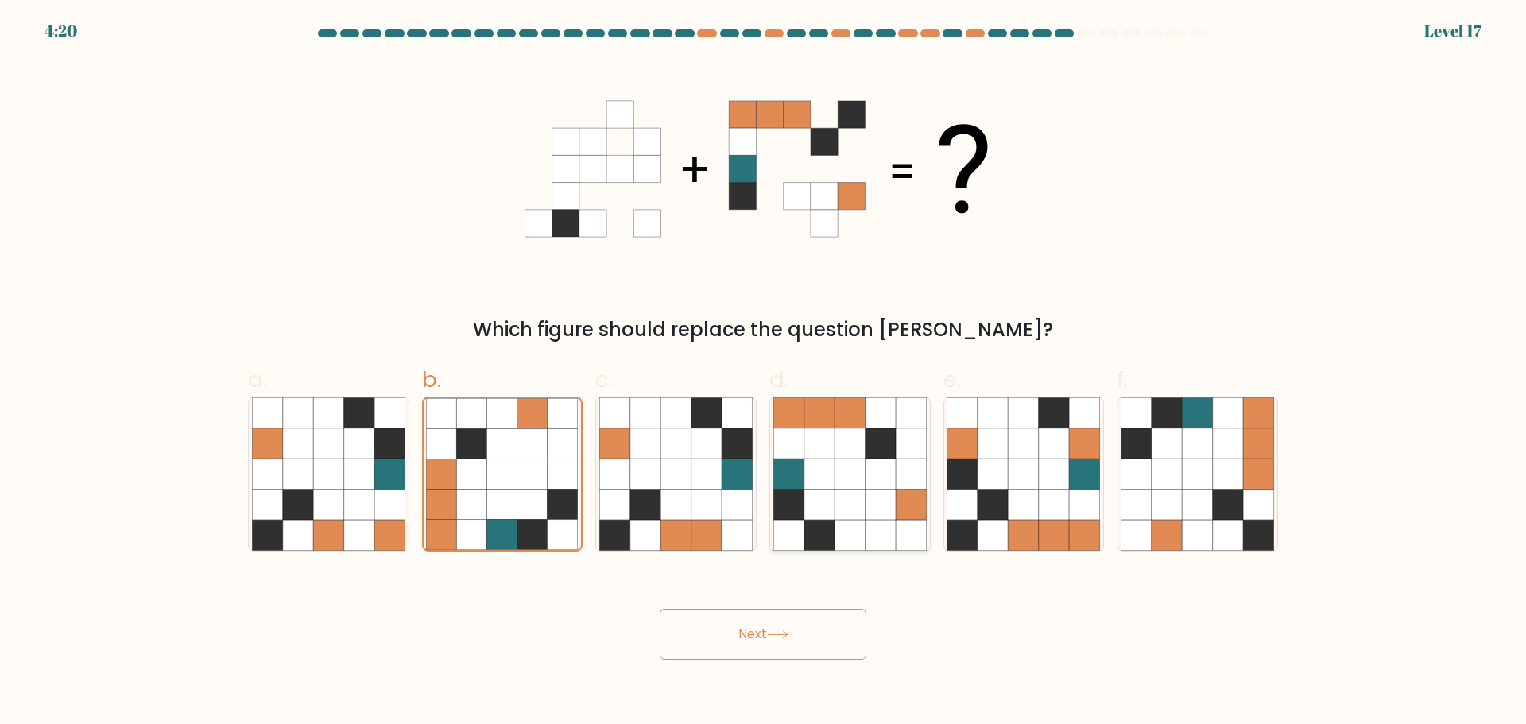
click at [850, 466] on icon at bounding box center [849, 473] width 30 height 30
click at [764, 373] on input "d." at bounding box center [763, 367] width 1 height 10
radio input "true"
click at [1213, 474] on icon at bounding box center [1228, 473] width 30 height 30
click at [764, 373] on input "f." at bounding box center [763, 367] width 1 height 10
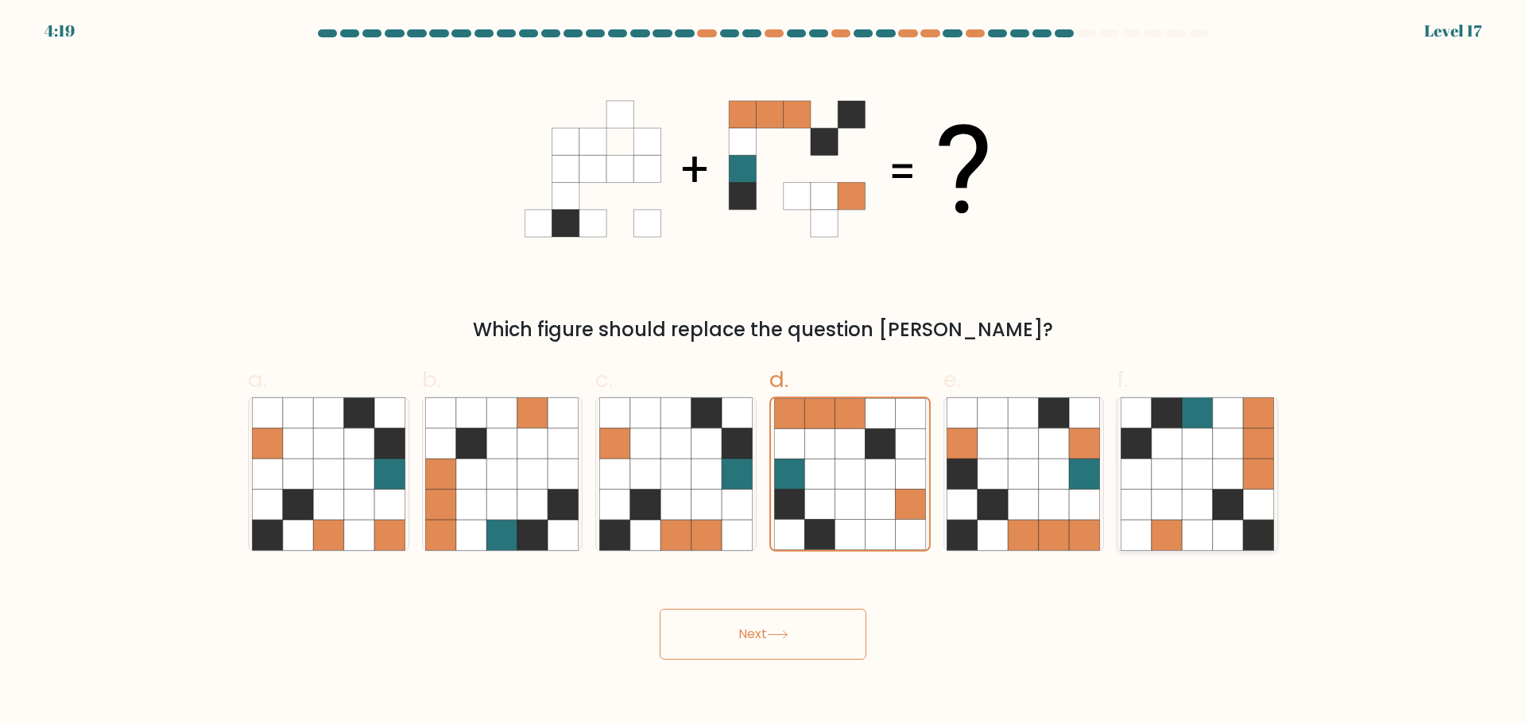
radio input "true"
click at [548, 492] on icon at bounding box center [563, 504] width 30 height 30
click at [763, 373] on input "b." at bounding box center [763, 367] width 1 height 10
radio input "true"
click at [828, 479] on icon at bounding box center [819, 473] width 30 height 30
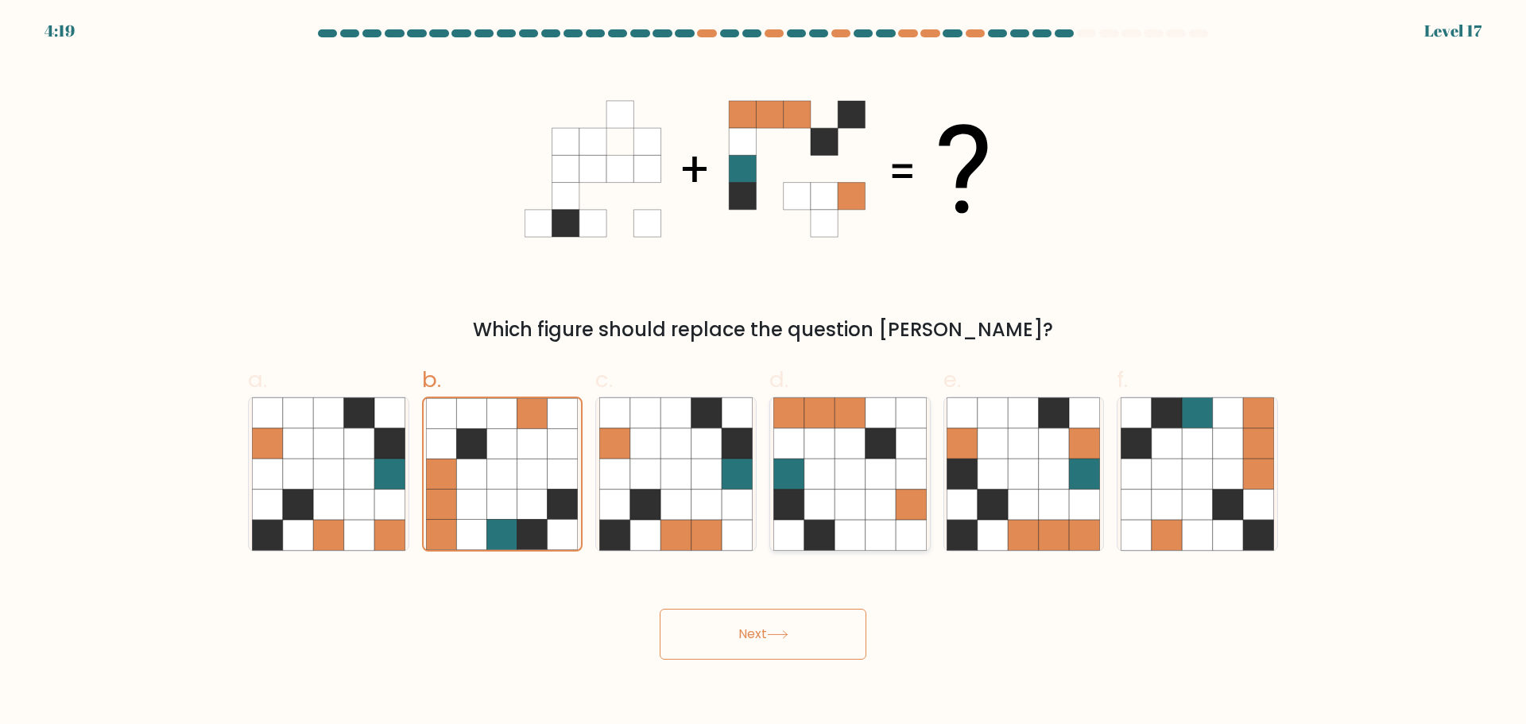
click at [764, 373] on input "d." at bounding box center [763, 367] width 1 height 10
radio input "true"
click at [543, 486] on icon at bounding box center [532, 473] width 30 height 30
click at [763, 373] on input "b." at bounding box center [763, 367] width 1 height 10
radio input "true"
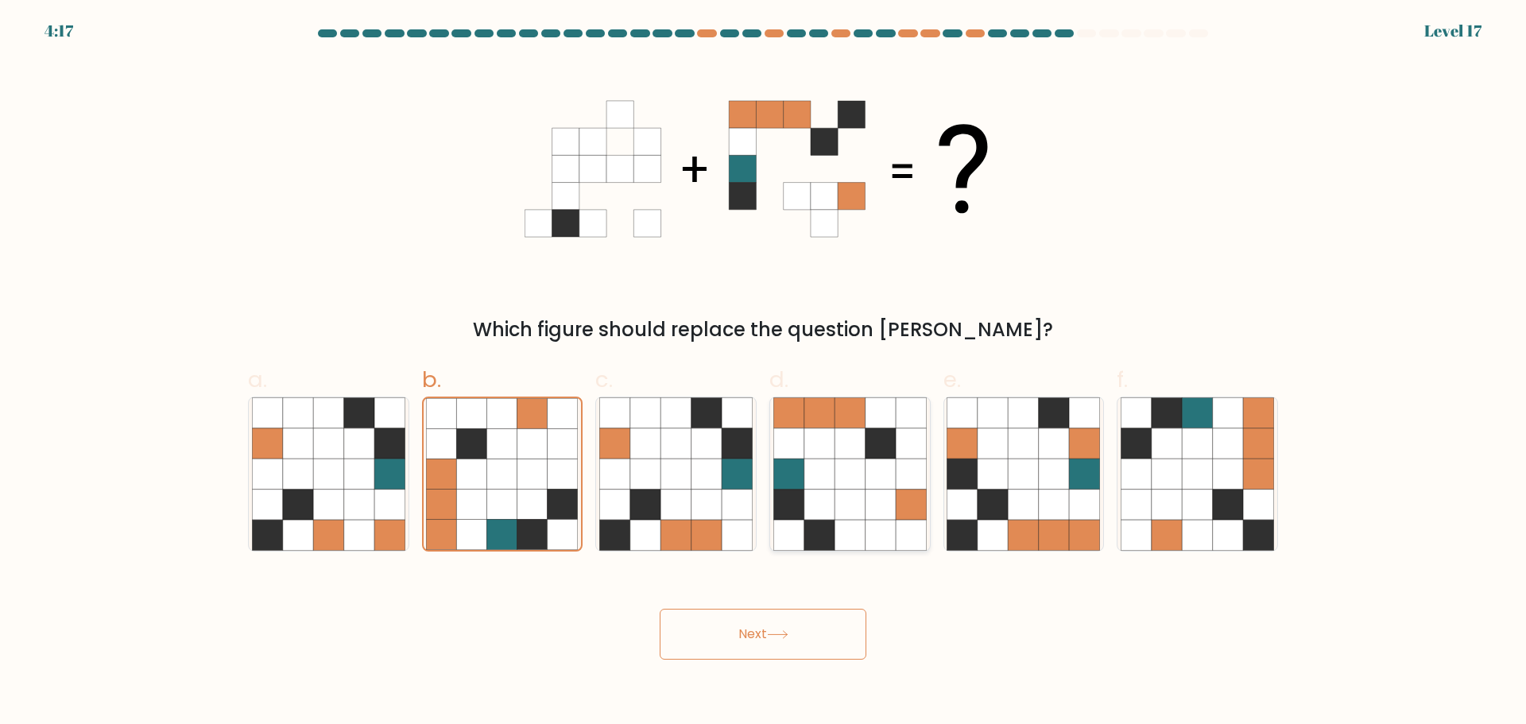
click at [842, 472] on icon at bounding box center [849, 473] width 30 height 30
click at [764, 373] on input "d." at bounding box center [763, 367] width 1 height 10
radio input "true"
click at [572, 478] on icon at bounding box center [563, 473] width 30 height 30
click at [763, 373] on input "b." at bounding box center [763, 367] width 1 height 10
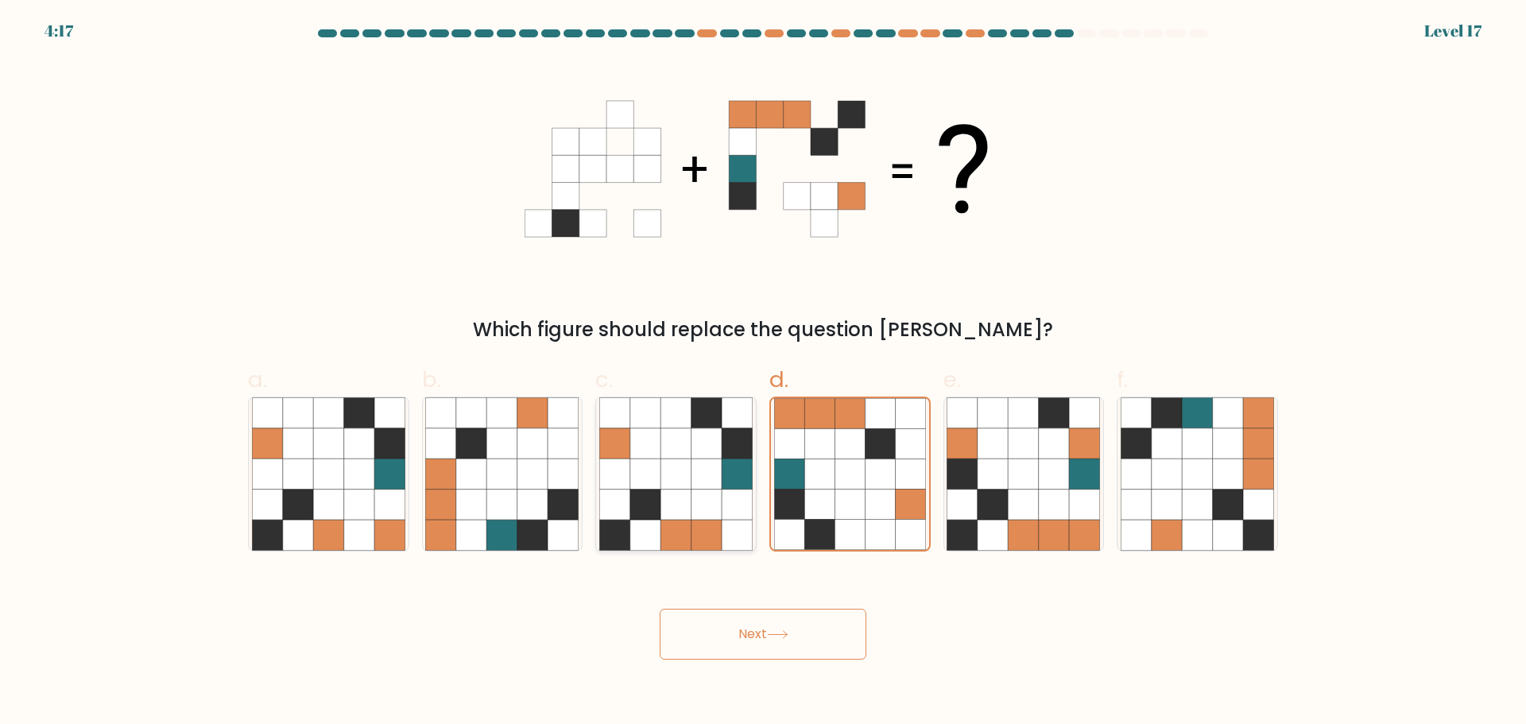
radio input "true"
click at [896, 479] on icon at bounding box center [910, 473] width 30 height 30
click at [764, 373] on input "d." at bounding box center [763, 367] width 1 height 10
radio input "true"
click at [615, 489] on icon at bounding box center [615, 504] width 30 height 30
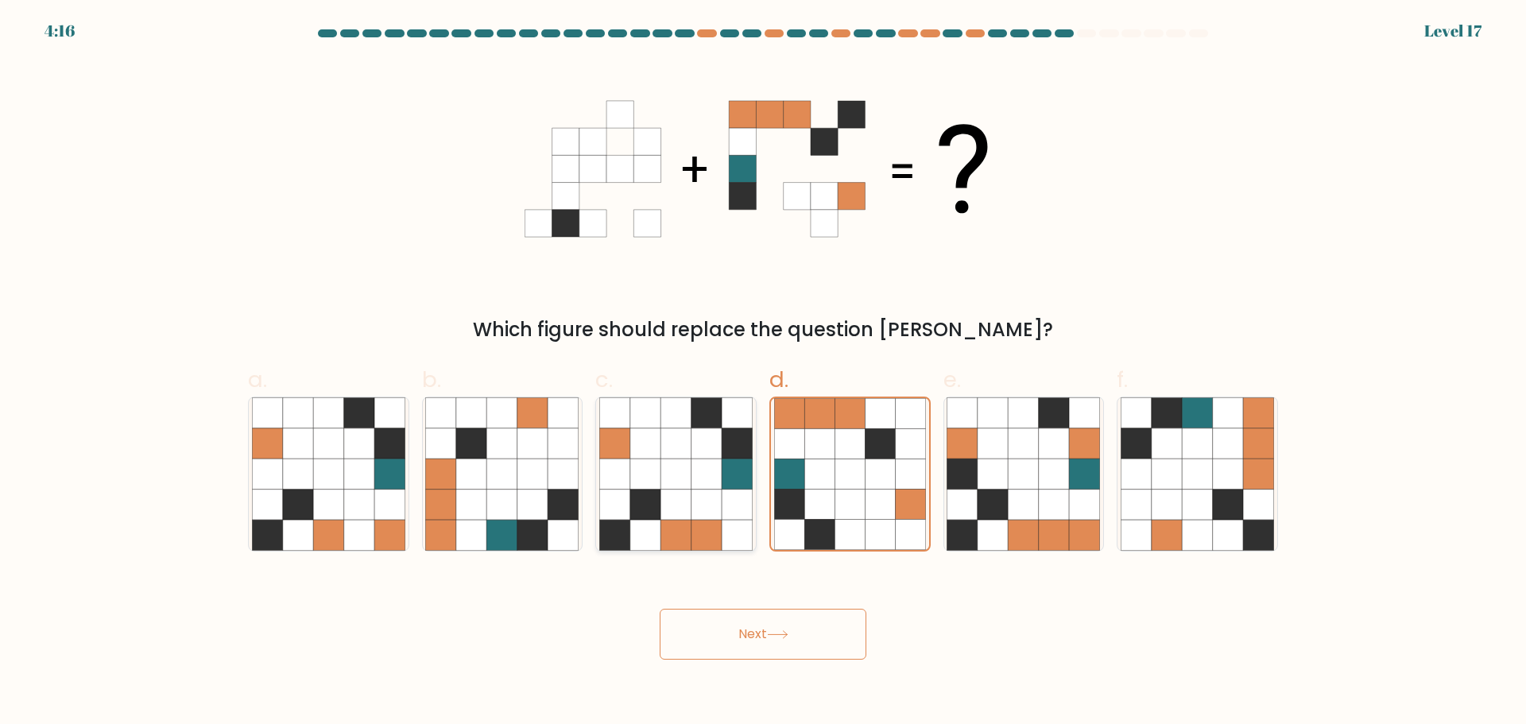
click at [763, 373] on input "c." at bounding box center [763, 367] width 1 height 10
radio input "true"
click at [551, 491] on icon at bounding box center [563, 504] width 30 height 30
click at [763, 373] on input "b." at bounding box center [763, 367] width 1 height 10
radio input "true"
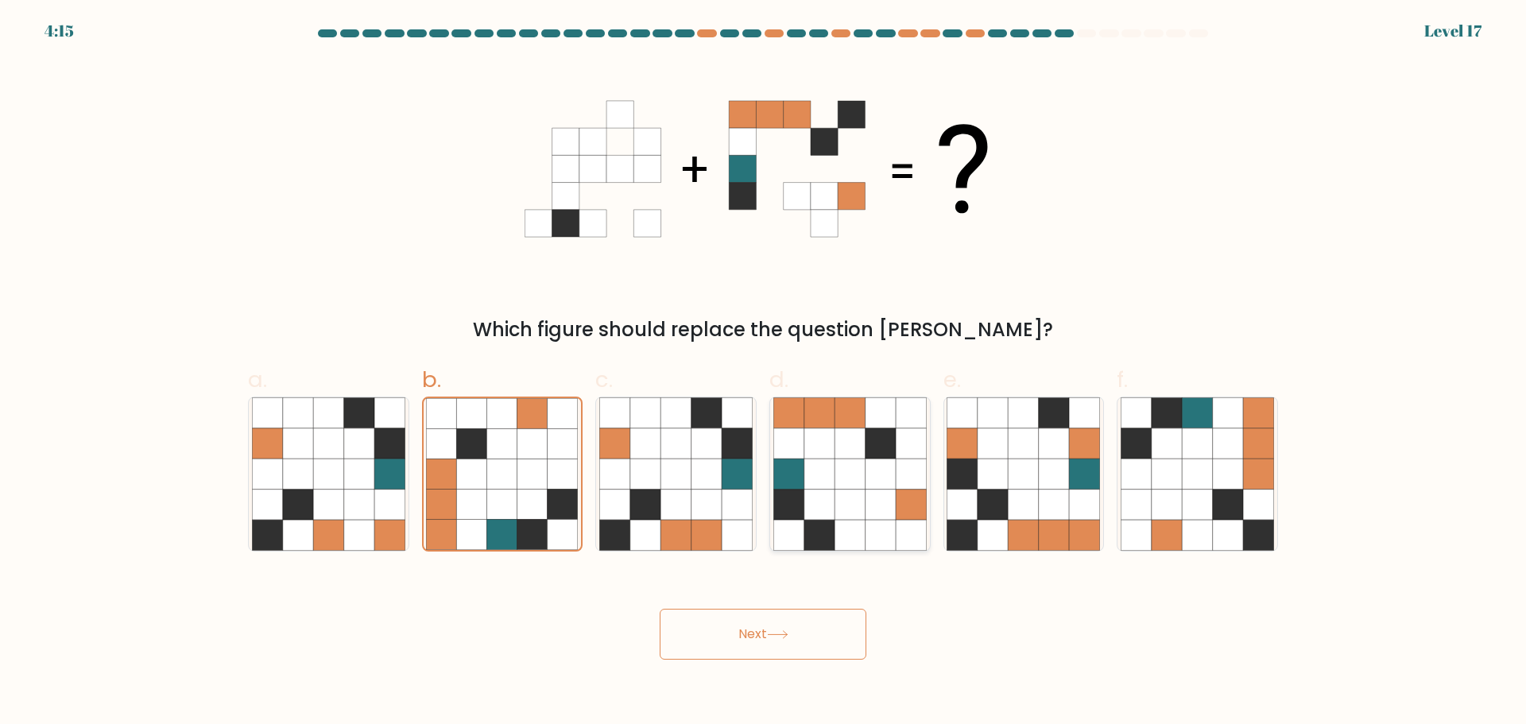
click at [803, 488] on icon at bounding box center [788, 473] width 30 height 30
click at [764, 373] on input "d." at bounding box center [763, 367] width 1 height 10
radio input "true"
drag, startPoint x: 513, startPoint y: 492, endPoint x: 521, endPoint y: 495, distance: 8.6
click at [520, 494] on icon at bounding box center [501, 473] width 153 height 153
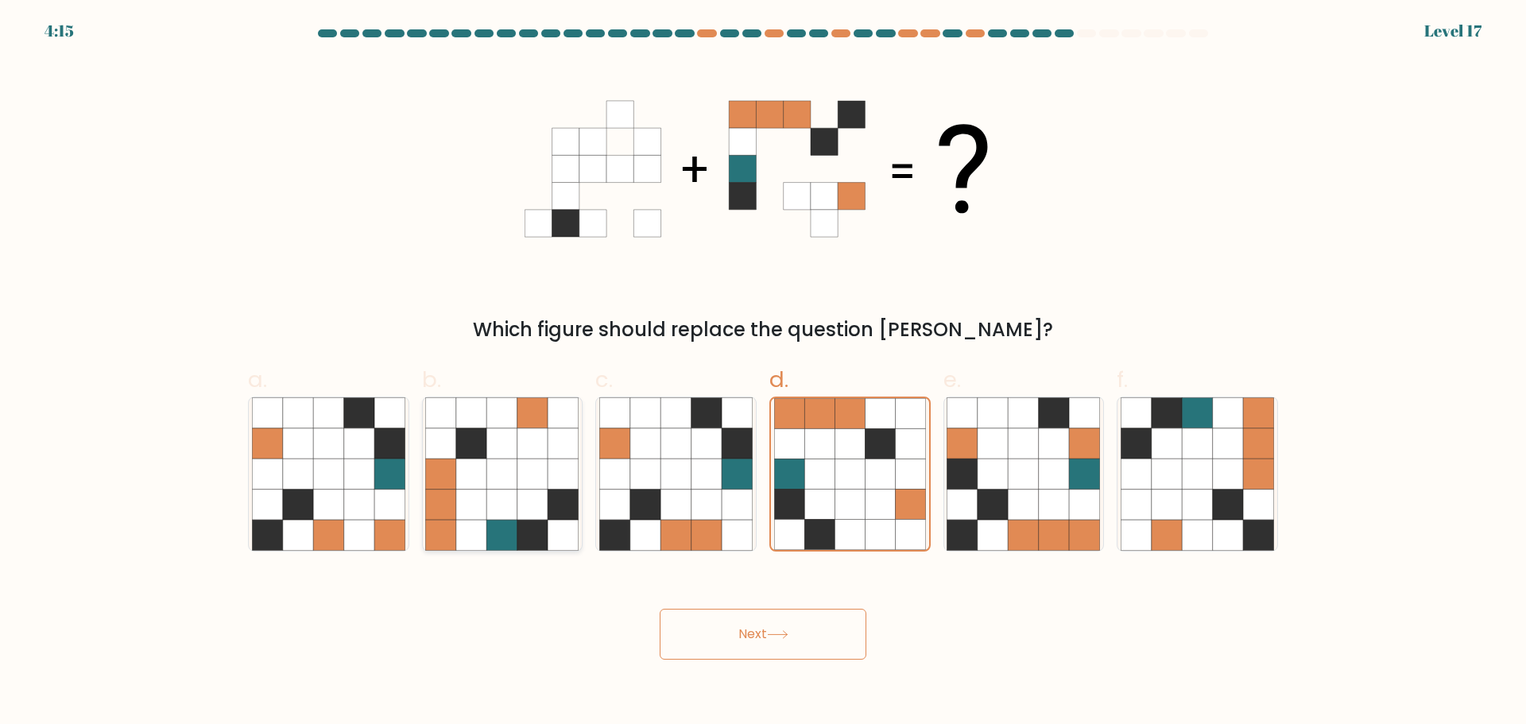
click at [763, 373] on input "b." at bounding box center [763, 367] width 1 height 10
radio input "true"
click at [937, 507] on div "e." at bounding box center [1024, 457] width 174 height 188
drag, startPoint x: 494, startPoint y: 512, endPoint x: 546, endPoint y: 513, distance: 51.7
click at [506, 513] on icon at bounding box center [502, 504] width 30 height 30
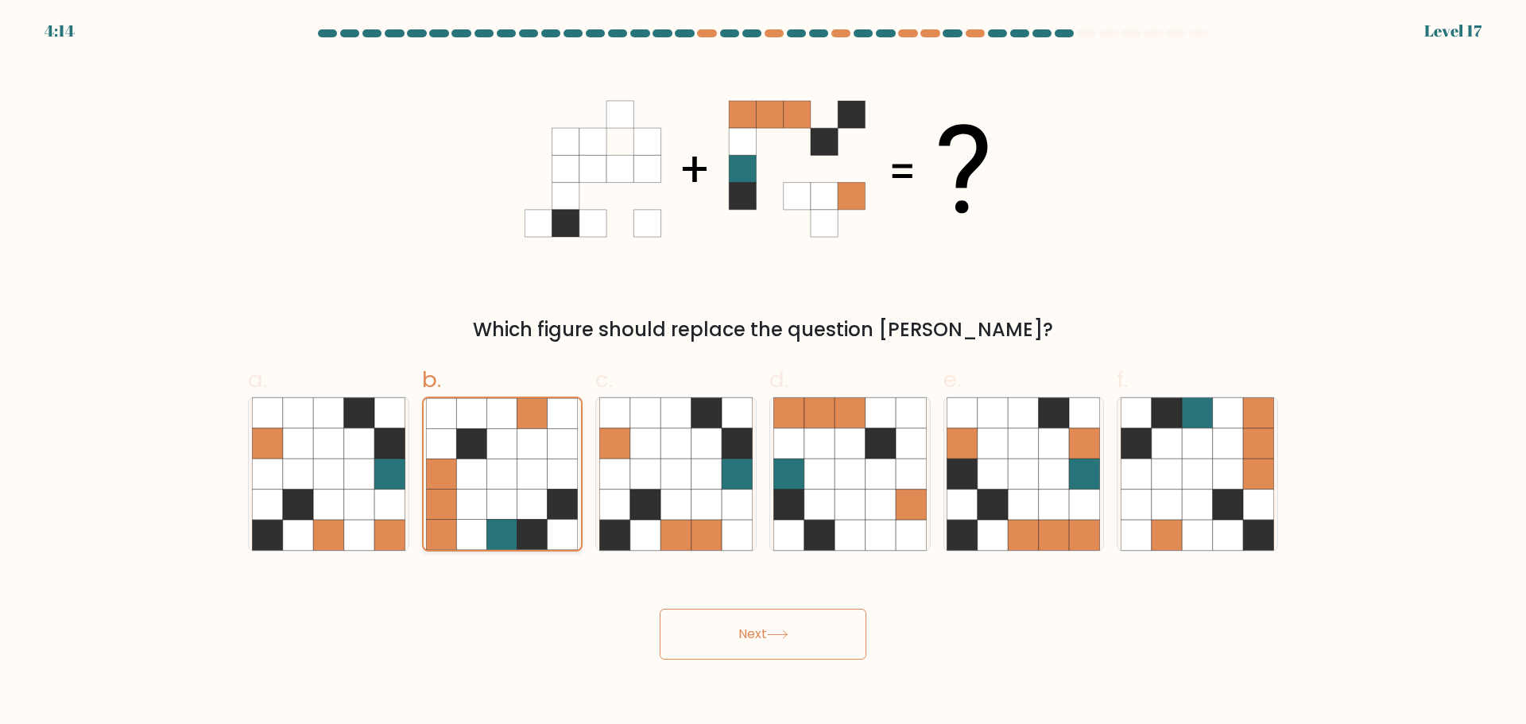
click at [763, 373] on input "b." at bounding box center [763, 367] width 1 height 10
click at [826, 503] on icon at bounding box center [819, 504] width 30 height 30
click at [764, 373] on input "d." at bounding box center [763, 367] width 1 height 10
radio input "true"
drag, startPoint x: 489, startPoint y: 512, endPoint x: 704, endPoint y: 509, distance: 214.5
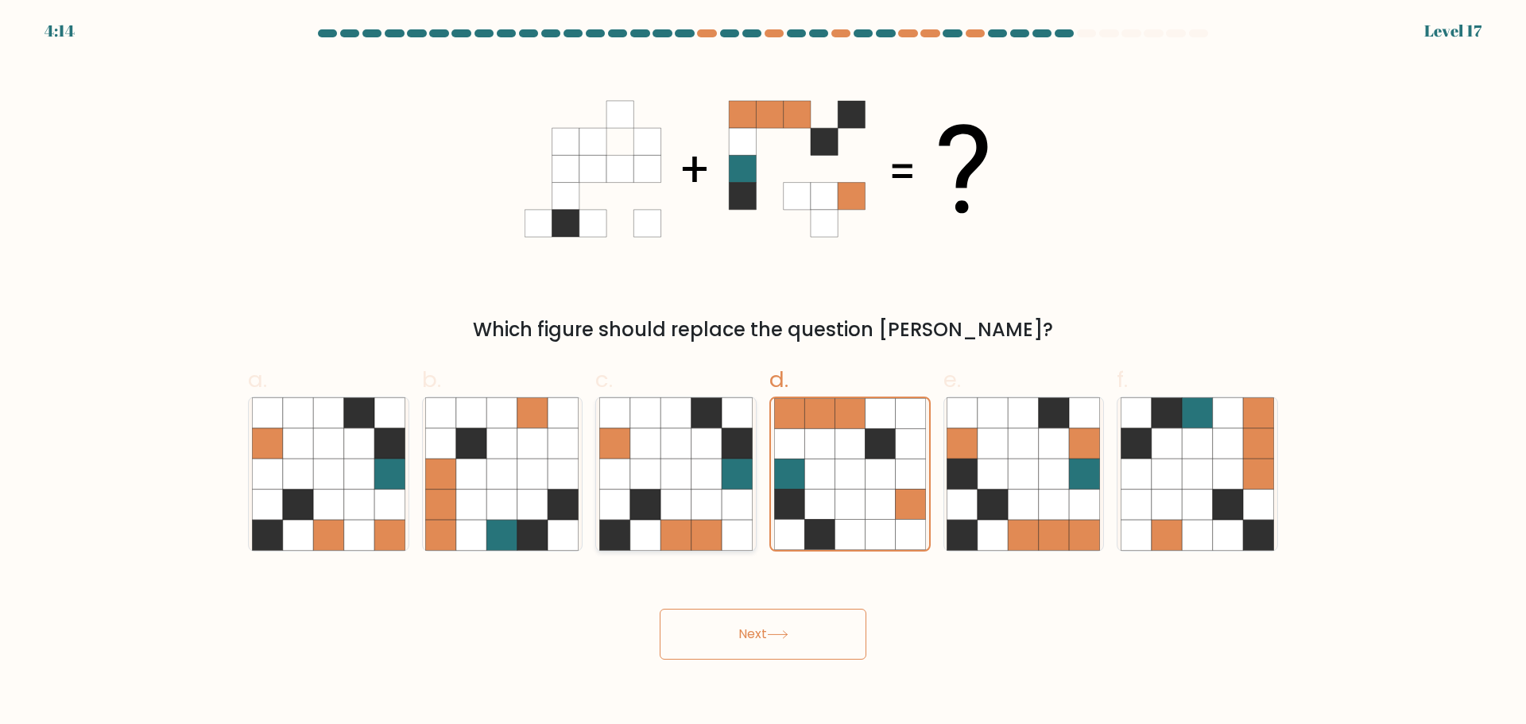
click at [490, 512] on icon at bounding box center [502, 504] width 30 height 30
click at [763, 373] on input "b." at bounding box center [763, 367] width 1 height 10
radio input "true"
click at [760, 497] on div "c." at bounding box center [676, 457] width 174 height 188
click at [824, 493] on icon at bounding box center [819, 504] width 30 height 30
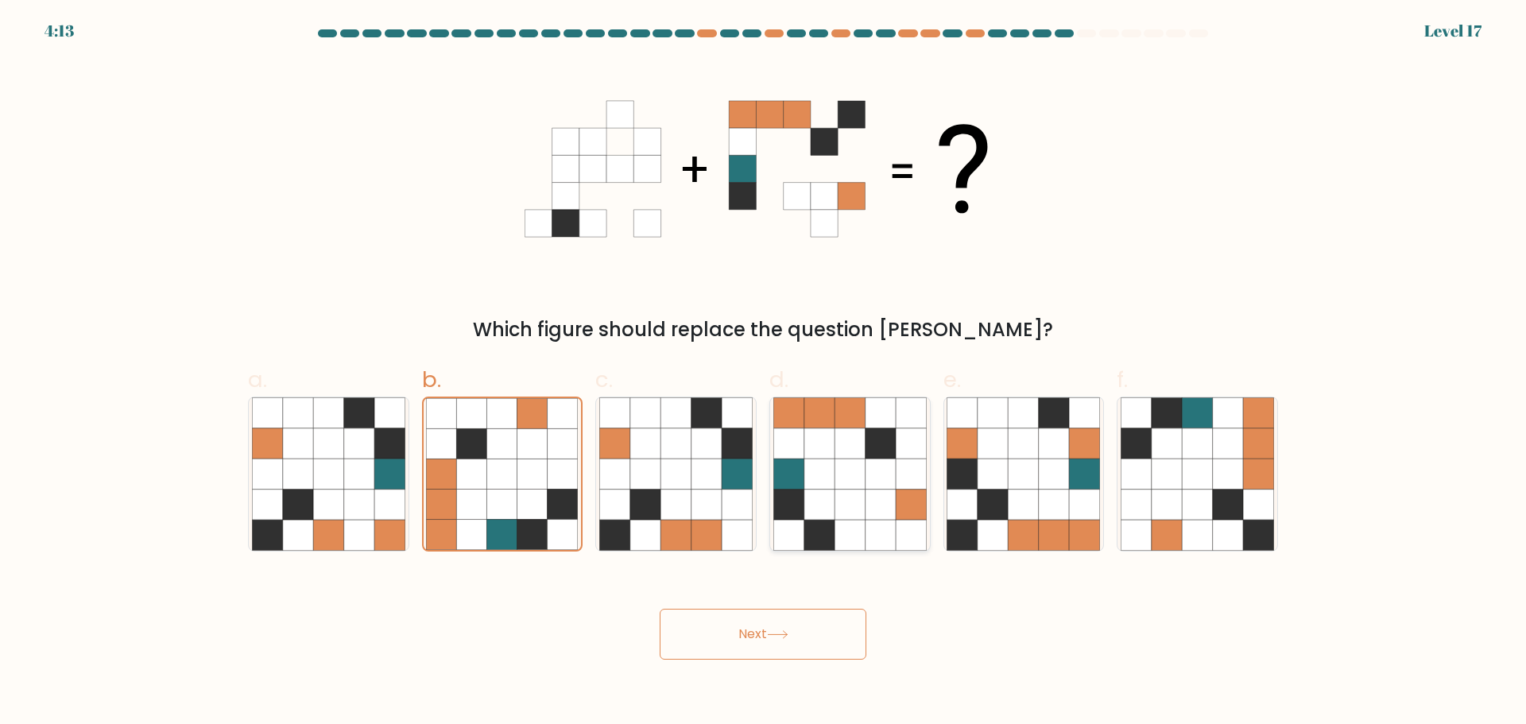
click at [764, 373] on input "d." at bounding box center [763, 367] width 1 height 10
radio input "true"
click at [501, 506] on icon at bounding box center [502, 504] width 30 height 30
click at [763, 373] on input "b." at bounding box center [763, 367] width 1 height 10
radio input "true"
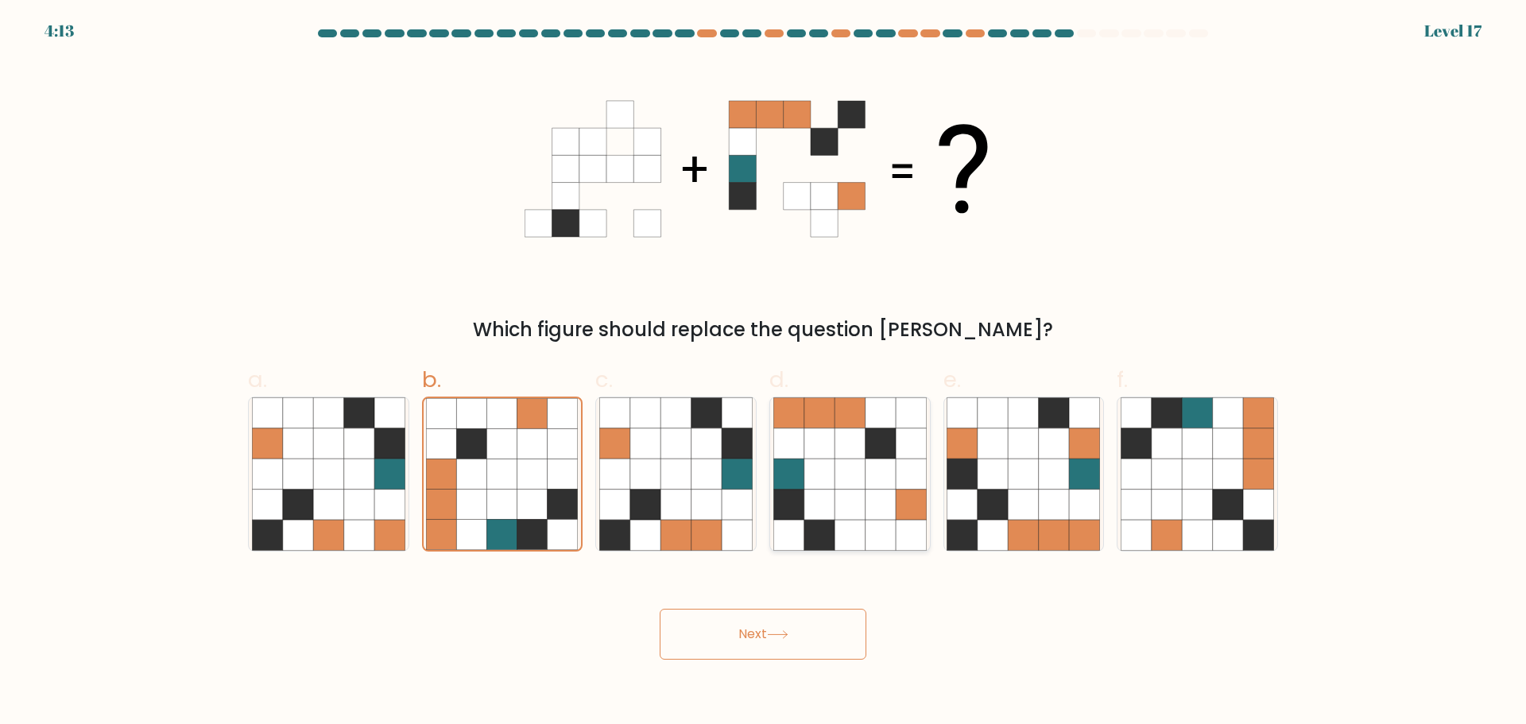
click at [847, 485] on icon at bounding box center [849, 473] width 30 height 30
click at [764, 373] on input "d." at bounding box center [763, 367] width 1 height 10
radio input "true"
drag, startPoint x: 485, startPoint y: 507, endPoint x: 687, endPoint y: 516, distance: 201.2
click at [509, 512] on icon at bounding box center [501, 473] width 153 height 153
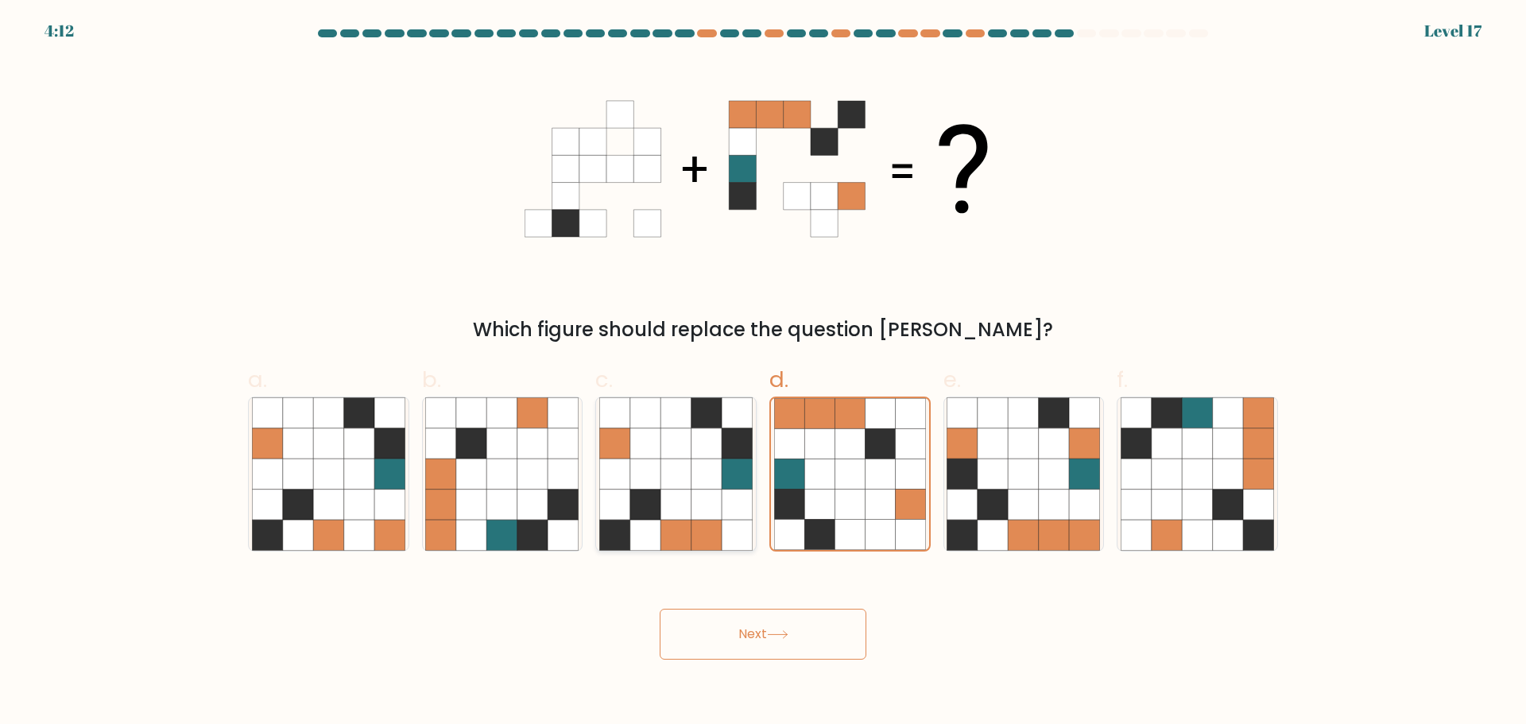
click at [763, 373] on input "b." at bounding box center [763, 367] width 1 height 10
radio input "true"
click at [837, 505] on icon at bounding box center [849, 504] width 30 height 30
click at [764, 373] on input "d." at bounding box center [763, 367] width 1 height 10
radio input "true"
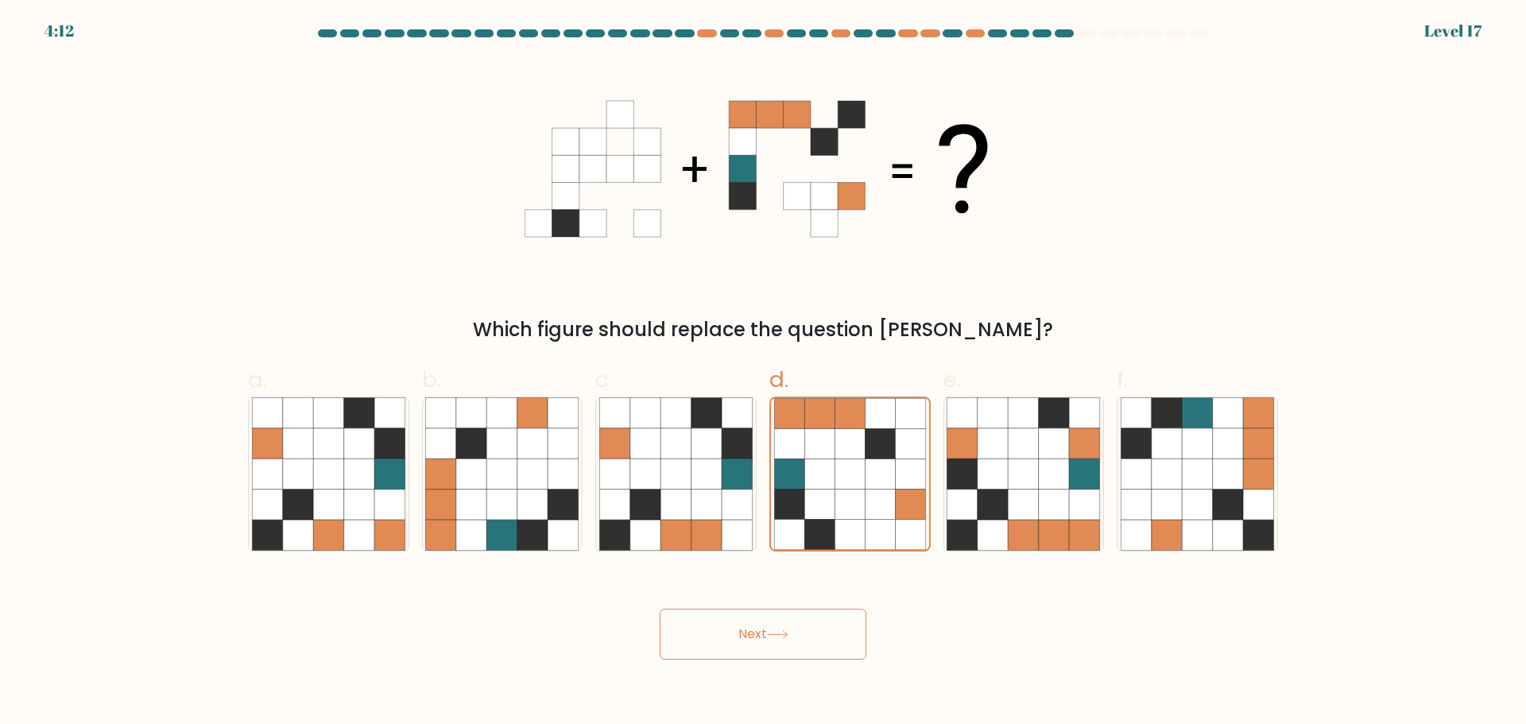
click at [557, 507] on icon at bounding box center [563, 504] width 30 height 30
click at [763, 373] on input "b." at bounding box center [763, 367] width 1 height 10
radio input "true"
click at [885, 484] on icon at bounding box center [880, 473] width 30 height 30
click at [764, 373] on input "d." at bounding box center [763, 367] width 1 height 10
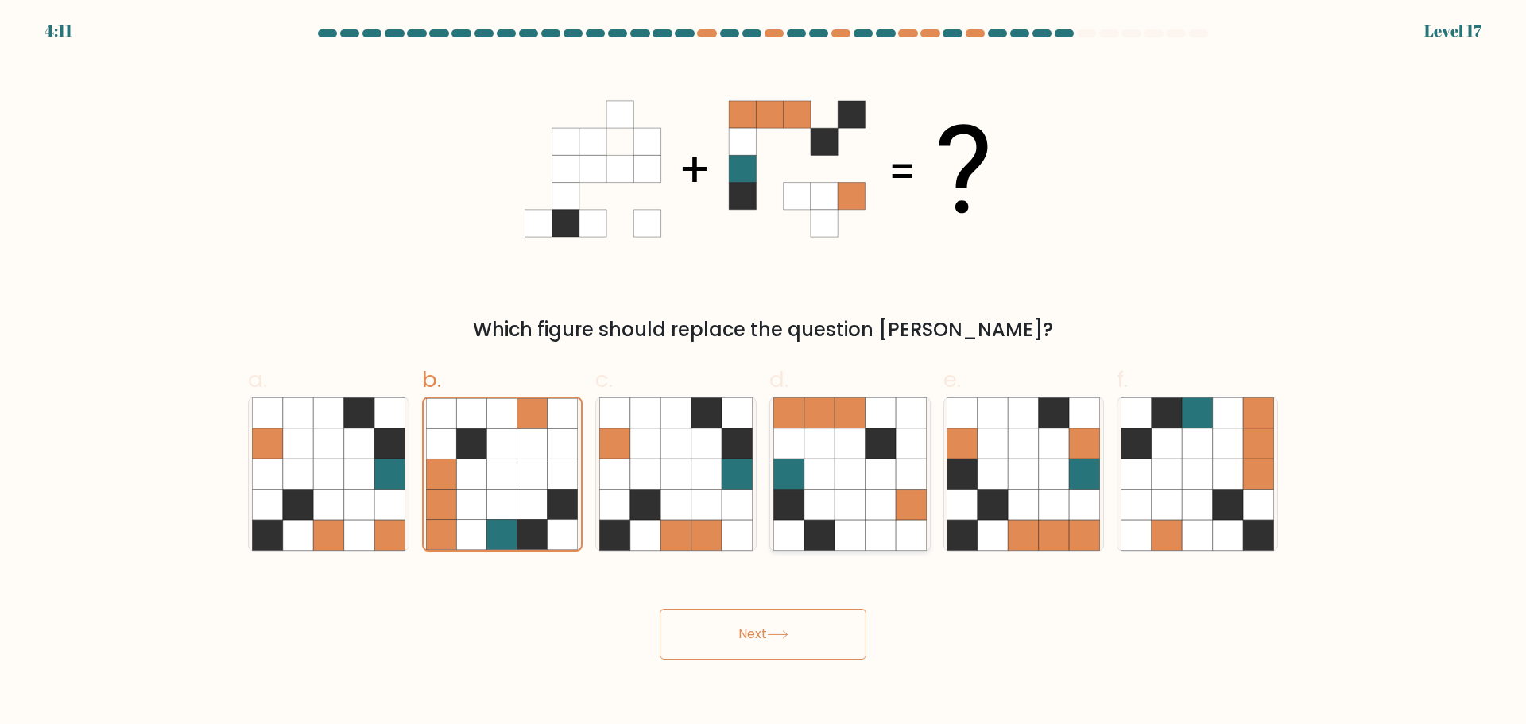
radio input "true"
click at [573, 499] on icon at bounding box center [563, 504] width 30 height 30
click at [763, 373] on input "b." at bounding box center [763, 367] width 1 height 10
radio input "true"
click at [907, 487] on icon at bounding box center [910, 473] width 30 height 30
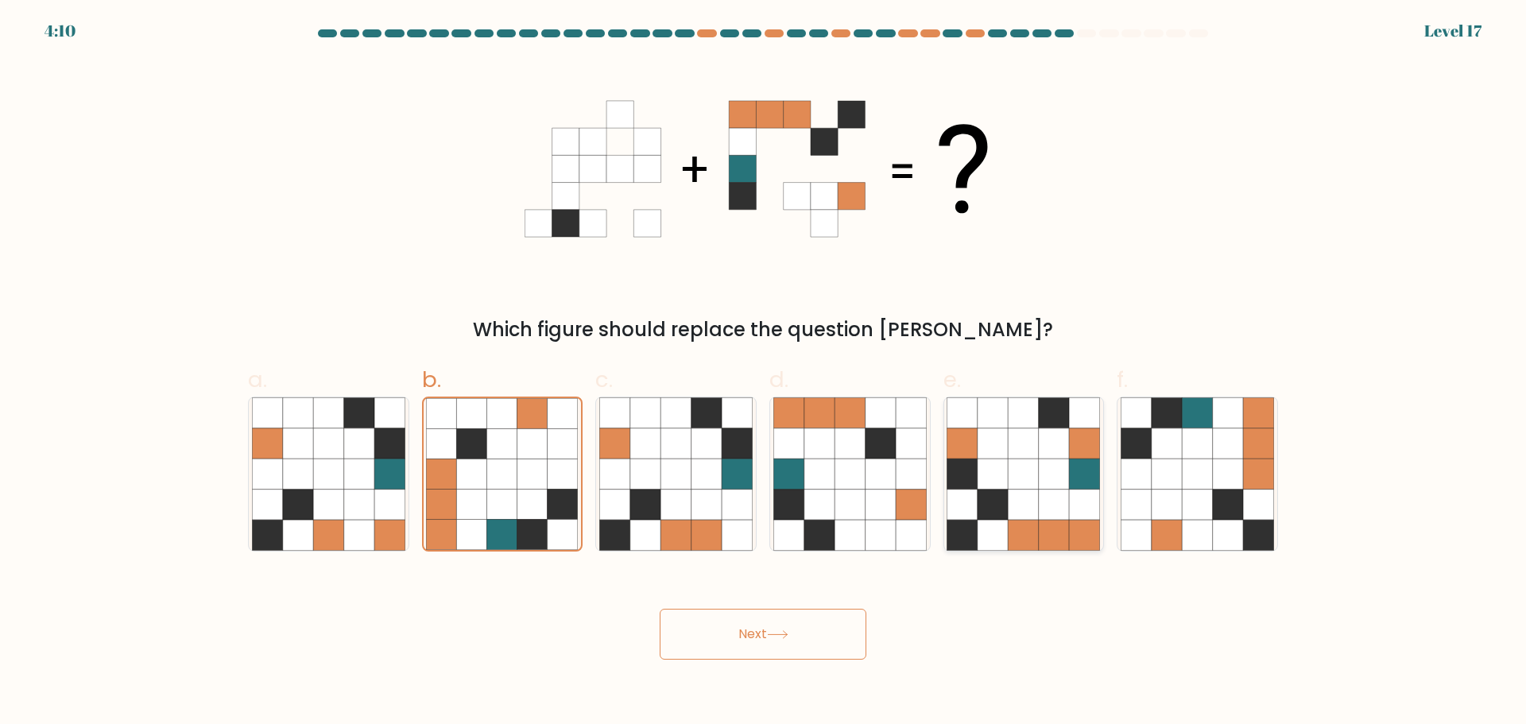
click at [764, 373] on input "d." at bounding box center [763, 367] width 1 height 10
radio input "true"
click at [1235, 478] on icon at bounding box center [1228, 473] width 30 height 30
click at [764, 373] on input "f." at bounding box center [763, 367] width 1 height 10
radio input "true"
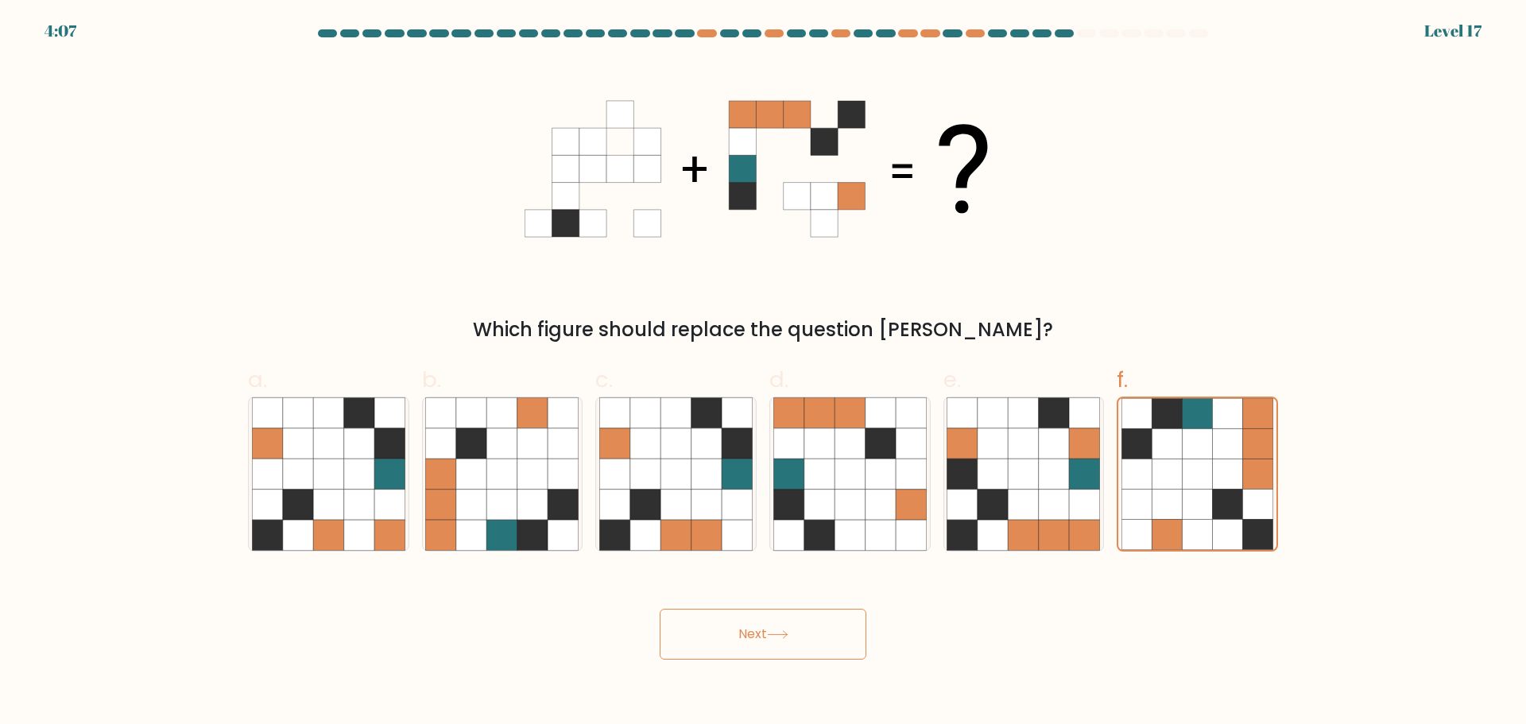
click at [812, 645] on button "Next" at bounding box center [762, 634] width 207 height 51
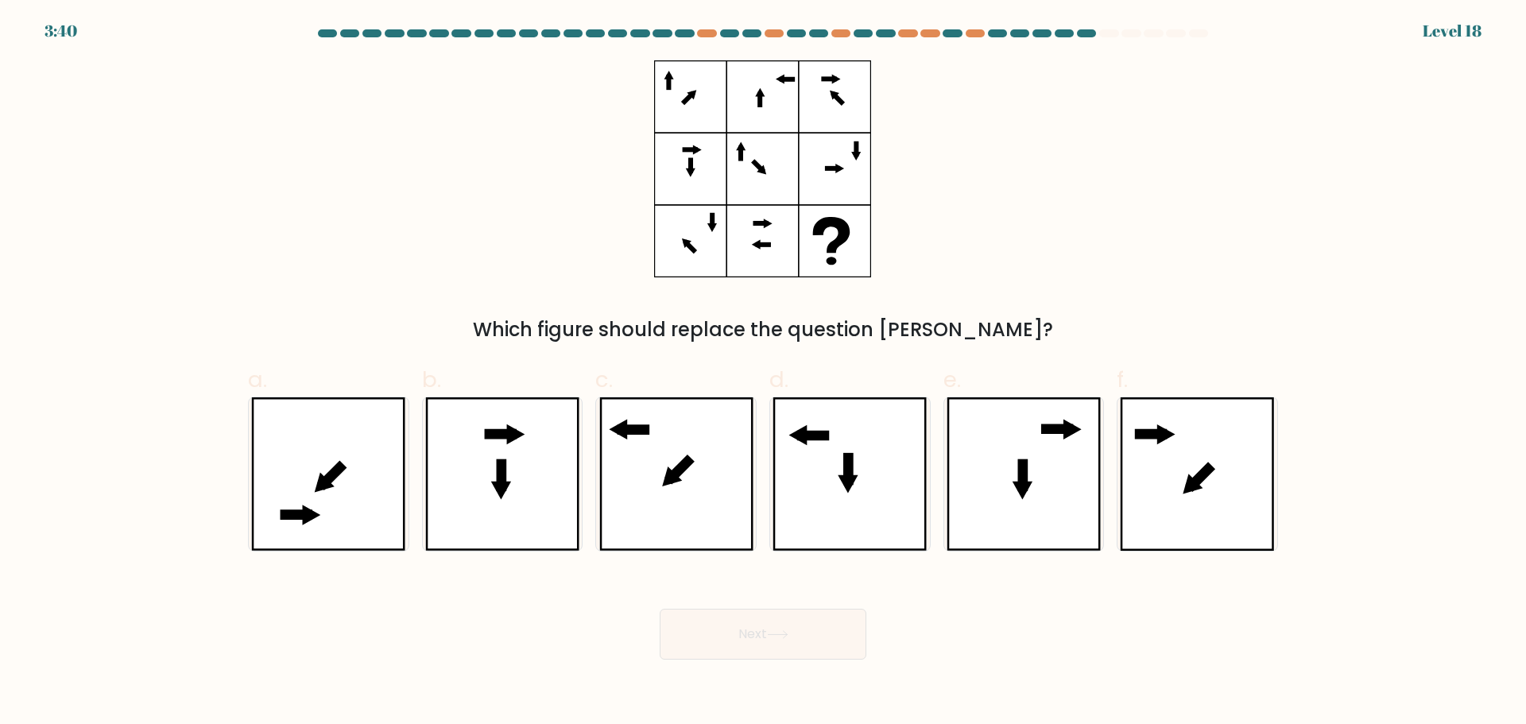
click at [864, 148] on icon at bounding box center [762, 168] width 217 height 217
click at [765, 222] on icon at bounding box center [768, 224] width 9 height 10
click at [842, 59] on form at bounding box center [763, 344] width 1526 height 630
click at [683, 142] on icon at bounding box center [762, 168] width 217 height 217
click at [533, 417] on icon at bounding box center [502, 473] width 154 height 153
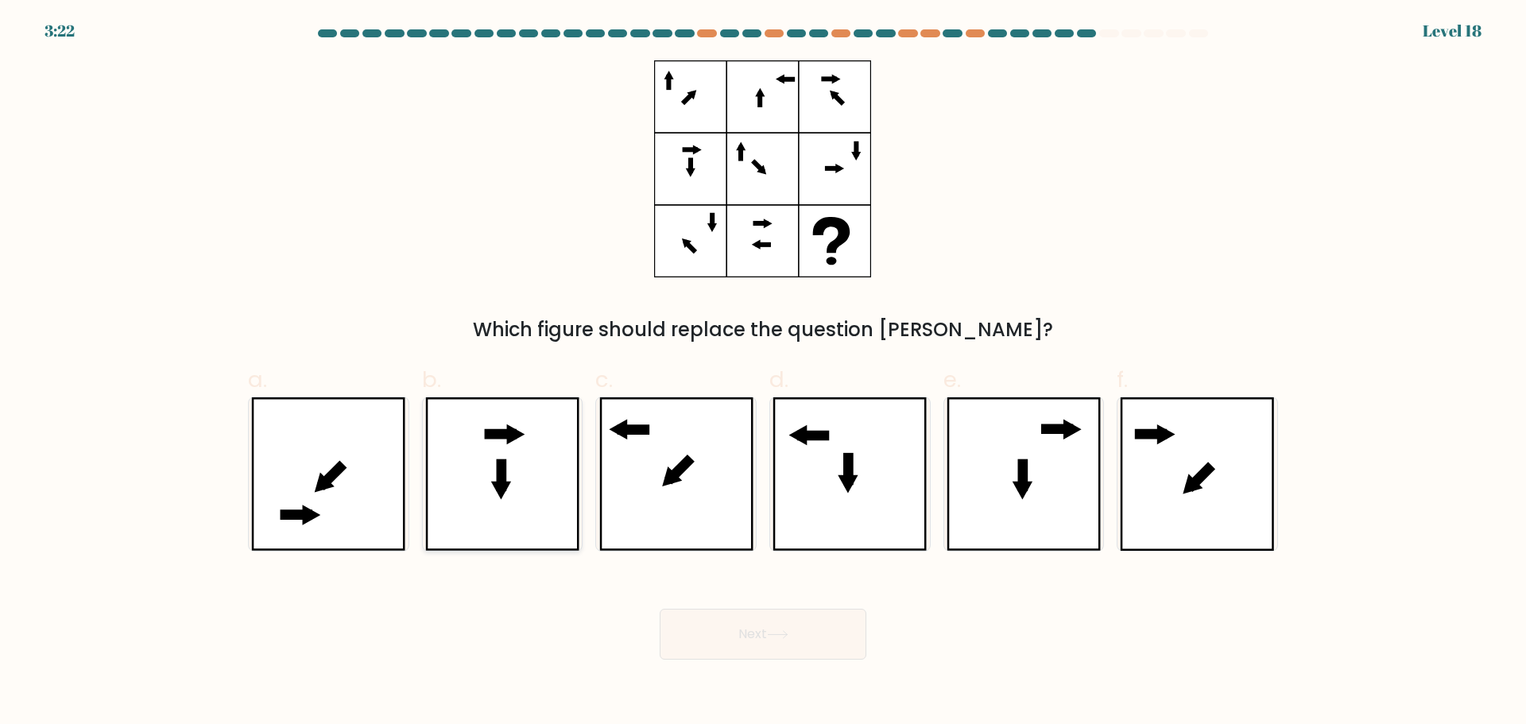
click at [763, 373] on input "b." at bounding box center [763, 367] width 1 height 10
radio input "true"
drag, startPoint x: 694, startPoint y: 234, endPoint x: 694, endPoint y: 219, distance: 15.1
click at [683, 242] on icon at bounding box center [762, 168] width 217 height 217
click at [382, 483] on icon at bounding box center [328, 473] width 154 height 153
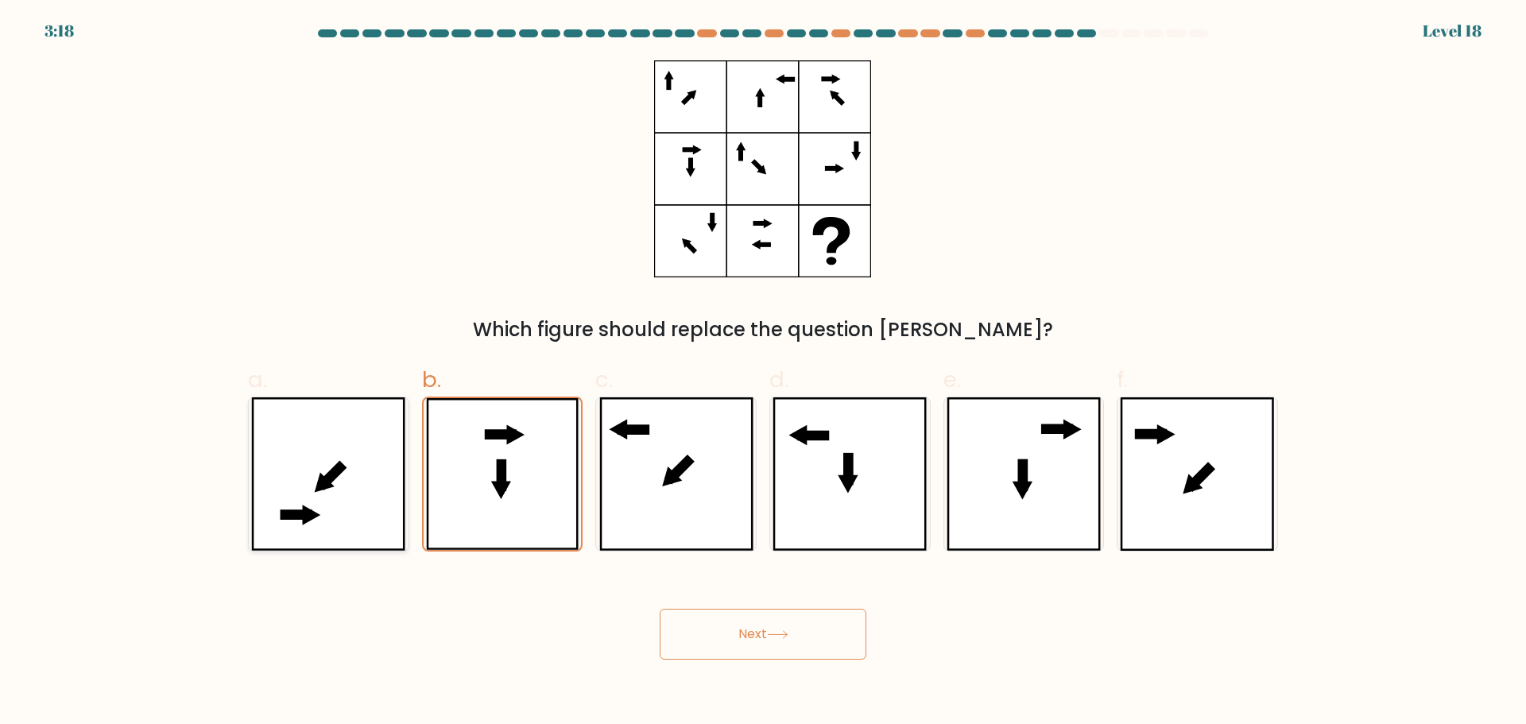
click at [763, 373] on input "a." at bounding box center [763, 367] width 1 height 10
radio input "true"
click at [836, 434] on icon at bounding box center [849, 473] width 154 height 153
click at [764, 373] on input "d." at bounding box center [763, 367] width 1 height 10
radio input "true"
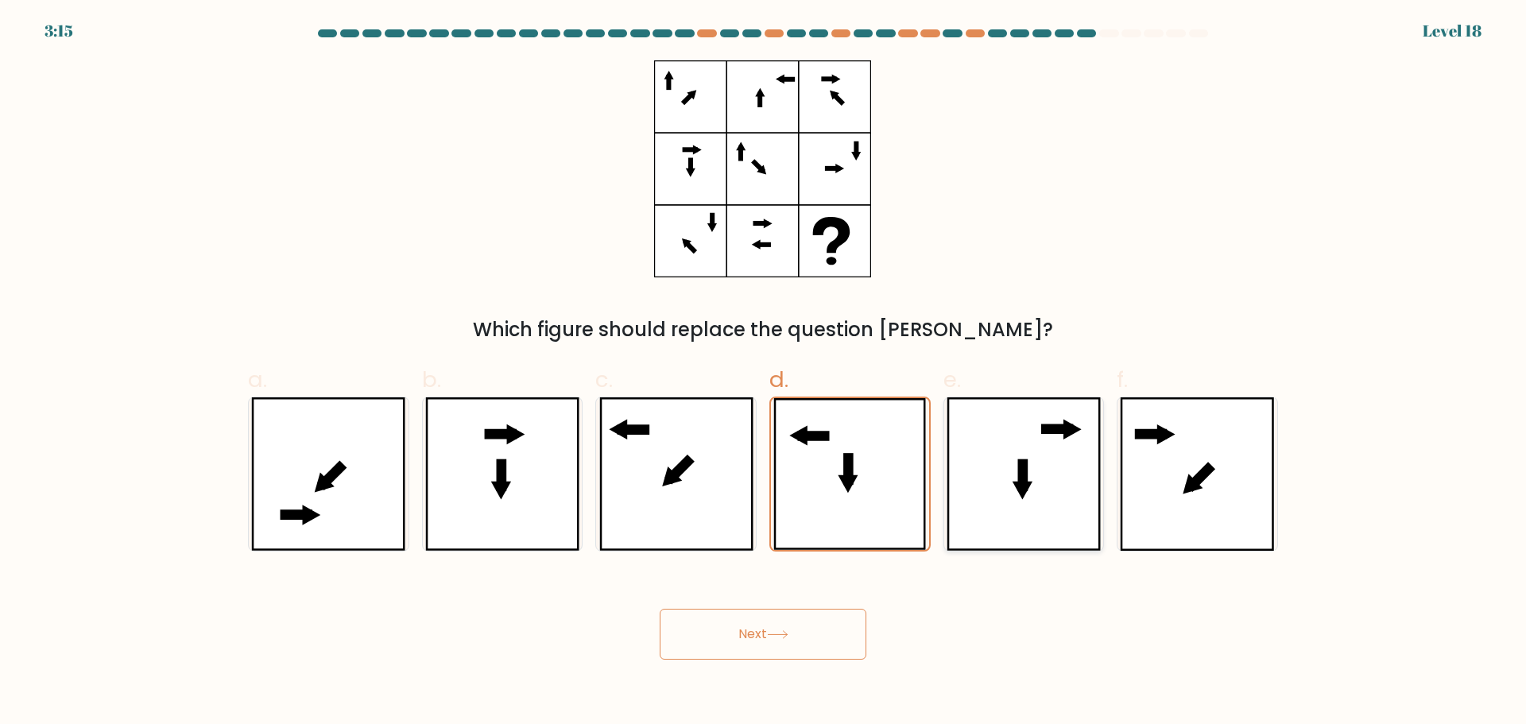
click at [988, 444] on icon at bounding box center [1023, 473] width 154 height 153
click at [764, 373] on input "e." at bounding box center [763, 367] width 1 height 10
radio input "true"
click at [1189, 465] on icon at bounding box center [1197, 473] width 154 height 153
click at [764, 373] on input "f." at bounding box center [763, 367] width 1 height 10
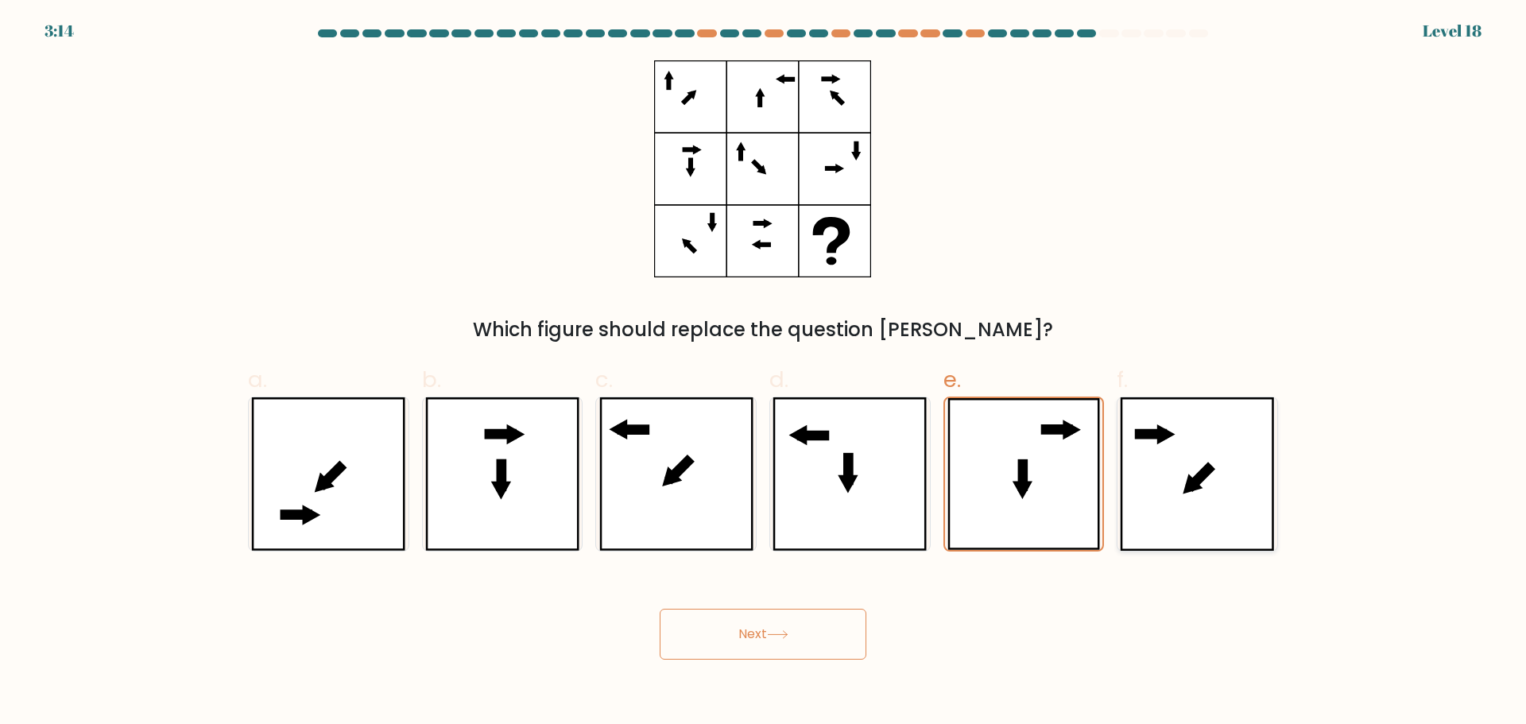
radio input "true"
click at [1040, 478] on icon at bounding box center [1023, 473] width 154 height 153
click at [764, 373] on input "e." at bounding box center [763, 367] width 1 height 10
radio input "true"
click at [1150, 447] on icon at bounding box center [1197, 473] width 154 height 153
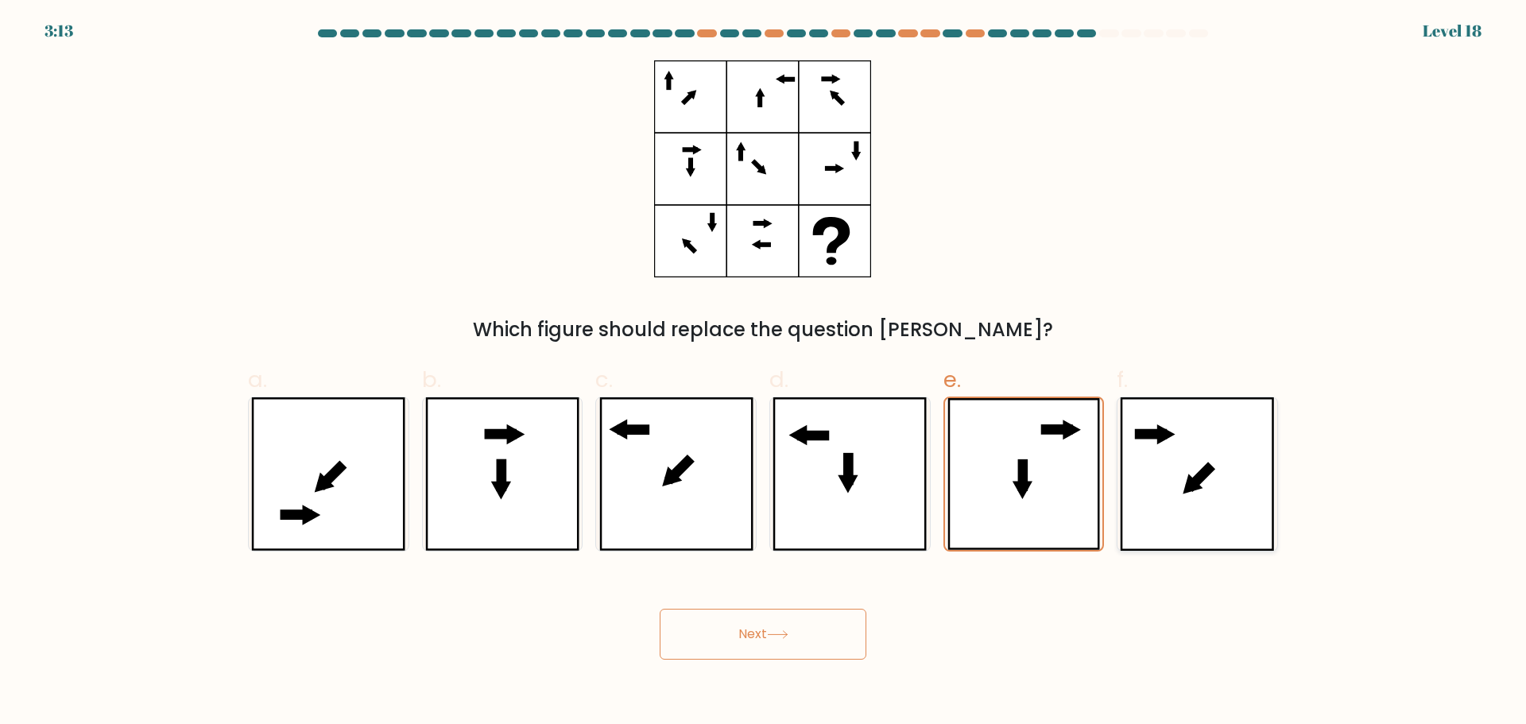
click at [764, 373] on input "f." at bounding box center [763, 367] width 1 height 10
radio input "true"
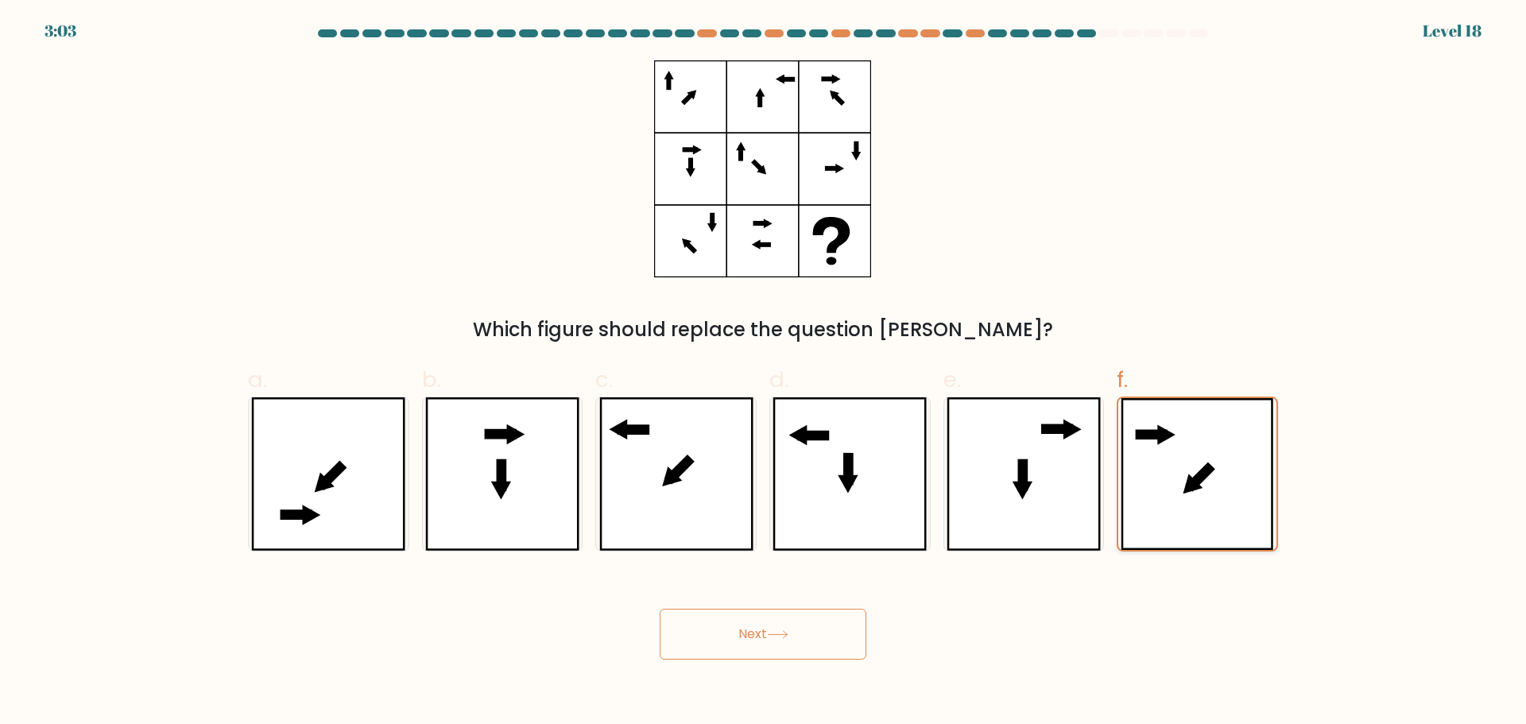
click at [1154, 434] on icon at bounding box center [1150, 434] width 21 height 0
click at [764, 373] on input "f." at bounding box center [763, 367] width 1 height 10
click at [890, 435] on icon at bounding box center [849, 473] width 154 height 153
click at [764, 373] on input "d." at bounding box center [763, 367] width 1 height 10
radio input "true"
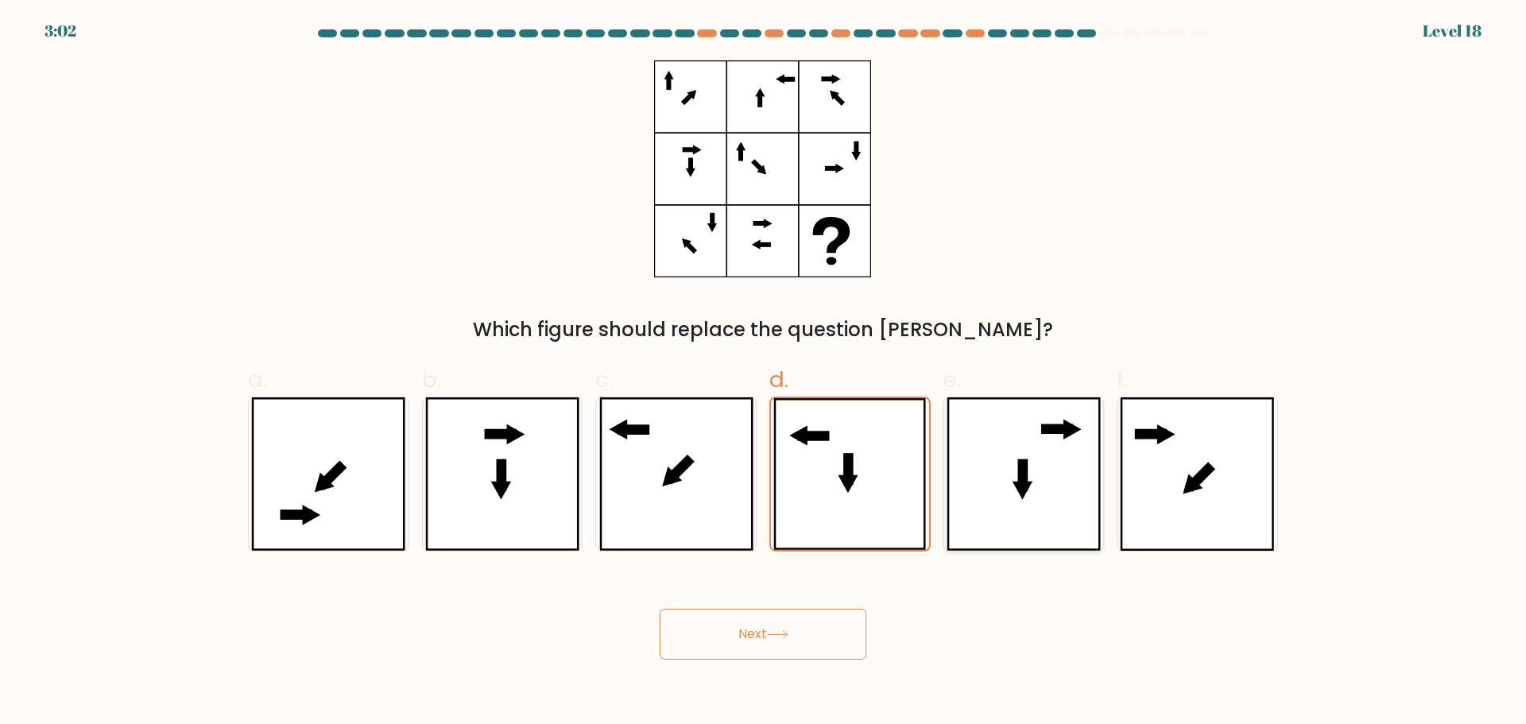
click at [1028, 455] on icon at bounding box center [1023, 473] width 154 height 153
click at [764, 373] on input "e." at bounding box center [763, 367] width 1 height 10
radio input "true"
click at [795, 647] on button "Next" at bounding box center [762, 634] width 207 height 51
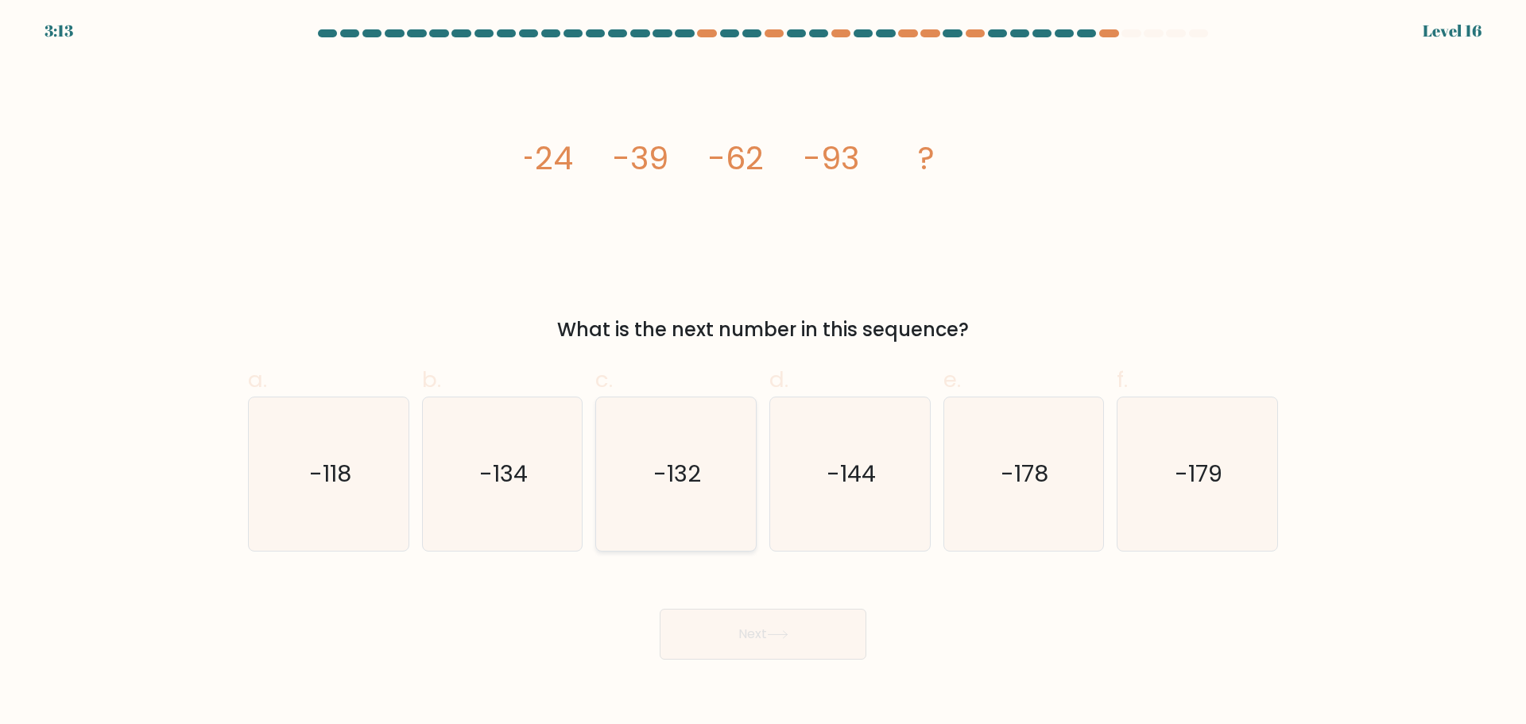
click at [698, 485] on text "-132" at bounding box center [678, 474] width 48 height 32
click at [763, 373] on input "c. -132" at bounding box center [763, 367] width 1 height 10
radio input "true"
click at [789, 626] on button "Next" at bounding box center [762, 634] width 207 height 51
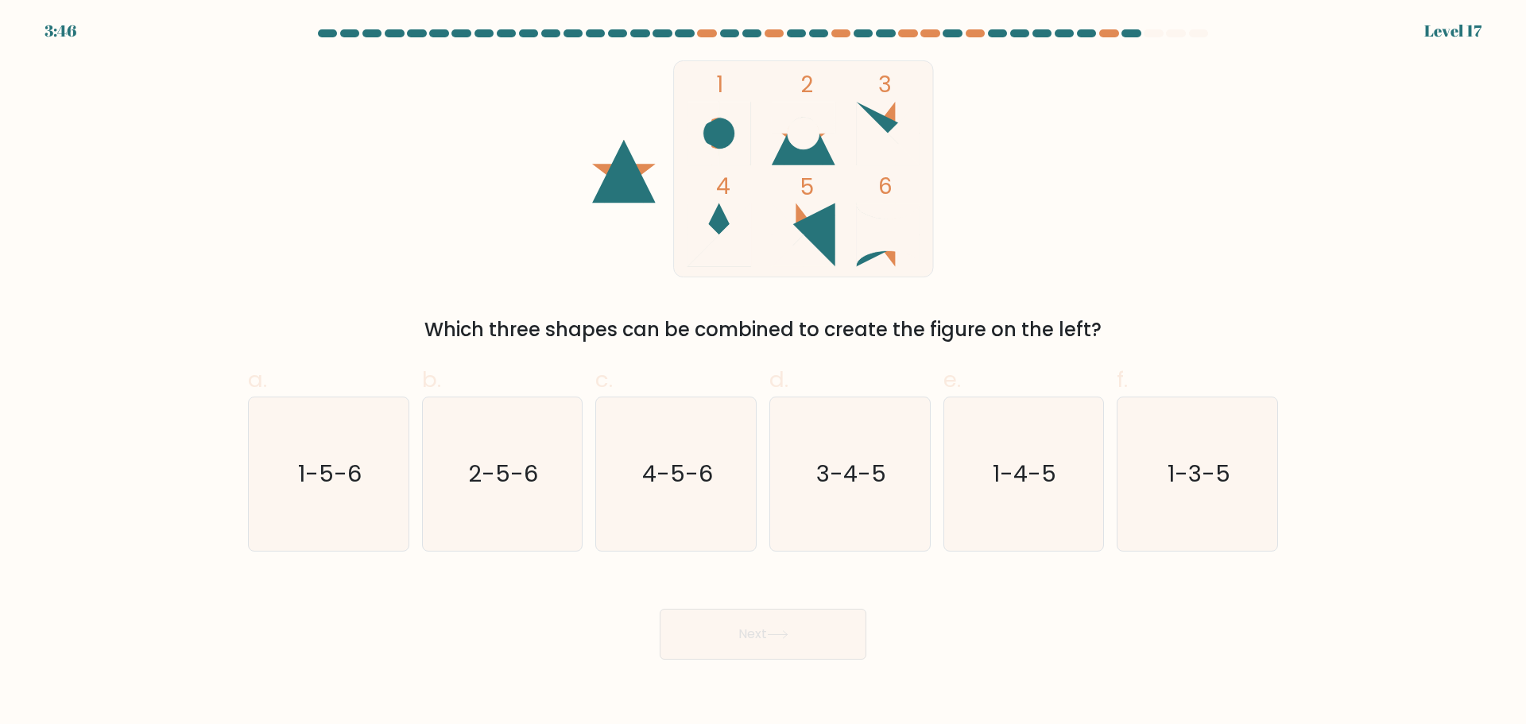
click at [821, 236] on icon at bounding box center [804, 235] width 64 height 64
click at [853, 478] on text "3-4-5" at bounding box center [851, 474] width 70 height 32
click at [764, 373] on input "d. 3-4-5" at bounding box center [763, 367] width 1 height 10
radio input "true"
click at [807, 615] on button "Next" at bounding box center [762, 634] width 207 height 51
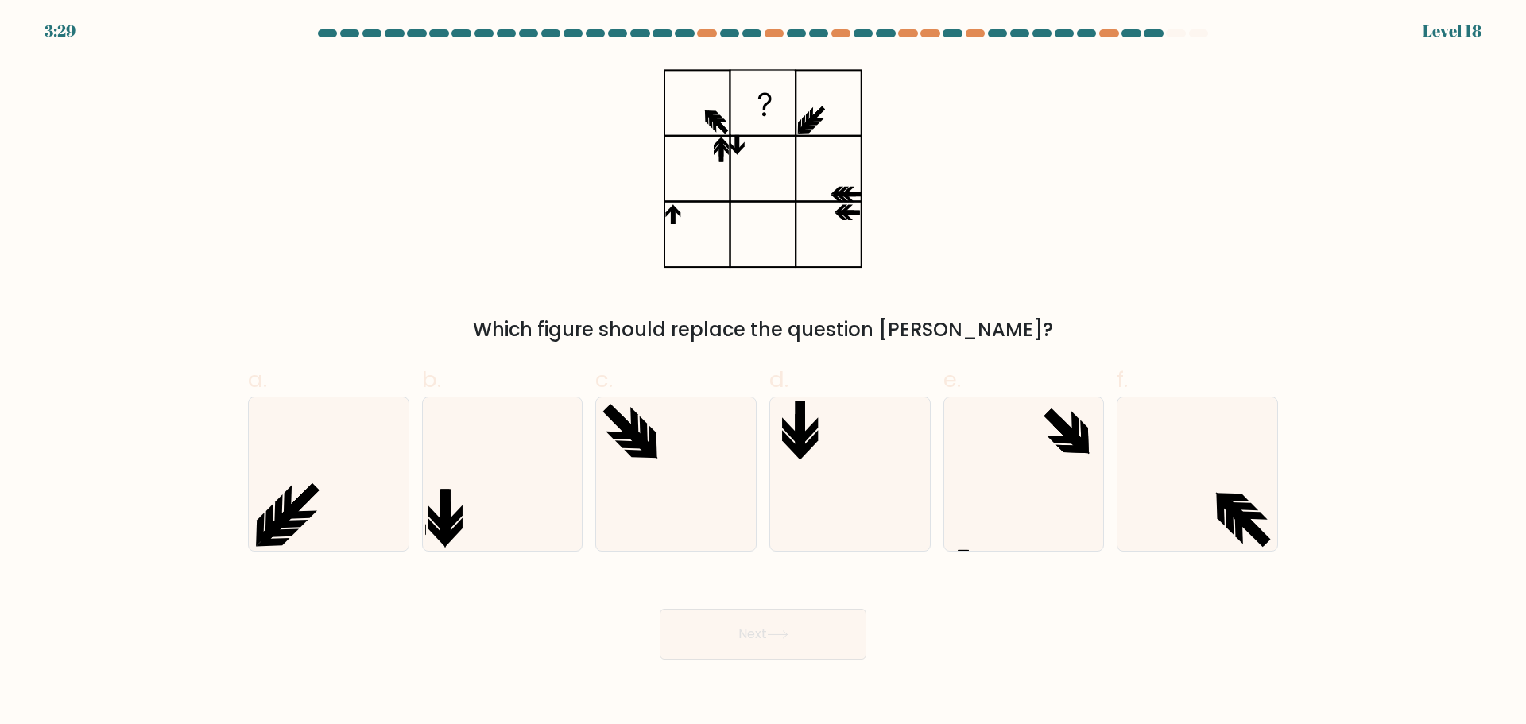
drag, startPoint x: 807, startPoint y: 137, endPoint x: 830, endPoint y: 84, distance: 57.0
click at [830, 84] on icon at bounding box center [762, 168] width 199 height 217
drag, startPoint x: 837, startPoint y: 193, endPoint x: 853, endPoint y: 188, distance: 16.6
click at [848, 191] on icon at bounding box center [762, 168] width 199 height 217
click at [811, 129] on icon at bounding box center [762, 168] width 199 height 217
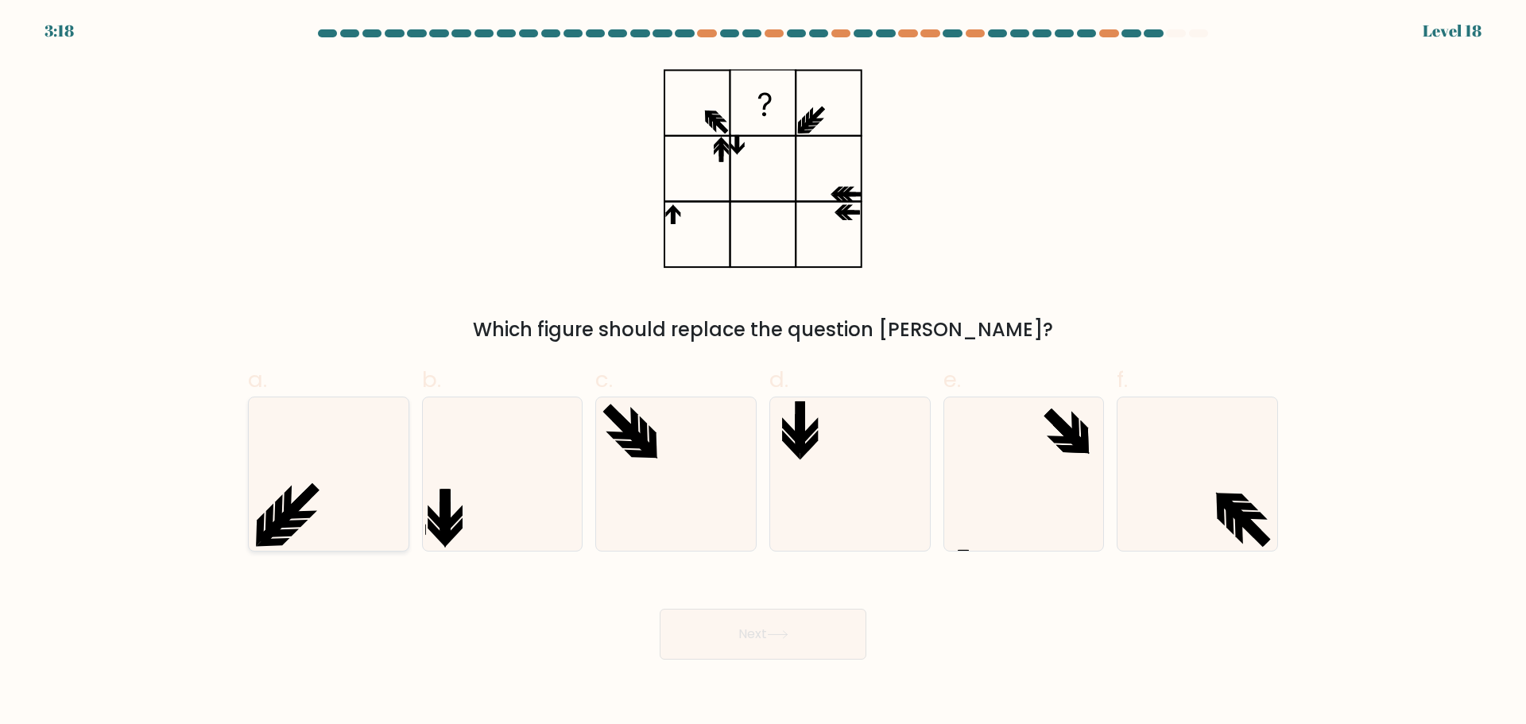
drag, startPoint x: 281, startPoint y: 486, endPoint x: 320, endPoint y: 484, distance: 39.0
click at [290, 485] on icon at bounding box center [328, 473] width 153 height 153
click at [763, 373] on input "a." at bounding box center [763, 367] width 1 height 10
radio input "true"
click at [772, 642] on button "Next" at bounding box center [762, 634] width 207 height 51
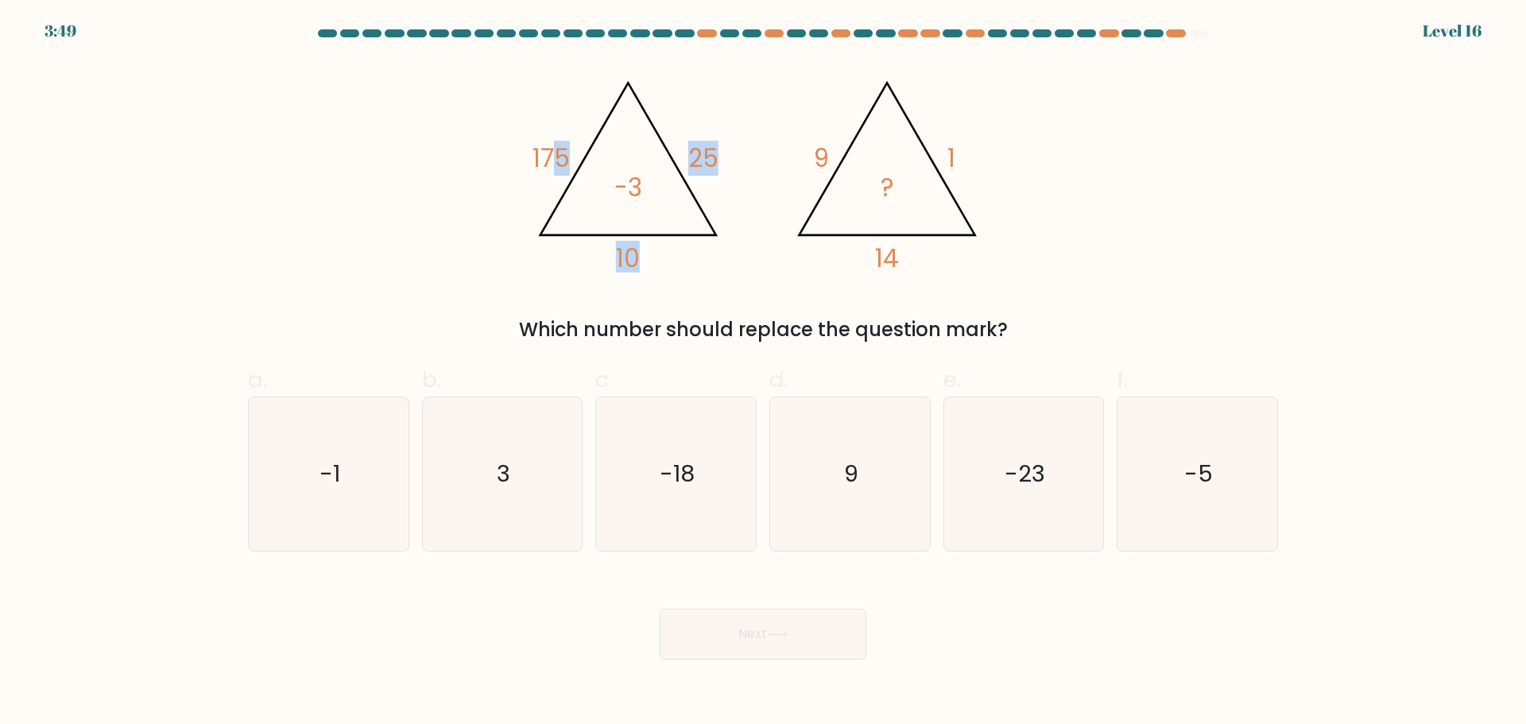
drag, startPoint x: 551, startPoint y: 157, endPoint x: 609, endPoint y: 154, distance: 58.1
click at [609, 154] on icon "@import url('https://fonts.googleapis.com/css?family=Abril+Fatface:400,100,100i…" at bounding box center [762, 168] width 477 height 217
click at [679, 165] on icon "@import url('https://fonts.googleapis.com/css?family=Abril+Fatface:400,100,100i…" at bounding box center [762, 168] width 477 height 217
click at [791, 146] on icon "@import url('https://fonts.googleapis.com/css?family=Abril+Fatface:400,100,100i…" at bounding box center [762, 168] width 477 height 217
click at [802, 160] on icon "@import url('https://fonts.googleapis.com/css?family=Abril+Fatface:400,100,100i…" at bounding box center [762, 168] width 477 height 217
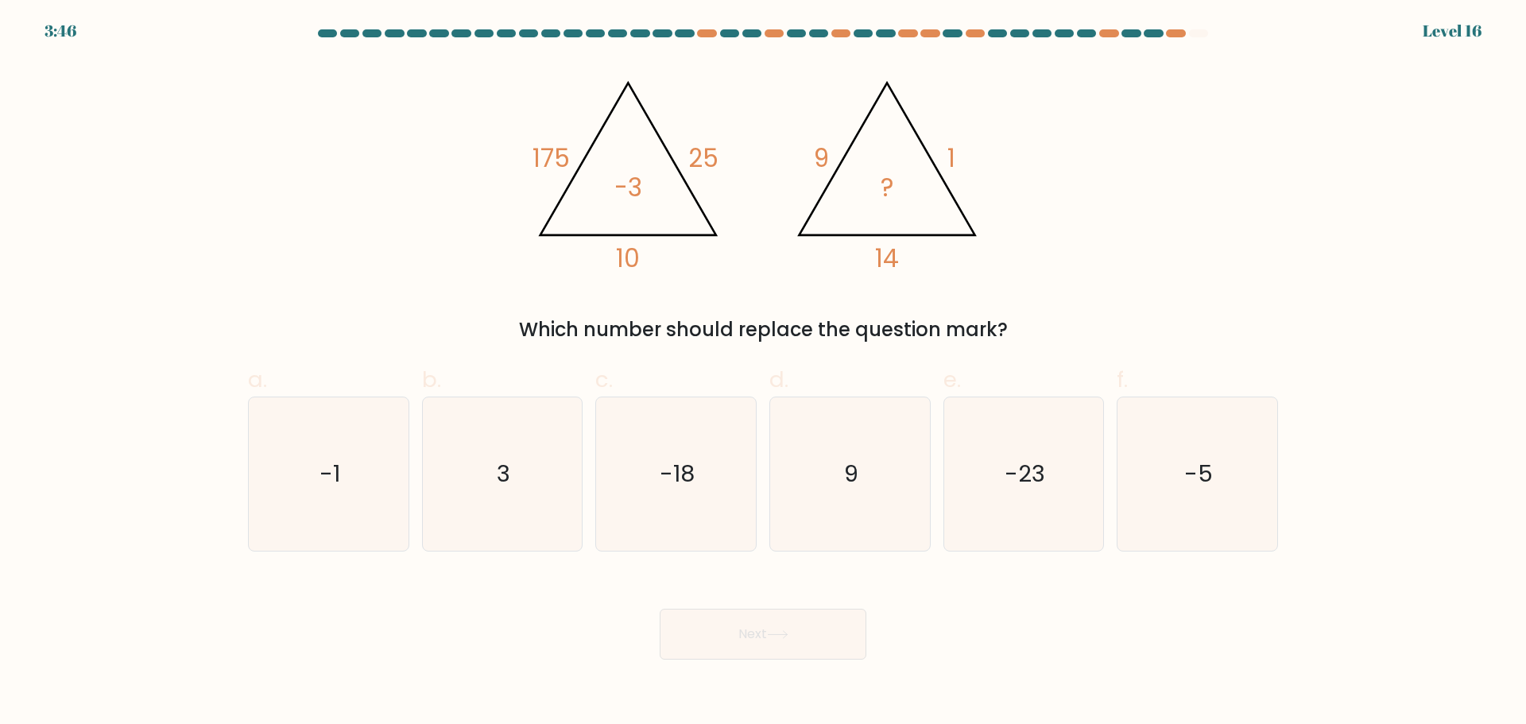
click at [969, 161] on icon "@import url('https://fonts.googleapis.com/css?family=Abril+Fatface:400,100,100i…" at bounding box center [762, 168] width 477 height 217
drag, startPoint x: 884, startPoint y: 261, endPoint x: 911, endPoint y: 237, distance: 36.0
click at [908, 258] on icon "@import url('https://fonts.googleapis.com/css?family=Abril+Fatface:400,100,100i…" at bounding box center [762, 168] width 477 height 217
click at [876, 203] on icon "@import url('https://fonts.googleapis.com/css?family=Abril+Fatface:400,100,100i…" at bounding box center [762, 168] width 477 height 217
click at [1282, 508] on div "a. -1 b. 3 c. -18 d. 9" at bounding box center [762, 450] width 1049 height 200
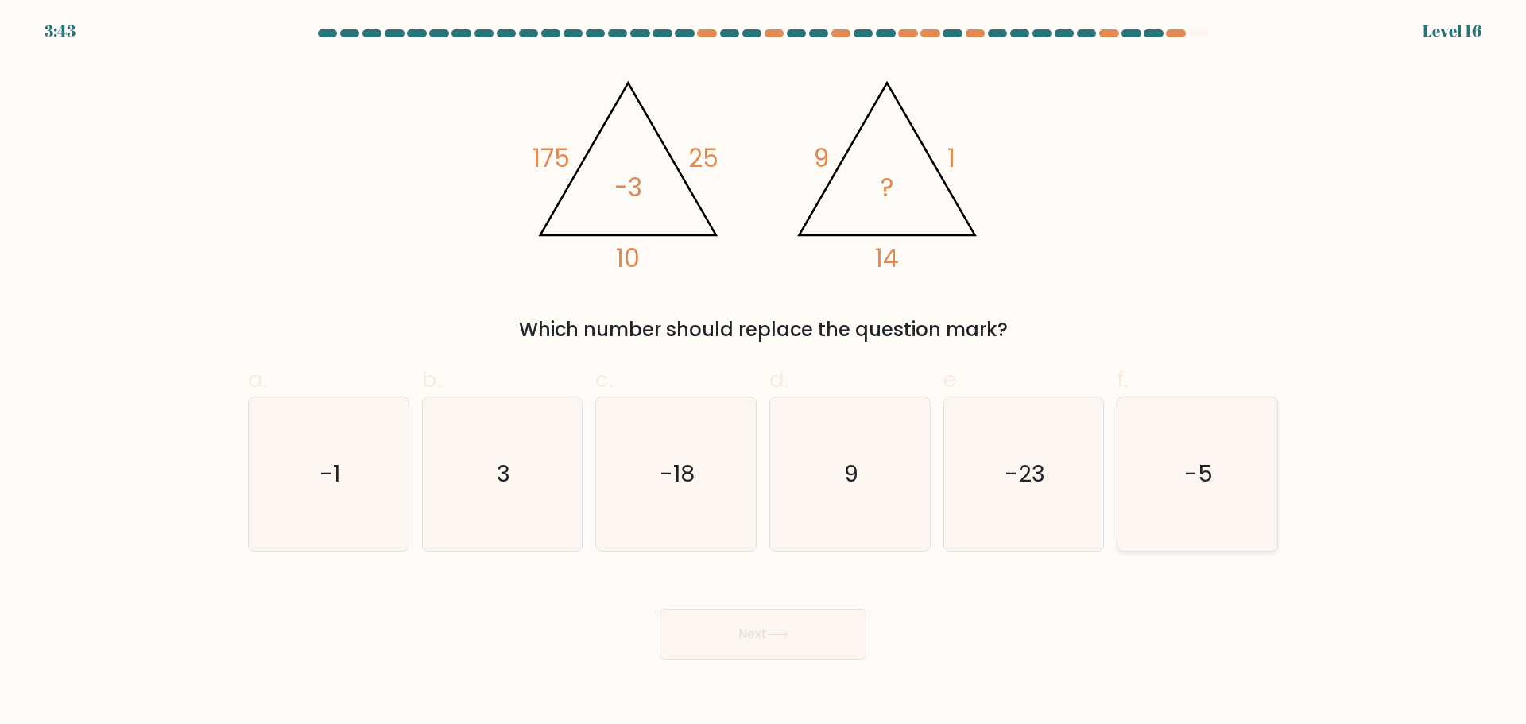
click at [1228, 489] on icon "-5" at bounding box center [1196, 473] width 153 height 153
click at [764, 373] on input "f. -5" at bounding box center [763, 367] width 1 height 10
radio input "true"
click at [793, 670] on body "3:43 Level 16" at bounding box center [763, 362] width 1526 height 724
click at [802, 652] on button "Next" at bounding box center [762, 634] width 207 height 51
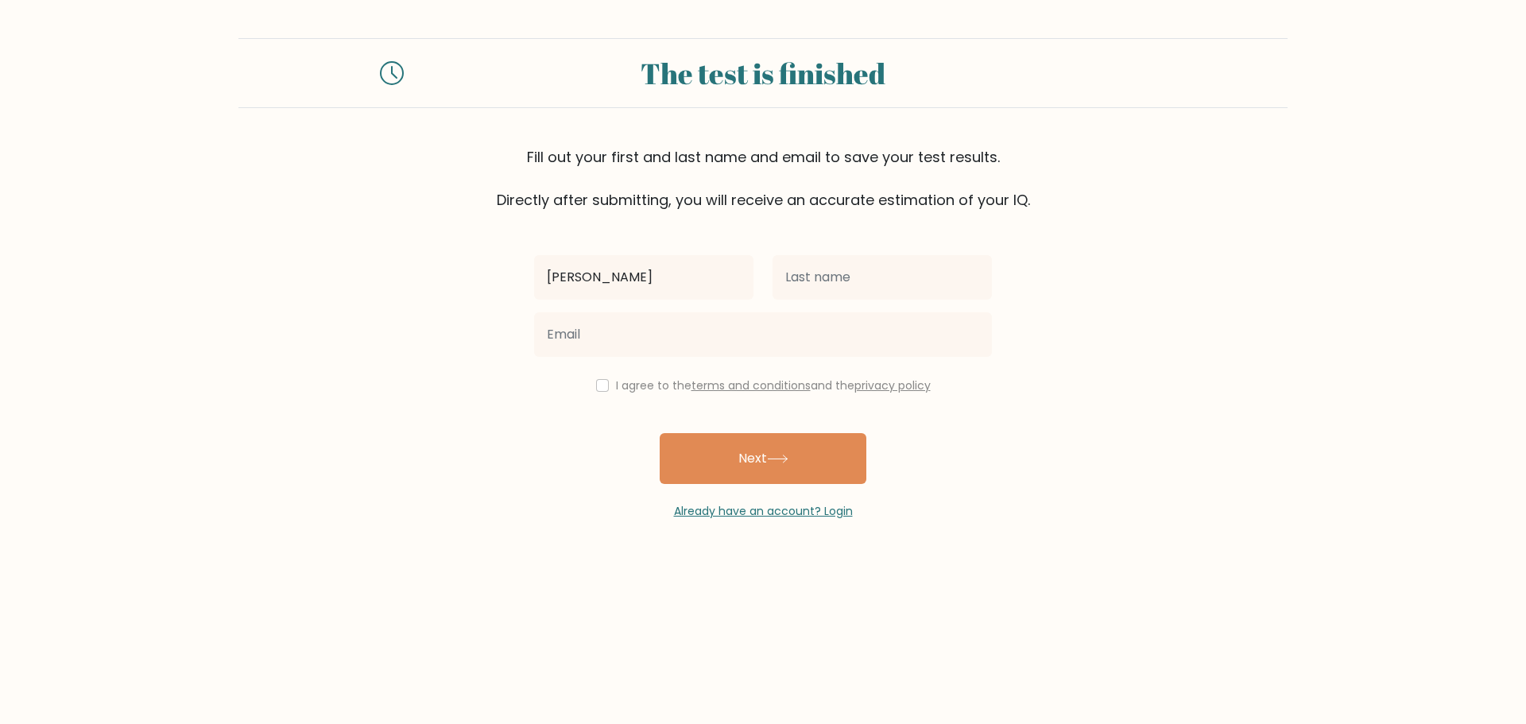
type input "Marcello"
click at [869, 298] on input "text" at bounding box center [881, 277] width 219 height 44
type input "Kurniawan"
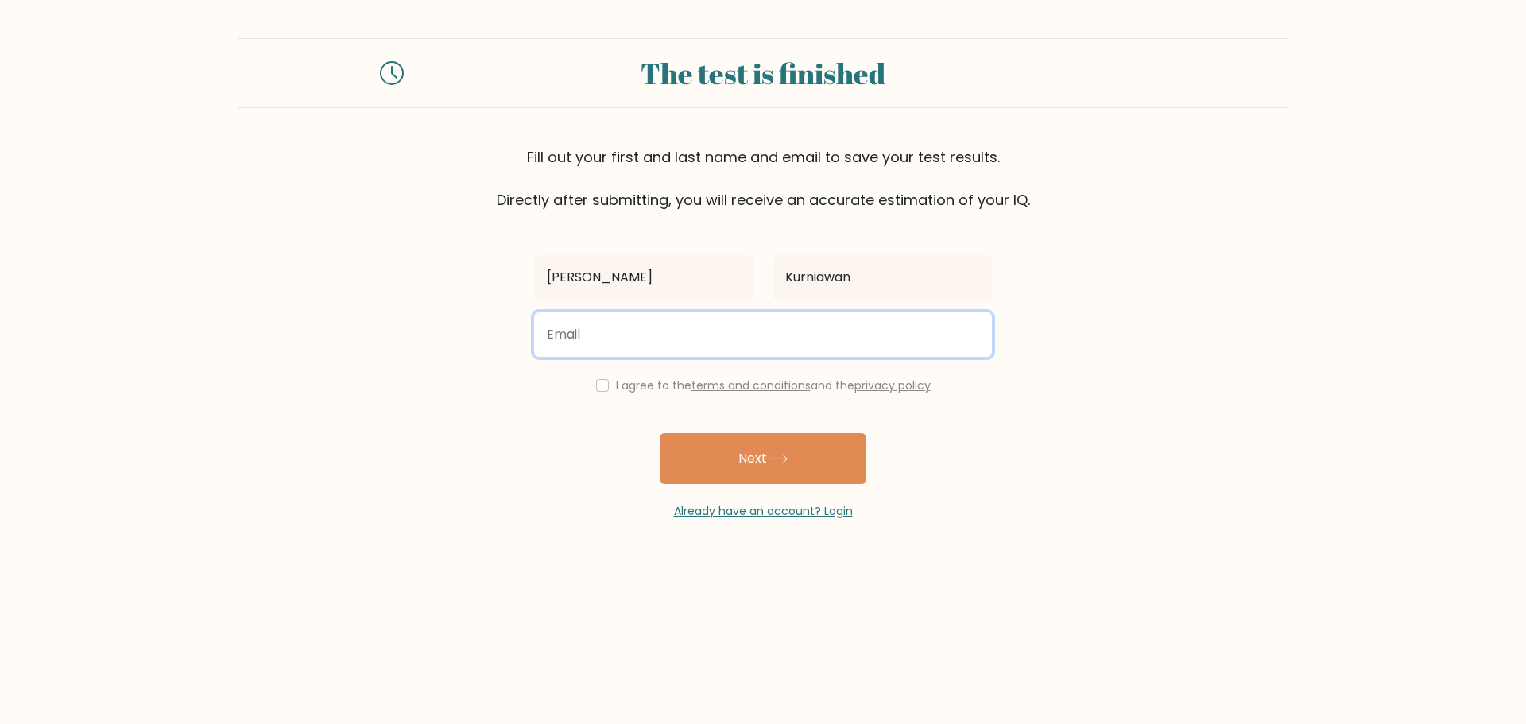
click at [777, 327] on input "email" at bounding box center [763, 334] width 458 height 44
type input "marcellosku@gmail.com"
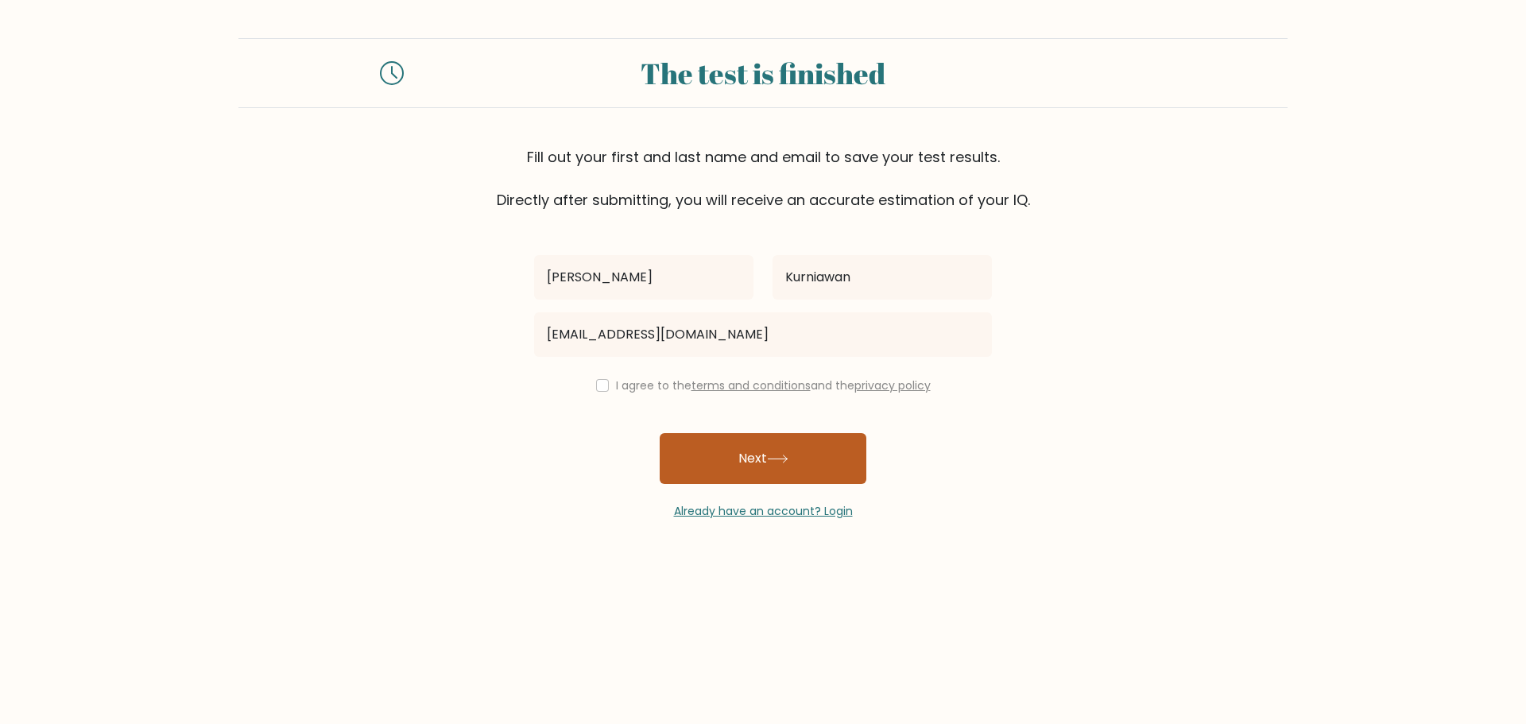
click at [776, 473] on button "Next" at bounding box center [762, 458] width 207 height 51
click at [643, 384] on label "I agree to the terms and conditions and the privacy policy" at bounding box center [773, 385] width 315 height 16
click at [600, 389] on input "checkbox" at bounding box center [602, 385] width 13 height 13
checkbox input "true"
click at [724, 451] on button "Next" at bounding box center [762, 458] width 207 height 51
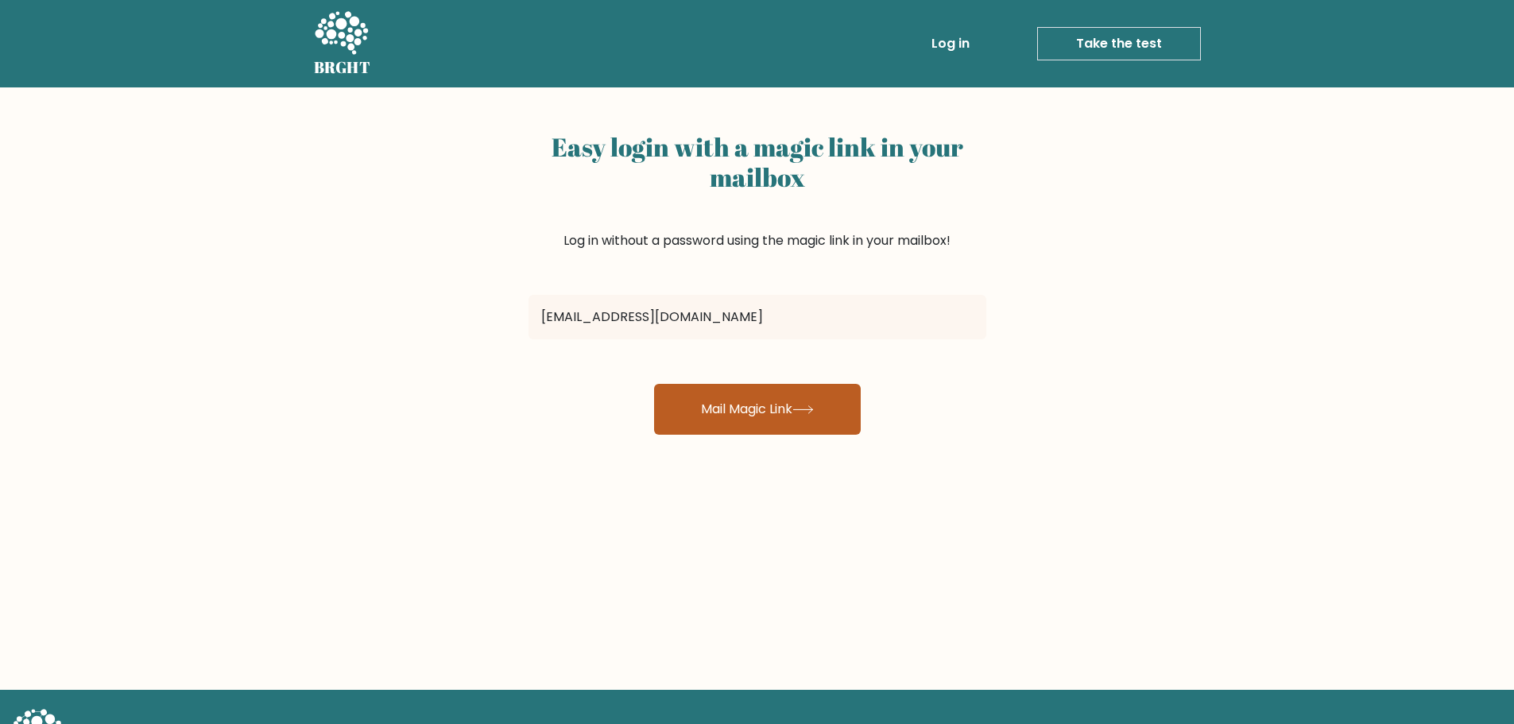
type input "sachiomarcello@gmail.com"
click at [798, 424] on button "Mail Magic Link" at bounding box center [757, 409] width 207 height 51
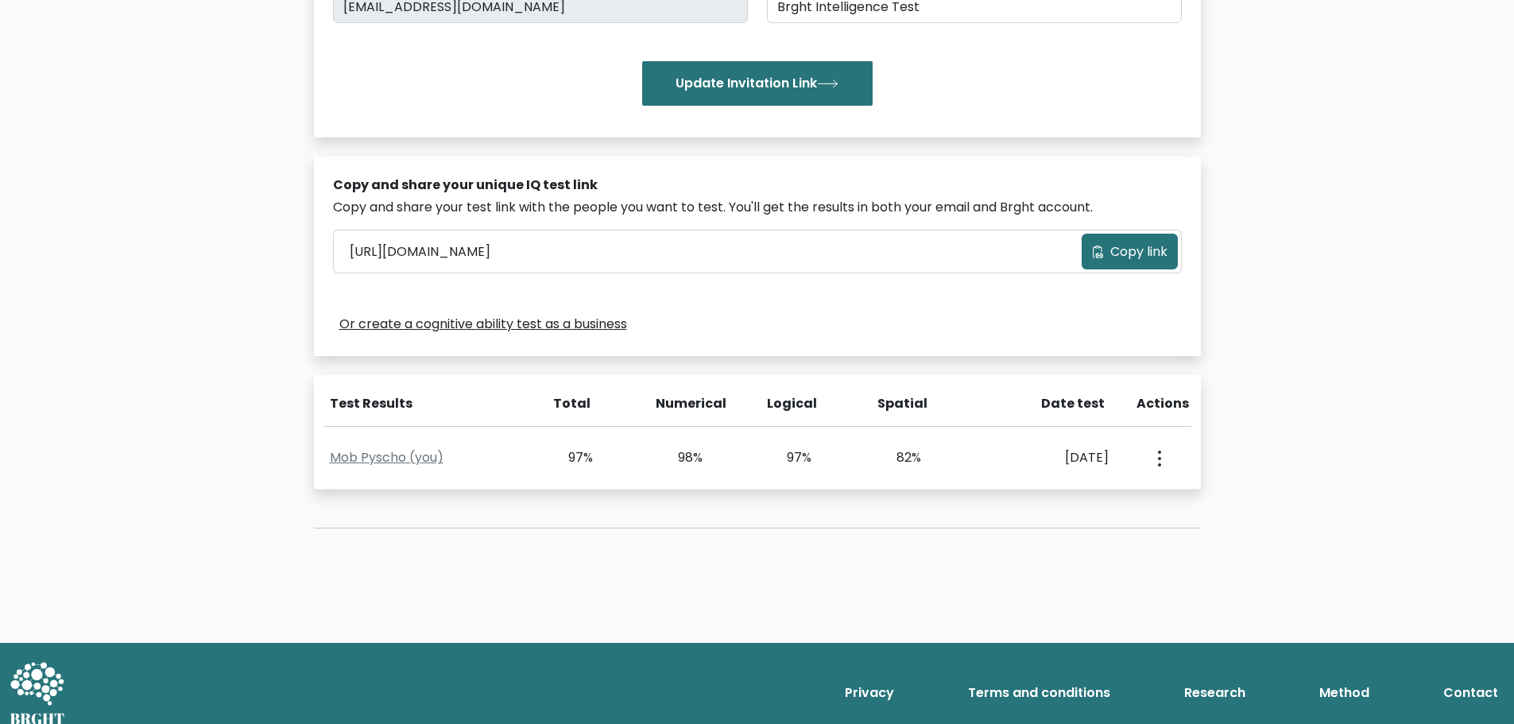
scroll to position [362, 0]
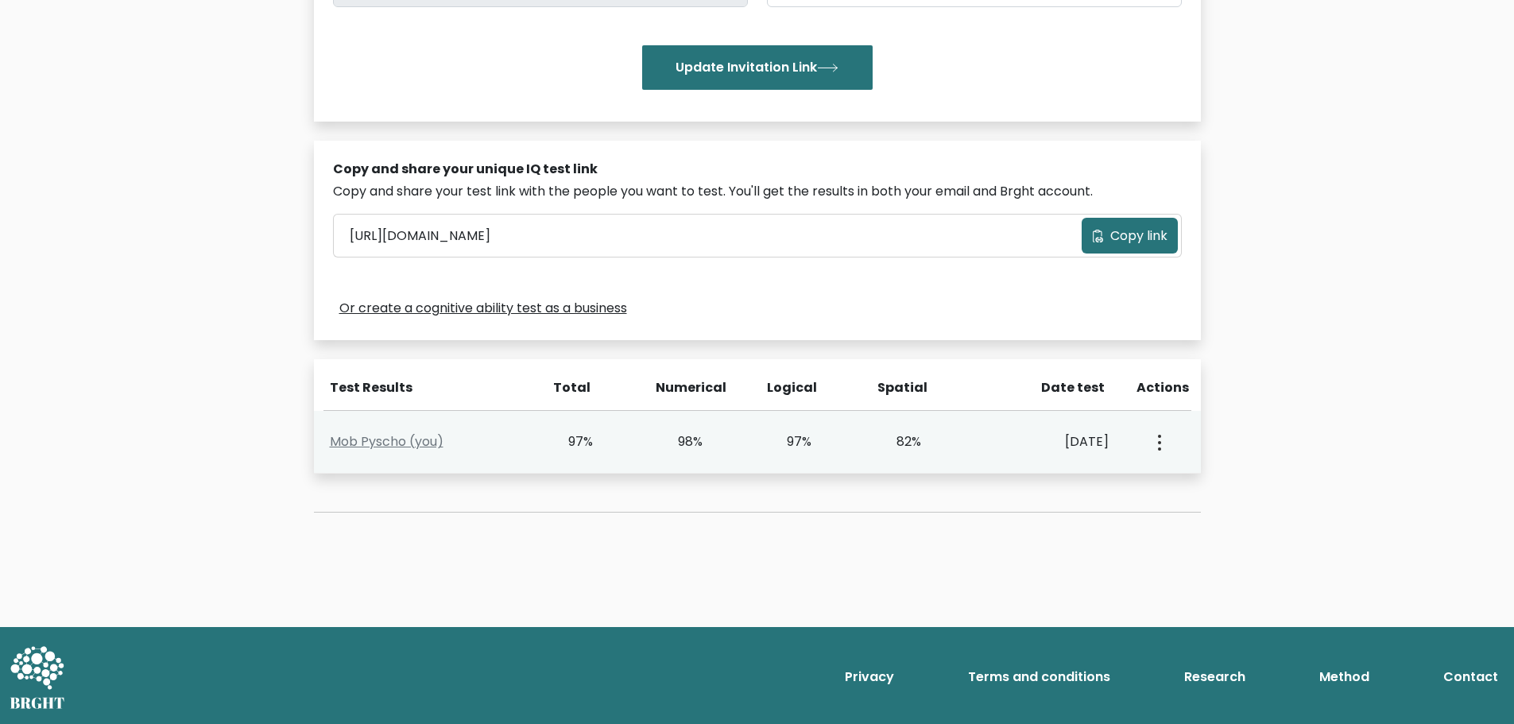
click at [1151, 447] on button "button" at bounding box center [1157, 441] width 13 height 49
click at [1160, 453] on button "button" at bounding box center [1157, 441] width 13 height 49
click at [1158, 455] on button "button" at bounding box center [1157, 441] width 13 height 49
click at [1164, 482] on link "View Profile" at bounding box center [1215, 487] width 126 height 25
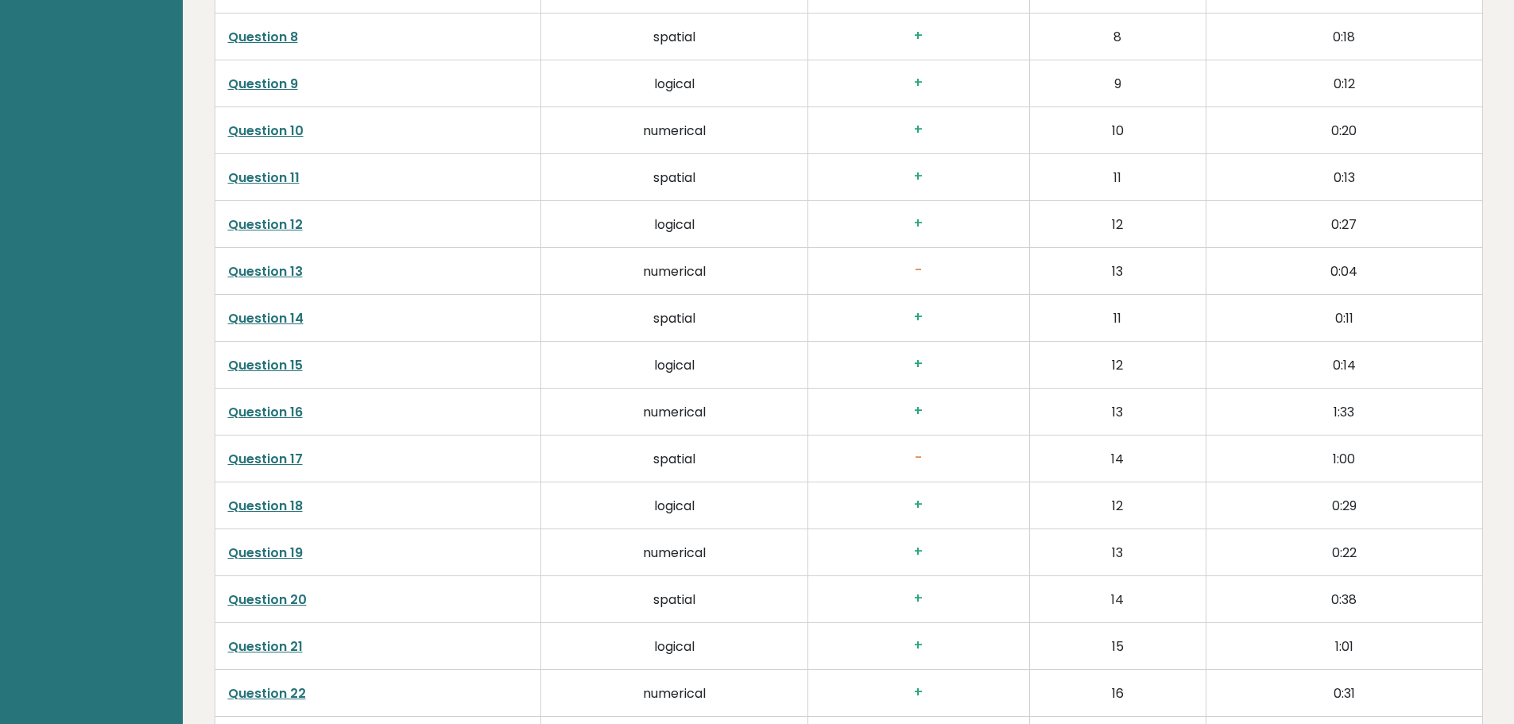
scroll to position [3099, 0]
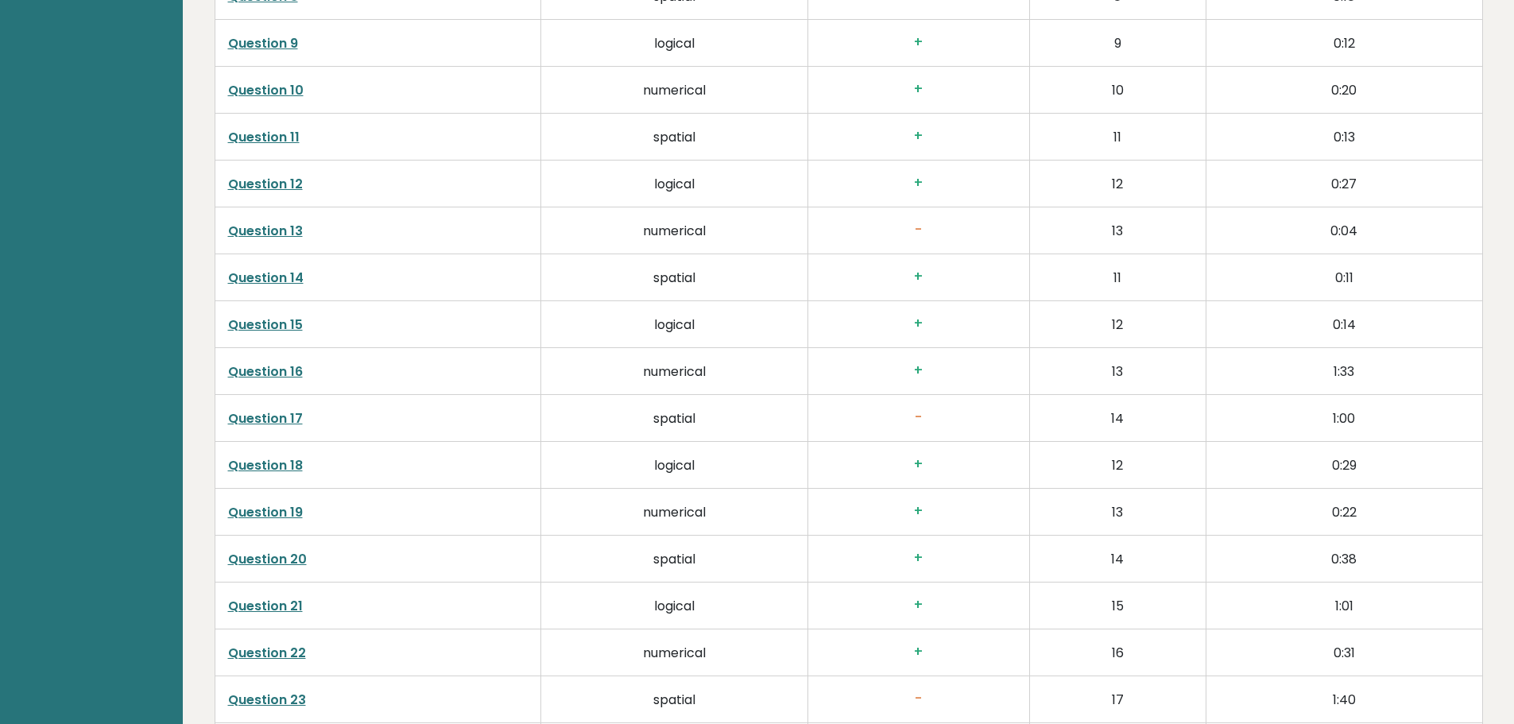
click at [917, 234] on h3 "-" at bounding box center [918, 230] width 195 height 17
click at [616, 242] on td "numerical" at bounding box center [674, 230] width 267 height 47
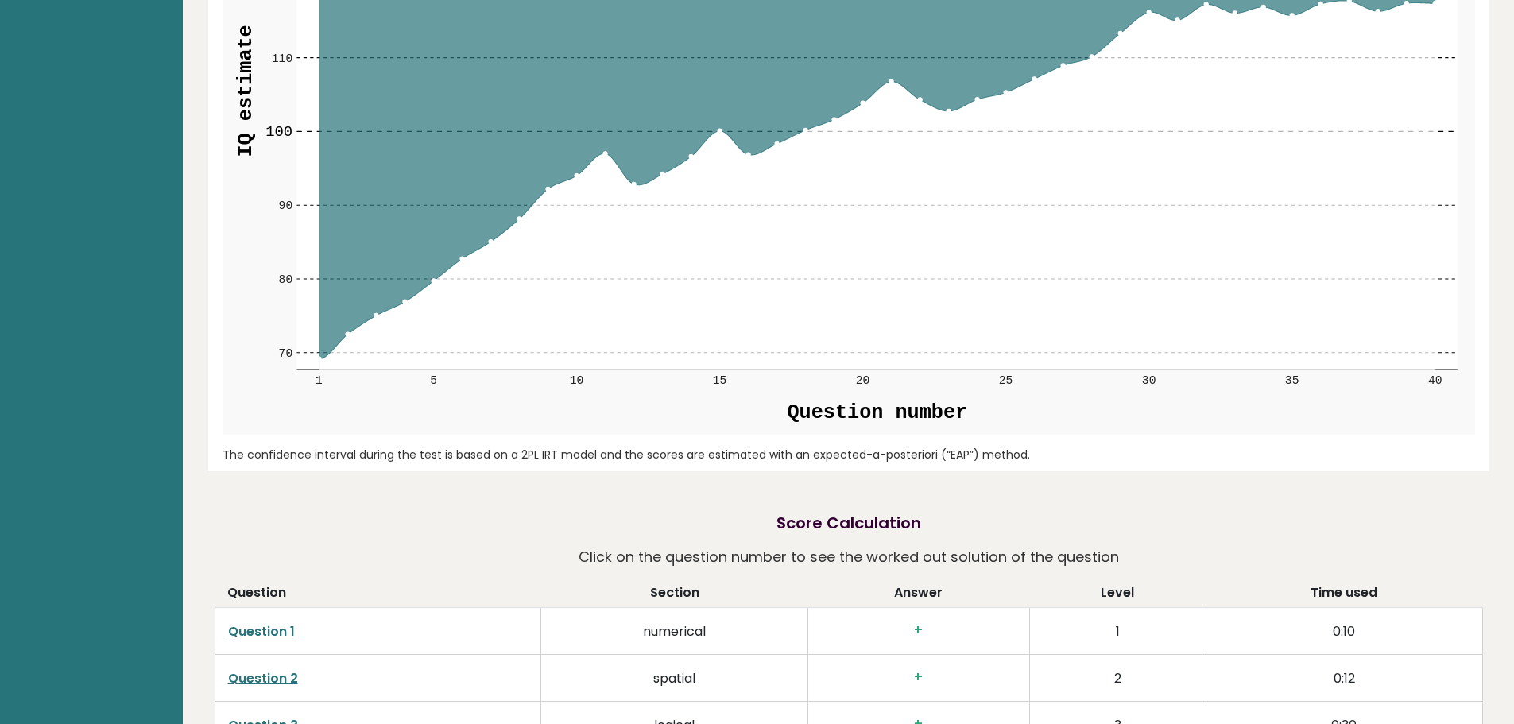
scroll to position [2132, 0]
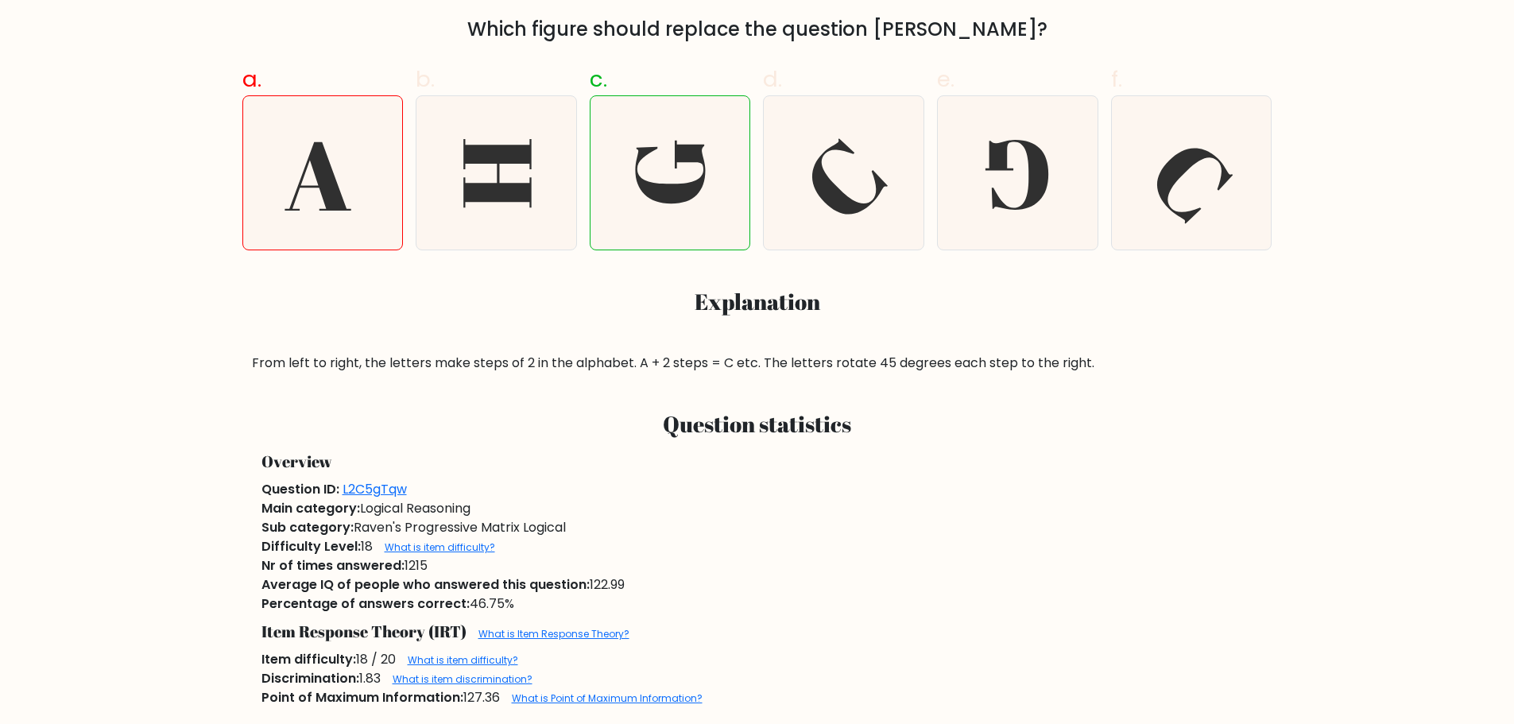
scroll to position [556, 0]
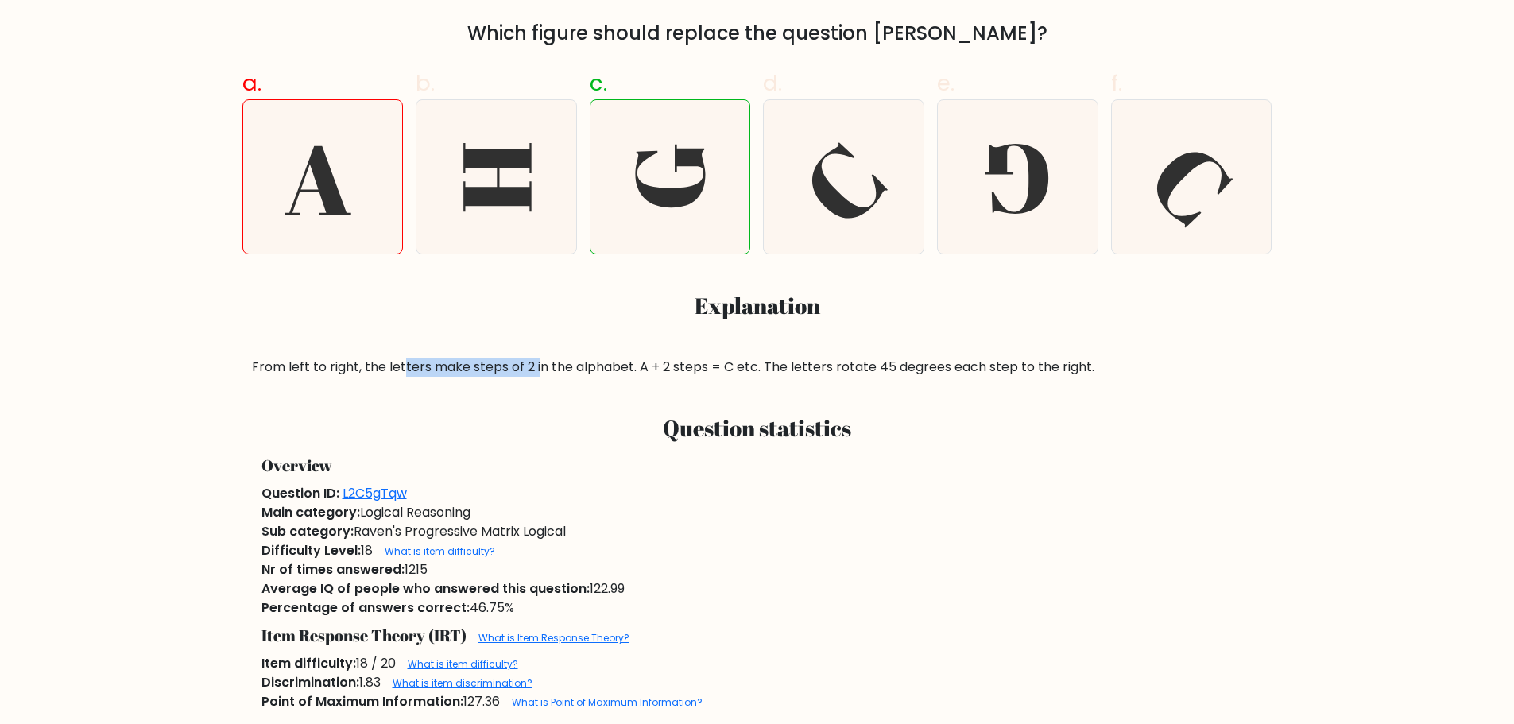
drag, startPoint x: 400, startPoint y: 371, endPoint x: 555, endPoint y: 366, distance: 155.8
click at [543, 366] on div "From left to right, the letters make steps of 2 in the alphabet. A + 2 steps = …" at bounding box center [757, 367] width 1011 height 19
click at [585, 370] on div "From left to right, the letters make steps of 2 in the alphabet. A + 2 steps = …" at bounding box center [757, 367] width 1011 height 19
drag, startPoint x: 647, startPoint y: 368, endPoint x: 785, endPoint y: 408, distance: 144.1
click at [677, 372] on div "From left to right, the letters make steps of 2 in the alphabet. A + 2 steps = …" at bounding box center [757, 367] width 1011 height 19
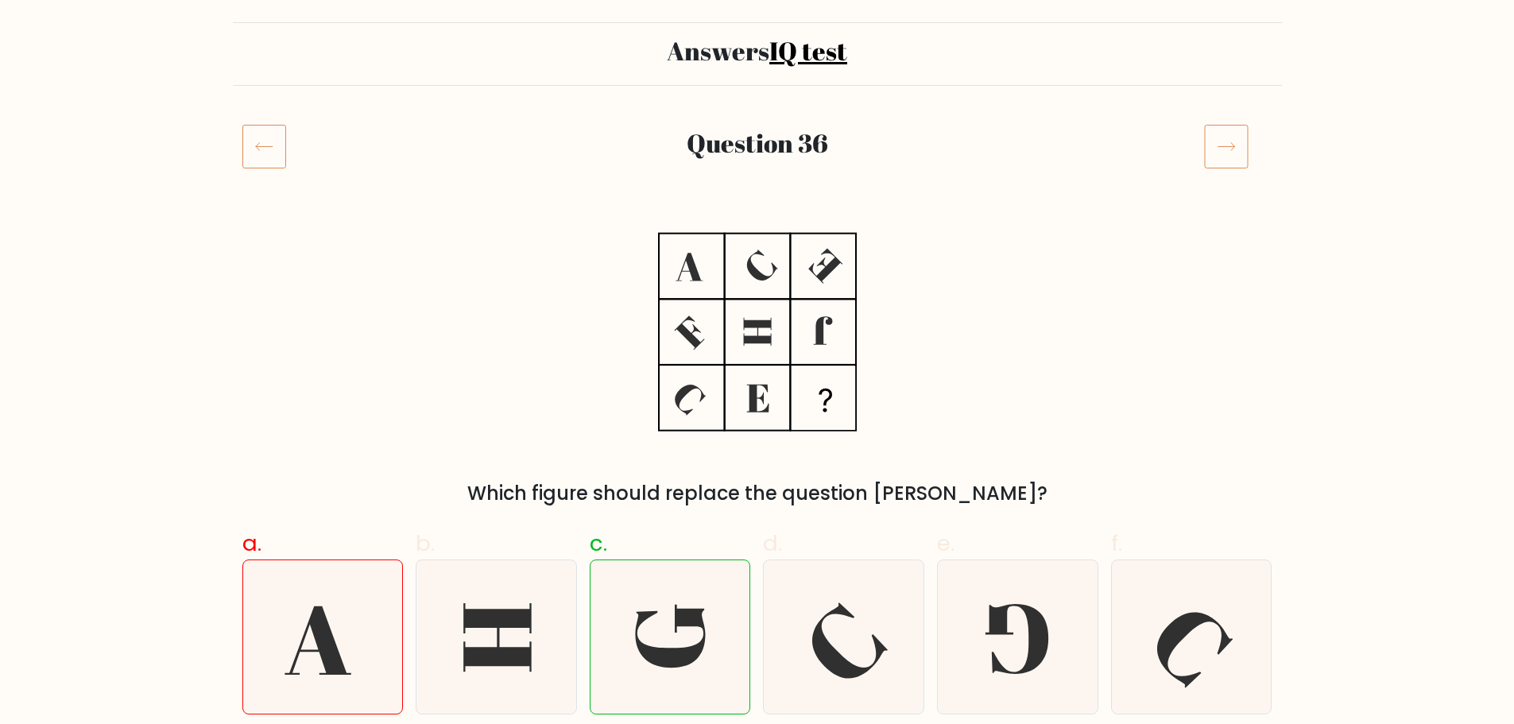
scroll to position [0, 0]
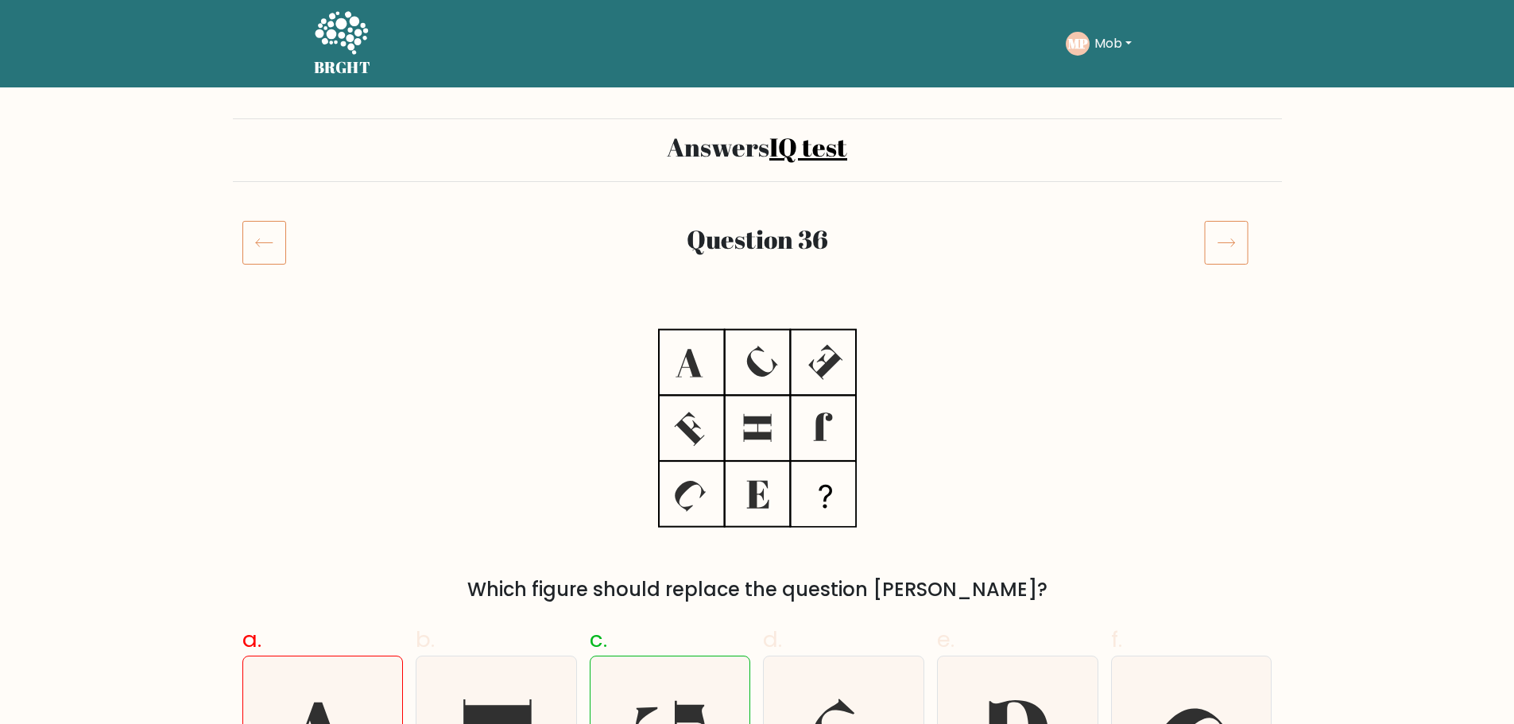
click at [668, 354] on icon at bounding box center [757, 427] width 199 height 217
click at [726, 358] on icon at bounding box center [757, 427] width 199 height 217
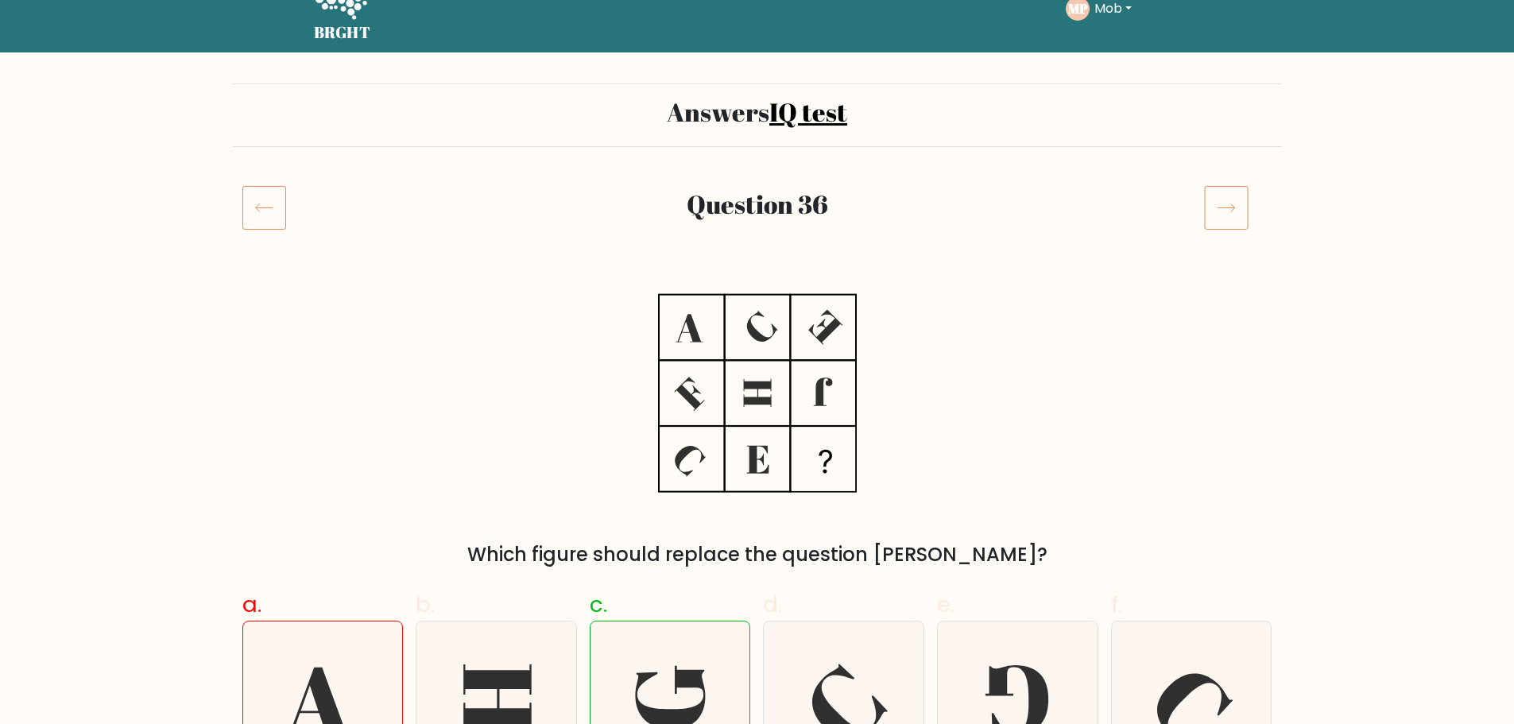
scroll to position [238, 0]
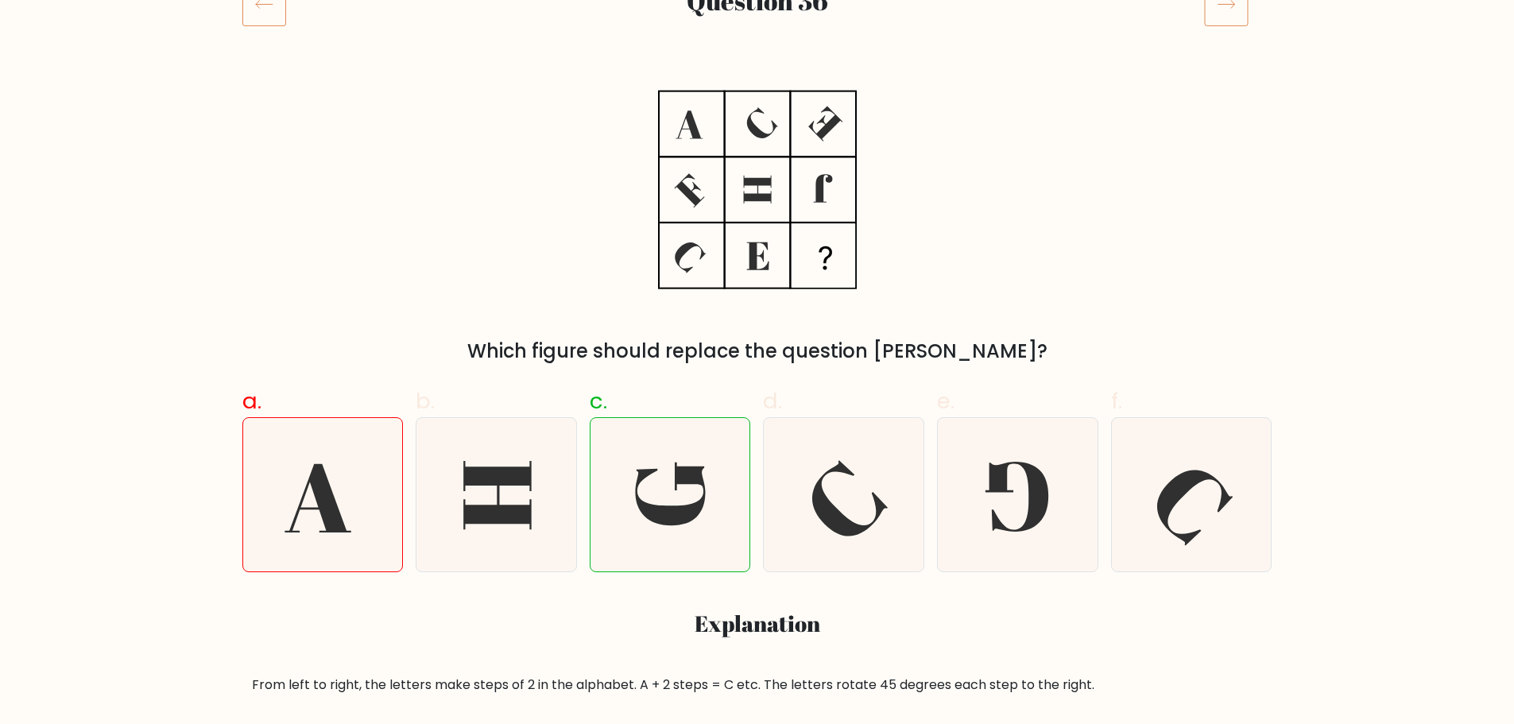
drag, startPoint x: 693, startPoint y: 447, endPoint x: 672, endPoint y: 318, distance: 131.2
click at [696, 267] on icon at bounding box center [757, 189] width 199 height 217
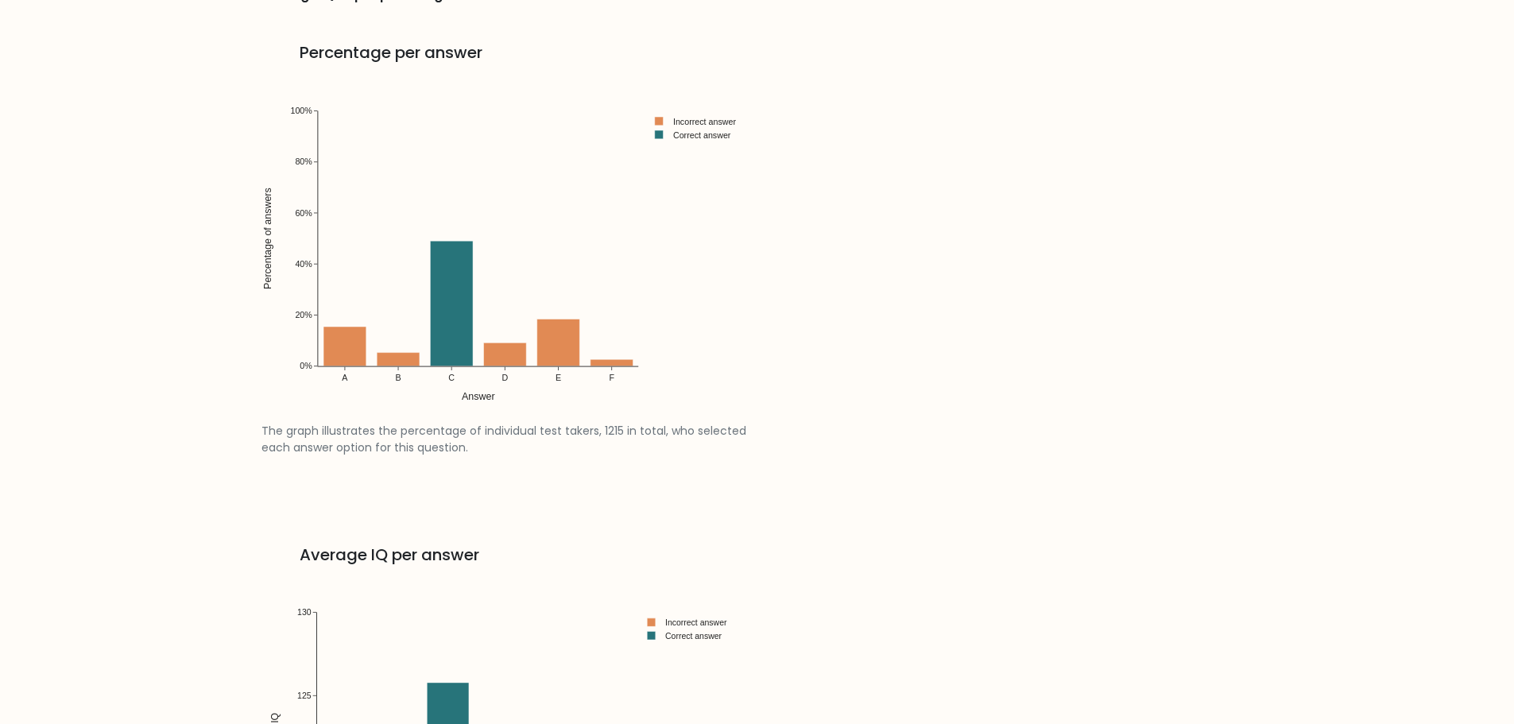
scroll to position [1907, 0]
click at [450, 283] on img at bounding box center [509, 244] width 496 height 354
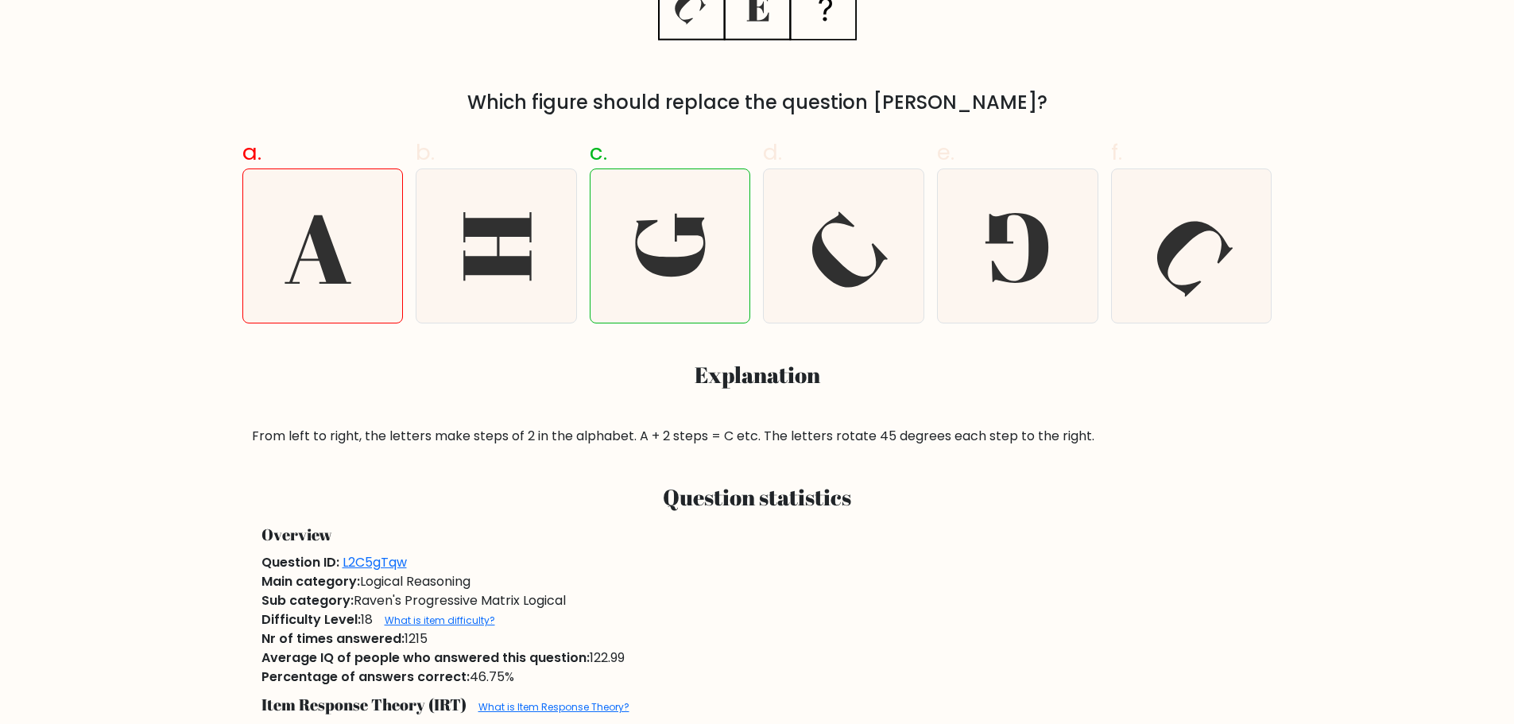
scroll to position [607, 0]
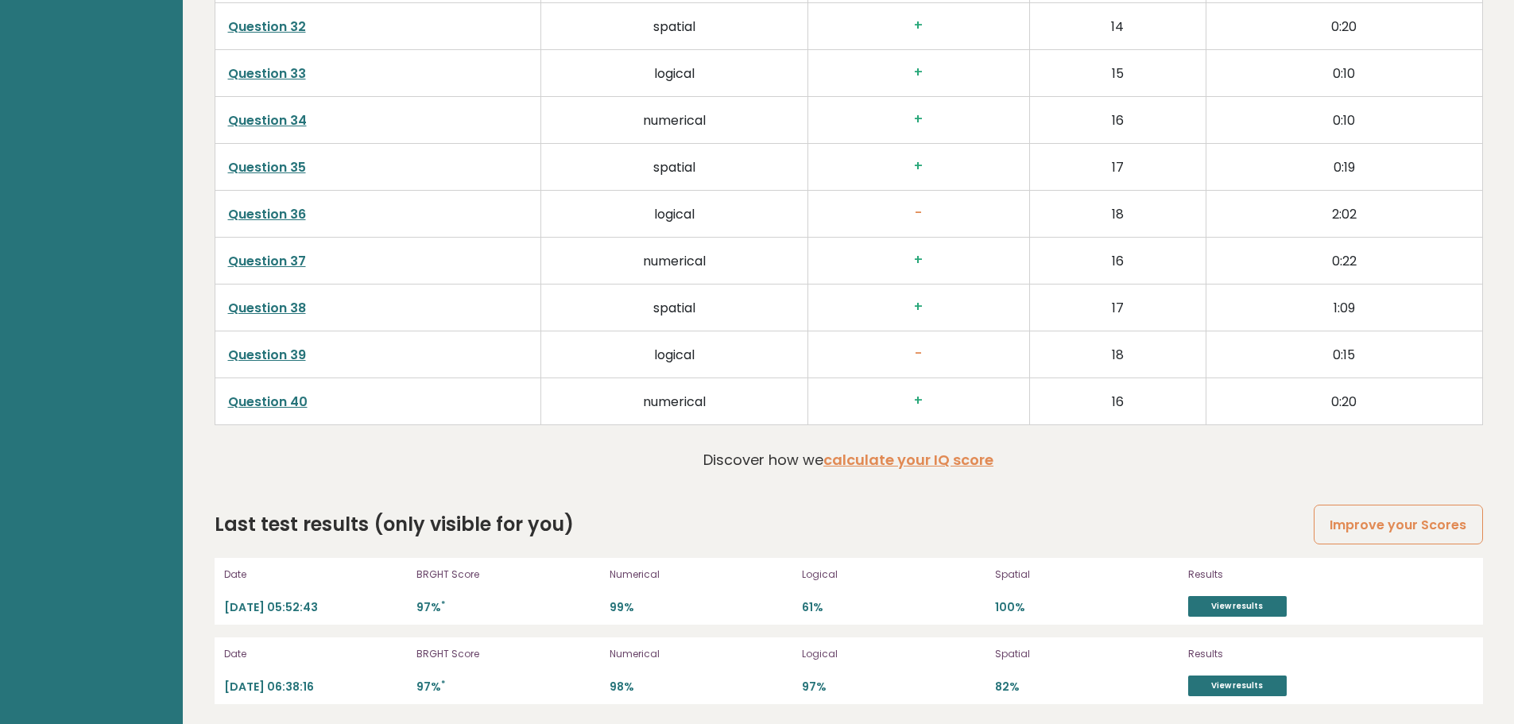
scroll to position [4198, 0]
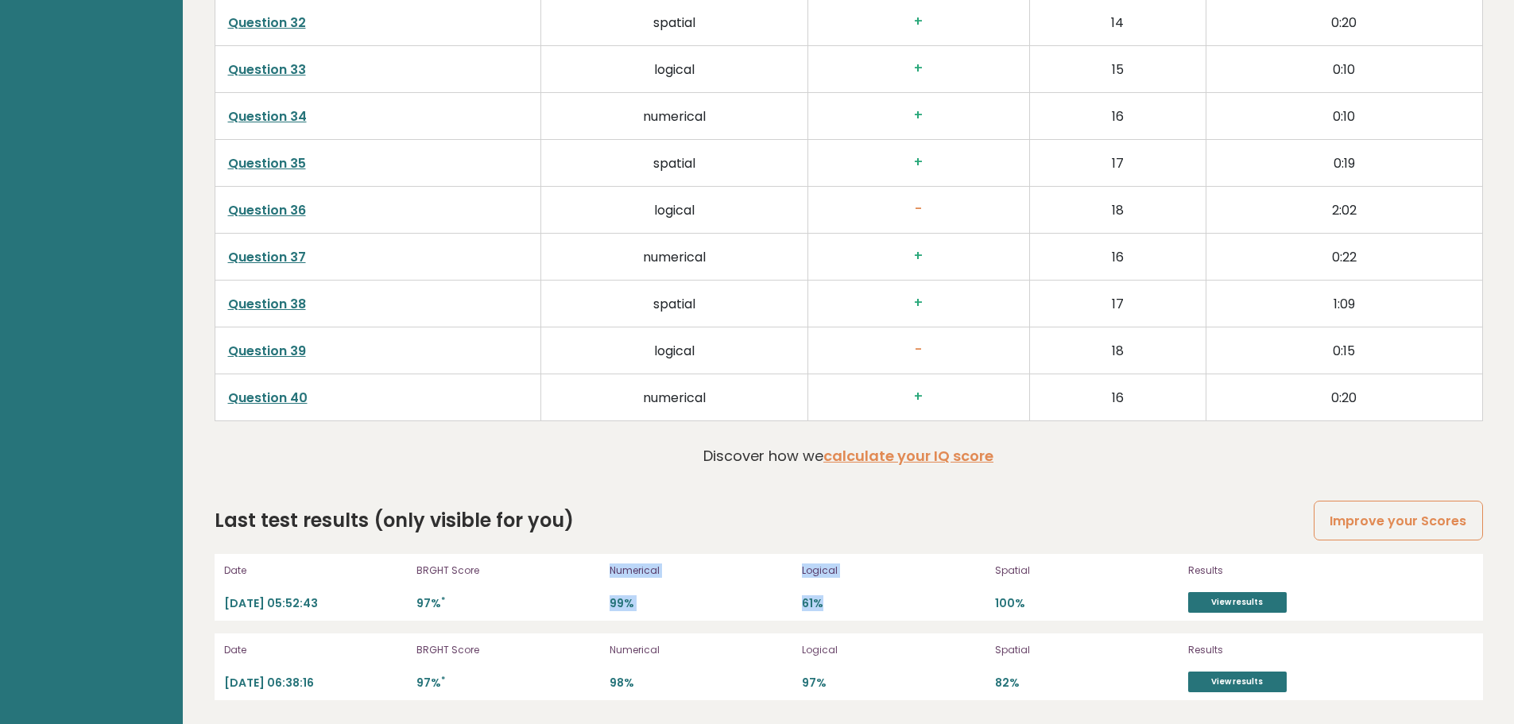
drag, startPoint x: 604, startPoint y: 590, endPoint x: 967, endPoint y: 609, distance: 363.6
click at [967, 609] on div "Date 2025-10-11 05:52:43 BRGHT Score 97% * Numerical 99% Logical 61% Spatial 10…" at bounding box center [849, 587] width 1268 height 67
click at [969, 611] on p "61%" at bounding box center [894, 603] width 184 height 15
drag, startPoint x: 799, startPoint y: 611, endPoint x: 978, endPoint y: 613, distance: 178.8
click at [933, 611] on div "Date 2025-10-11 05:52:43 BRGHT Score 97% * Numerical 99% Logical 61% Spatial 10…" at bounding box center [849, 587] width 1268 height 67
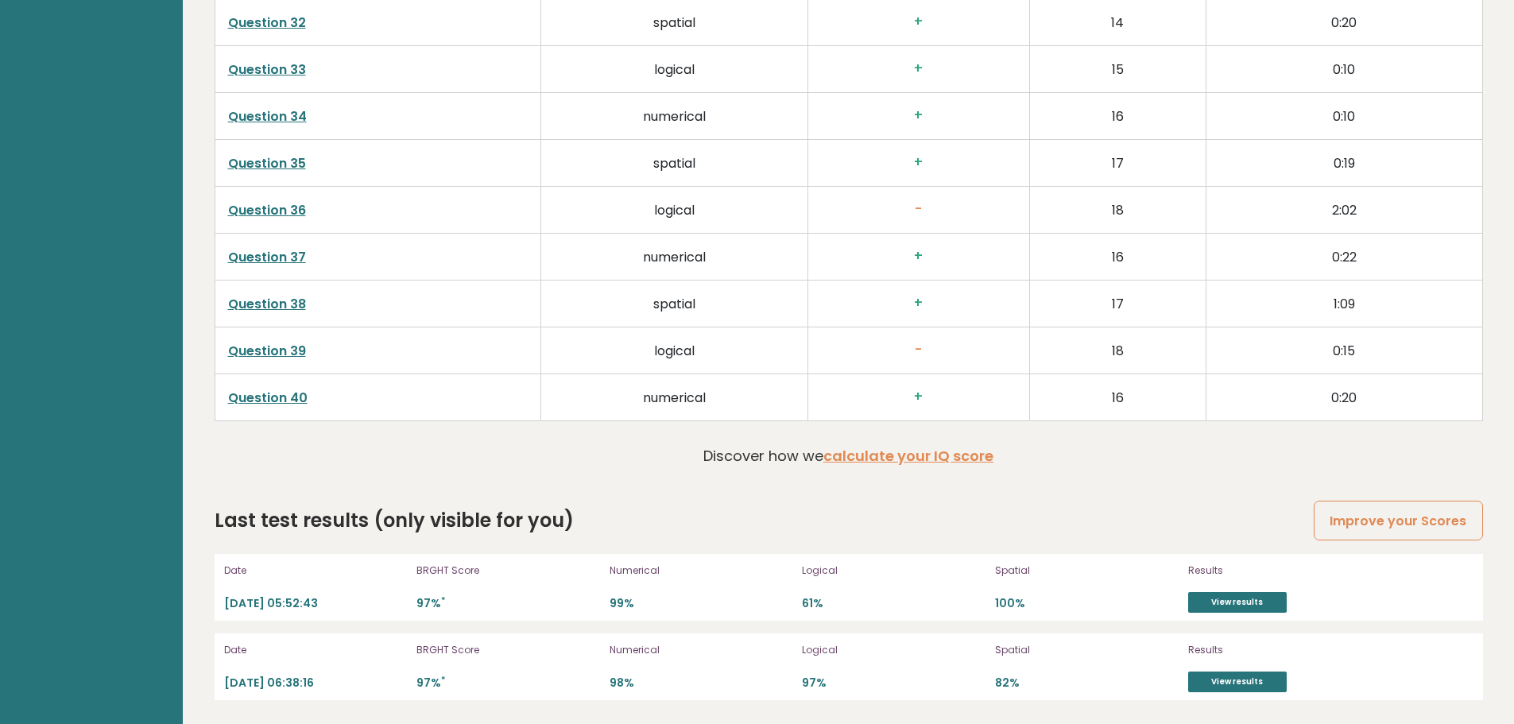
click at [1157, 618] on div "Date 2025-10-11 05:52:43 BRGHT Score 97% * Numerical 99% Logical 61% Spatial 10…" at bounding box center [849, 587] width 1268 height 67
click at [1232, 609] on link "View results" at bounding box center [1237, 602] width 99 height 21
click at [1220, 605] on link "View results" at bounding box center [1237, 602] width 99 height 21
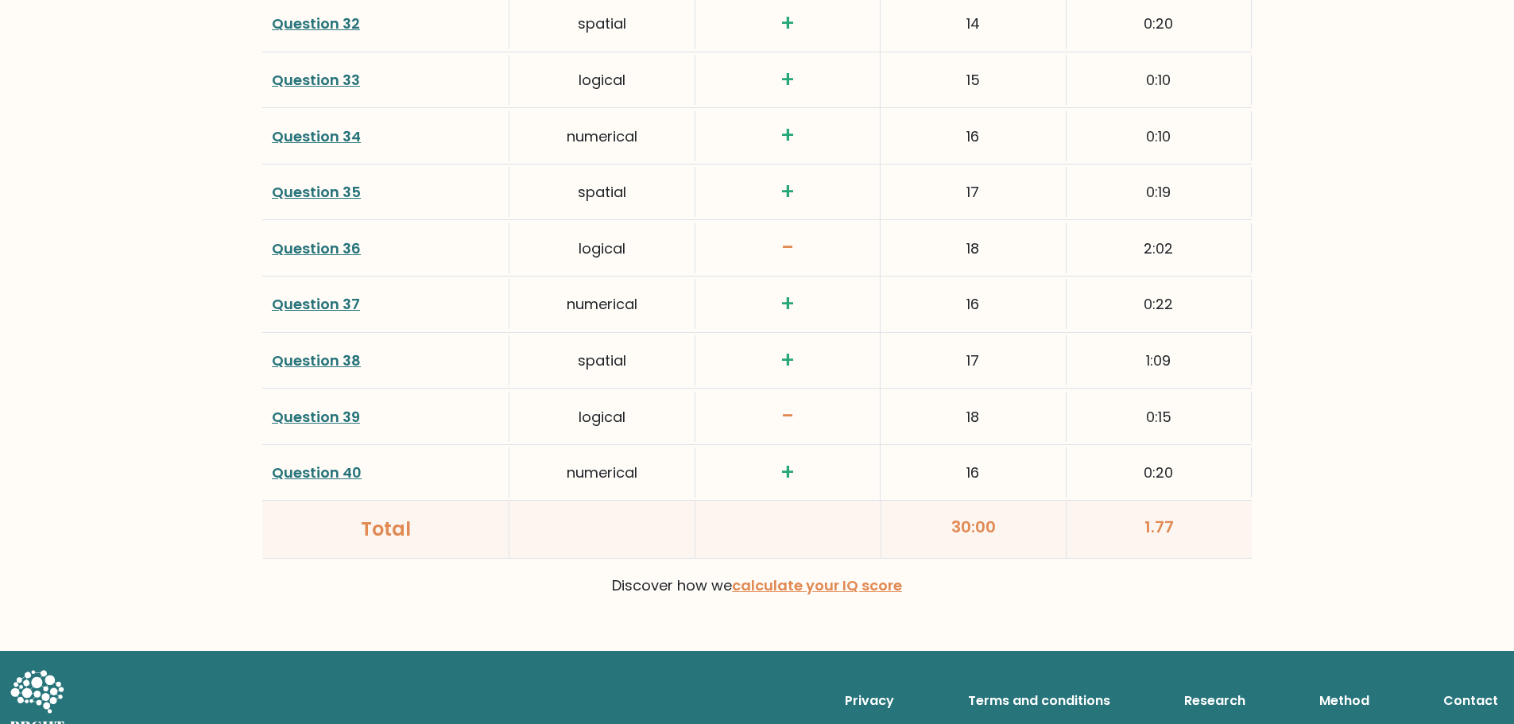
scroll to position [4069, 0]
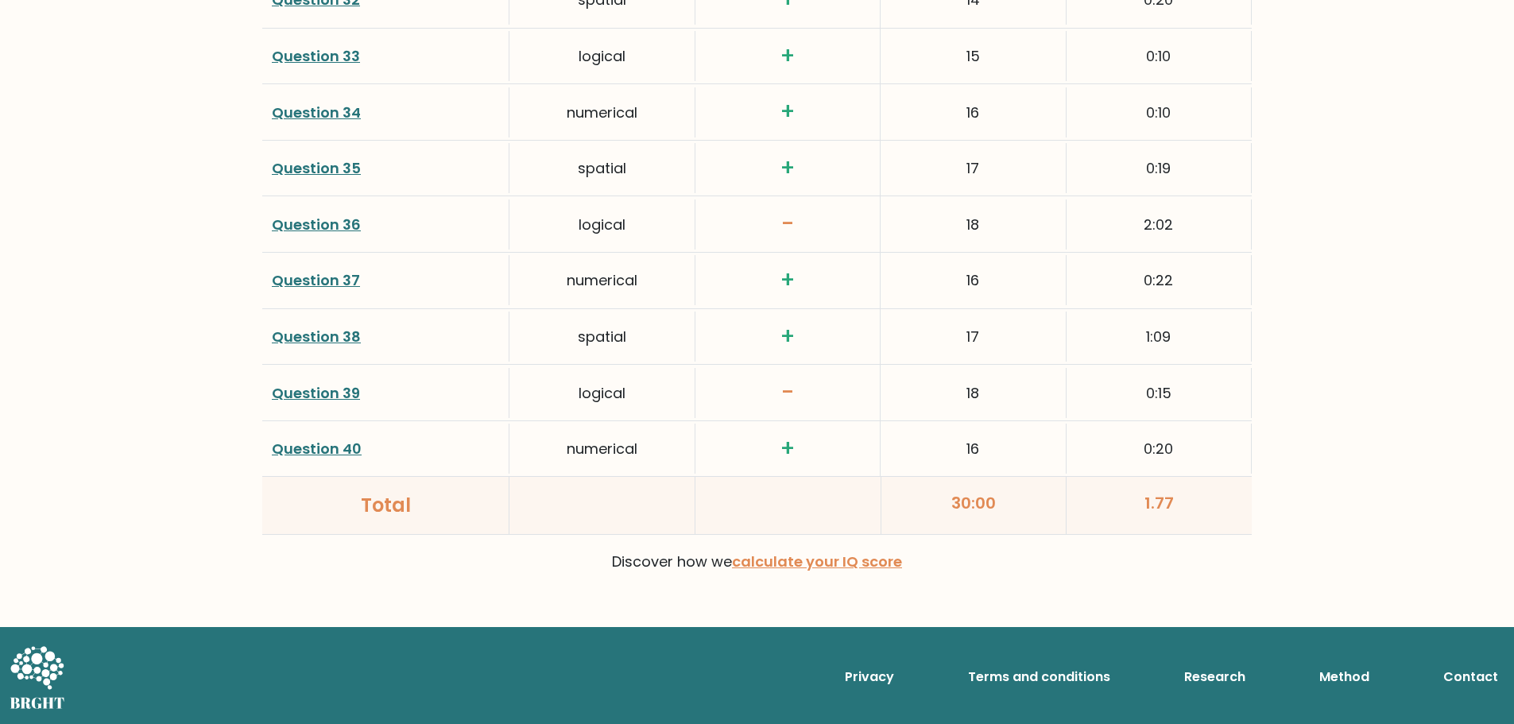
drag, startPoint x: 327, startPoint y: 403, endPoint x: 51, endPoint y: 352, distance: 281.1
drag, startPoint x: 51, startPoint y: 352, endPoint x: 302, endPoint y: 390, distance: 254.0
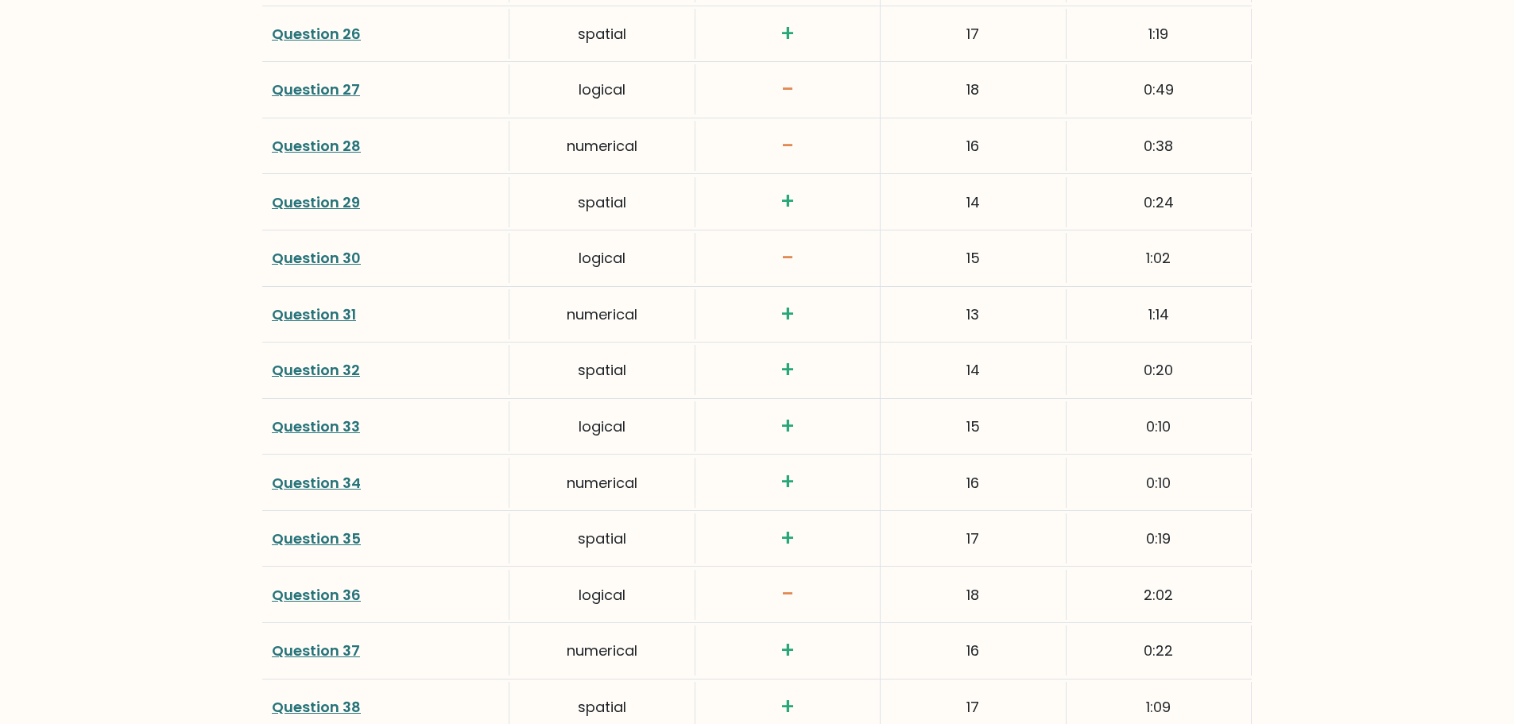
scroll to position [3672, 0]
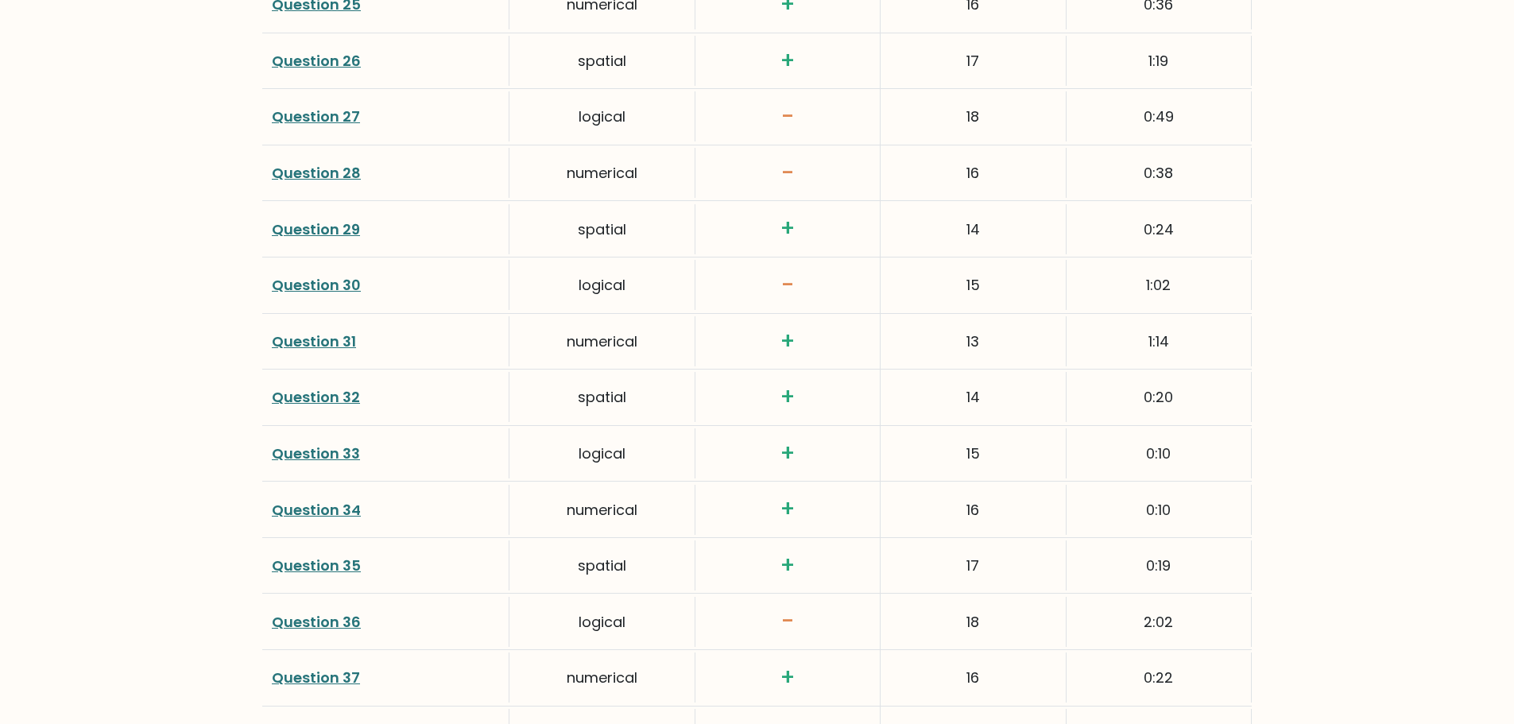
drag, startPoint x: 350, startPoint y: 284, endPoint x: 346, endPoint y: 274, distance: 11.1
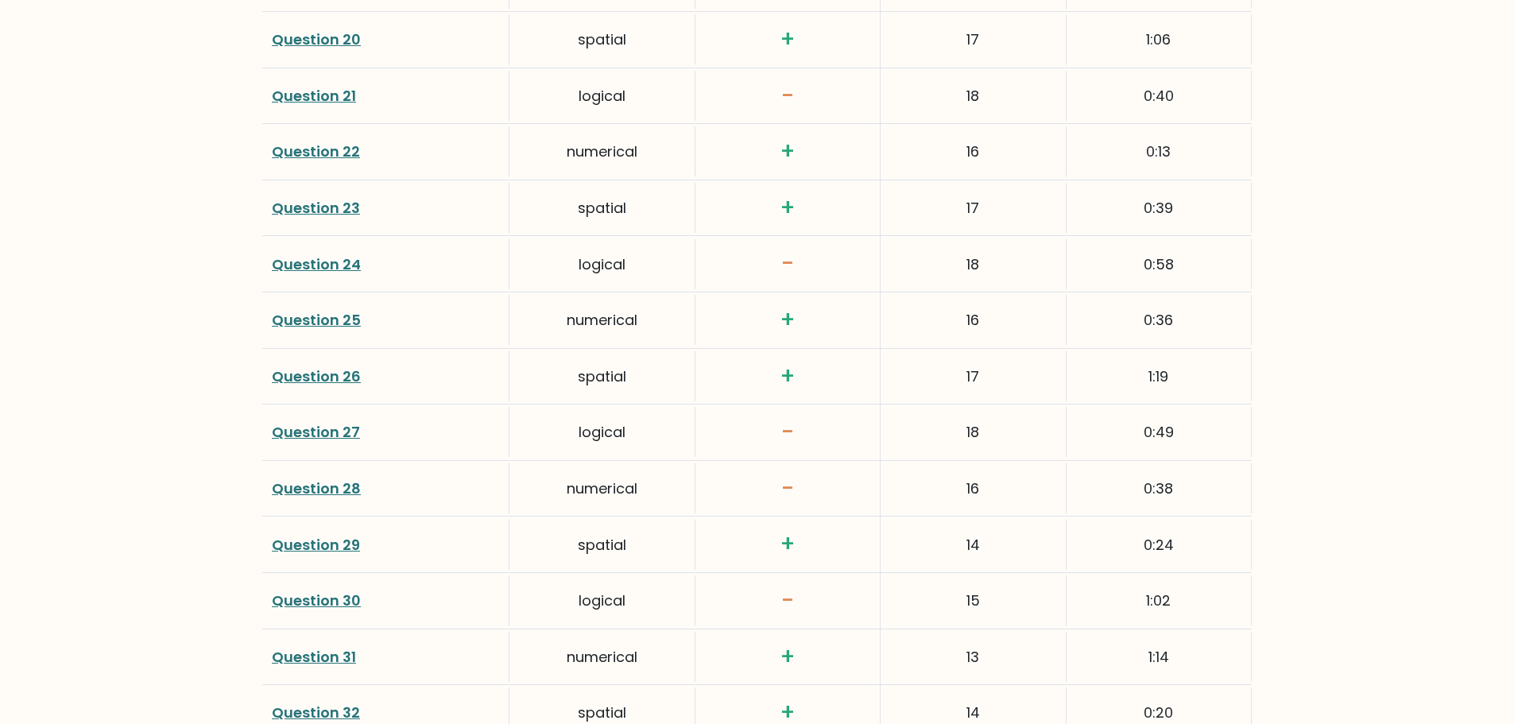
scroll to position [3354, 0]
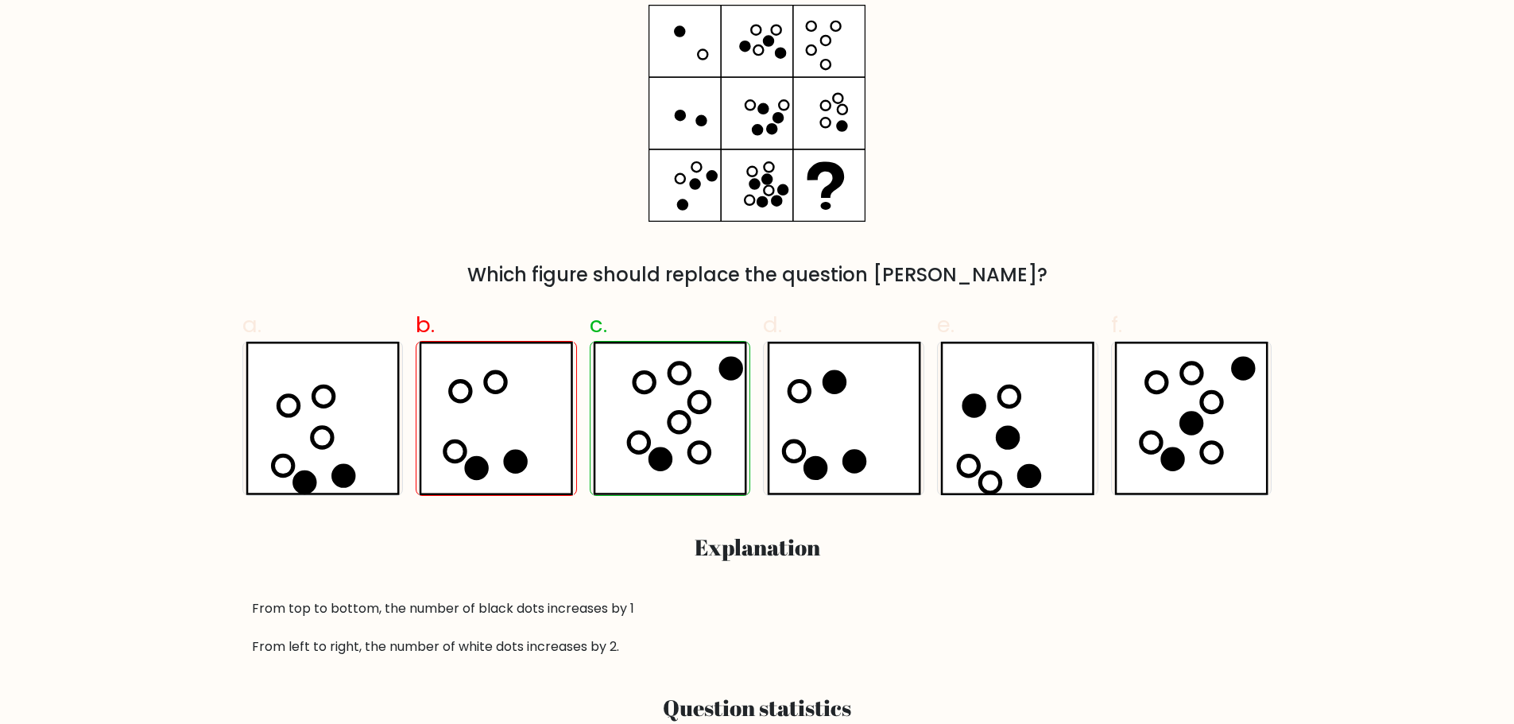
scroll to position [318, 0]
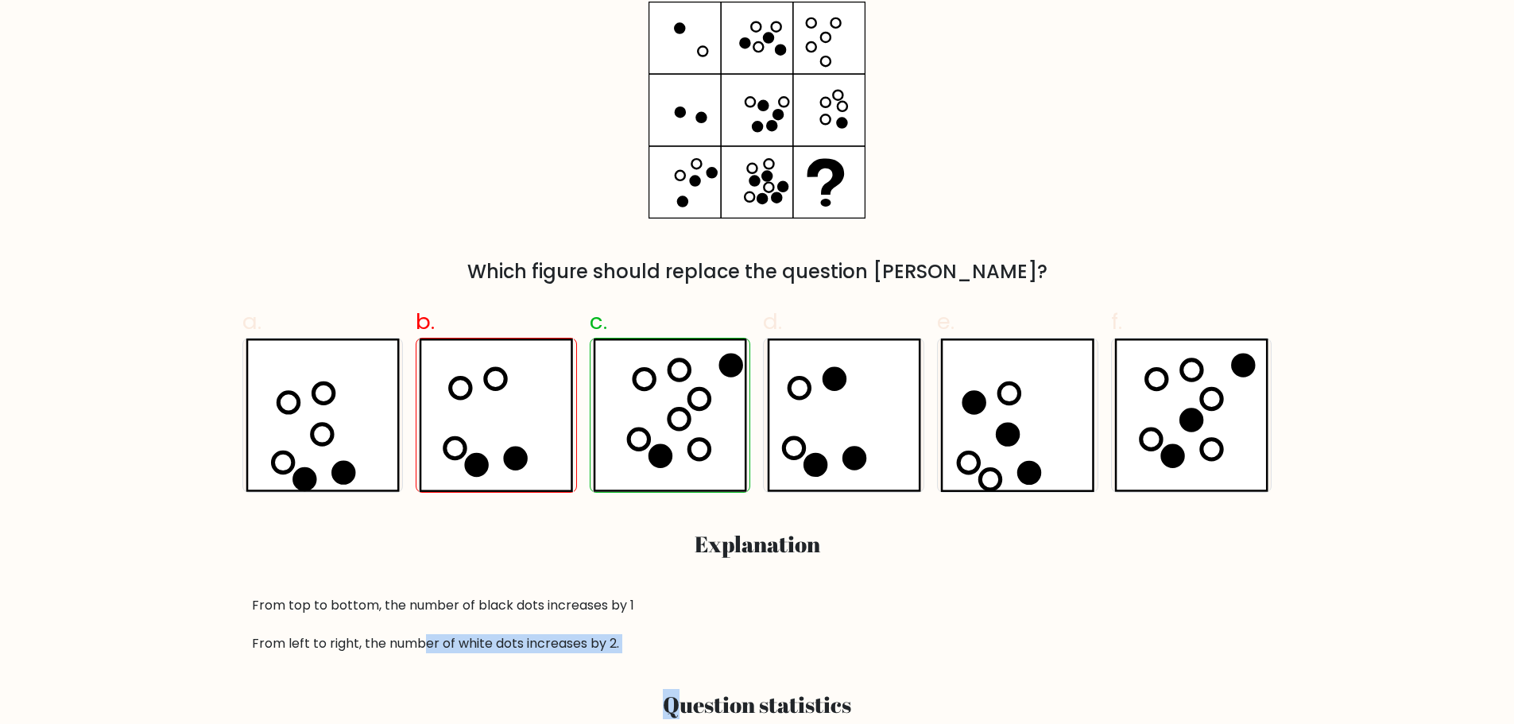
drag, startPoint x: 421, startPoint y: 640, endPoint x: 684, endPoint y: 661, distance: 263.9
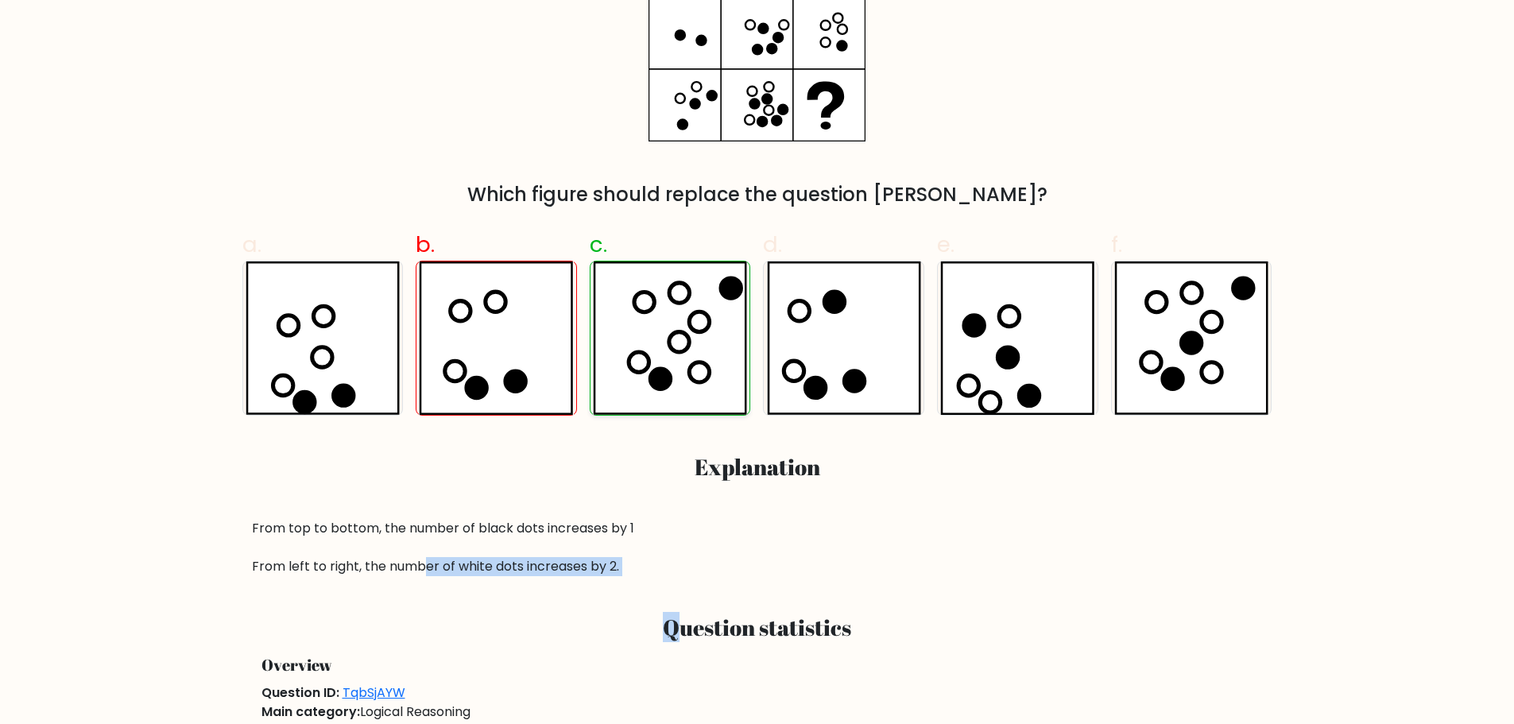
scroll to position [397, 0]
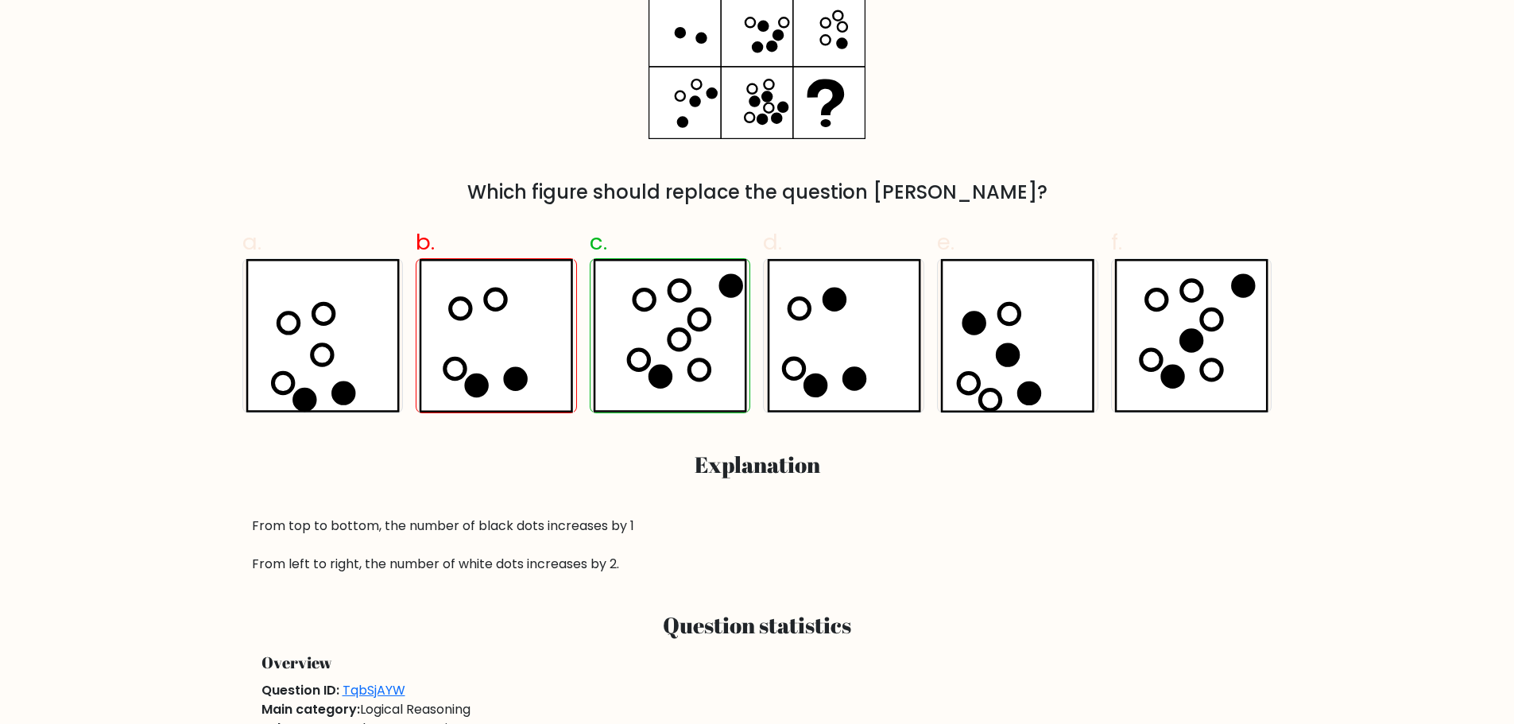
click at [403, 521] on div "From top to bottom, the number of black dots increases by 1 From left to right,…" at bounding box center [757, 544] width 1011 height 57
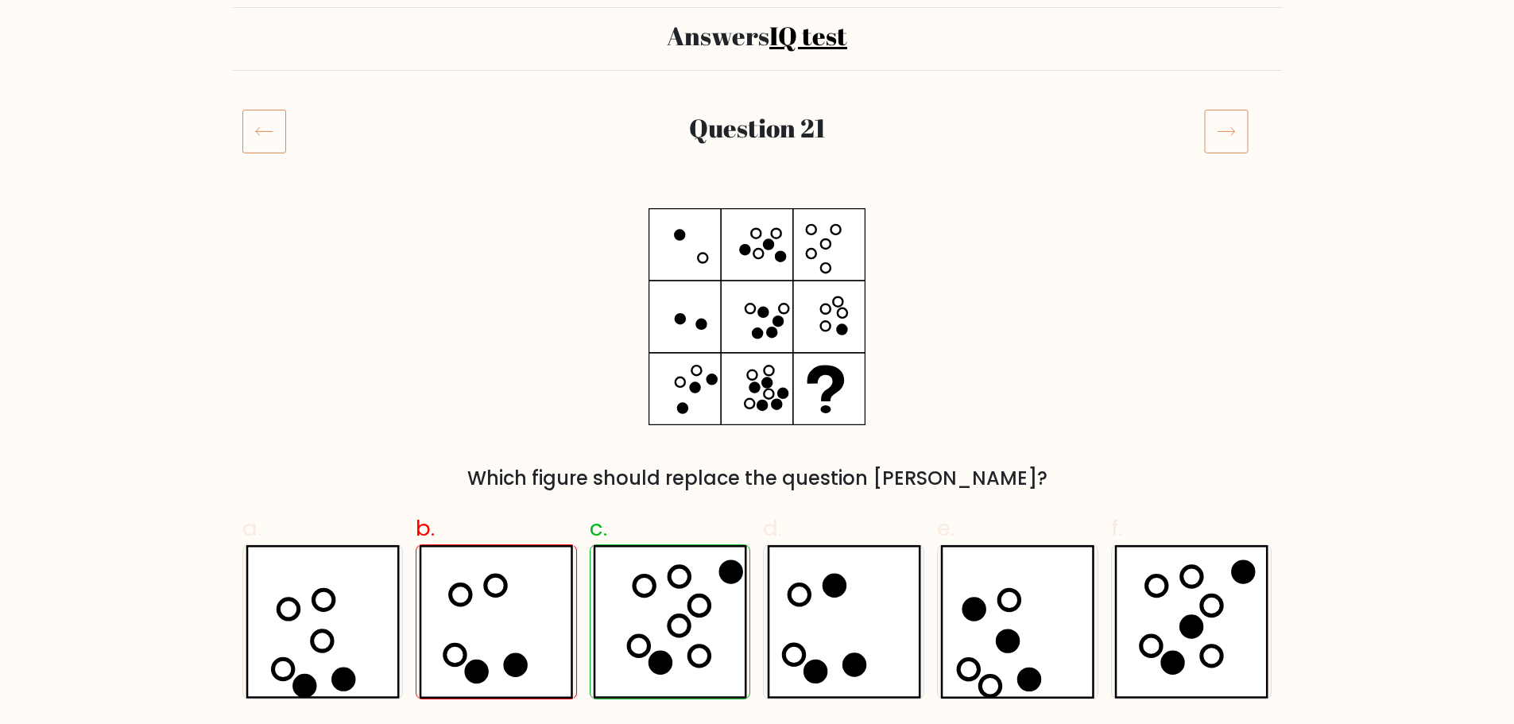
scroll to position [79, 0]
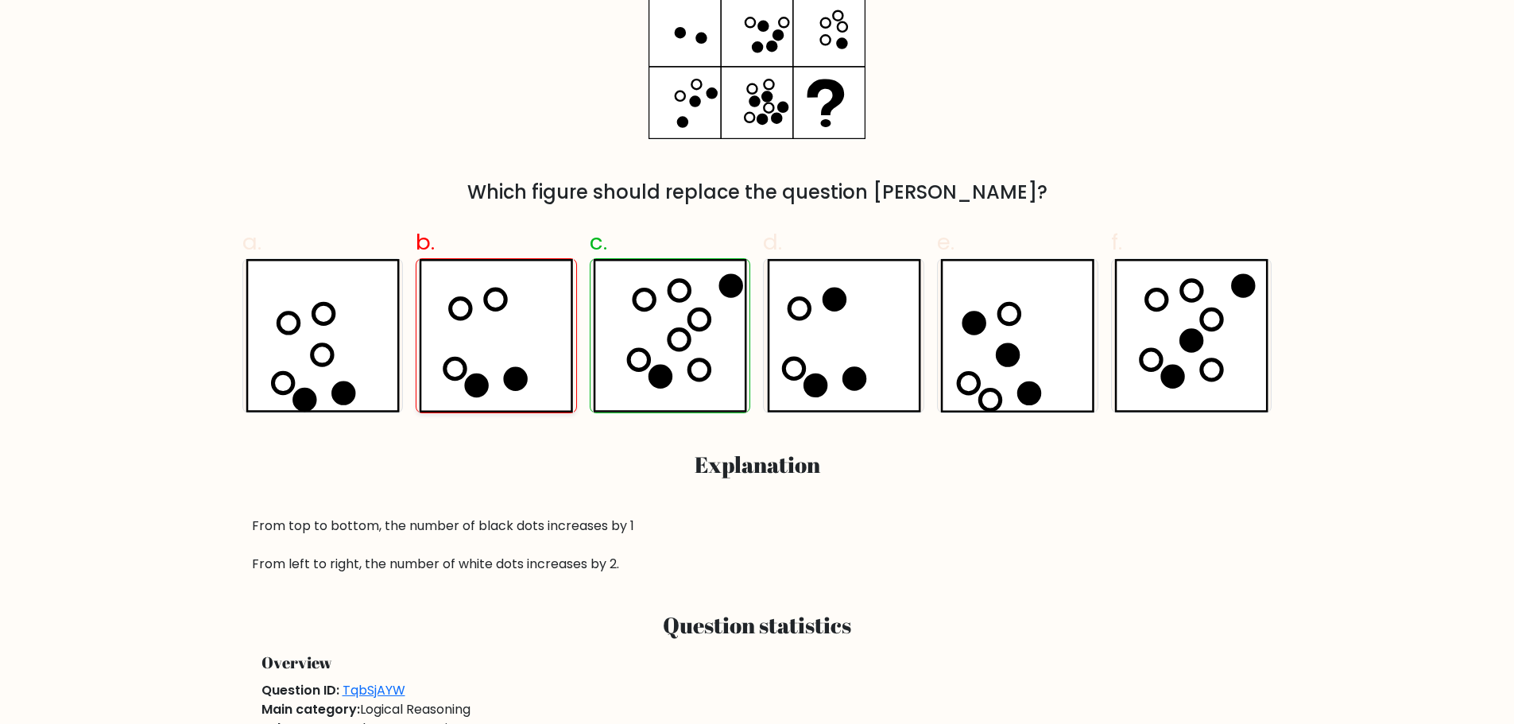
click at [516, 364] on icon at bounding box center [496, 335] width 154 height 153
radio input "true"
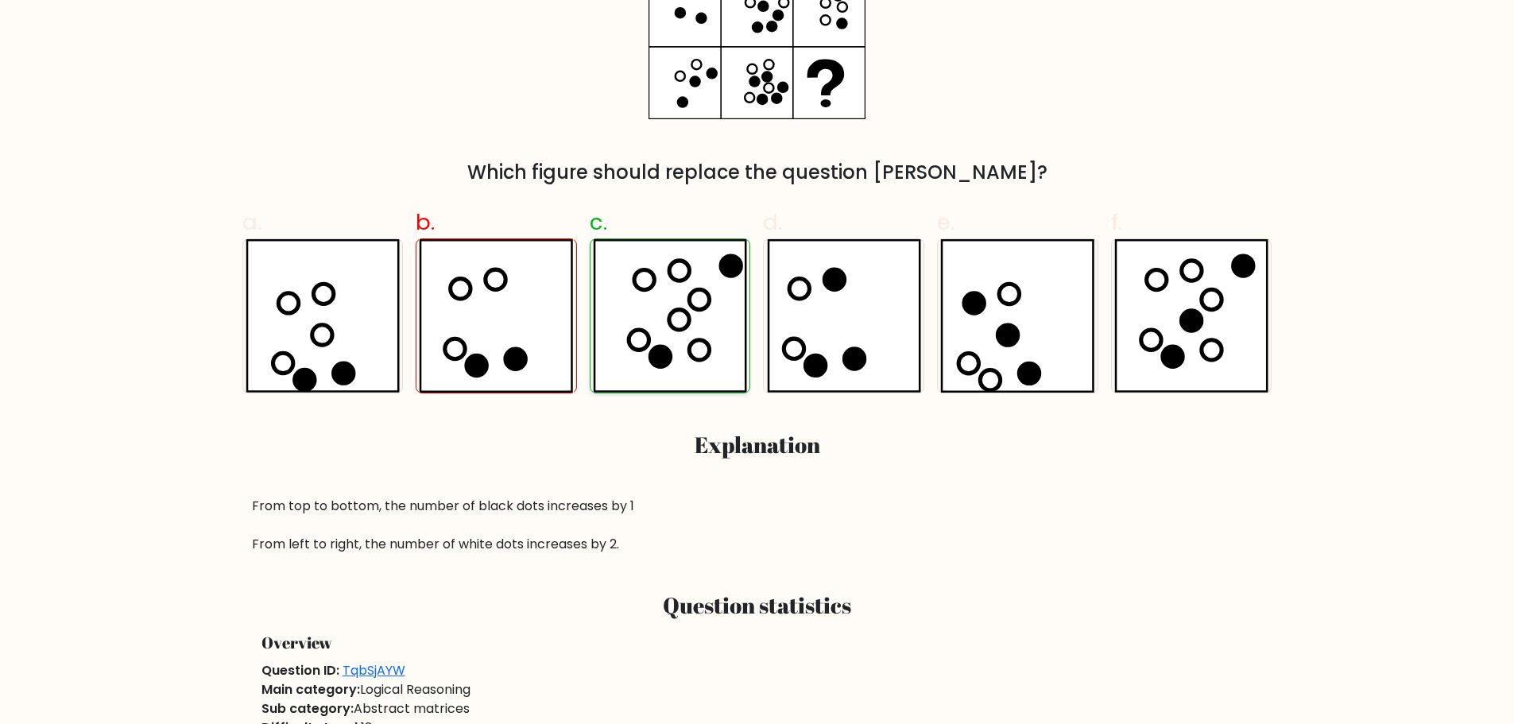
scroll to position [323, 0]
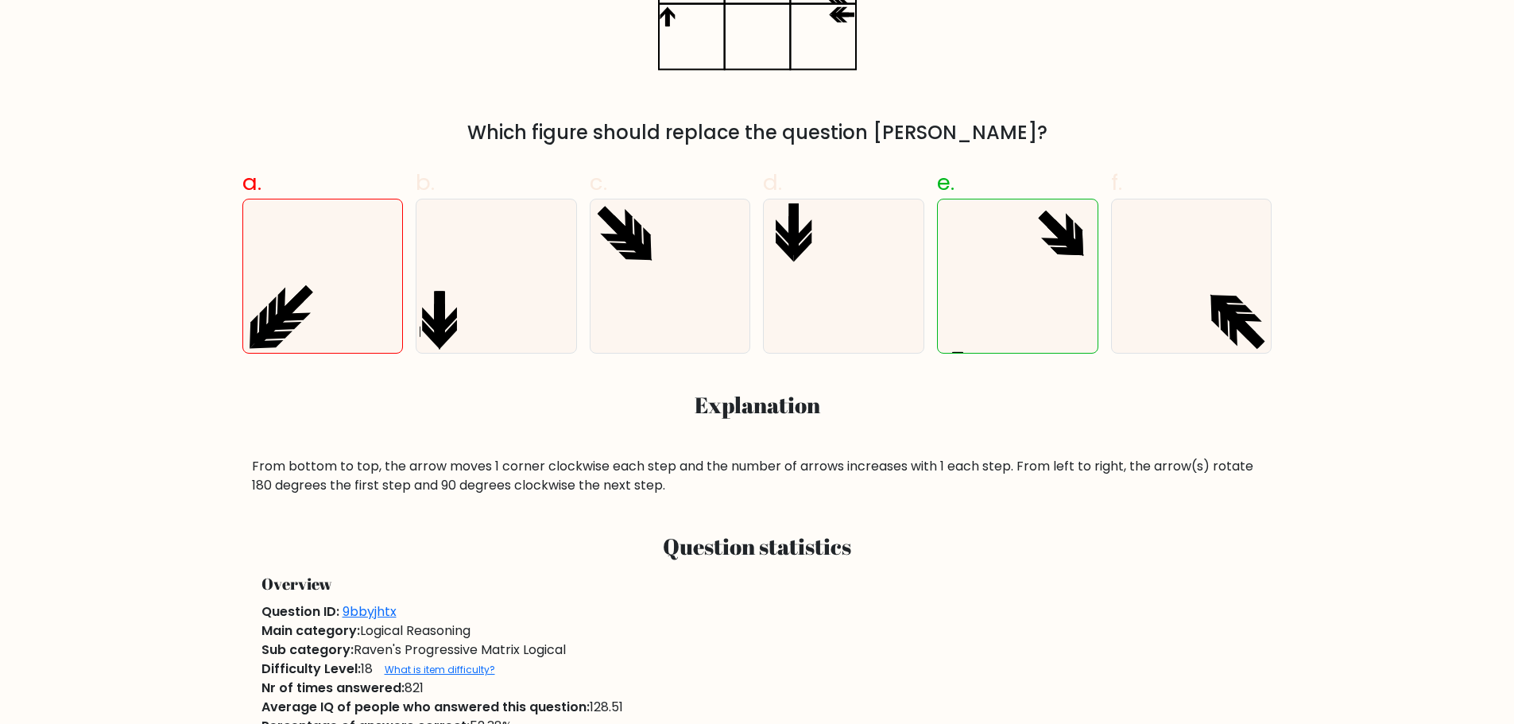
scroll to position [238, 0]
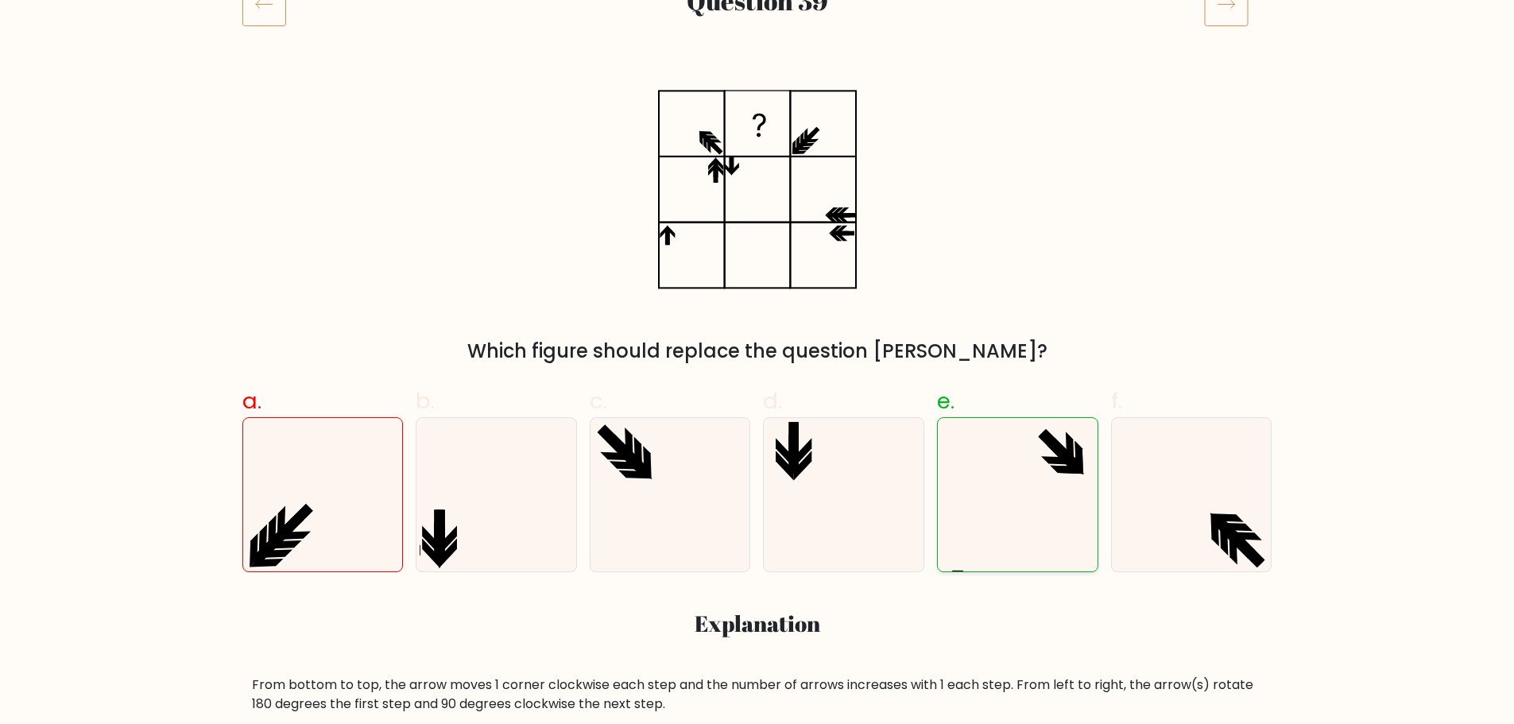
click at [983, 464] on icon at bounding box center [1017, 494] width 153 height 153
click at [758, 134] on input "e." at bounding box center [757, 129] width 1 height 10
radio input "true"
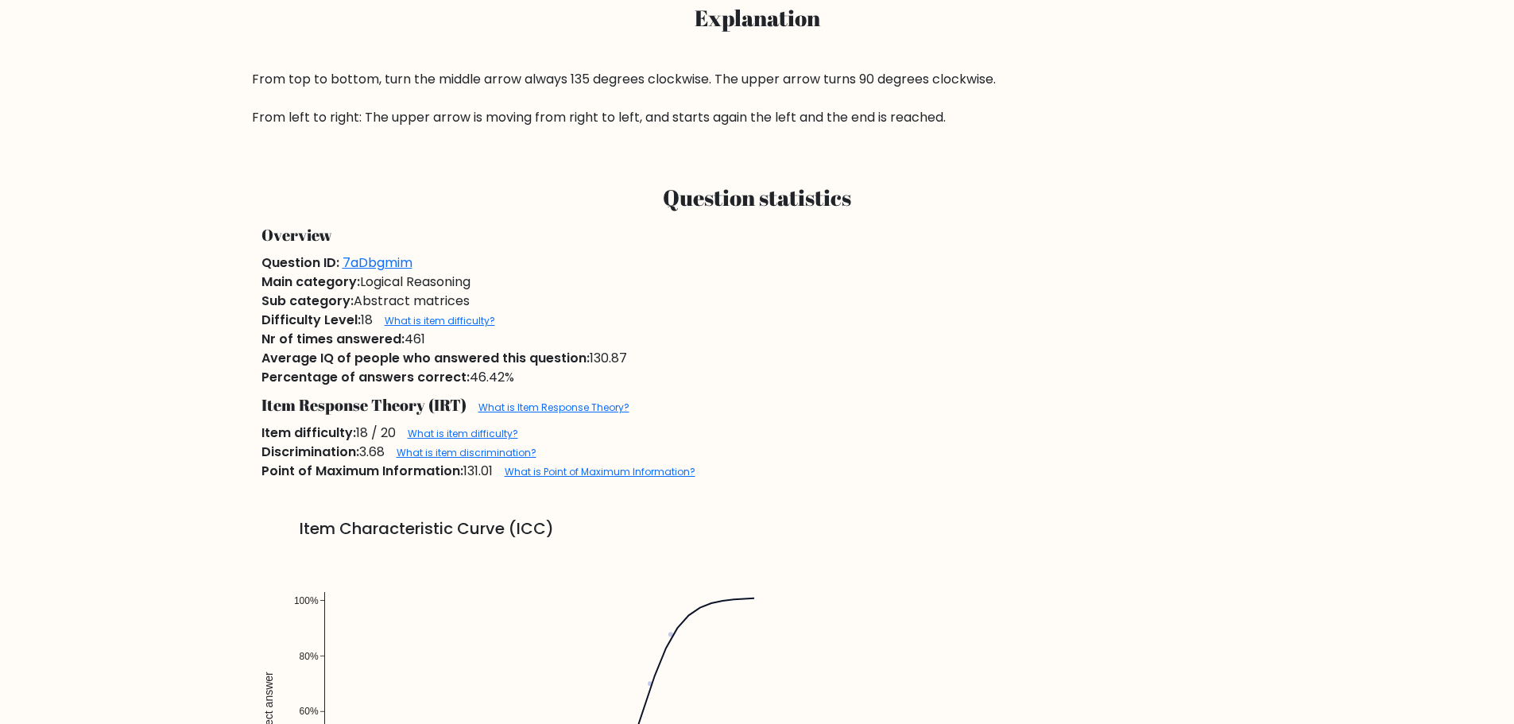
scroll to position [874, 0]
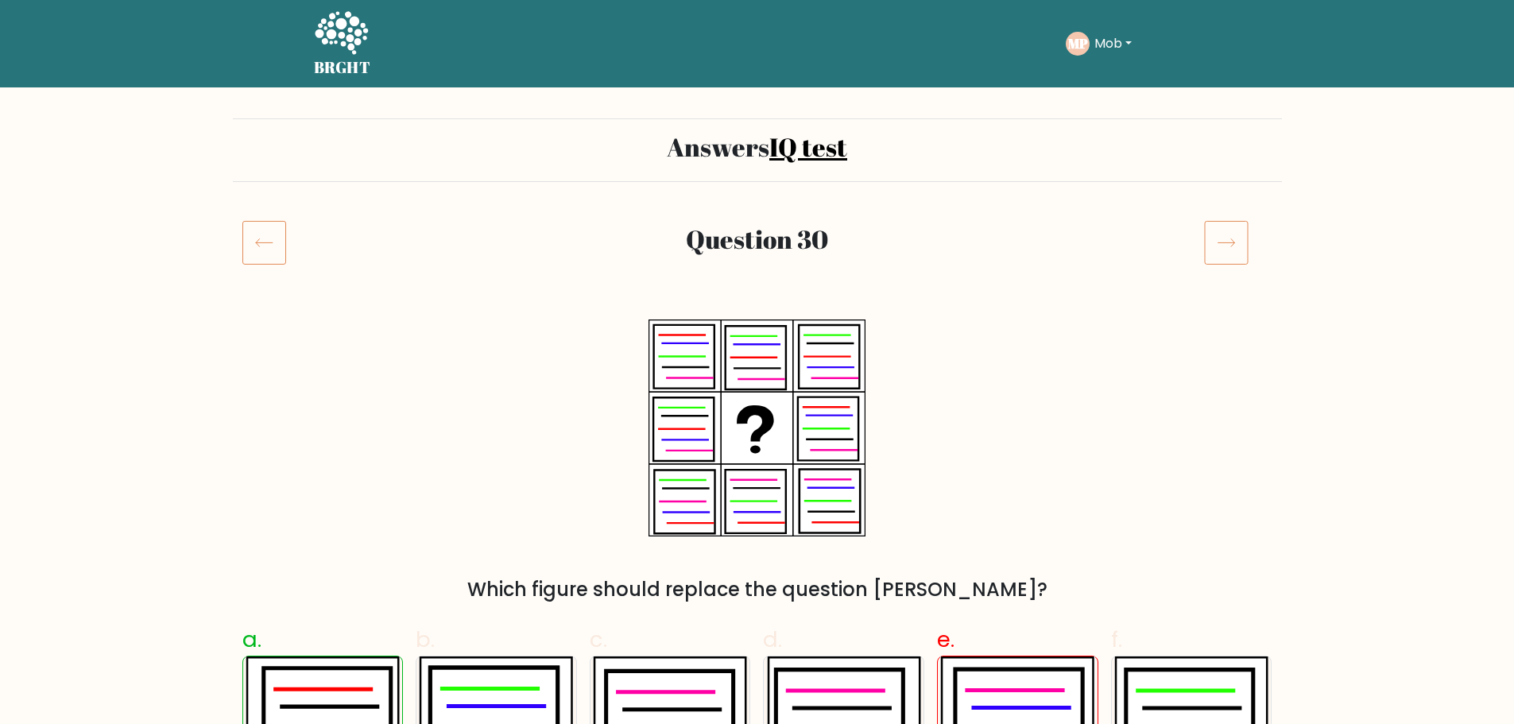
scroll to position [397, 0]
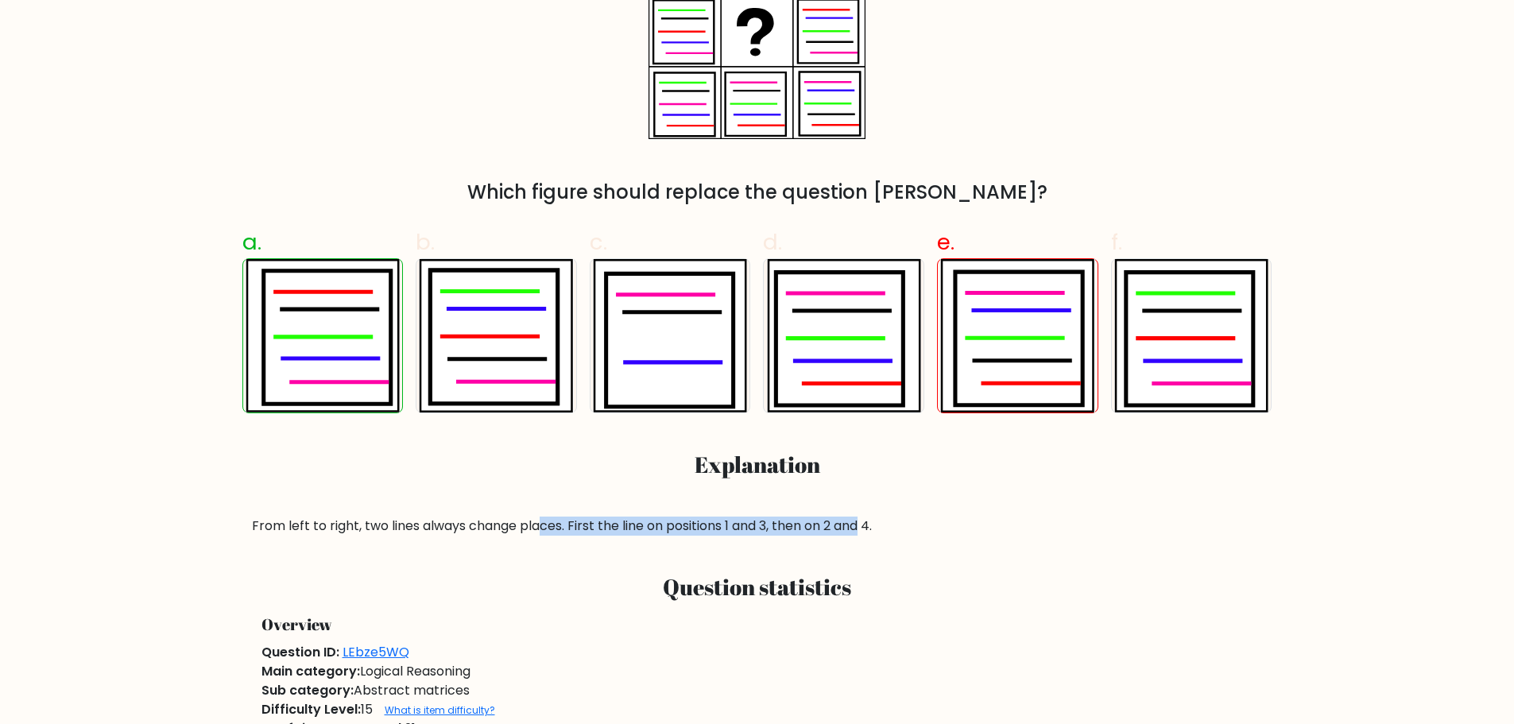
drag, startPoint x: 573, startPoint y: 503, endPoint x: 870, endPoint y: 508, distance: 297.2
click at [866, 508] on div "a. b. c. d." at bounding box center [757, 374] width 1049 height 323
drag, startPoint x: 1031, startPoint y: 404, endPoint x: 1014, endPoint y: 412, distance: 19.5
click at [1024, 416] on div "a. b. c. d." at bounding box center [757, 374] width 1049 height 323
click at [385, 315] on icon at bounding box center [326, 337] width 127 height 133
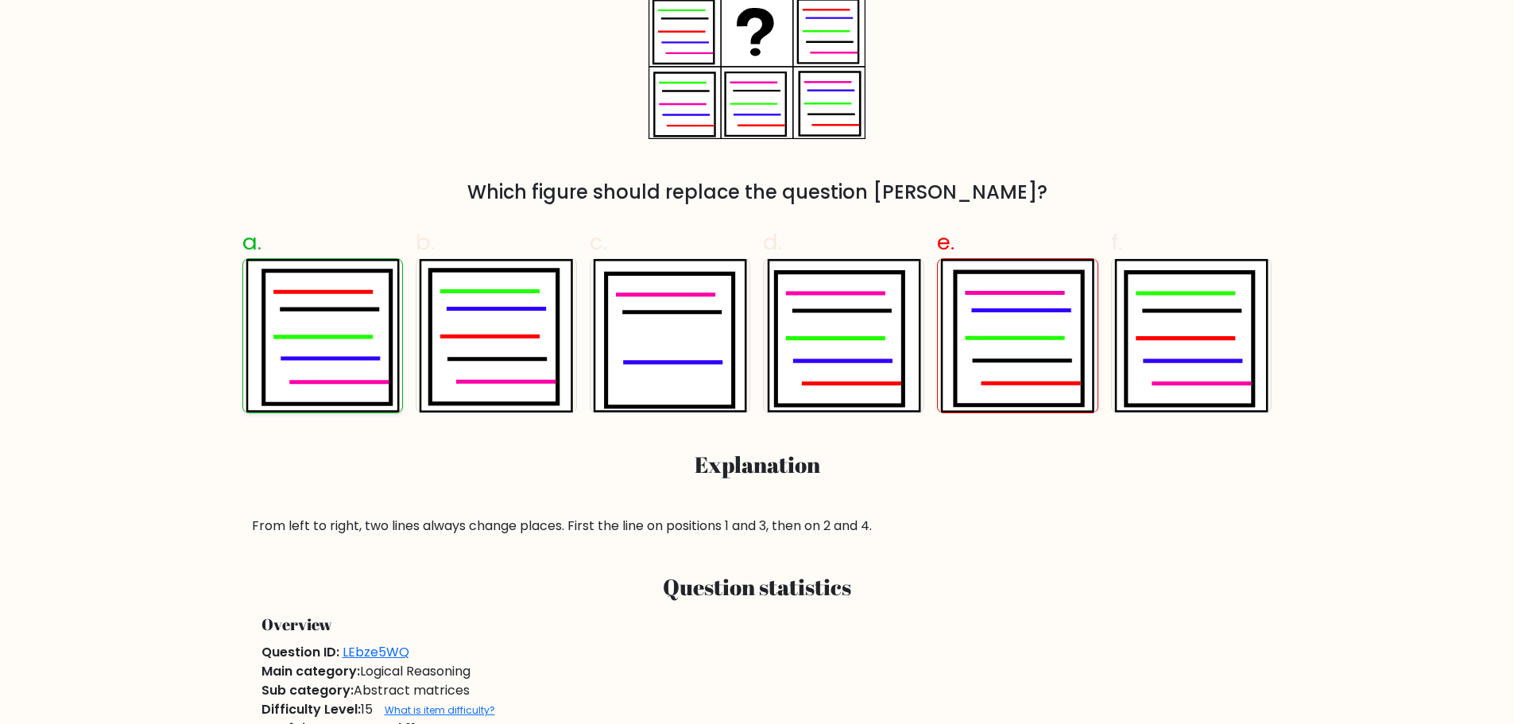
radio input "true"
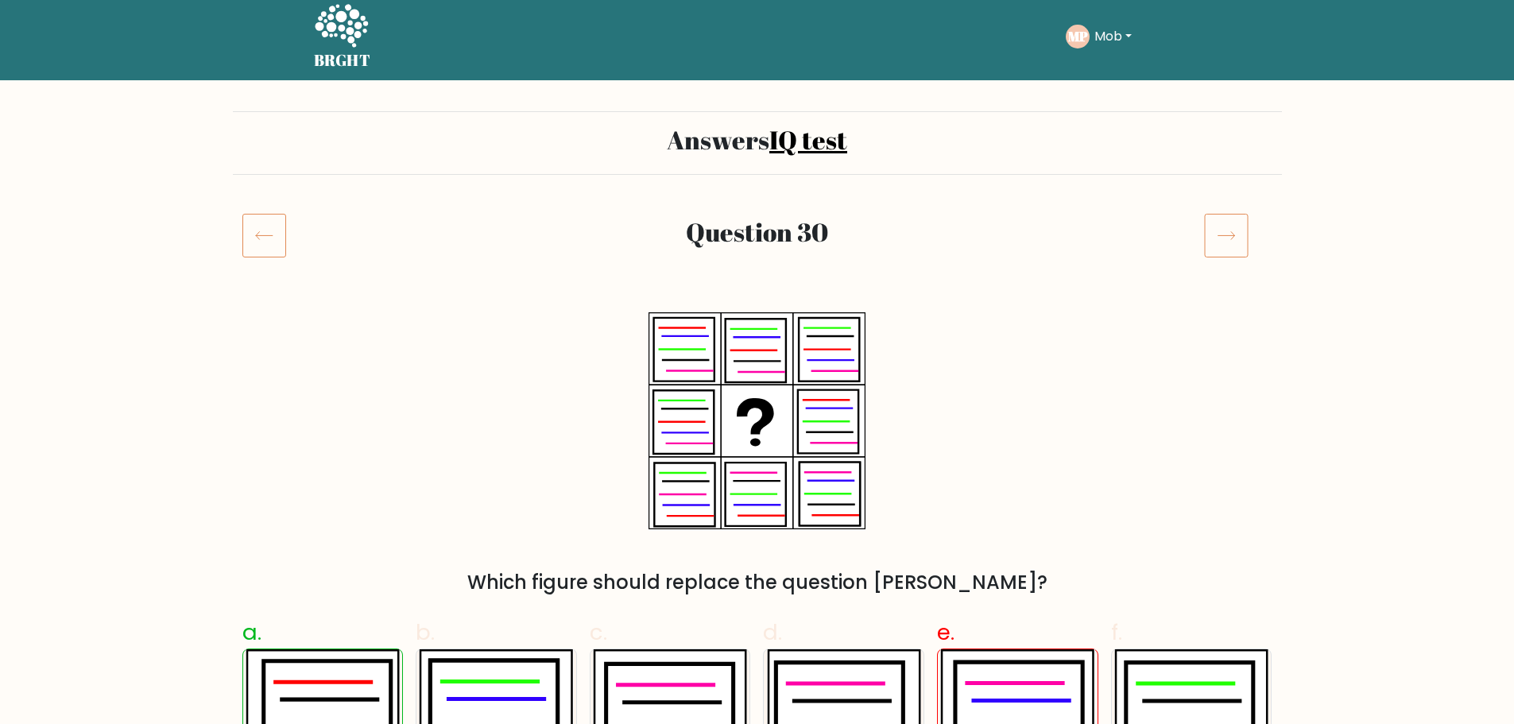
scroll to position [6, 0]
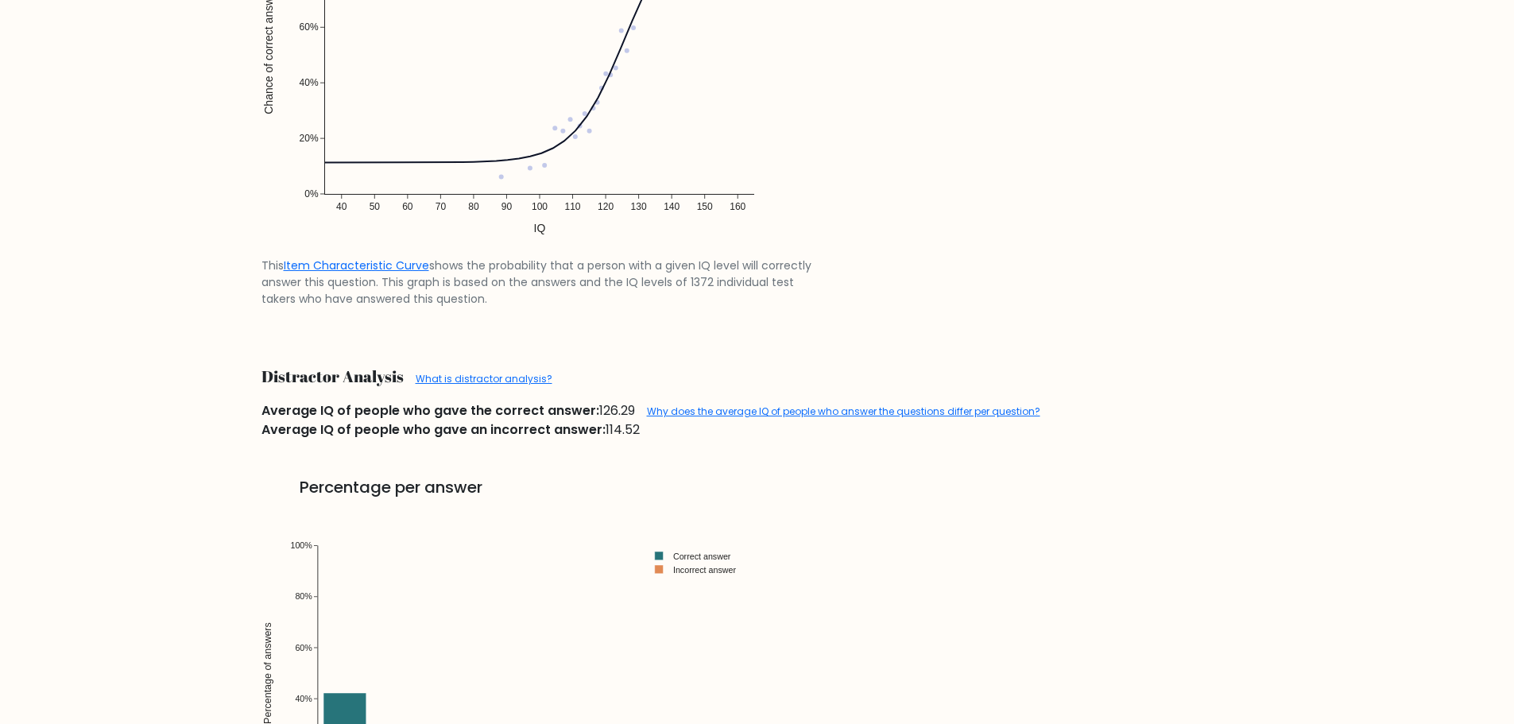
scroll to position [1510, 0]
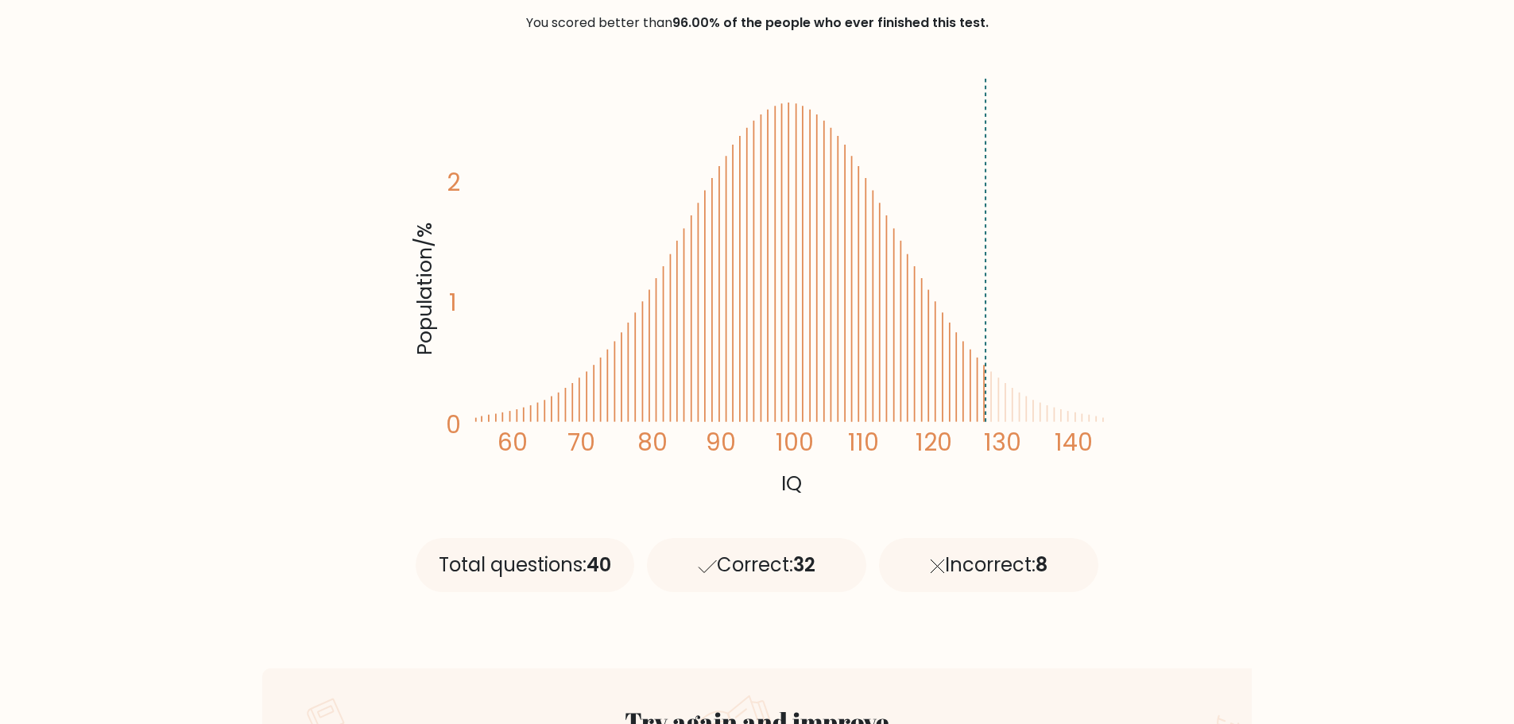
scroll to position [238, 0]
drag, startPoint x: 959, startPoint y: 342, endPoint x: 975, endPoint y: 345, distance: 16.2
click at [975, 345] on icon "Population/% IQ 0 1 2 60 70 80 90 100 110 120 130 140" at bounding box center [757, 287] width 696 height 429
click at [986, 348] on icon "Population/% IQ 0 1 2 60 70 80 90 100 110 120 130 140" at bounding box center [757, 287] width 696 height 429
click at [988, 384] on icon "Population/% IQ 0 1 2 60 70 80 90 100 110 120 130 140" at bounding box center [757, 287] width 696 height 429
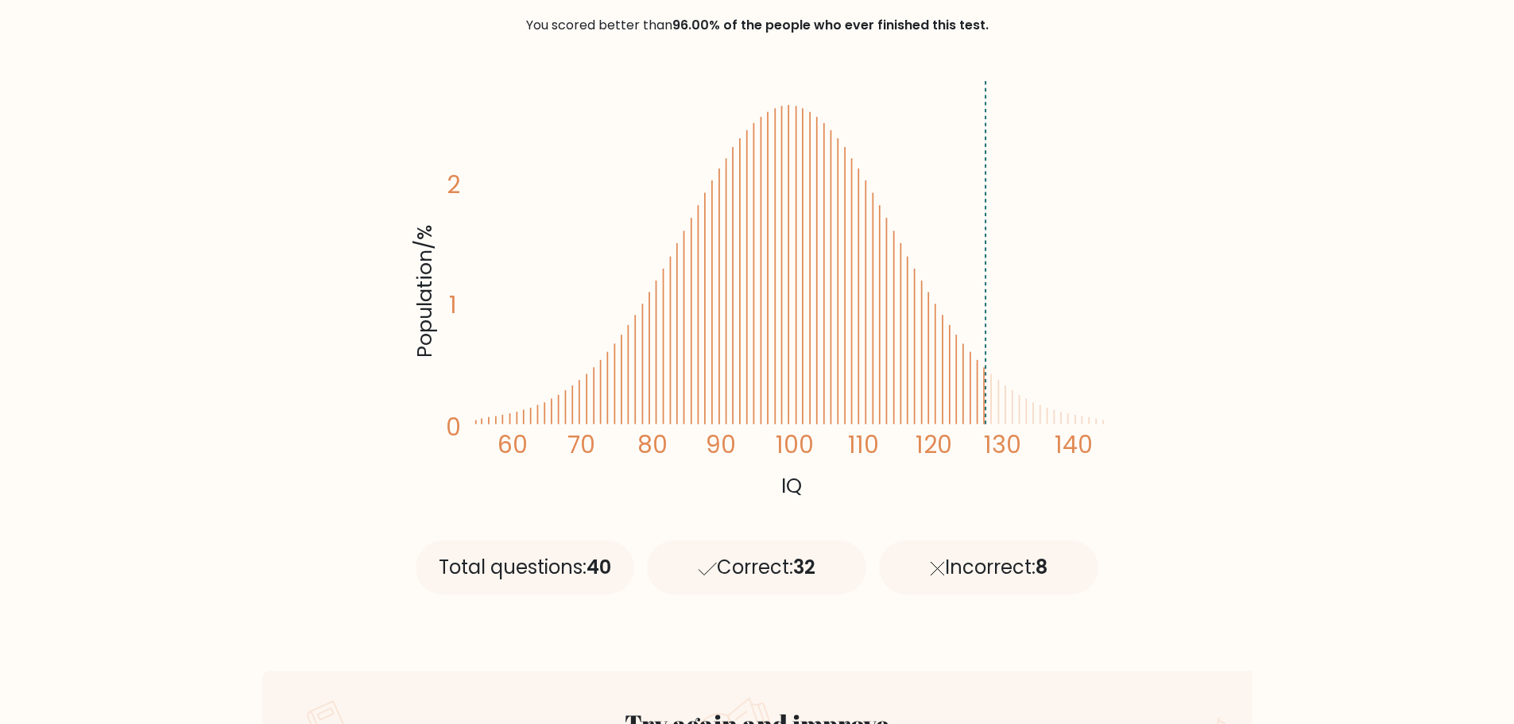
click at [1000, 400] on icon "Population/% IQ 0 1 2 60 70 80 90 100 110 120 130 140" at bounding box center [757, 287] width 696 height 429
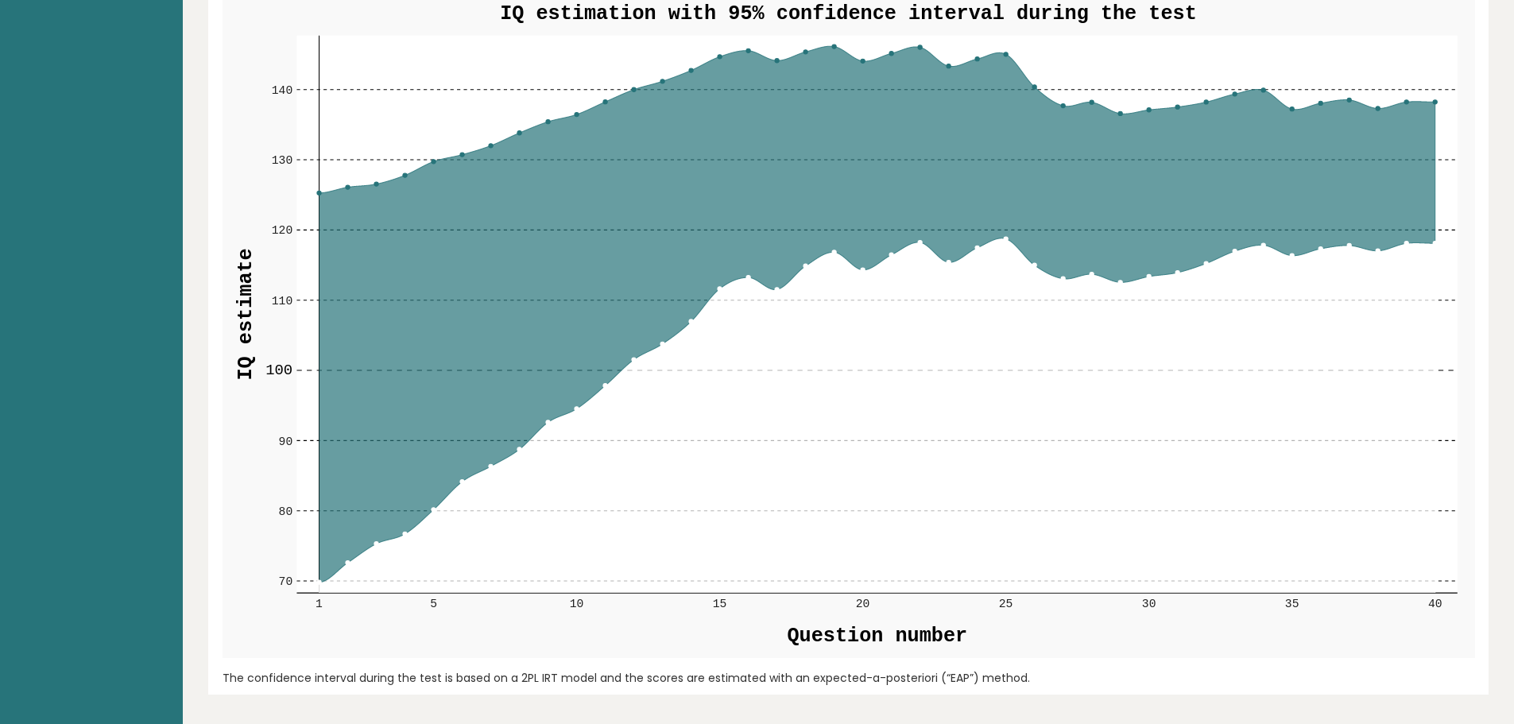
scroll to position [1907, 0]
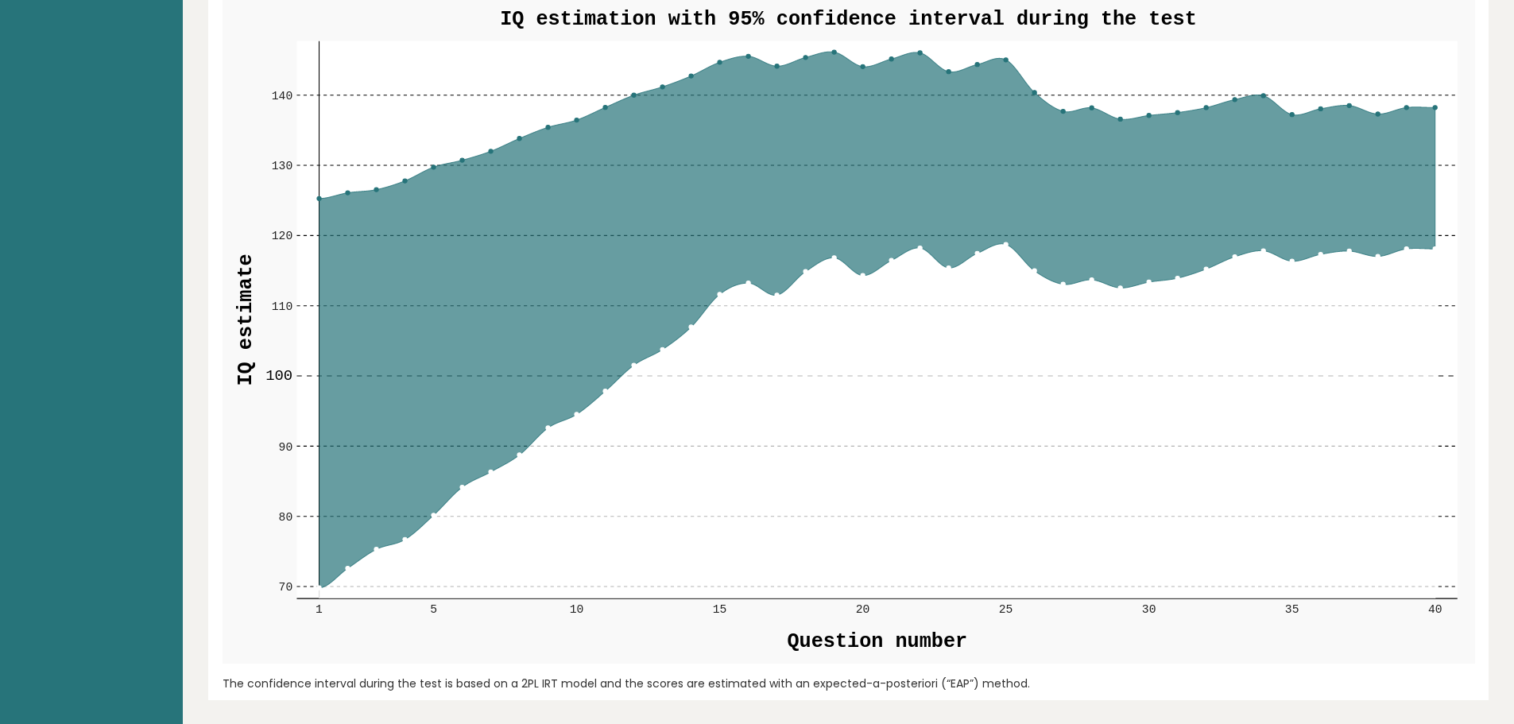
drag, startPoint x: 826, startPoint y: 296, endPoint x: 842, endPoint y: 261, distance: 38.7
click at [820, 280] on icon at bounding box center [877, 421] width 1116 height 355
click at [943, 249] on icon at bounding box center [877, 320] width 1116 height 536
click at [969, 32] on rect at bounding box center [848, 330] width 1252 height 668
click at [976, 67] on icon at bounding box center [877, 320] width 1116 height 536
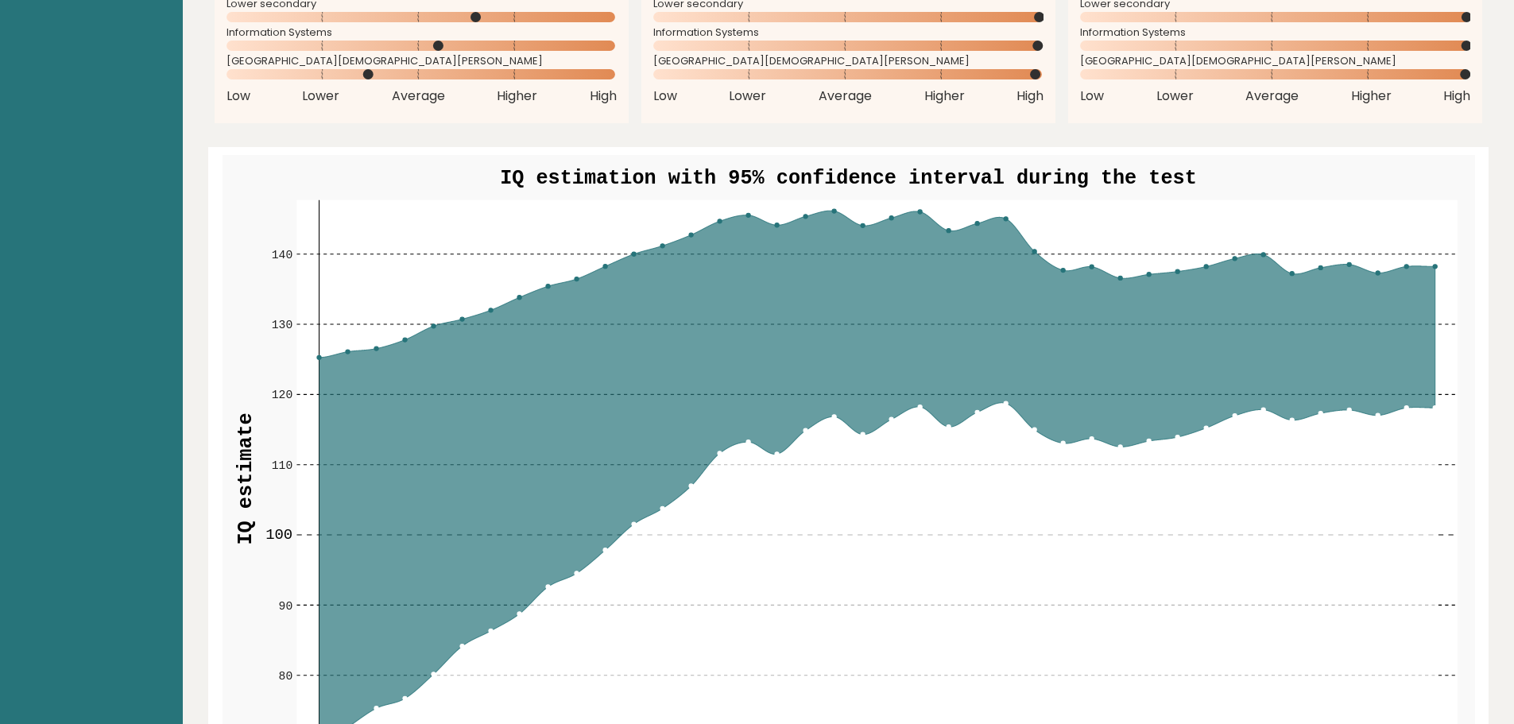
drag, startPoint x: 879, startPoint y: 181, endPoint x: 1244, endPoint y: 258, distance: 373.5
click at [907, 190] on g "70 70 80 80 90 90 100 100 110 110 120 120 130 130 140 140 1 5 10 15 20 25 30 35…" at bounding box center [848, 489] width 1252 height 668
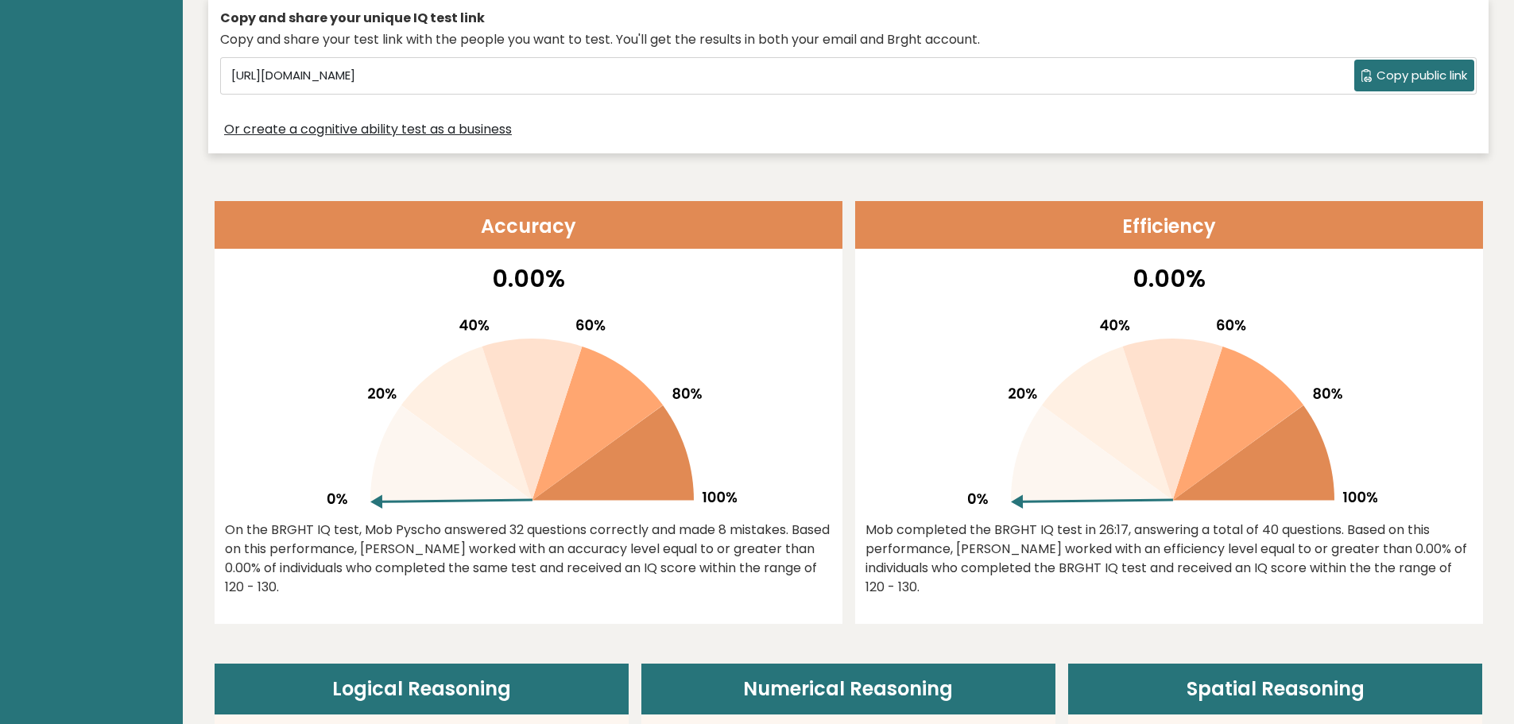
scroll to position [556, 0]
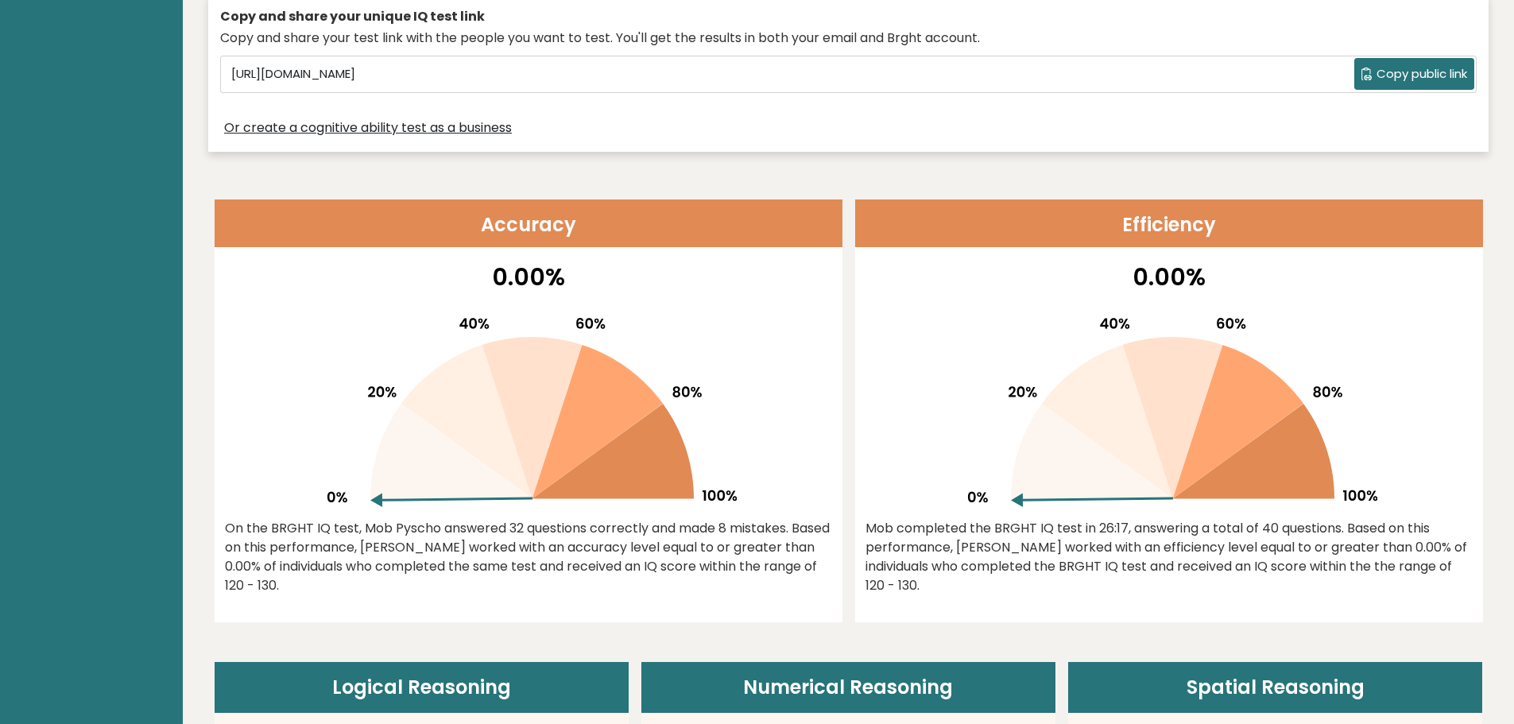
drag, startPoint x: 1031, startPoint y: 498, endPoint x: 1042, endPoint y: 432, distance: 66.9
click at [1038, 434] on icon at bounding box center [1092, 451] width 162 height 95
drag, startPoint x: 1265, startPoint y: 552, endPoint x: 675, endPoint y: 514, distance: 591.6
click at [1073, 559] on div "Mob completed the BRGHT IQ test in 26:17, answering a total of 40 questions. Ba…" at bounding box center [1168, 557] width 607 height 76
click at [624, 519] on div "On the BRGHT IQ test, Mob Pyscho answered 32 questions correctly and made 8 mis…" at bounding box center [528, 557] width 607 height 76
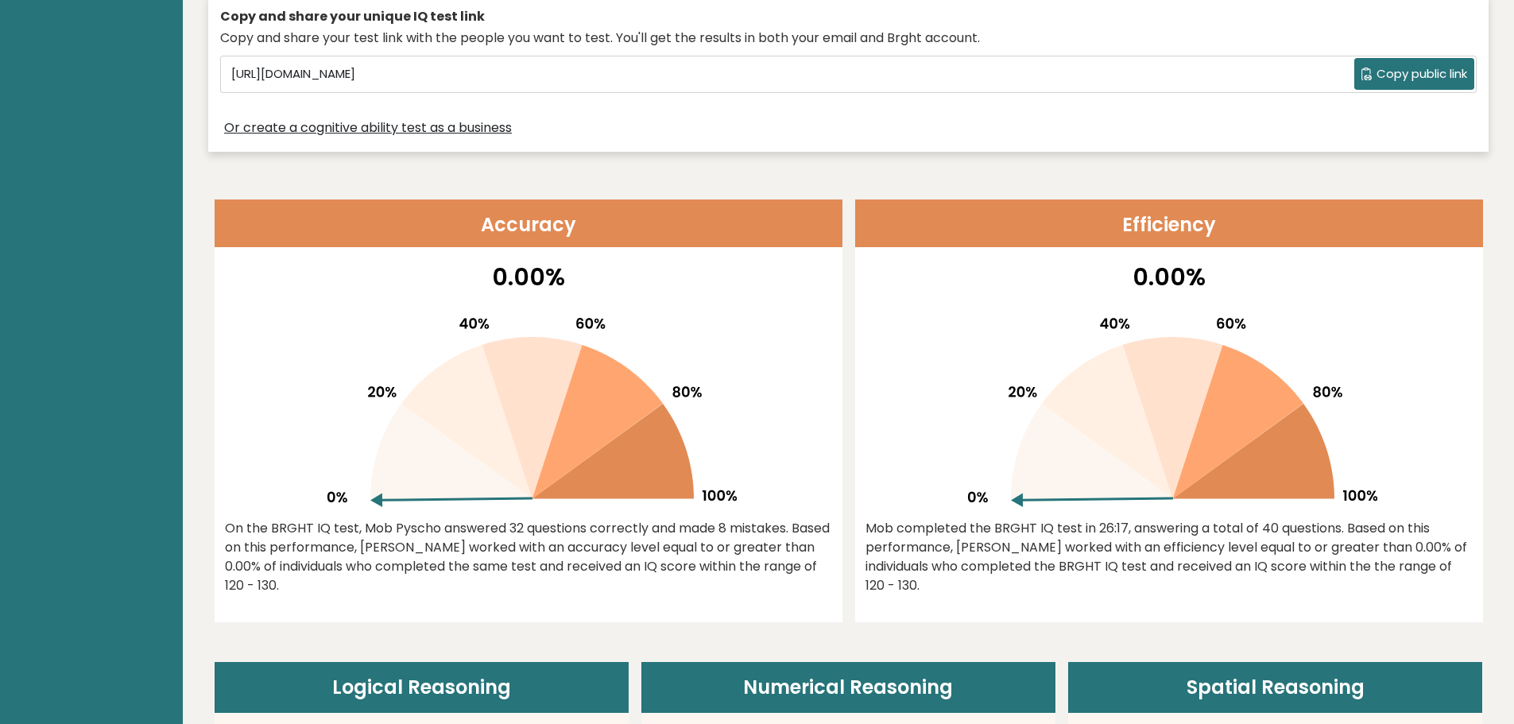
click at [622, 519] on div "On the BRGHT IQ test, Mob Pyscho answered 32 questions correctly and made 8 mis…" at bounding box center [528, 557] width 607 height 76
click at [404, 403] on icon at bounding box center [466, 422] width 131 height 154
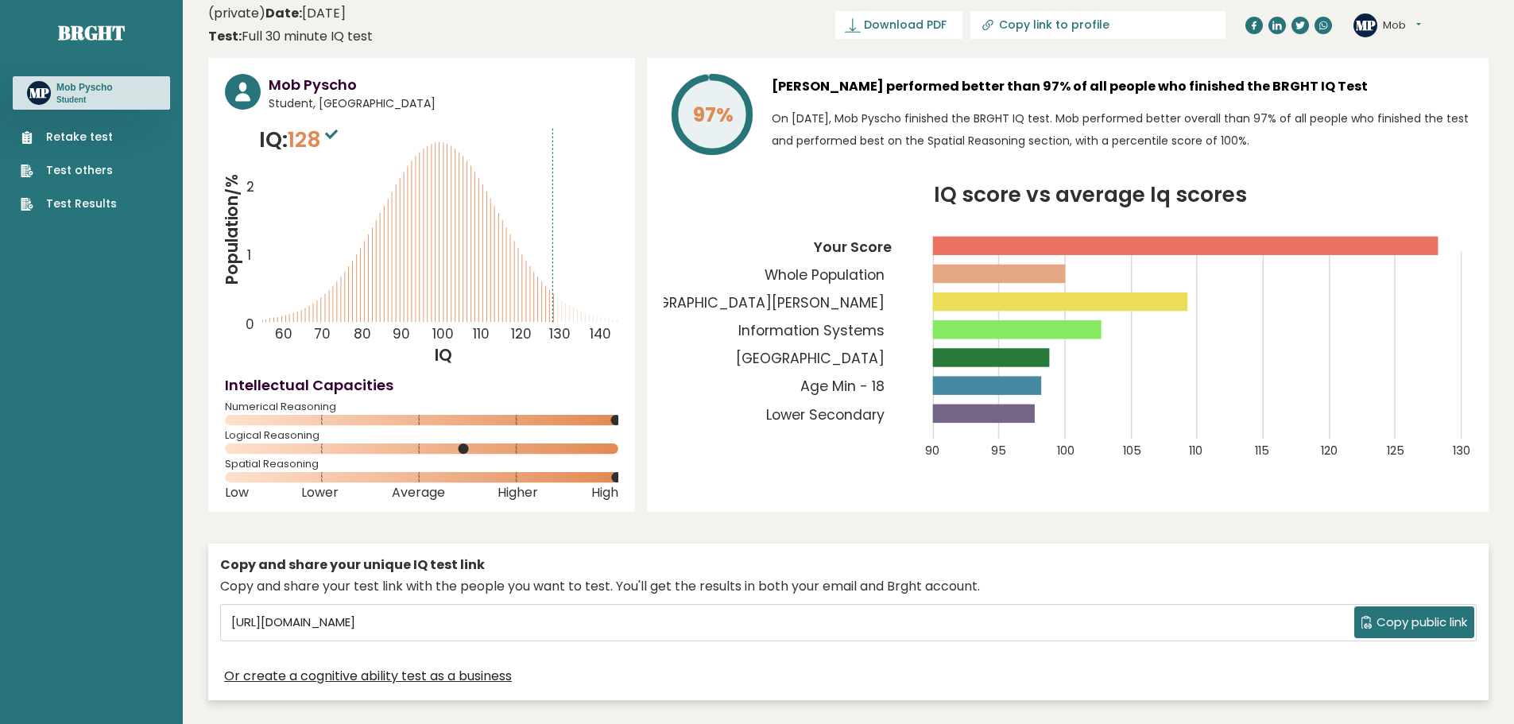
scroll to position [0, 0]
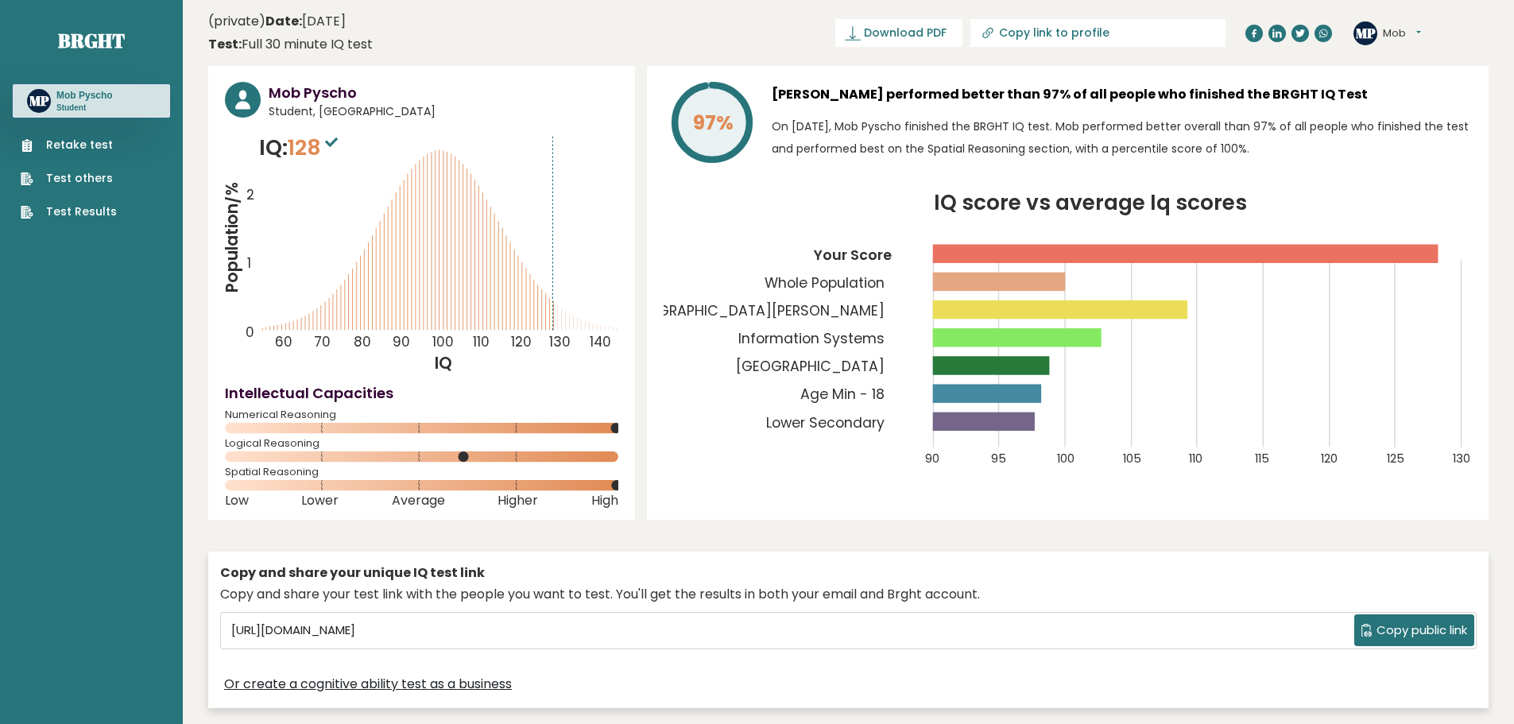
drag, startPoint x: 1269, startPoint y: 327, endPoint x: 1201, endPoint y: 330, distance: 68.4
click at [1259, 329] on icon "IQ score vs average Iq scores 90 95 100 105 110 115 120 125 130 Your Score Whol…" at bounding box center [1067, 339] width 808 height 292
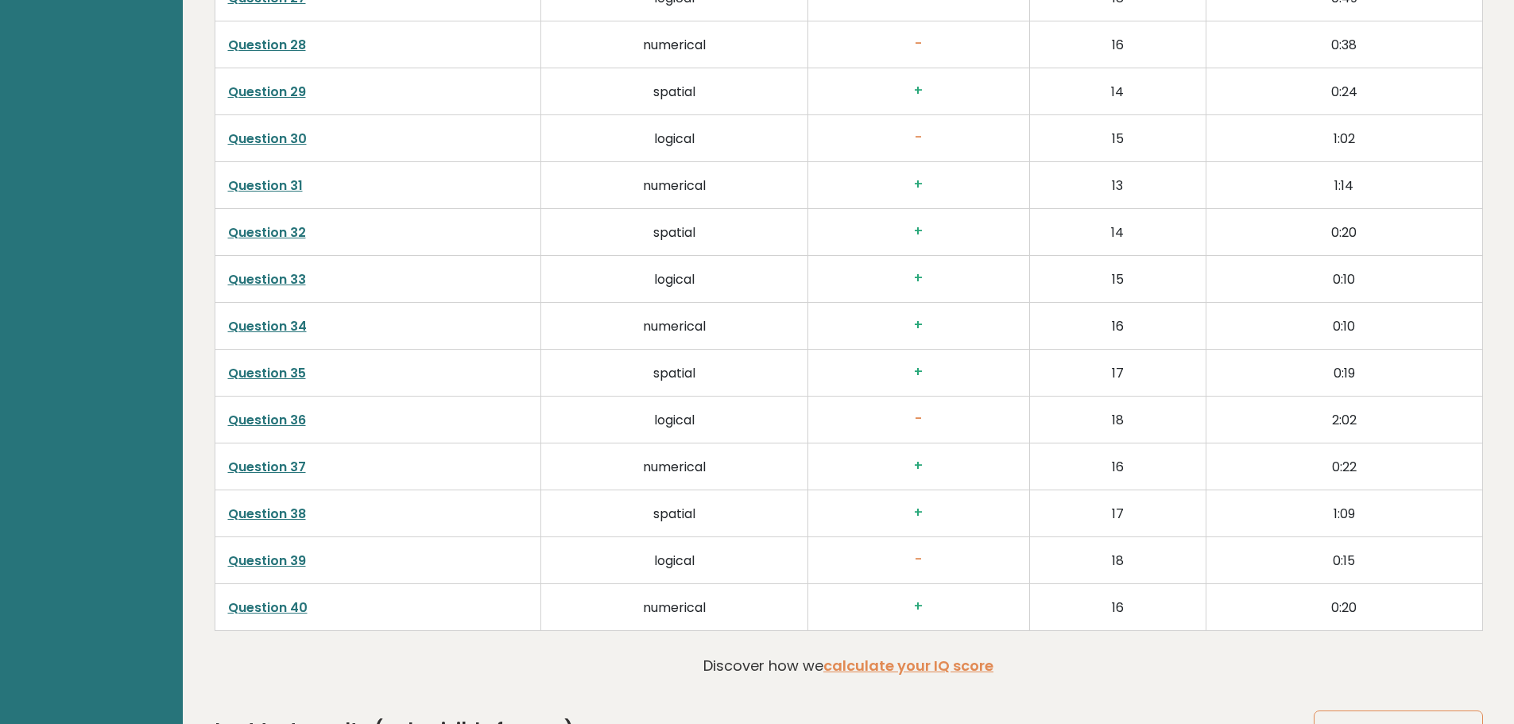
scroll to position [4198, 0]
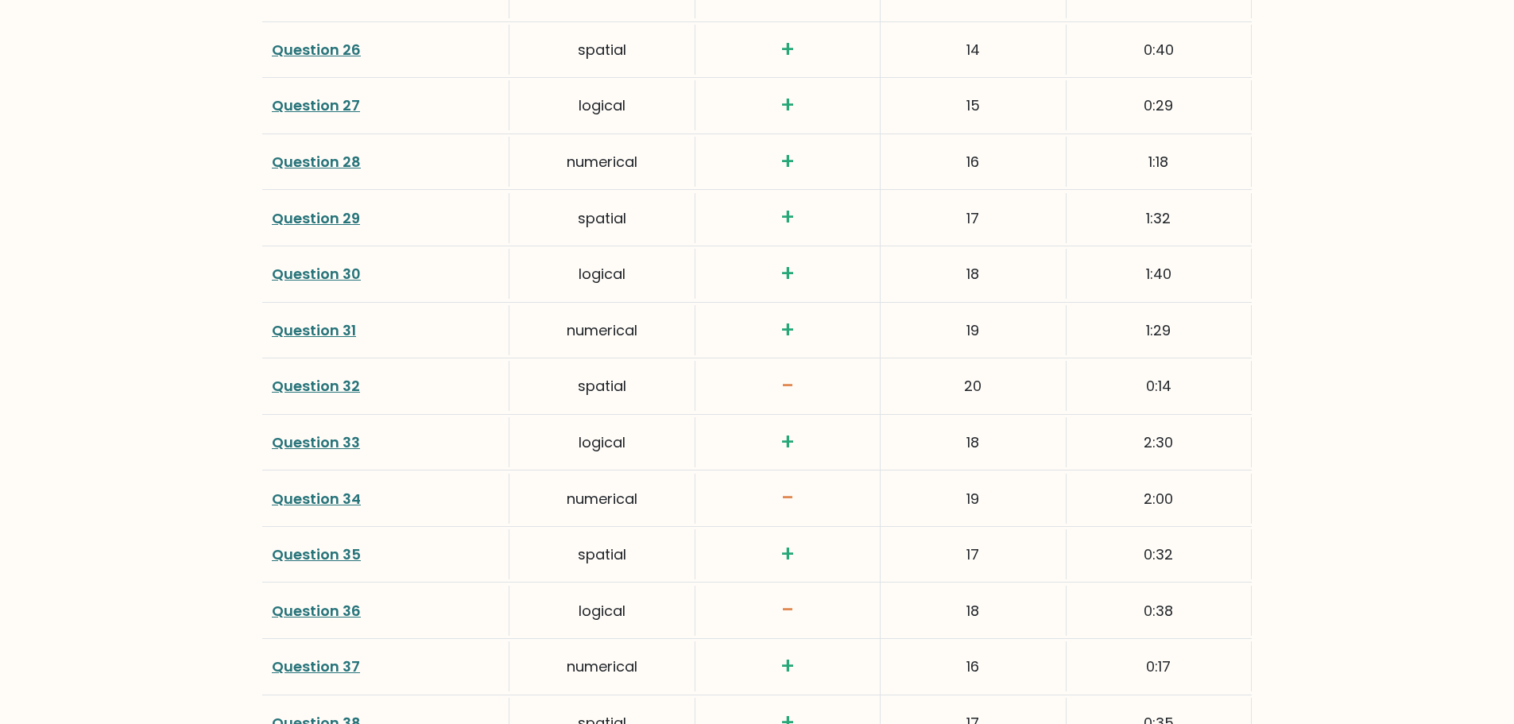
scroll to position [3655, 0]
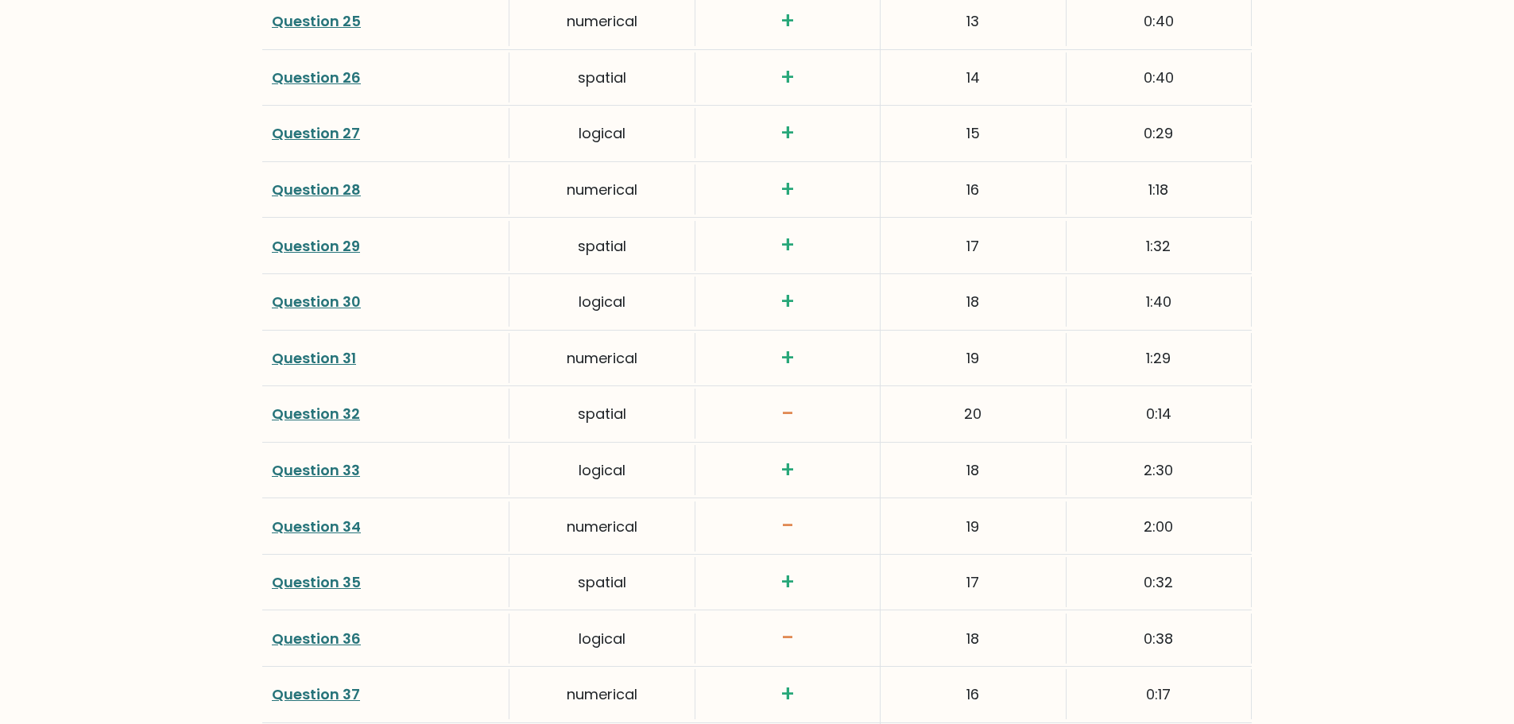
click at [345, 307] on link "Question 30" at bounding box center [316, 302] width 89 height 20
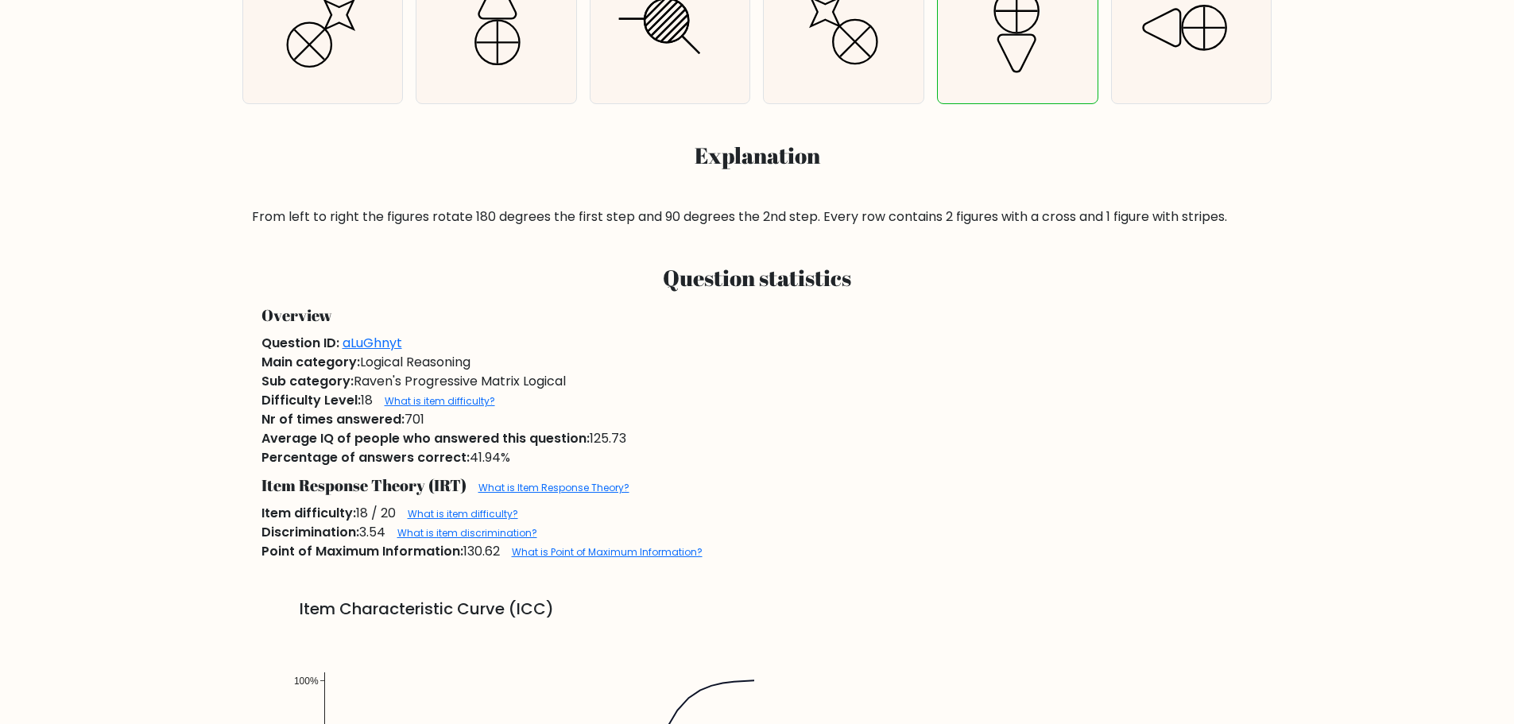
scroll to position [715, 0]
